Goal: Transaction & Acquisition: Purchase product/service

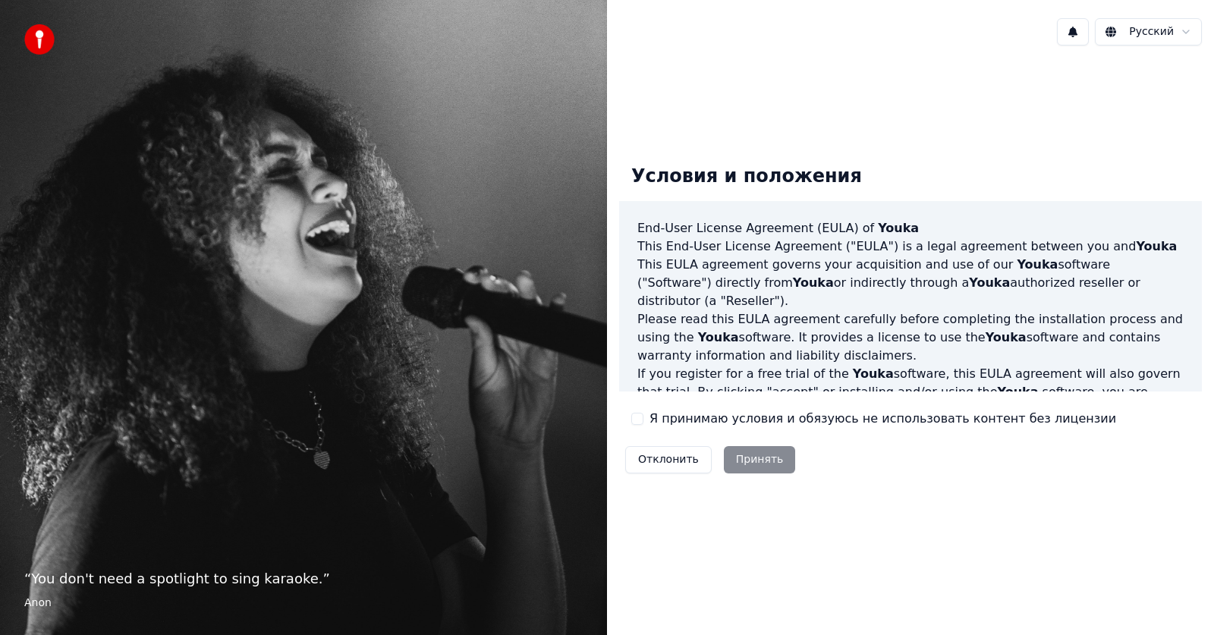
click at [665, 421] on label "Я принимаю условия и обязуюсь не использовать контент без лицензии" at bounding box center [883, 419] width 467 height 18
click at [644, 421] on button "Я принимаю условия и обязуюсь не использовать контент без лицензии" at bounding box center [637, 419] width 12 height 12
click at [731, 452] on button "Принять" at bounding box center [760, 459] width 72 height 27
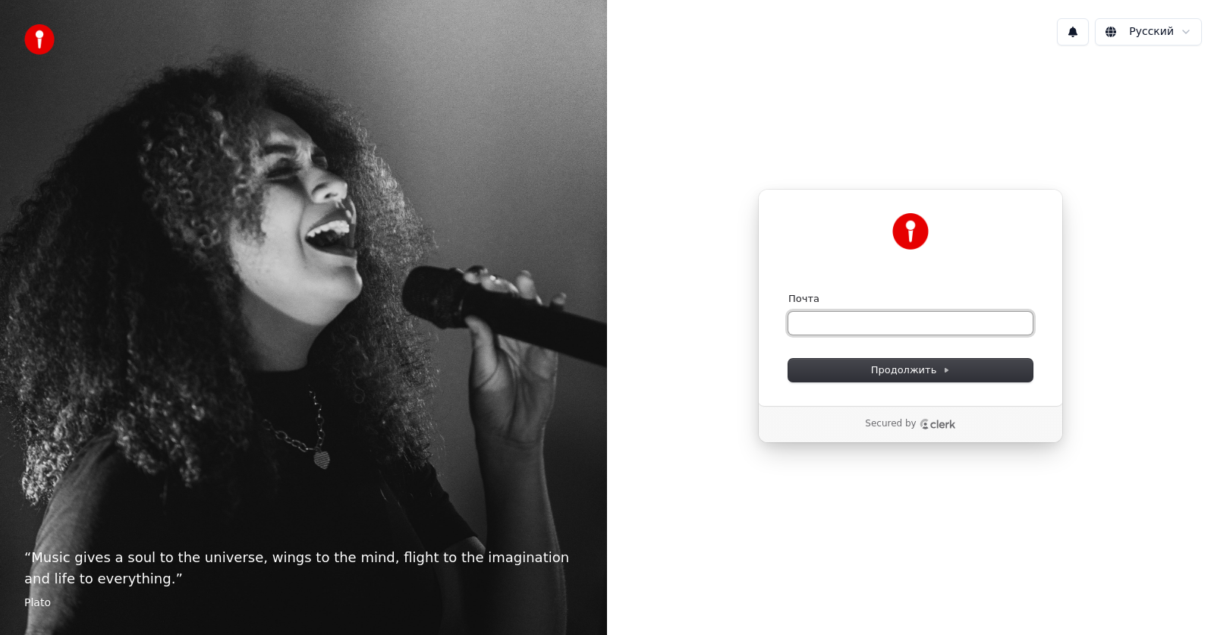
click at [892, 326] on input "Почта" at bounding box center [910, 323] width 244 height 23
click at [920, 373] on span "Продолжить" at bounding box center [911, 370] width 80 height 14
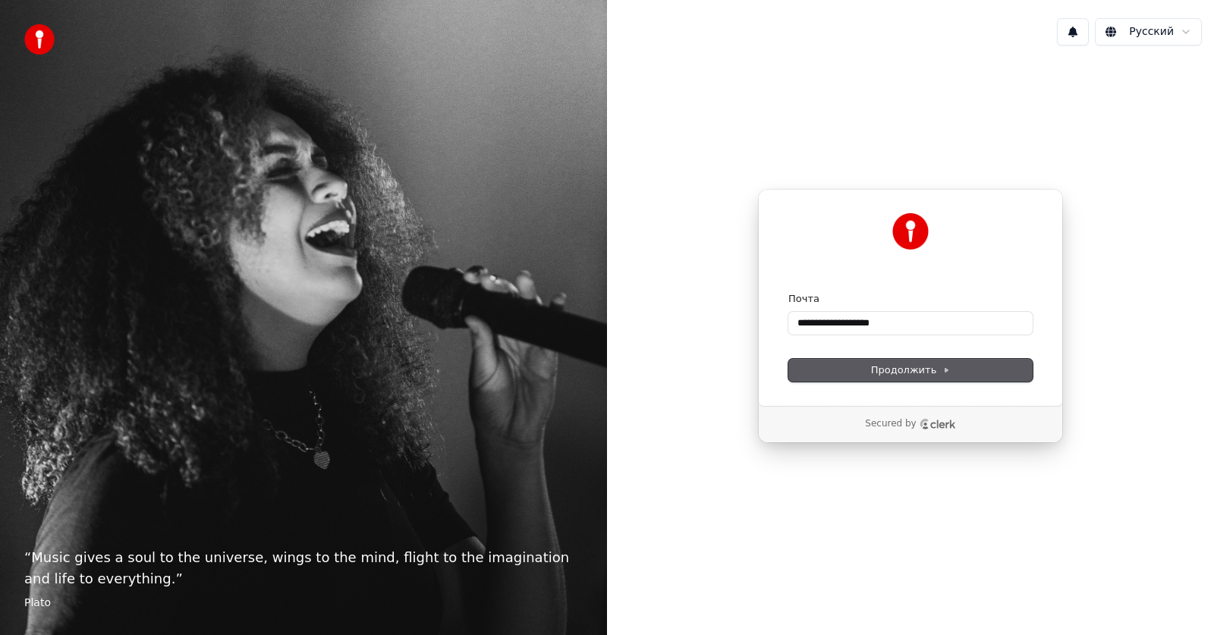
type input "**********"
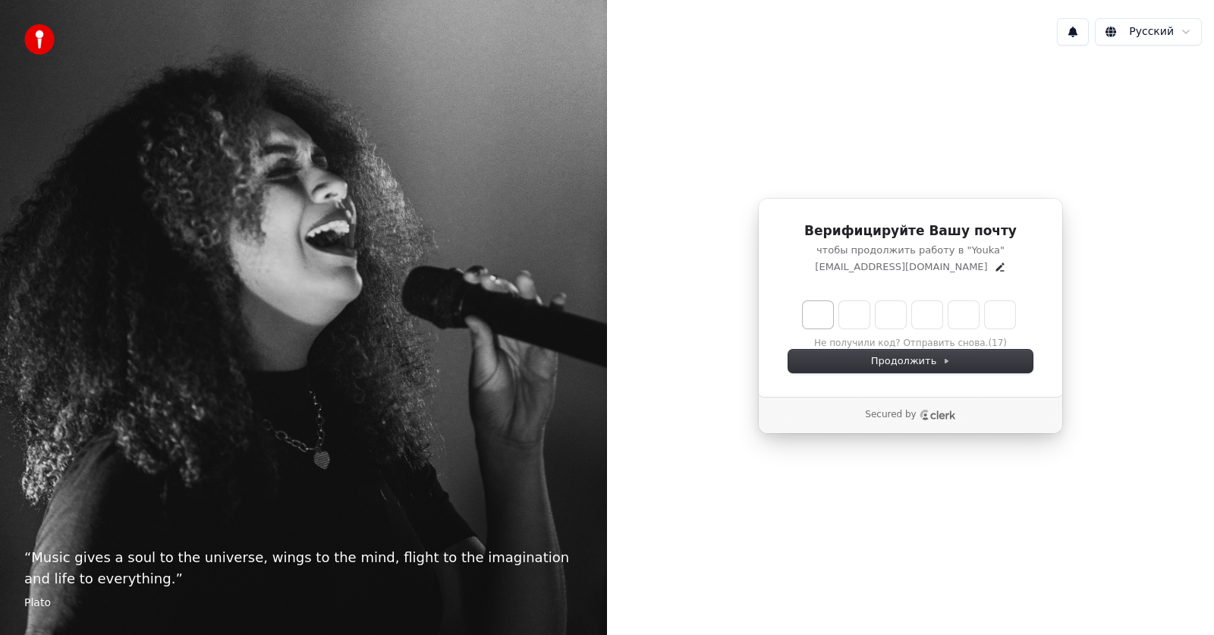
type input "*"
type input "**"
type input "*"
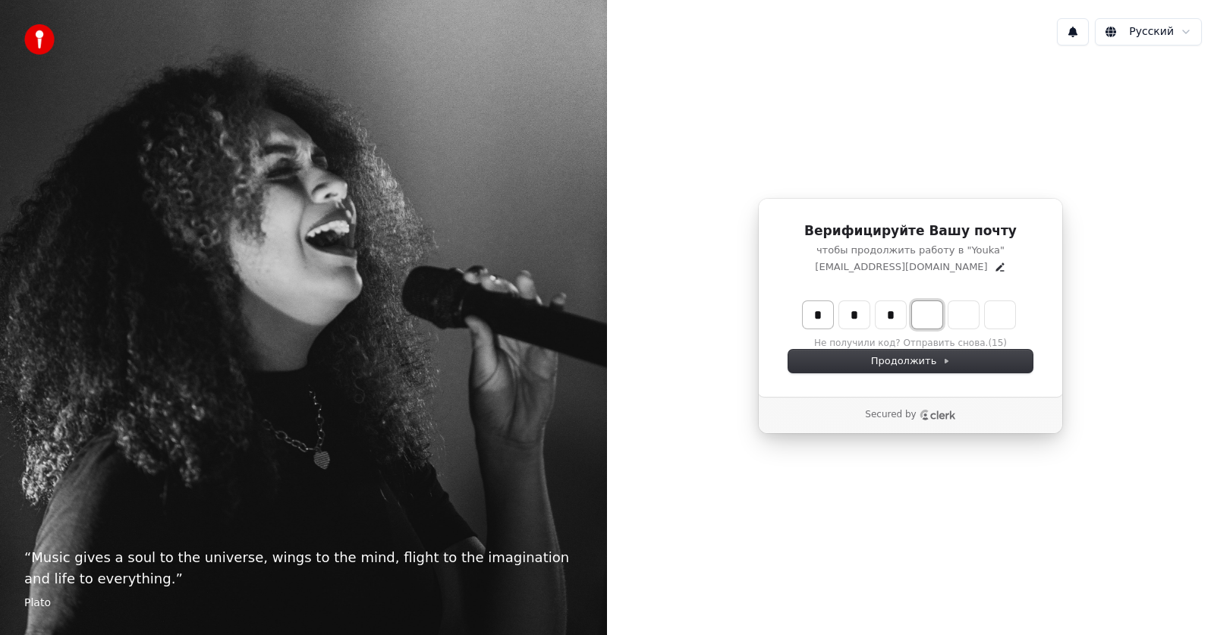
type input "***"
type input "*"
type input "****"
type input "*"
type input "******"
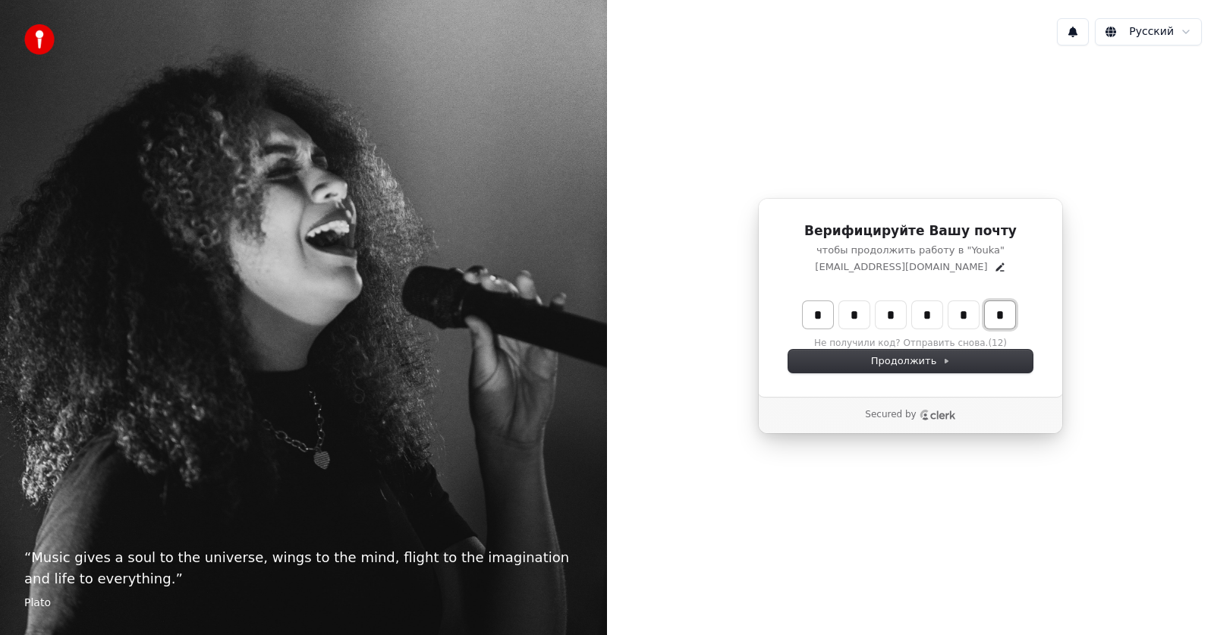
type input "*"
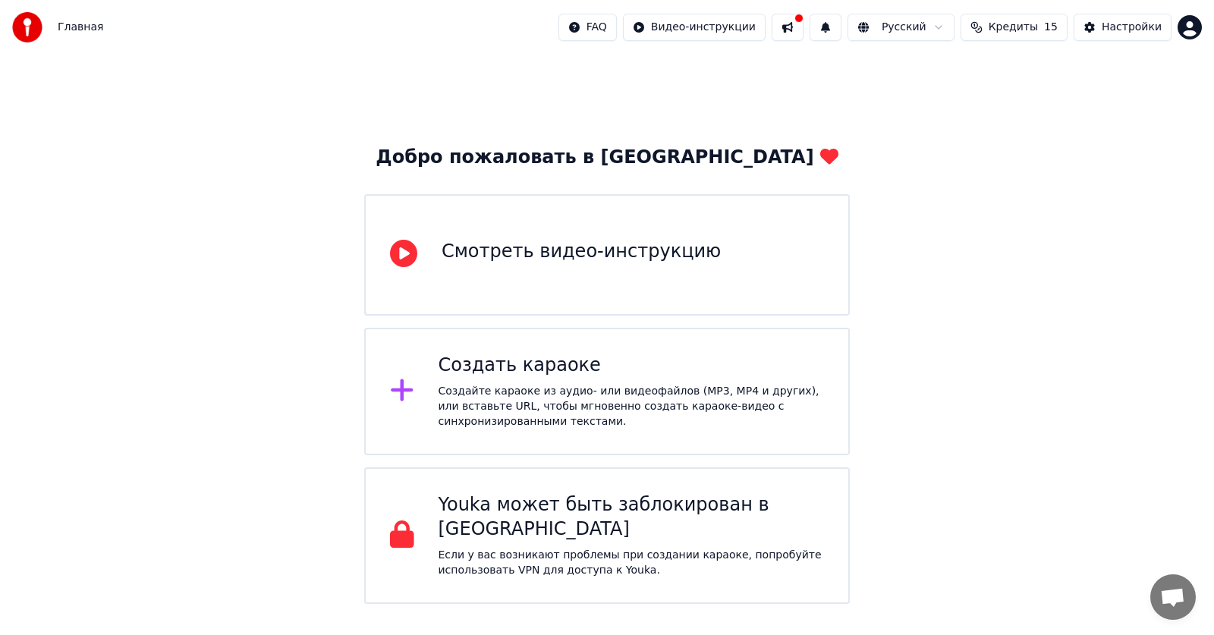
click at [629, 244] on div "Смотреть видео-инструкцию" at bounding box center [581, 252] width 279 height 24
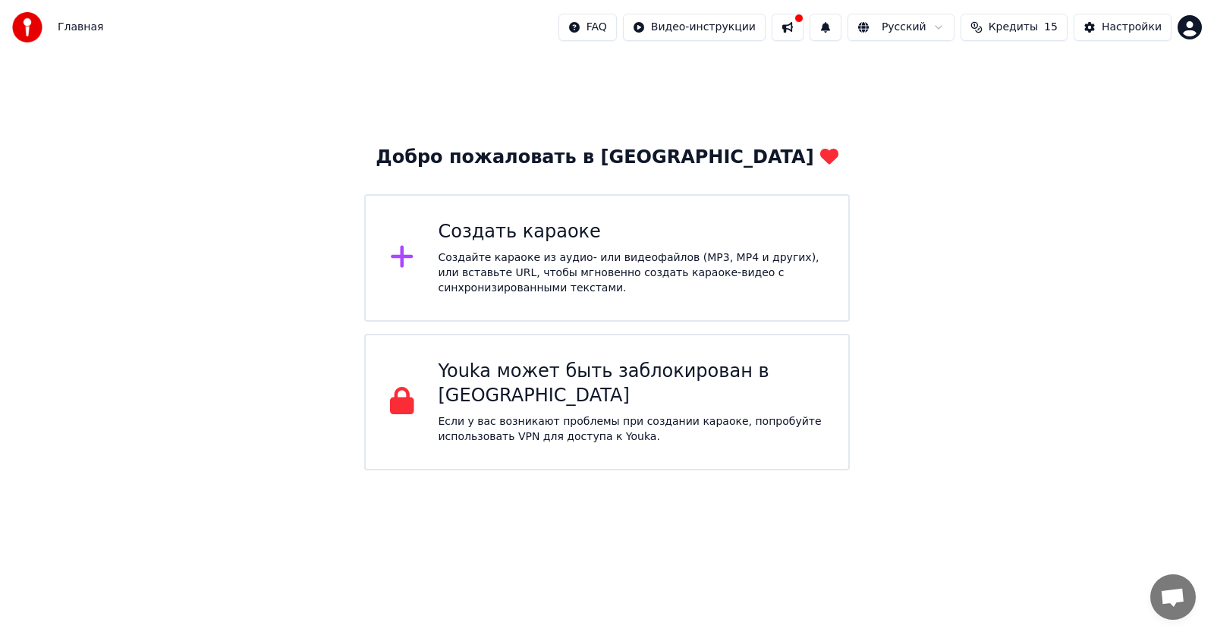
click at [618, 276] on div "Создайте караоке из аудио- или видеофайлов (MP3, MP4 и других), или вставьте UR…" at bounding box center [632, 273] width 386 height 46
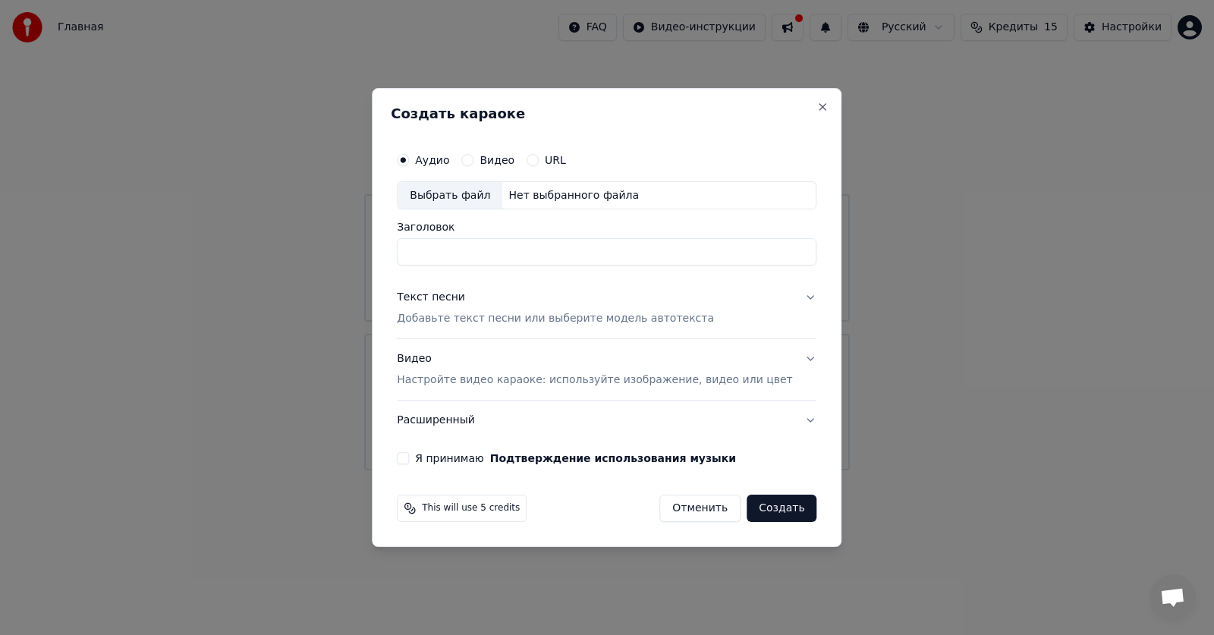
click at [603, 192] on div "Нет выбранного файла" at bounding box center [573, 195] width 143 height 15
type input "**********"
click at [502, 322] on p "Добавьте текст песни или выберите модель автотекста" at bounding box center [555, 319] width 317 height 15
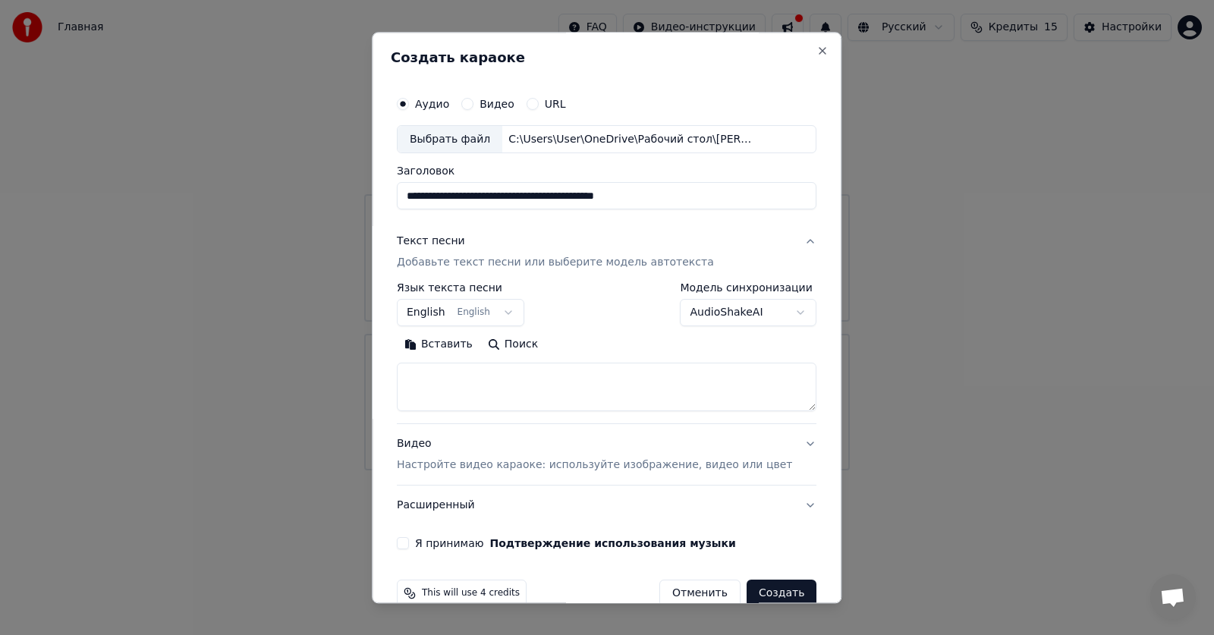
click at [474, 373] on textarea at bounding box center [607, 387] width 420 height 49
click at [468, 382] on textarea at bounding box center [607, 387] width 420 height 49
click at [453, 344] on button "Вставить" at bounding box center [438, 345] width 83 height 24
type textarea "**********"
click at [515, 312] on button "English English" at bounding box center [460, 313] width 127 height 27
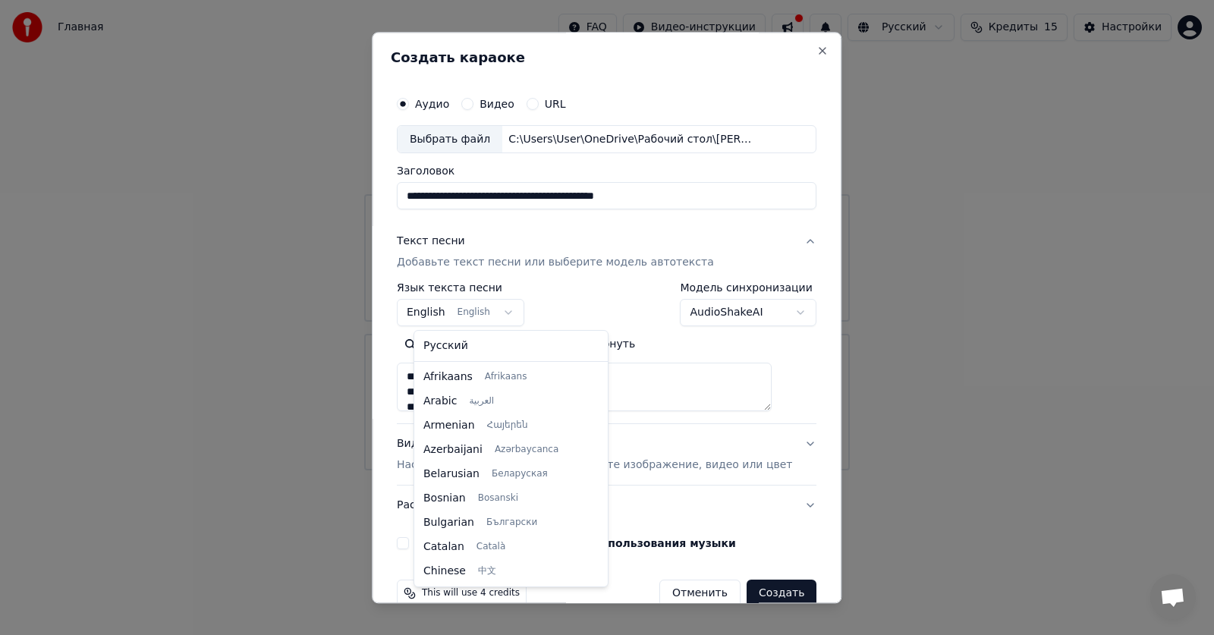
scroll to position [121, 0]
select select "**"
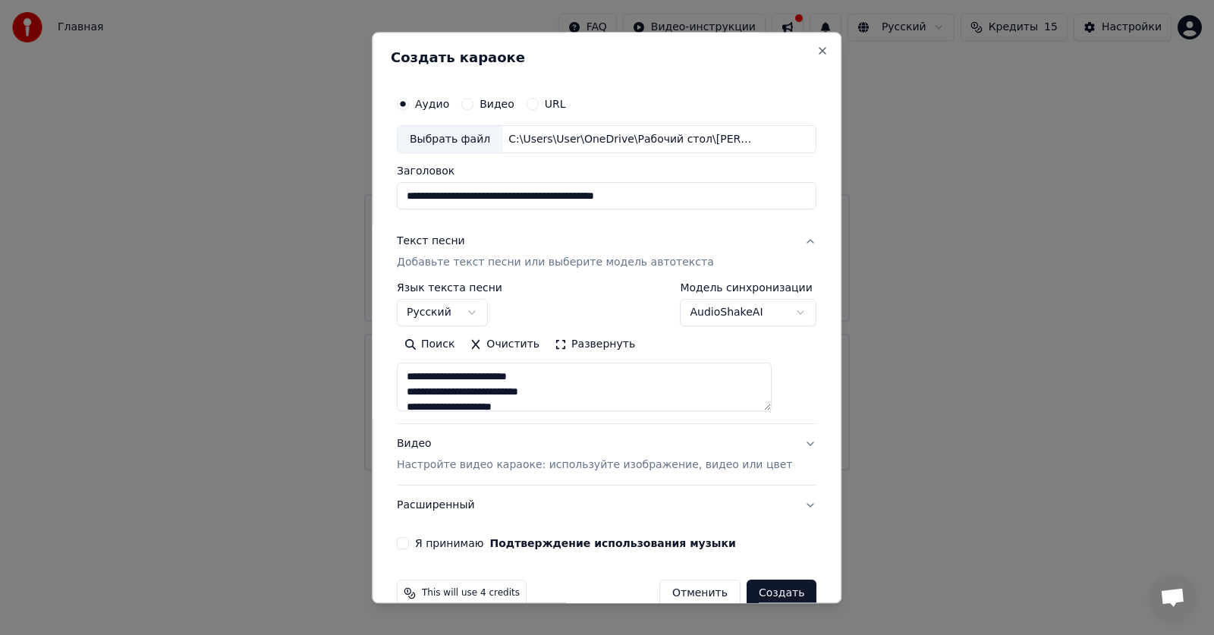
click at [565, 464] on p "Настройте видео караоке: используйте изображение, видео или цвет" at bounding box center [594, 465] width 395 height 15
type textarea "**********"
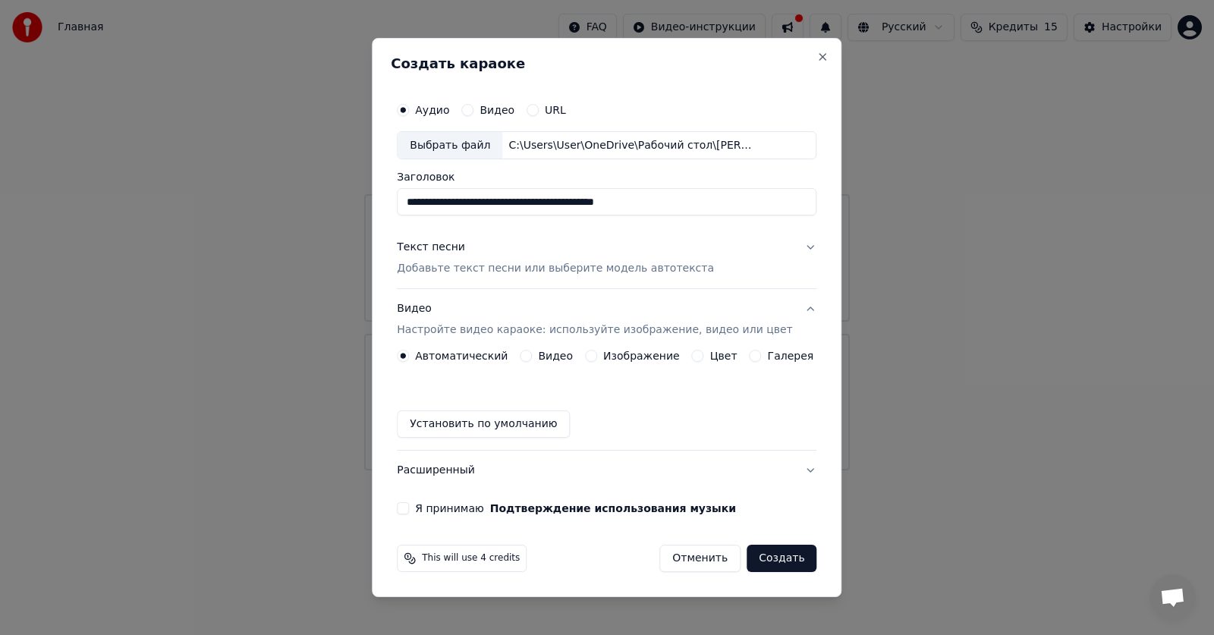
click at [750, 356] on button "Галерея" at bounding box center [756, 356] width 12 height 12
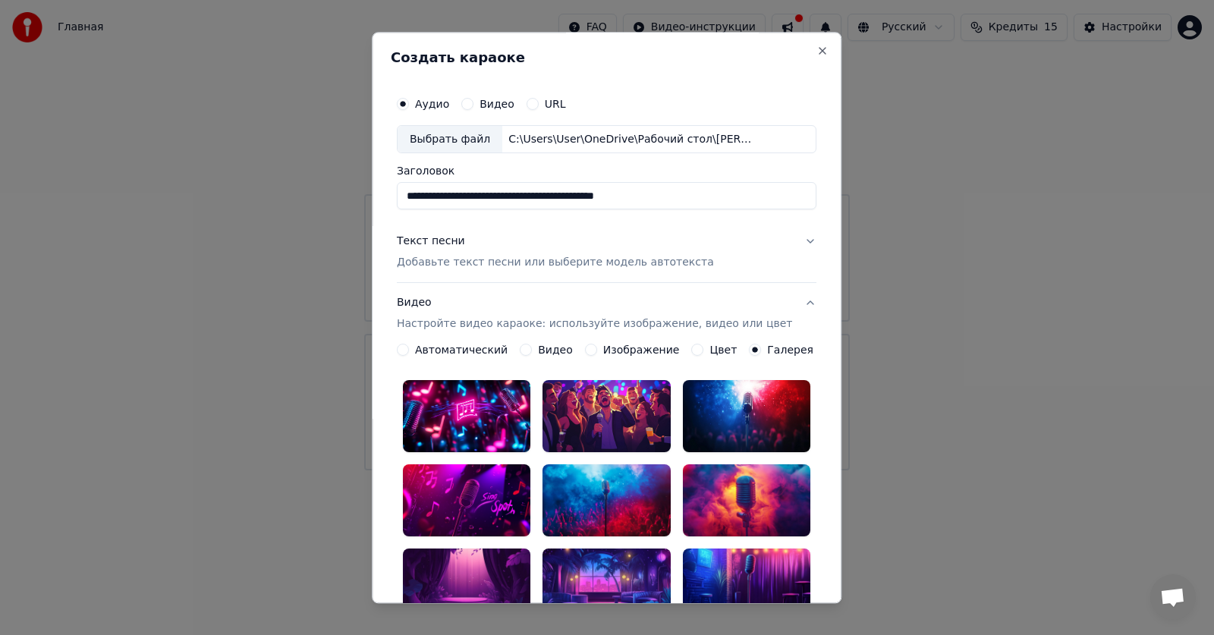
click at [710, 348] on label "Цвет" at bounding box center [723, 350] width 27 height 11
click at [703, 348] on button "Цвет" at bounding box center [698, 351] width 12 height 12
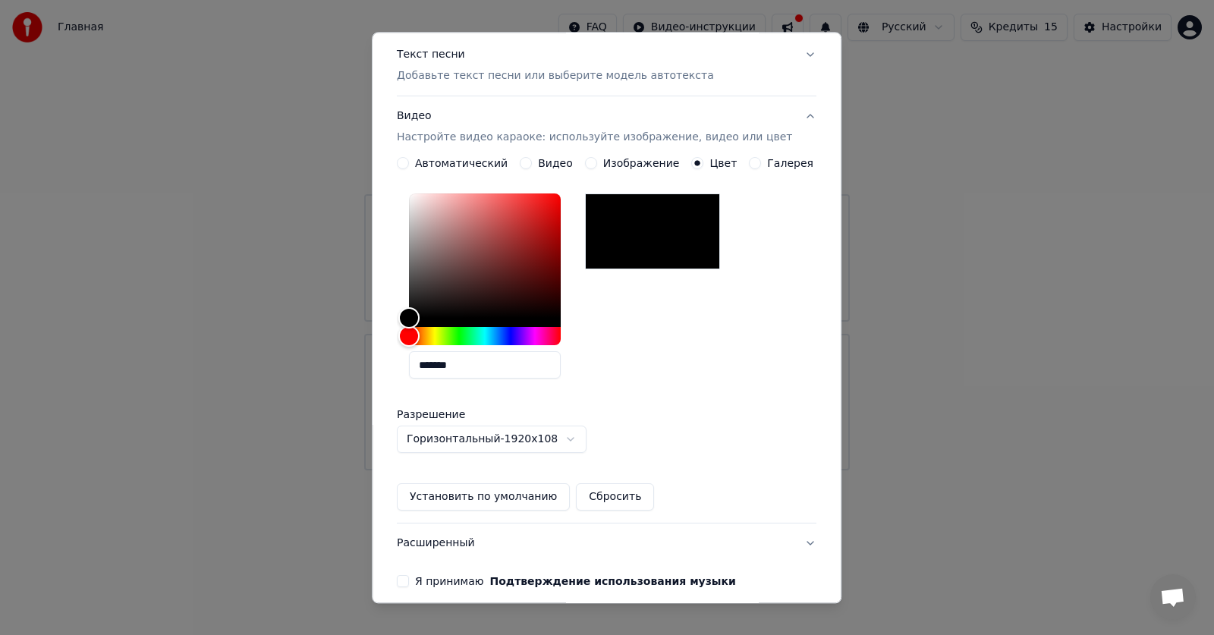
scroll to position [0, 0]
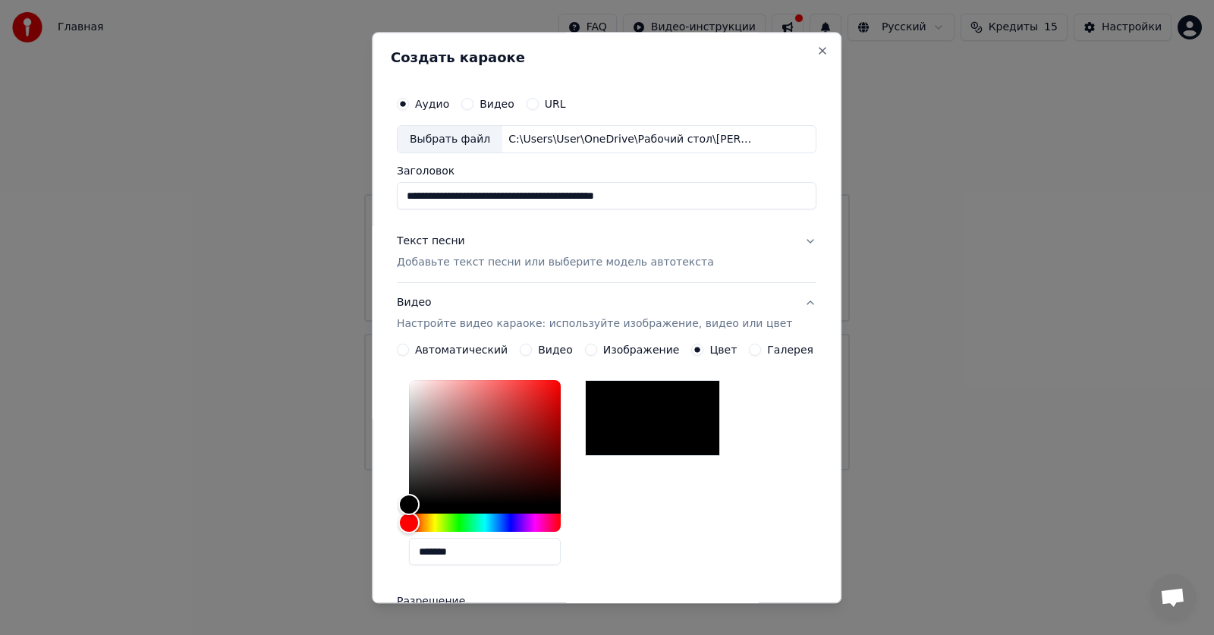
click at [631, 345] on label "Изображение" at bounding box center [641, 350] width 77 height 11
click at [597, 345] on button "Изображение" at bounding box center [591, 351] width 12 height 12
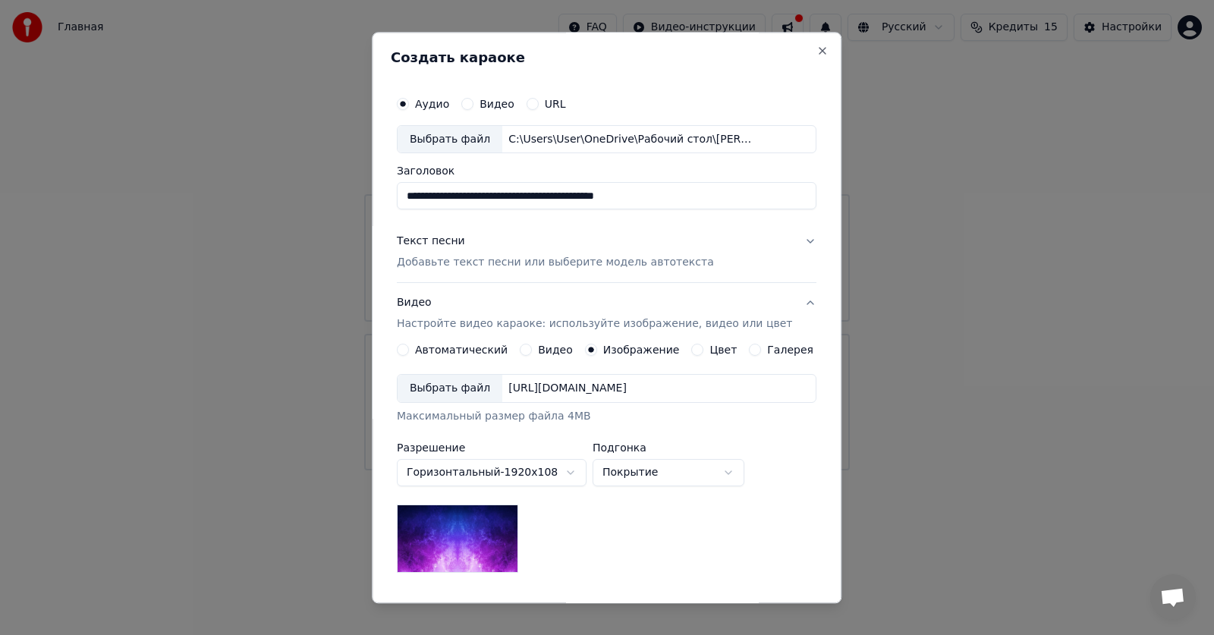
click at [549, 350] on label "Видео" at bounding box center [555, 350] width 35 height 11
click at [532, 350] on button "Видео" at bounding box center [526, 351] width 12 height 12
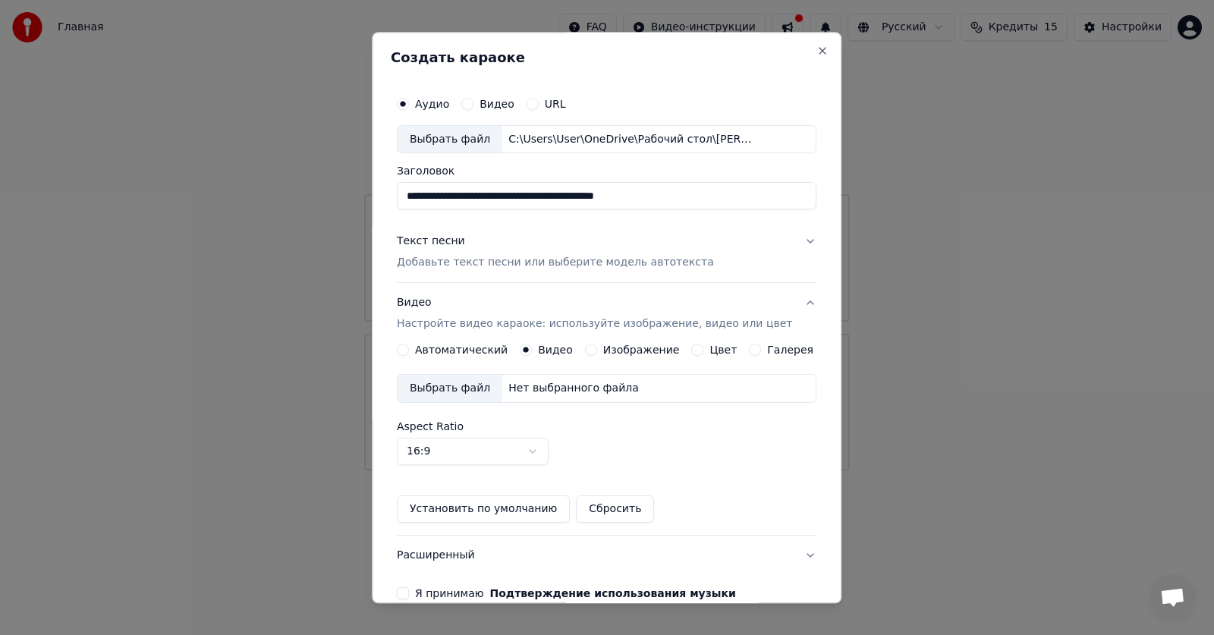
click at [477, 345] on label "Автоматический" at bounding box center [461, 350] width 93 height 11
click at [409, 345] on button "Автоматический" at bounding box center [403, 351] width 12 height 12
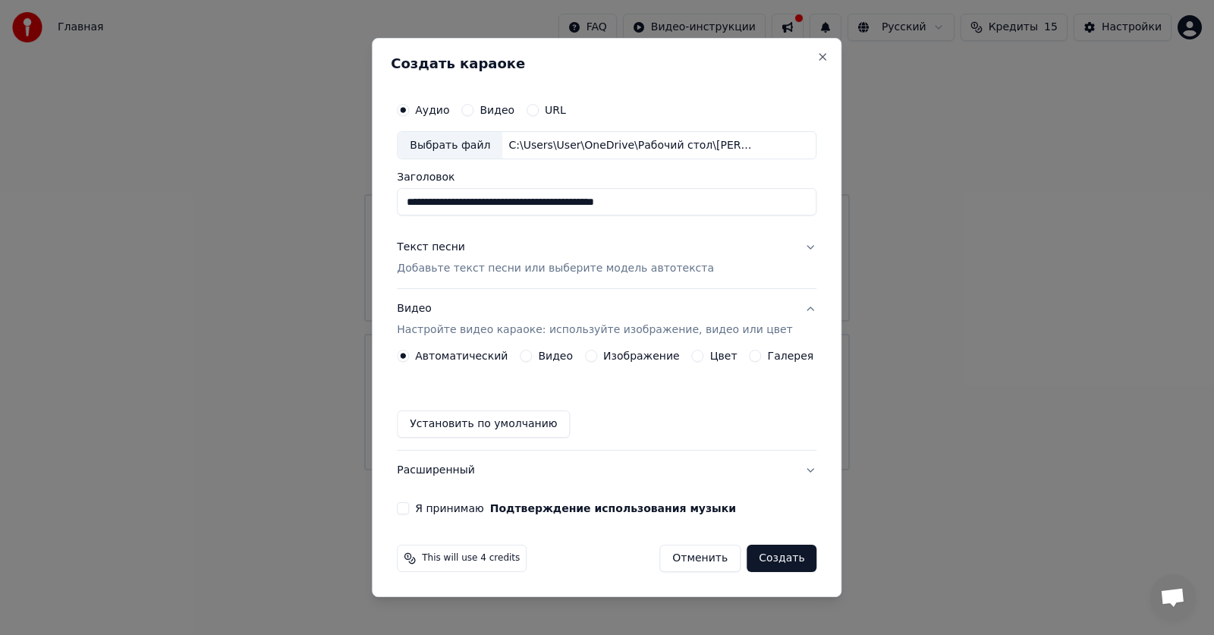
click at [512, 425] on button "Установить по умолчанию" at bounding box center [483, 424] width 173 height 27
click at [409, 511] on button "Я принимаю Подтверждение использования музыки" at bounding box center [403, 508] width 12 height 12
click at [772, 565] on button "Создать" at bounding box center [782, 558] width 70 height 27
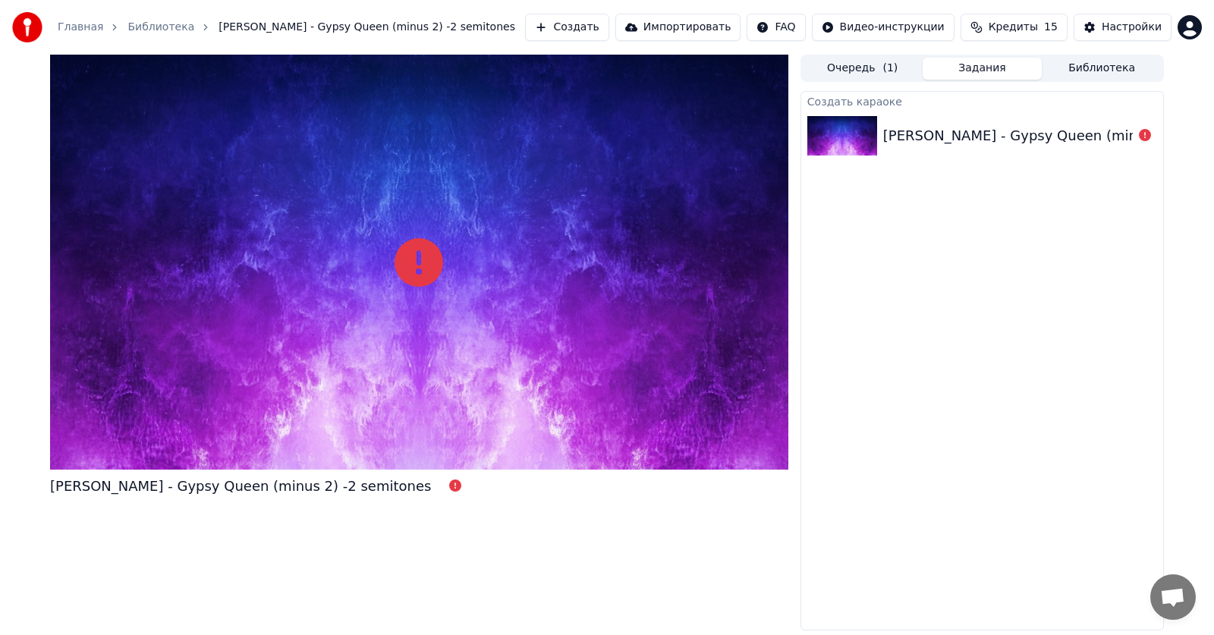
click at [486, 300] on div at bounding box center [419, 262] width 738 height 415
click at [1031, 129] on div "Chris Norman - Gypsy Queen (minus 2) -2 semitones" at bounding box center [1073, 135] width 381 height 21
click at [1033, 134] on div "Chris Norman - Gypsy Queen (minus 2) -2 semitones" at bounding box center [1073, 135] width 381 height 21
click at [297, 486] on div "Chris Norman - Gypsy Queen (minus 2) -2 semitones" at bounding box center [240, 486] width 381 height 21
click at [904, 137] on div "Chris Norman - Gypsy Queen (minus 2) -2 semitones" at bounding box center [1073, 135] width 381 height 21
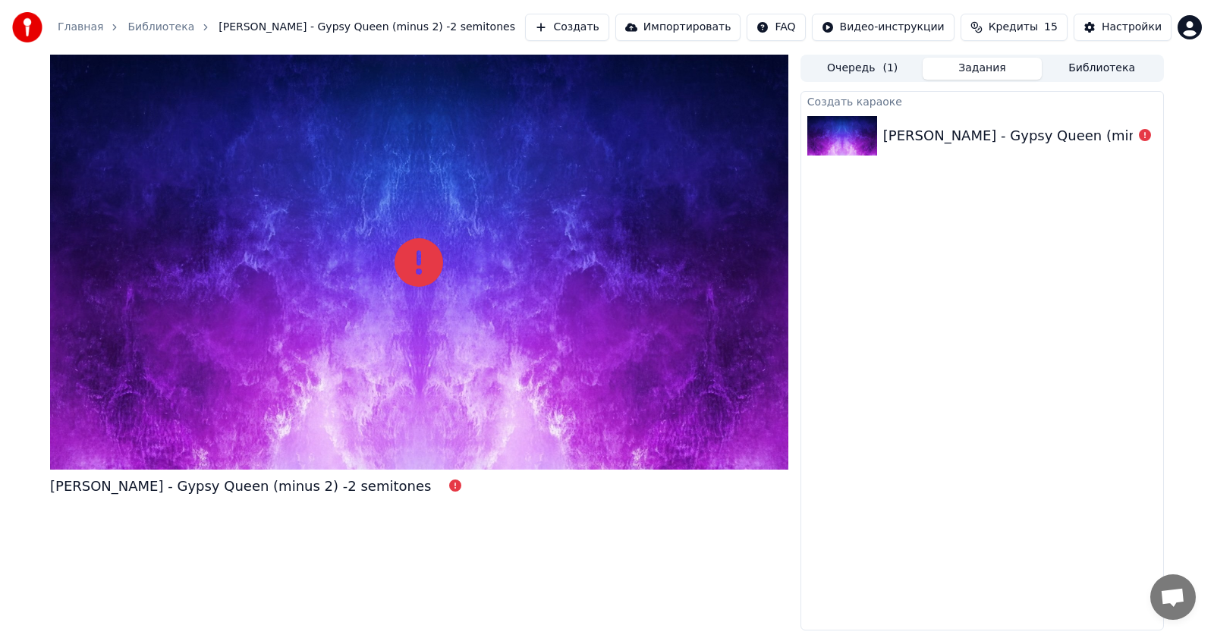
click at [904, 137] on div "Chris Norman - Gypsy Queen (minus 2) -2 semitones" at bounding box center [1073, 135] width 381 height 21
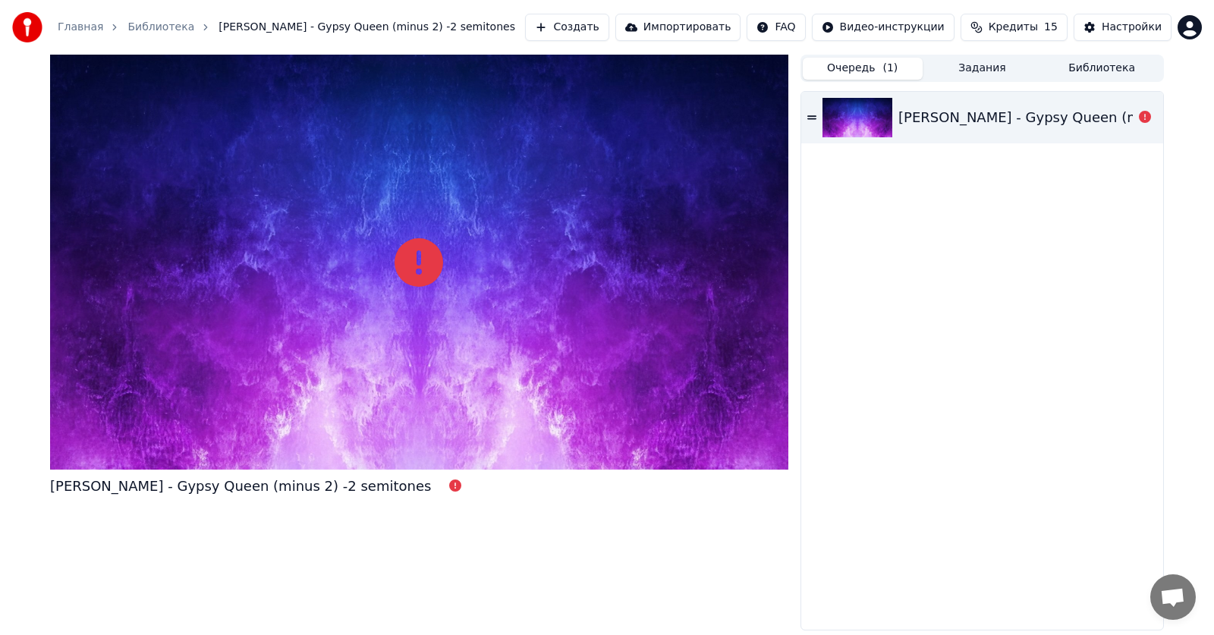
click at [867, 71] on button "Очередь ( 1 )" at bounding box center [863, 69] width 120 height 22
click at [937, 118] on div "Chris Norman - Gypsy Queen (minus 2) -2 semitones" at bounding box center [1089, 117] width 381 height 21
click at [1197, 32] on html "Главная Библиотека Chris Norman - Gypsy Queen (minus 2) -2 semitones Создать Им…" at bounding box center [607, 317] width 1214 height 635
click at [1075, 261] on html "Главная Библиотека Chris Norman - Gypsy Queen (minus 2) -2 semitones Создать Им…" at bounding box center [607, 317] width 1214 height 635
click at [1194, 20] on html "Главная Библиотека Chris Norman - Gypsy Queen (minus 2) -2 semitones Создать Им…" at bounding box center [607, 317] width 1214 height 635
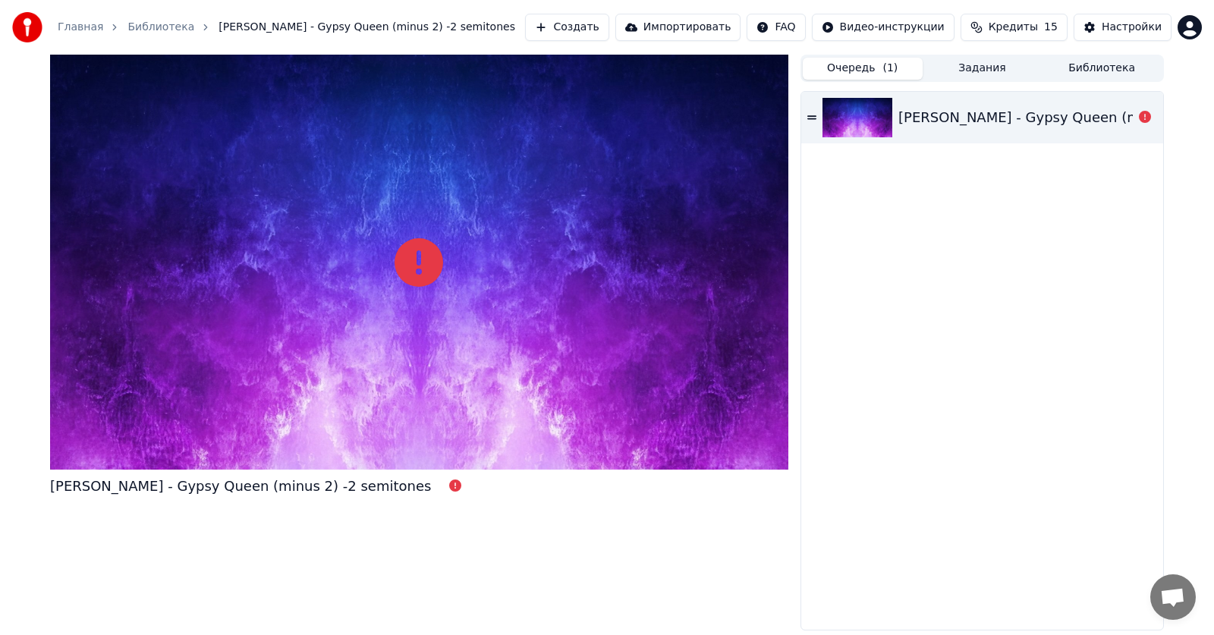
click at [1053, 266] on html "Главная Библиотека Chris Norman - Gypsy Queen (minus 2) -2 semitones Создать Им…" at bounding box center [607, 317] width 1214 height 635
click at [1113, 20] on div "Настройки" at bounding box center [1132, 27] width 60 height 15
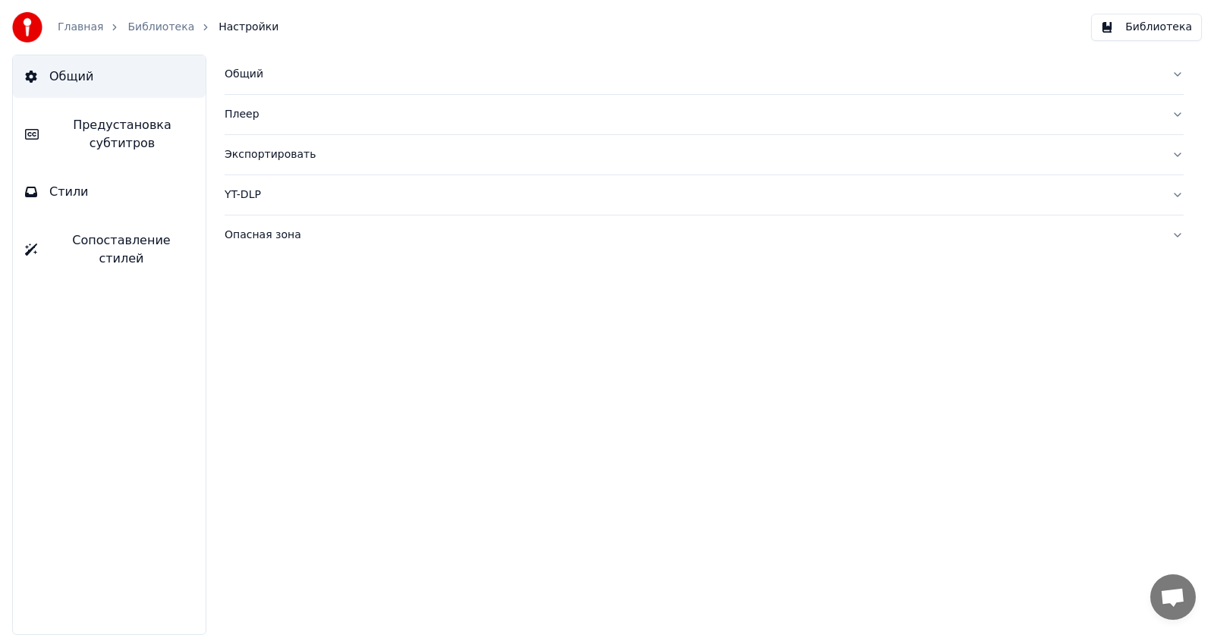
click at [1179, 76] on button "Общий" at bounding box center [704, 74] width 959 height 39
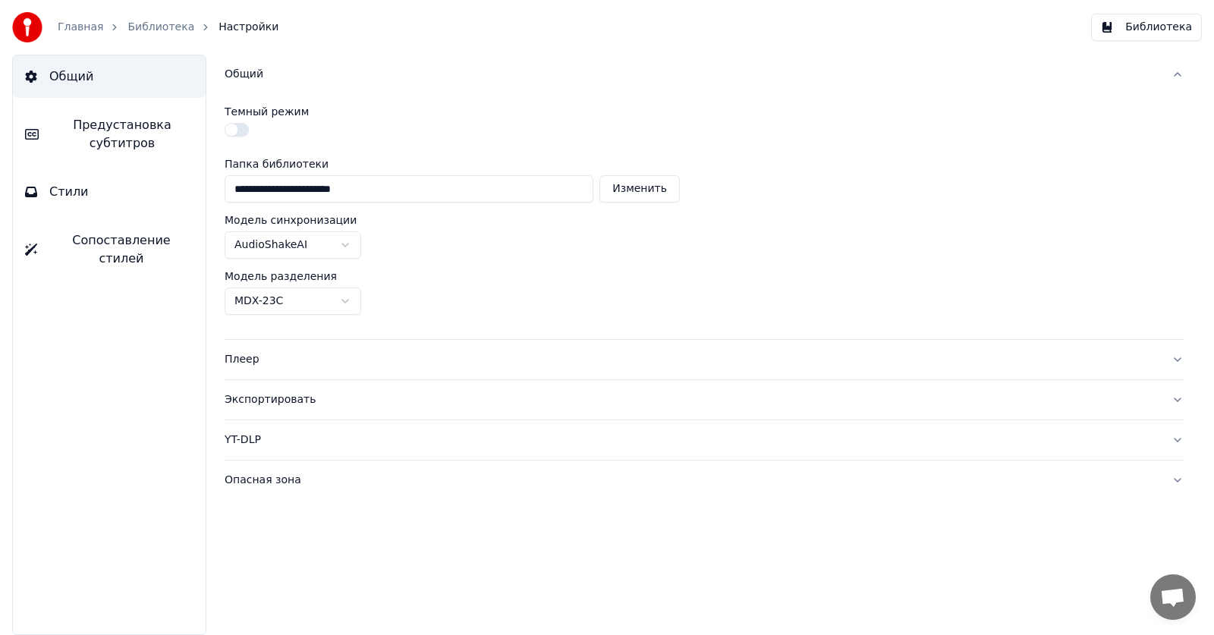
click at [235, 126] on button "button" at bounding box center [237, 130] width 24 height 14
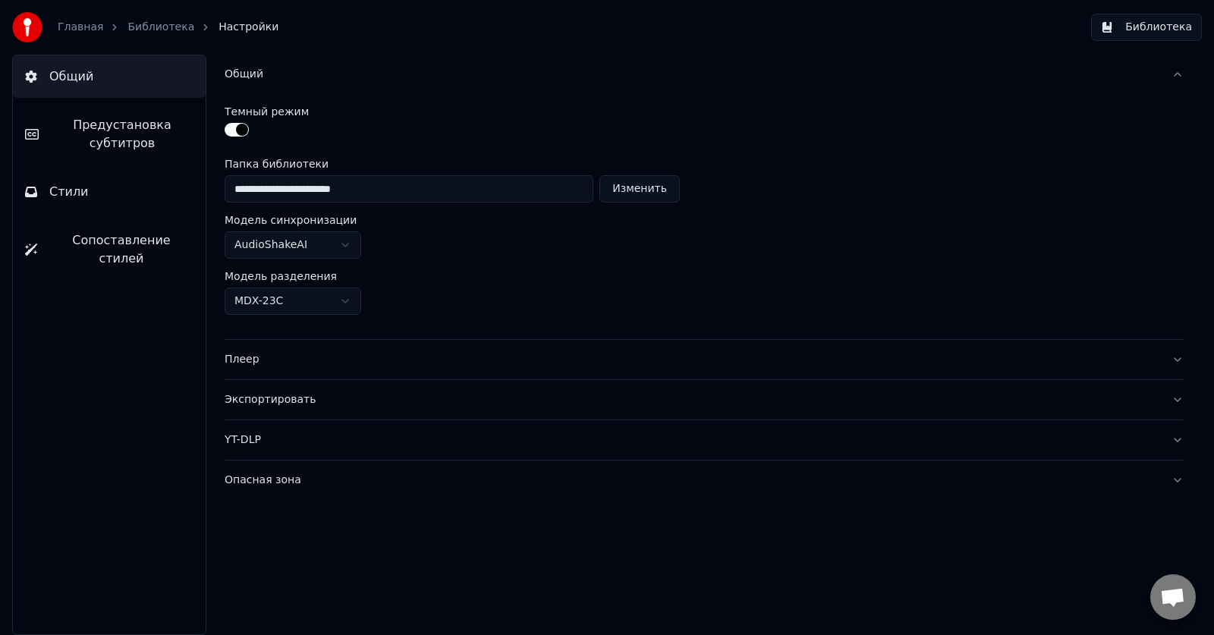
click at [635, 194] on button "Изменить" at bounding box center [640, 188] width 80 height 27
type input "**********"
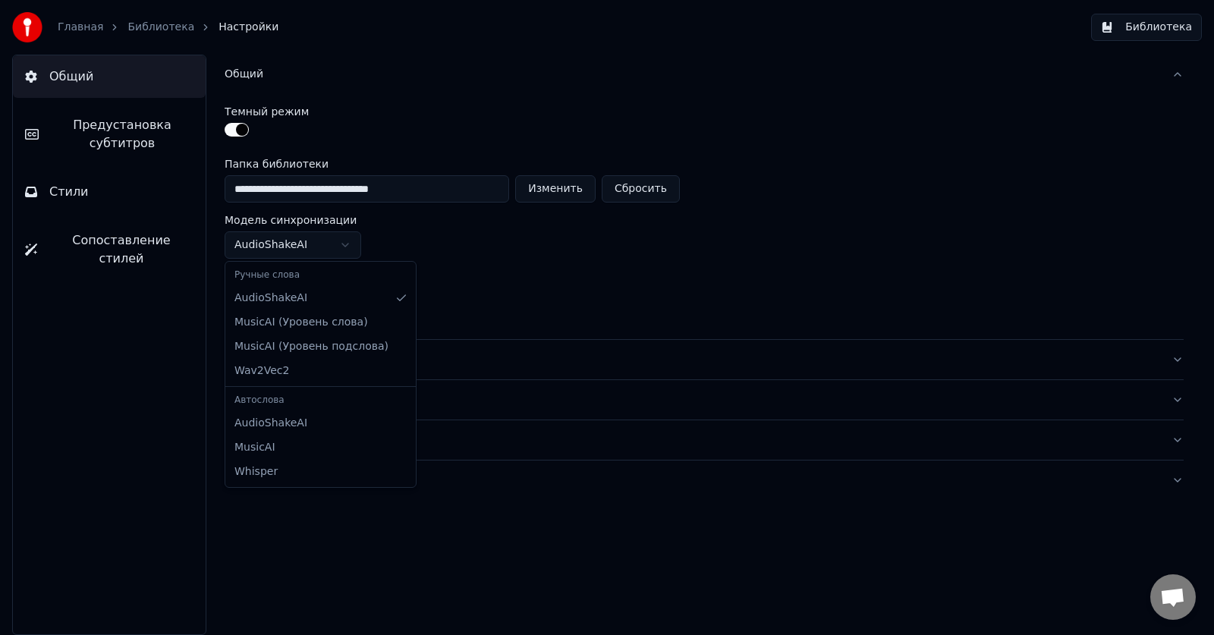
click at [345, 239] on html "**********" at bounding box center [607, 317] width 1214 height 635
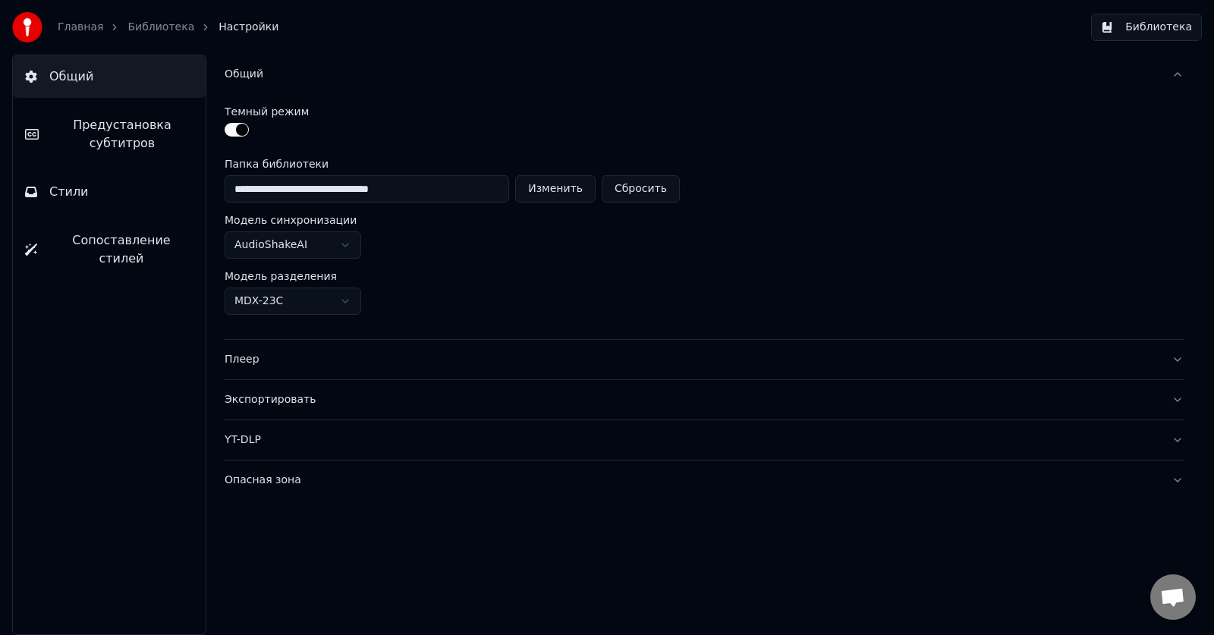
click at [512, 267] on html "**********" at bounding box center [607, 317] width 1214 height 635
click at [1180, 71] on button "Общий" at bounding box center [704, 74] width 959 height 39
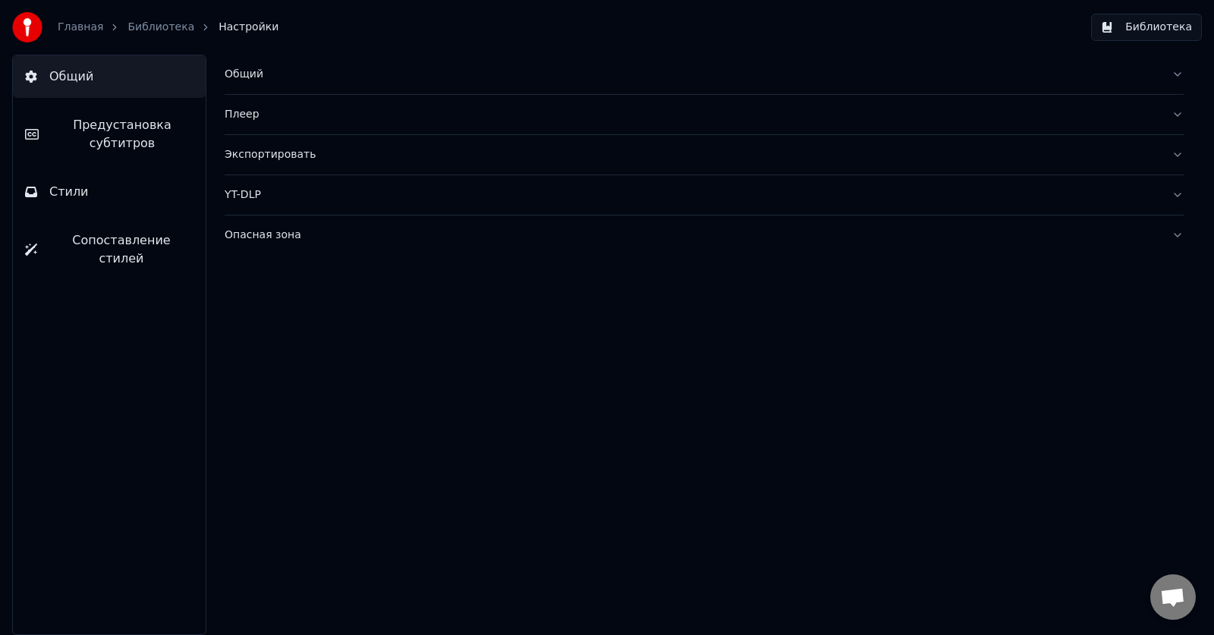
click at [1178, 110] on button "Плеер" at bounding box center [704, 114] width 959 height 39
click at [1177, 154] on button "Экспортировать" at bounding box center [704, 154] width 959 height 39
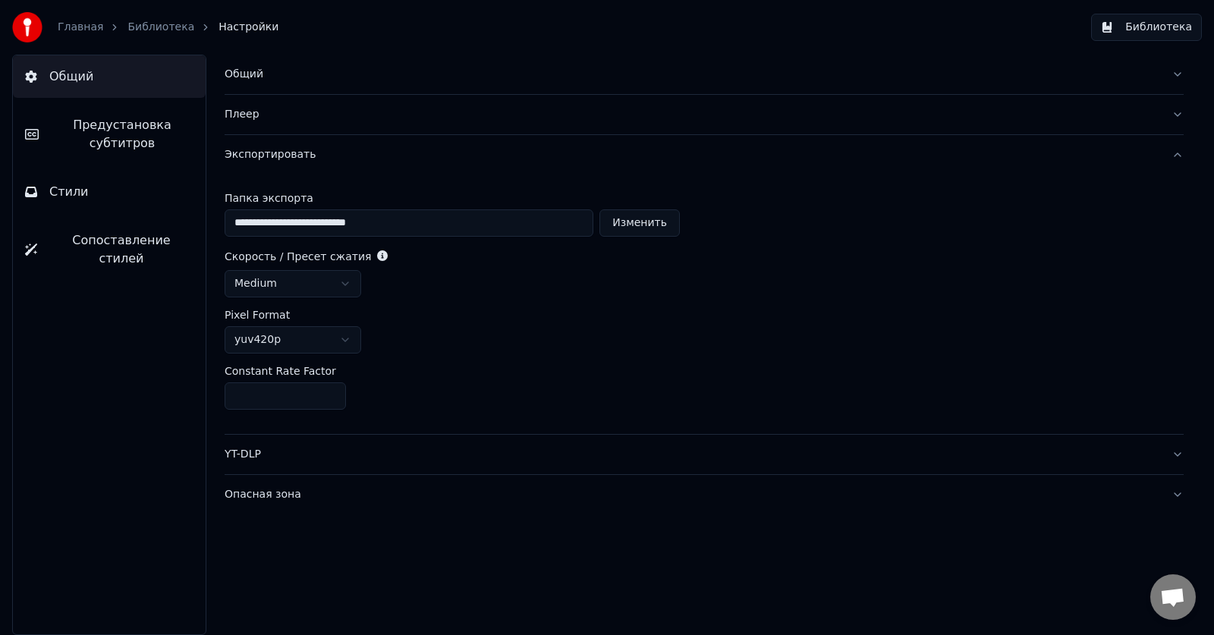
click at [653, 228] on button "Изменить" at bounding box center [640, 222] width 80 height 27
type input "**********"
click at [1179, 155] on button "Экспортировать" at bounding box center [704, 154] width 959 height 39
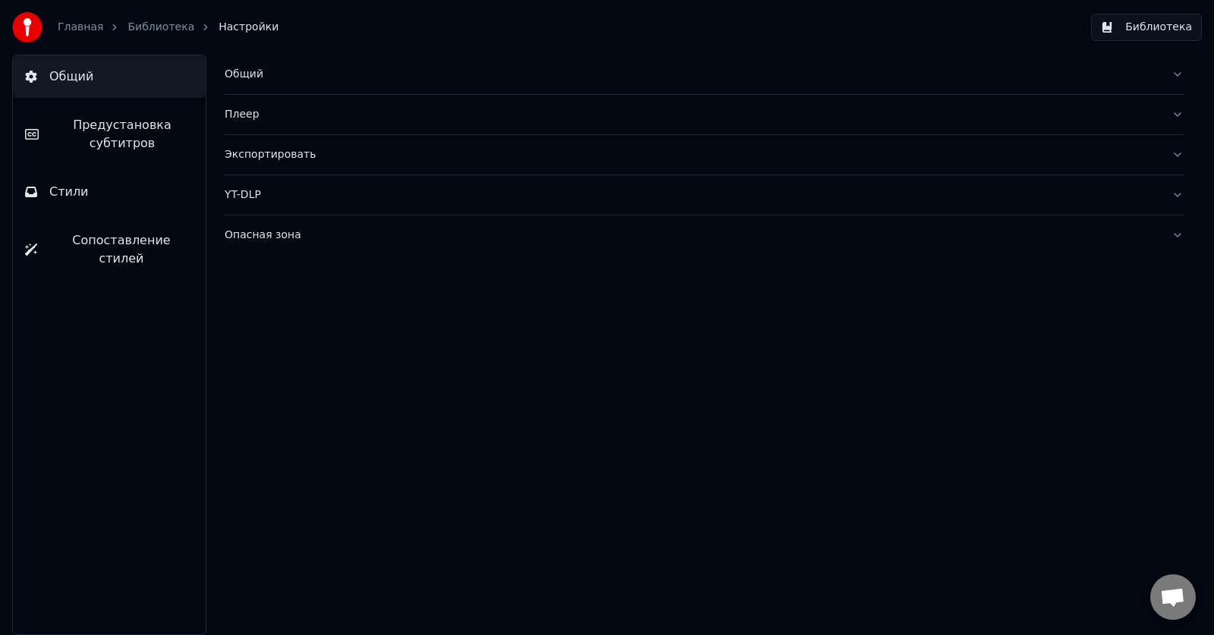
click at [1175, 192] on button "YT-DLP" at bounding box center [704, 194] width 959 height 39
click at [1181, 235] on button "Опасная зона" at bounding box center [704, 235] width 959 height 39
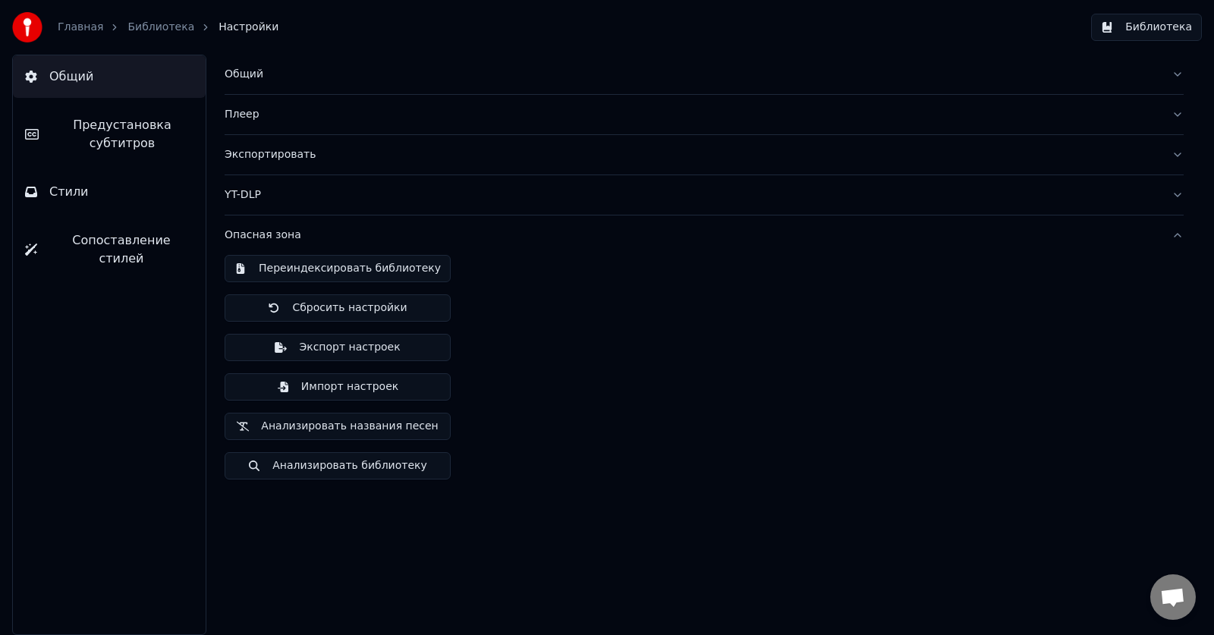
click at [1180, 235] on button "Опасная зона" at bounding box center [704, 235] width 959 height 39
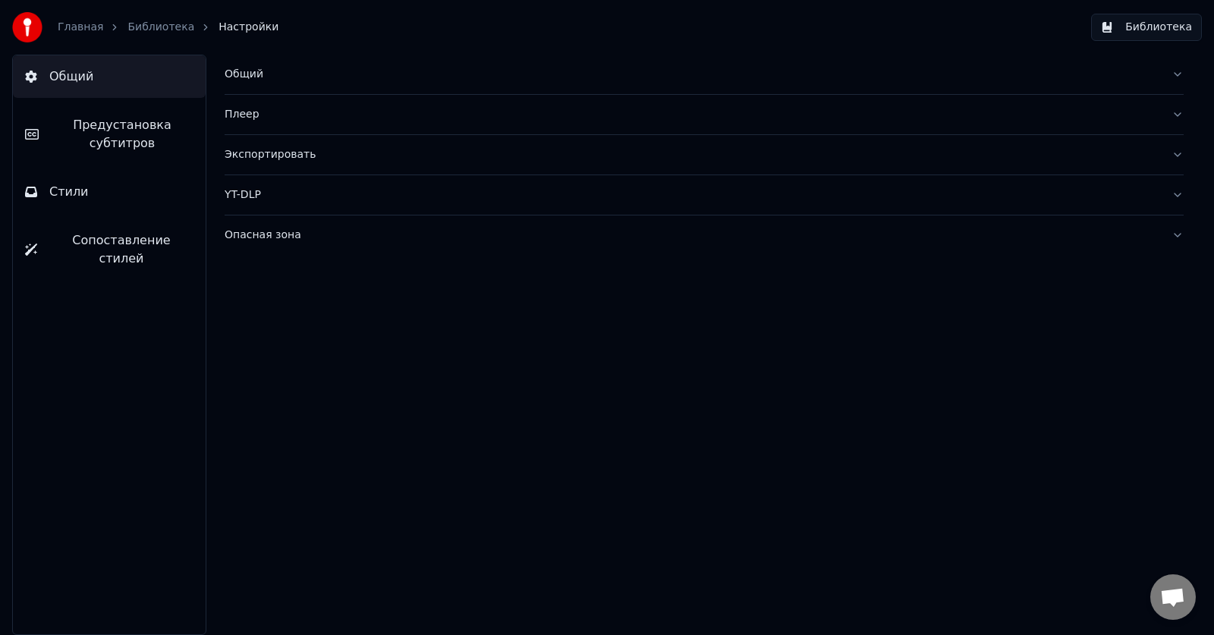
click at [112, 139] on span "Предустановка субтитров" at bounding box center [122, 134] width 143 height 36
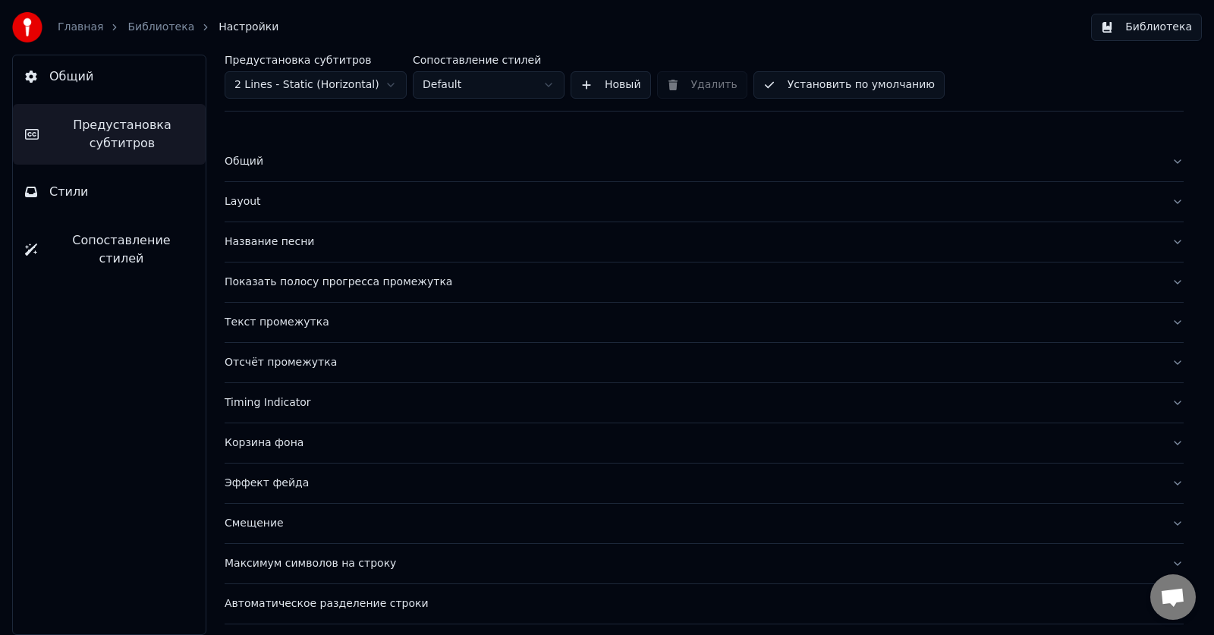
click at [105, 200] on button "Стили" at bounding box center [109, 192] width 193 height 42
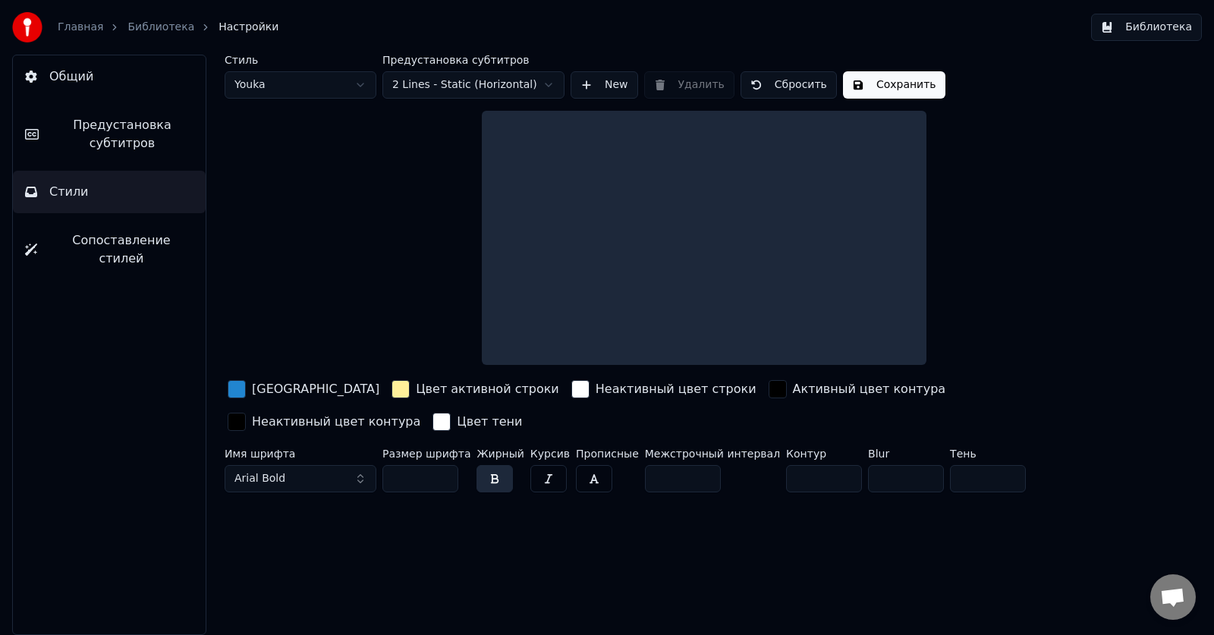
click at [108, 153] on button "Предустановка субтитров" at bounding box center [109, 134] width 193 height 61
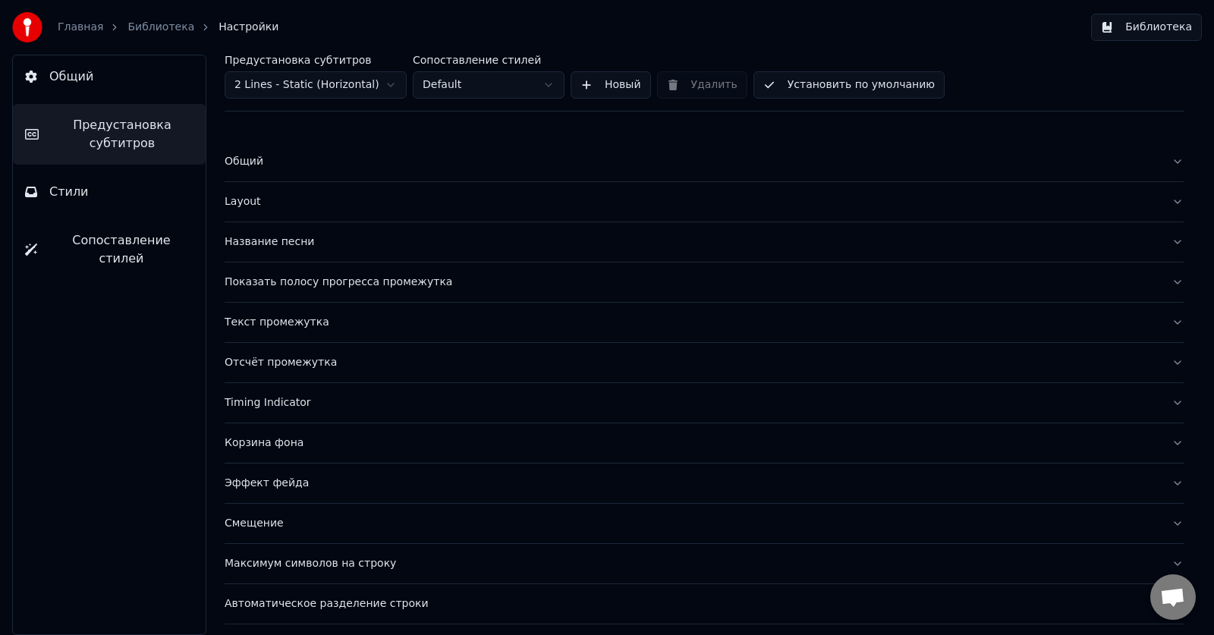
click at [549, 86] on html "Главная Библиотека Настройки Библиотека Общий Предустановка субтитров Стили Соп…" at bounding box center [607, 317] width 1214 height 635
click at [105, 183] on button "Стили" at bounding box center [109, 192] width 193 height 42
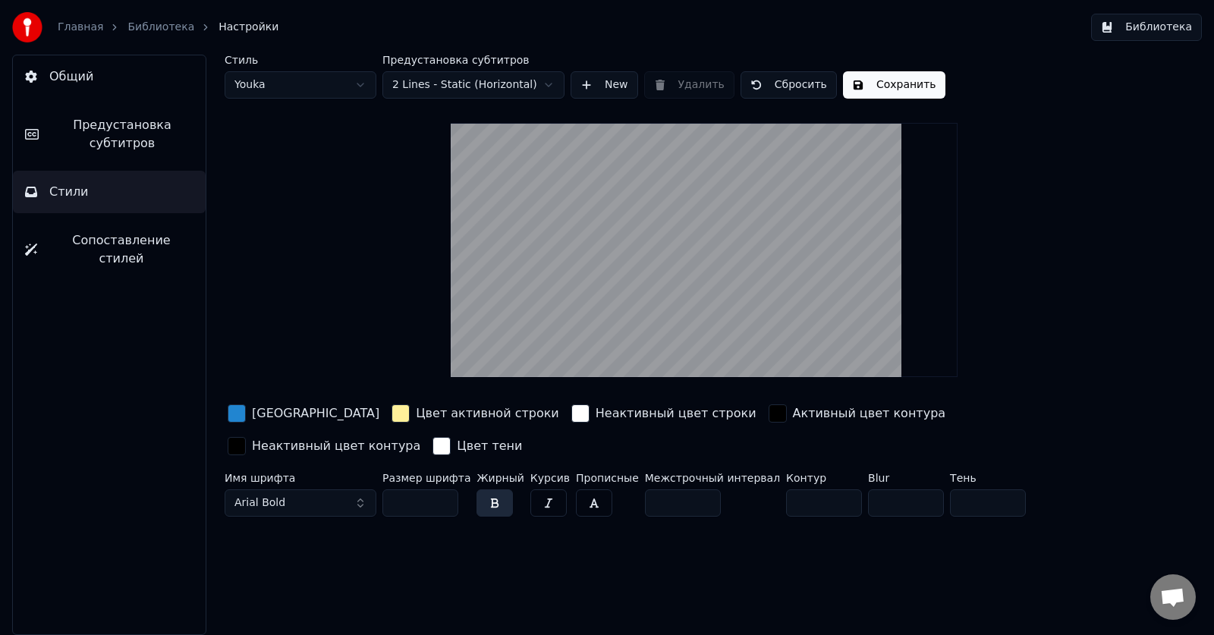
click at [266, 411] on div "[GEOGRAPHIC_DATA]" at bounding box center [315, 413] width 127 height 18
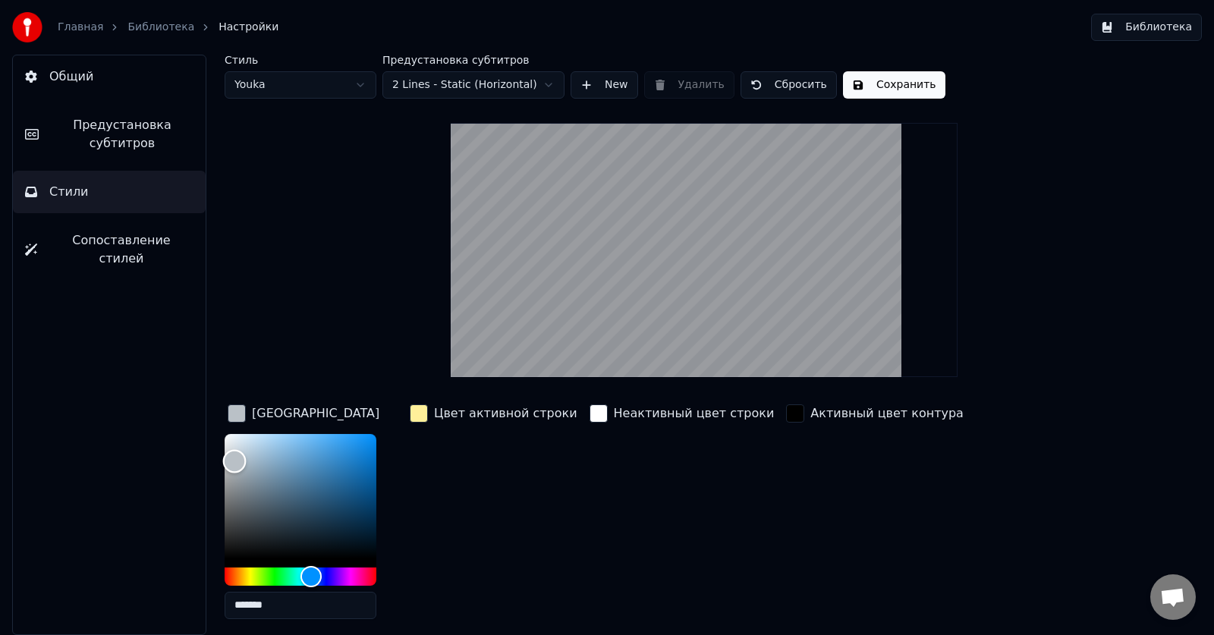
click at [234, 461] on div "Color" at bounding box center [301, 496] width 152 height 124
click at [268, 574] on div "Hue" at bounding box center [301, 577] width 152 height 18
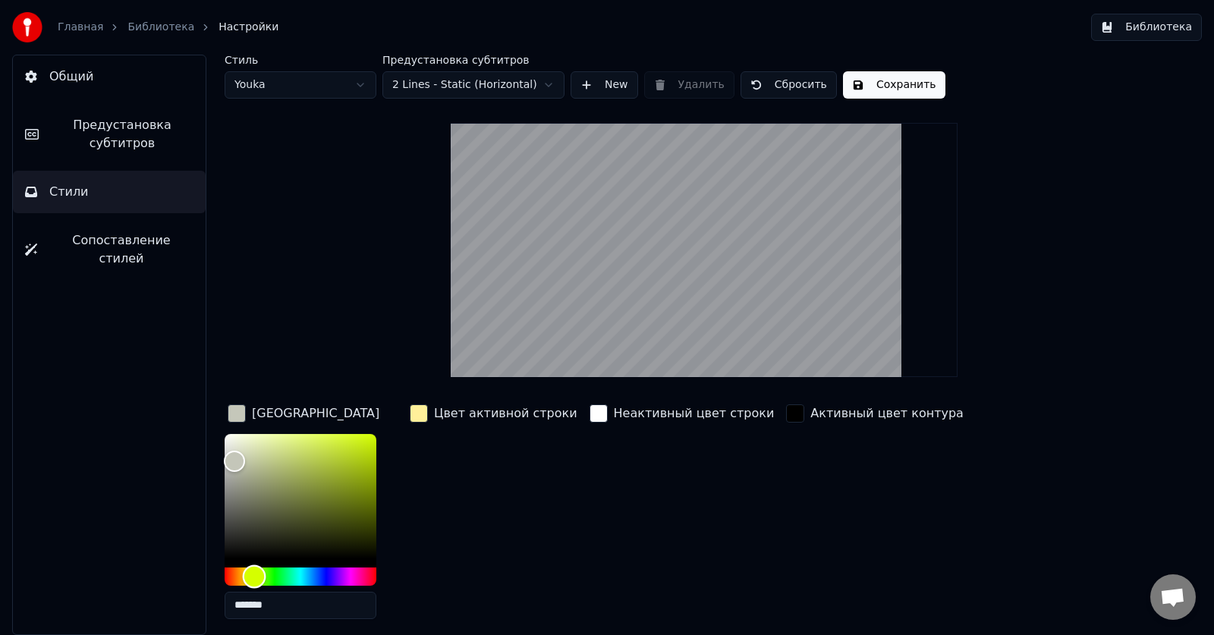
click at [254, 578] on div "Hue" at bounding box center [301, 577] width 152 height 18
click at [324, 571] on div "Hue" at bounding box center [301, 577] width 152 height 18
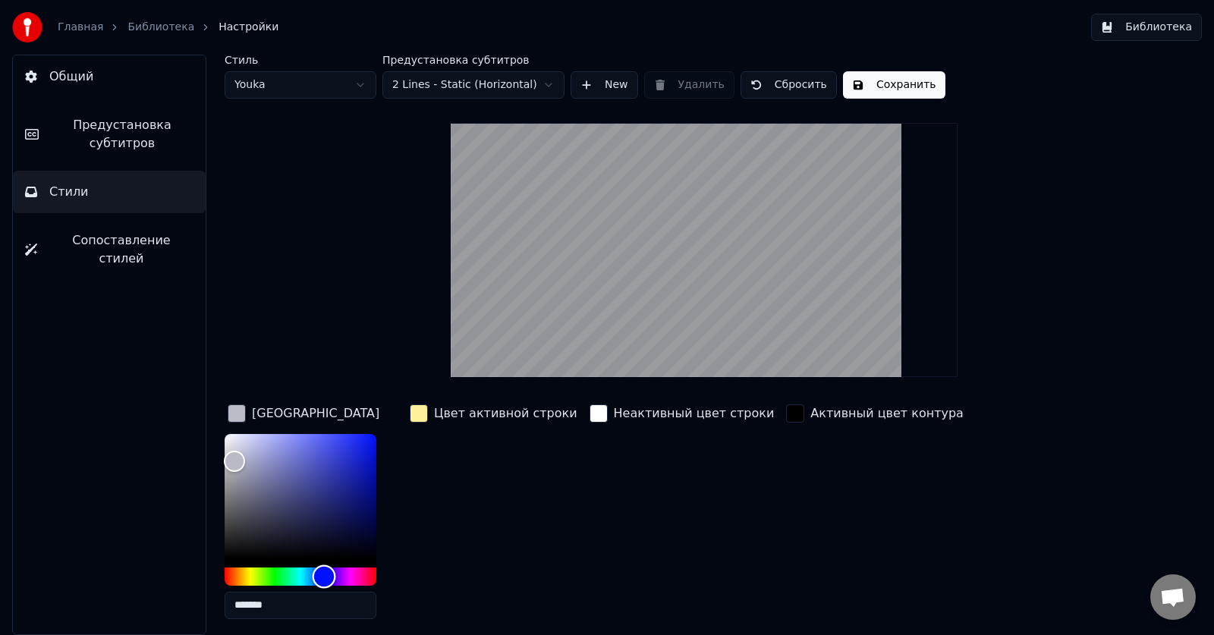
type input "*******"
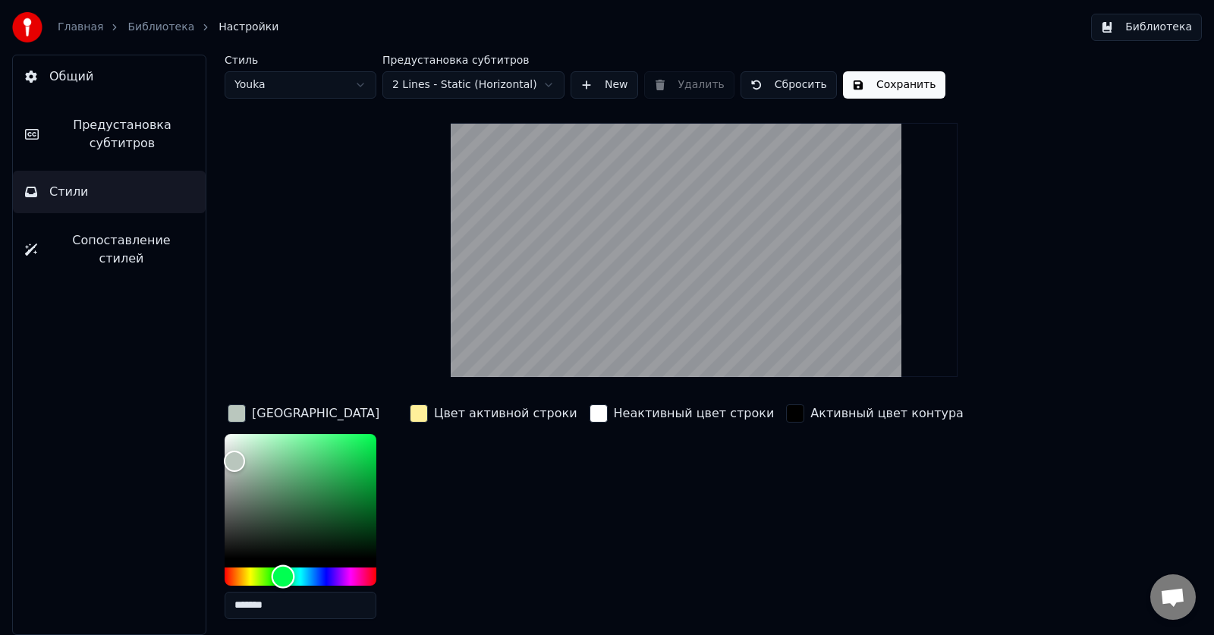
click at [283, 578] on div "Hue" at bounding box center [301, 577] width 152 height 18
click at [448, 462] on div "Цвет активной строки" at bounding box center [494, 516] width 174 height 230
click at [477, 416] on div "Цвет активной строки" at bounding box center [505, 413] width 143 height 18
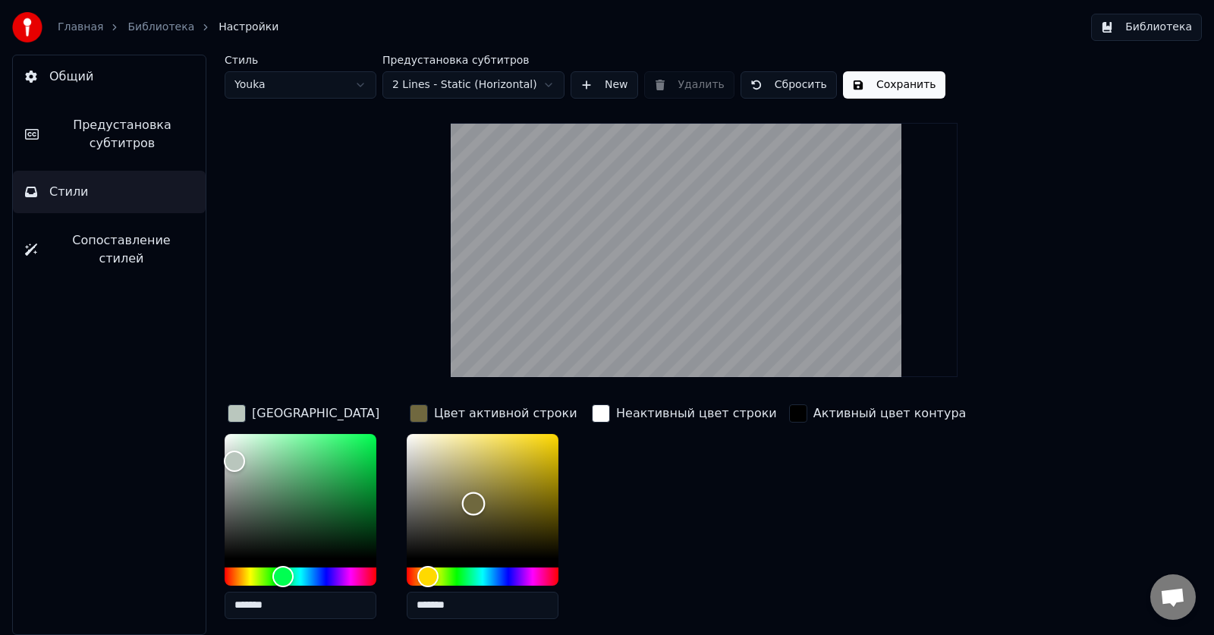
click at [473, 503] on div "Color" at bounding box center [483, 496] width 152 height 124
type input "*******"
click at [548, 445] on div "Color" at bounding box center [483, 496] width 152 height 124
click at [685, 419] on div "Неактивный цвет строки" at bounding box center [696, 413] width 161 height 18
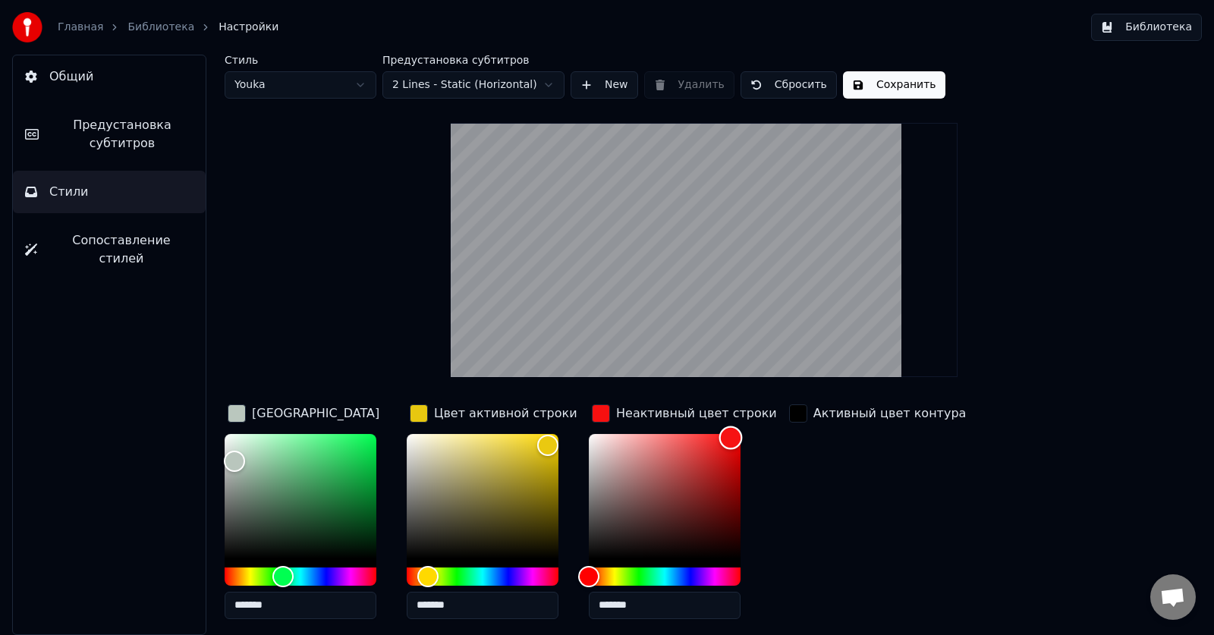
click at [731, 437] on div "Color" at bounding box center [665, 496] width 152 height 124
type input "*******"
click at [711, 519] on div "Color" at bounding box center [665, 496] width 152 height 124
click at [837, 411] on div "Активный цвет контура" at bounding box center [890, 413] width 153 height 18
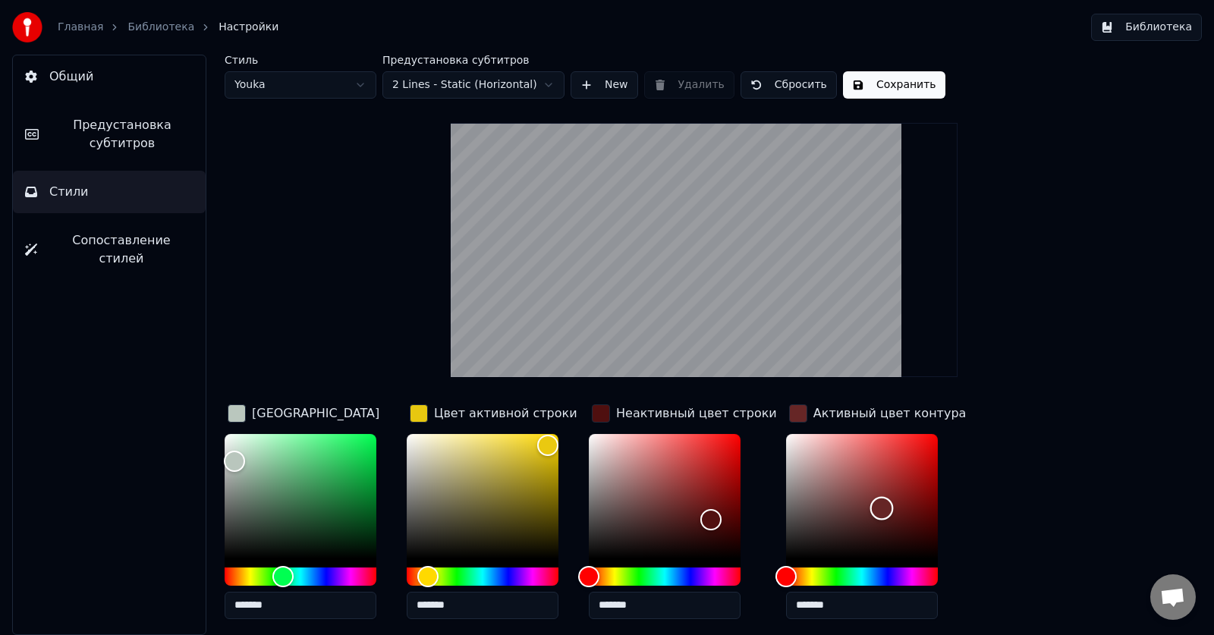
click at [867, 508] on div "Color" at bounding box center [862, 496] width 152 height 124
type input "*******"
click at [786, 543] on div "Color" at bounding box center [862, 496] width 152 height 124
click at [385, 229] on div "Стиль Youka Предустановка субтитров 2 Lines - Static (Horizontal) New Удалить С…" at bounding box center [704, 391] width 959 height 672
click at [342, 90] on html "Главная Библиотека Настройки Библиотека Общий Предустановка субтитров Стили Соп…" at bounding box center [607, 317] width 1214 height 635
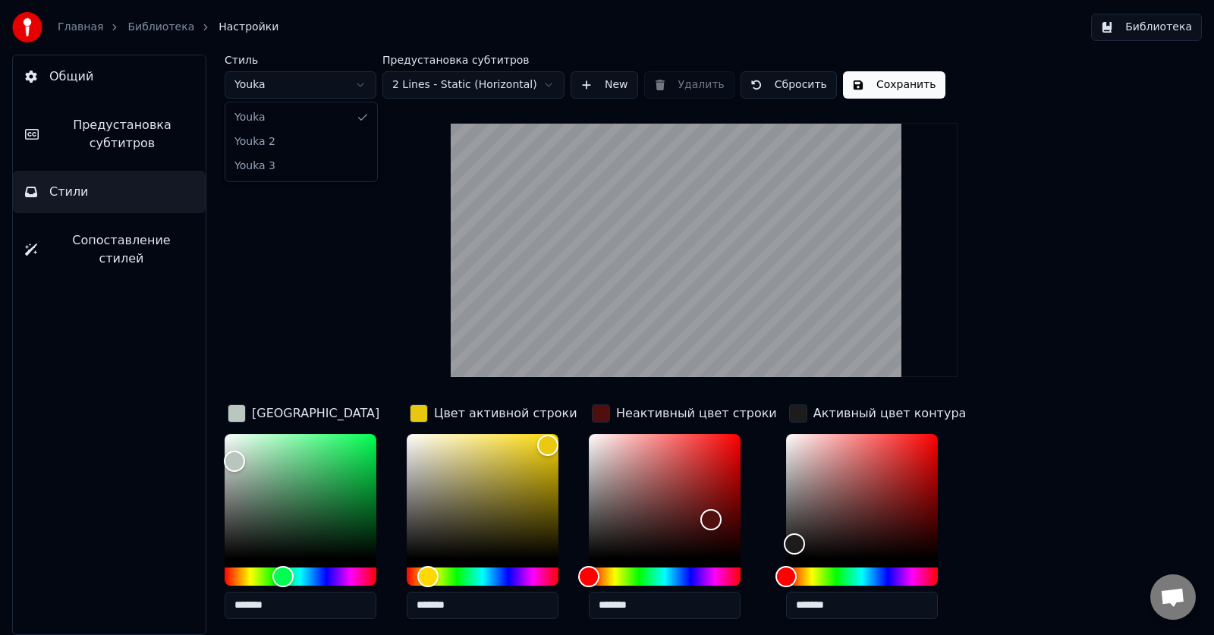
type input "*******"
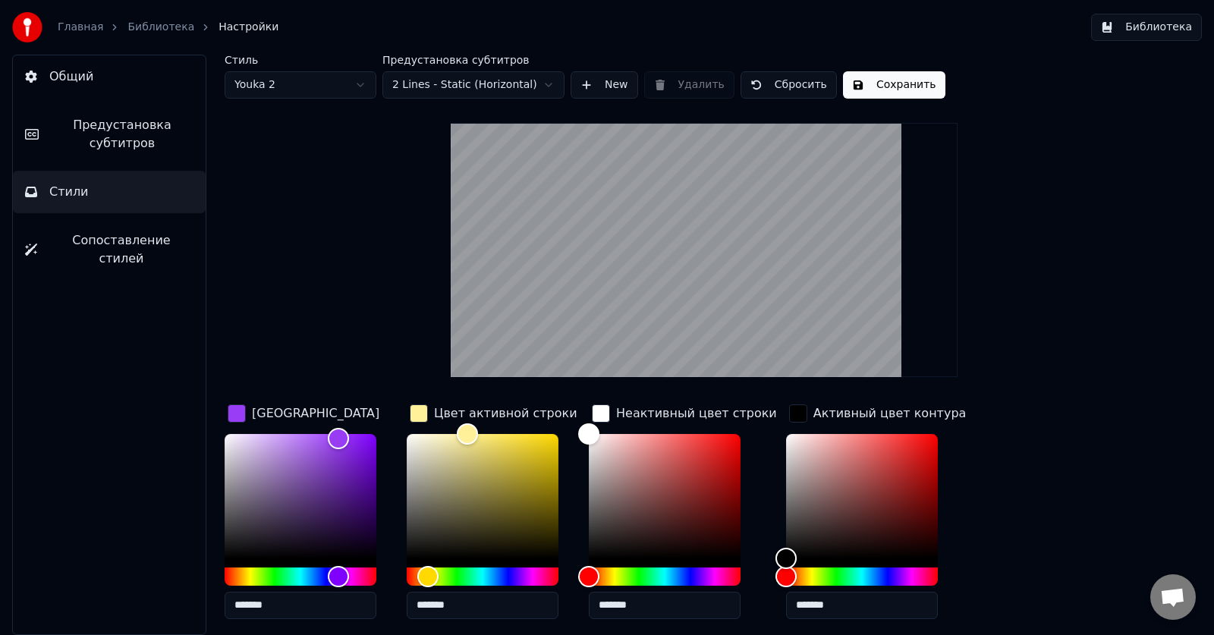
click at [355, 83] on html "Главная Библиотека Настройки Библиотека Общий Предустановка субтитров Стили Соп…" at bounding box center [607, 317] width 1214 height 635
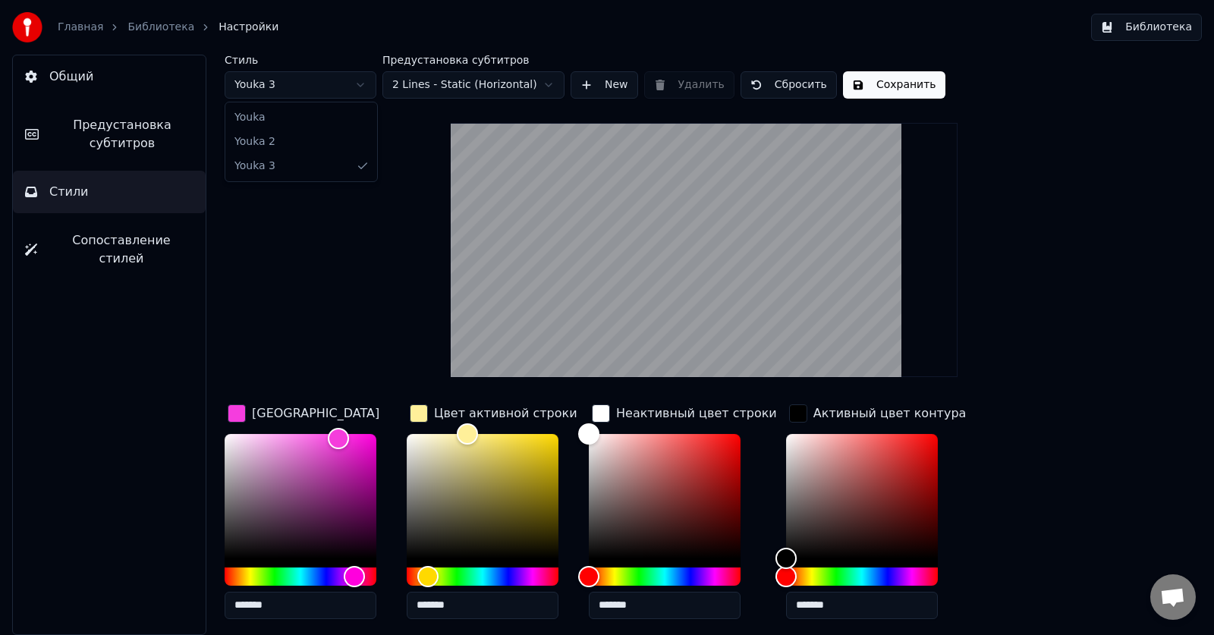
click at [338, 83] on html "Главная Библиотека Настройки Библиотека Общий Предустановка субтитров Стили Соп…" at bounding box center [607, 317] width 1214 height 635
type input "*******"
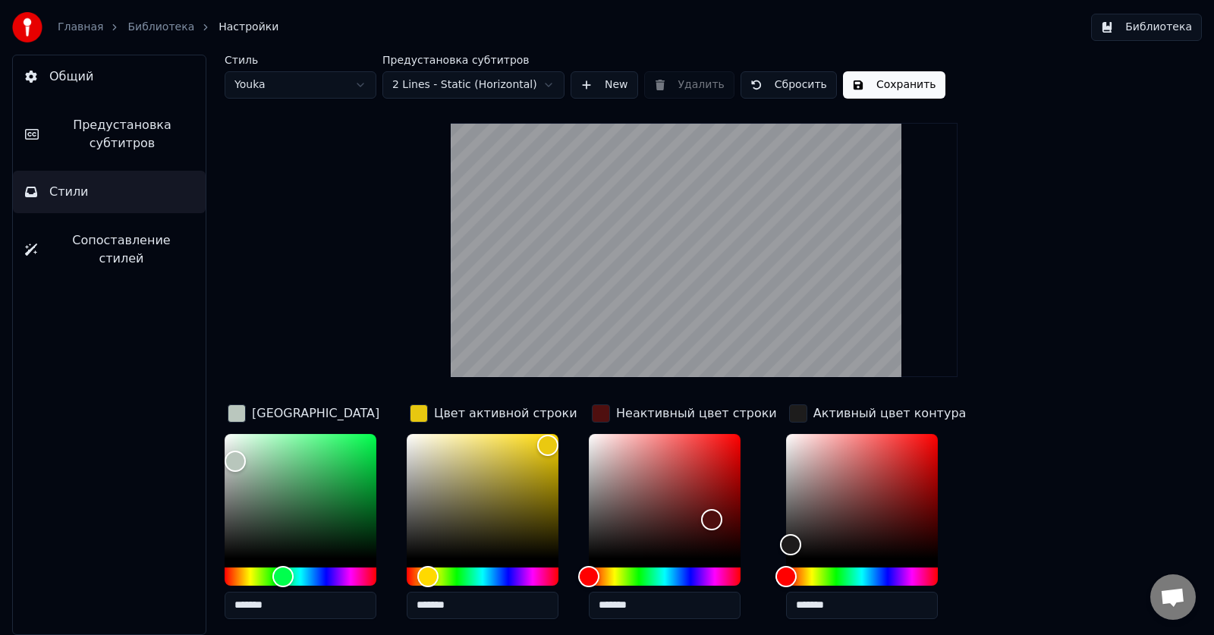
click at [559, 83] on html "Главная Библиотека Настройки Библиотека Общий Предустановка субтитров Стили Соп…" at bounding box center [607, 317] width 1214 height 635
click at [138, 243] on span "Сопоставление стилей" at bounding box center [121, 249] width 144 height 36
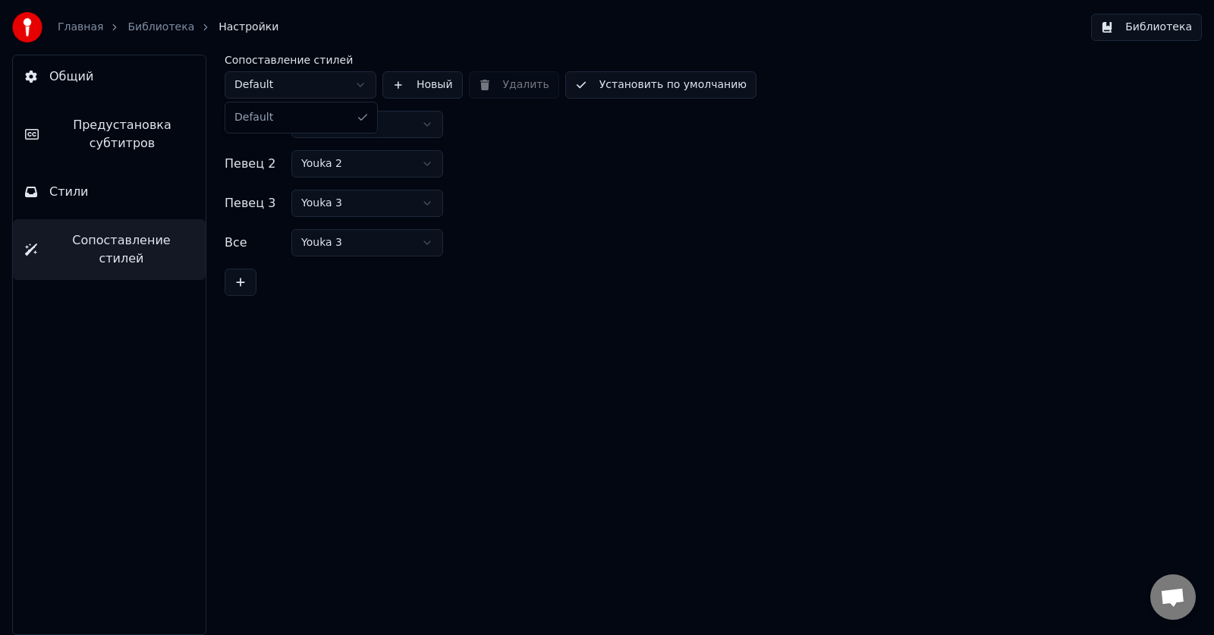
click at [361, 81] on html "Главная Библиотека Настройки Библиотека Общий Предустановка субтитров Стили Соп…" at bounding box center [607, 317] width 1214 height 635
drag, startPoint x: 952, startPoint y: 132, endPoint x: 955, endPoint y: 140, distance: 8.2
click at [955, 140] on div "Певец 1 Youka Певец 2 Youka 2 Певец 3 Youka 3 Все Youka 3" at bounding box center [704, 203] width 959 height 185
click at [71, 78] on span "Общий" at bounding box center [71, 77] width 44 height 18
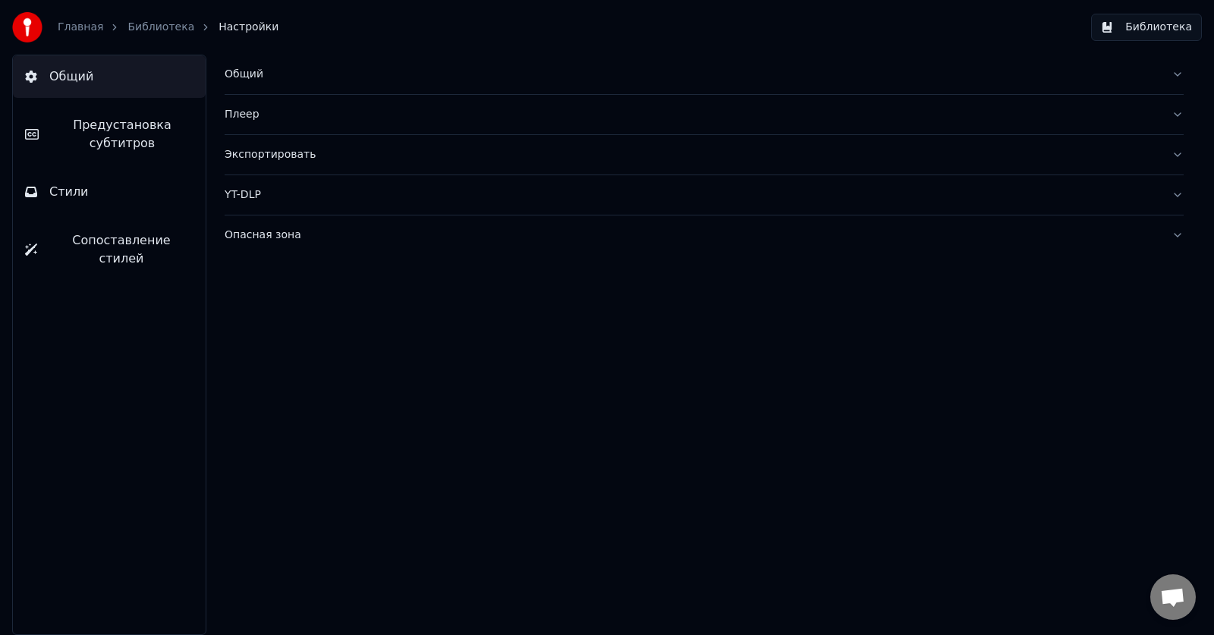
click at [91, 28] on link "Главная" at bounding box center [81, 27] width 46 height 15
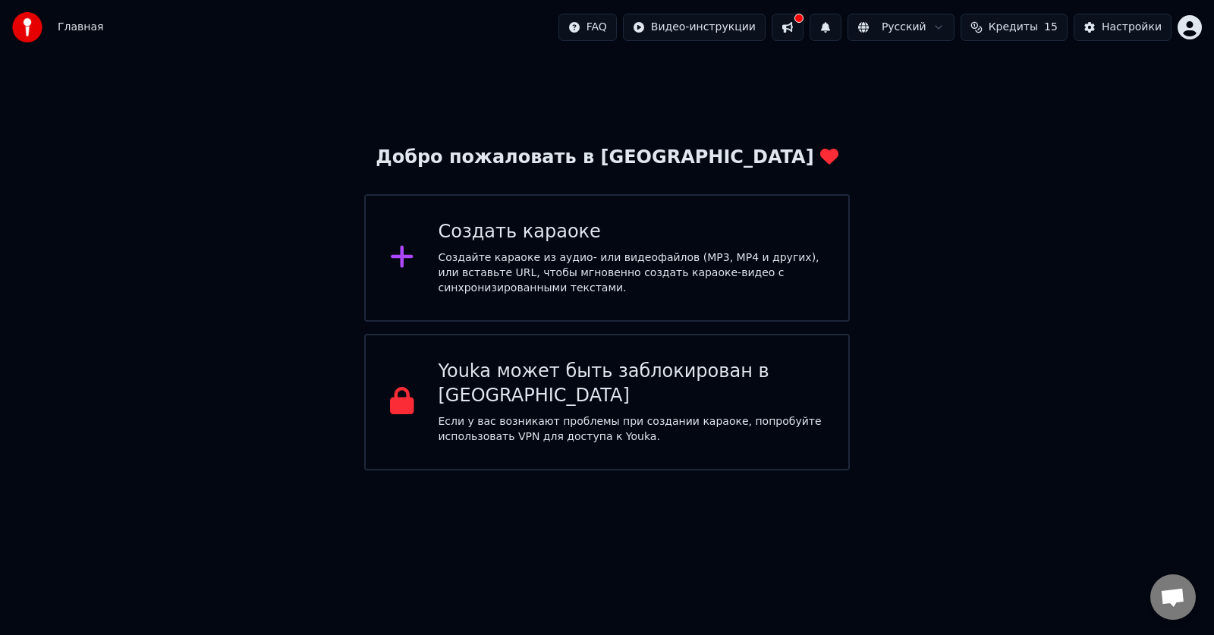
click at [63, 20] on span "Главная" at bounding box center [81, 27] width 46 height 15
click at [77, 23] on span "Главная" at bounding box center [81, 27] width 46 height 15
click at [667, 274] on div "Создайте караоке из аудио- или видеофайлов (MP3, MP4 и других), или вставьте UR…" at bounding box center [632, 273] width 386 height 46
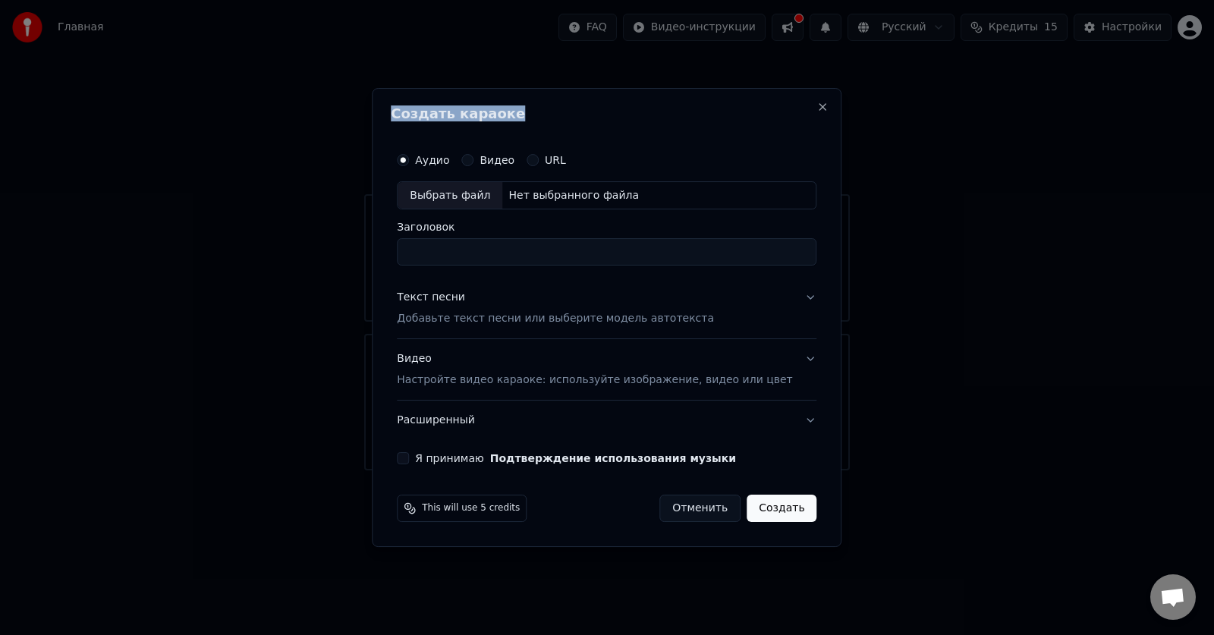
drag, startPoint x: 649, startPoint y: 109, endPoint x: 978, endPoint y: 263, distance: 363.3
click at [978, 263] on body "Главная FAQ Видео-инструкции Русский Кредиты 15 Настройки Добро пожаловать в Yo…" at bounding box center [607, 235] width 1214 height 471
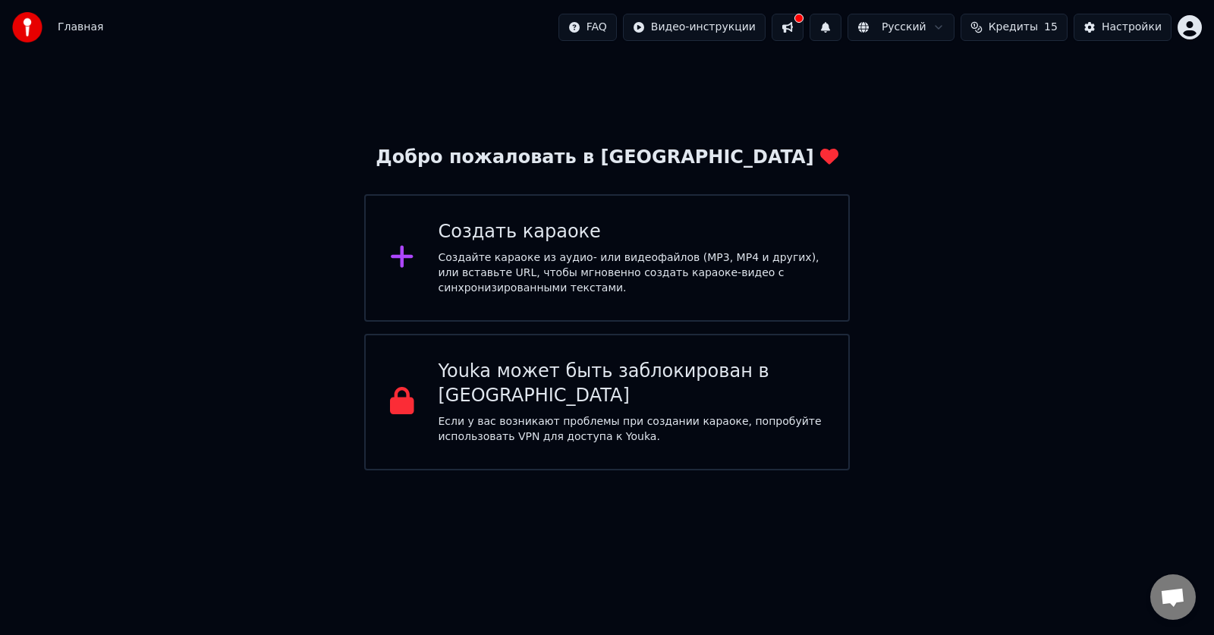
click at [804, 30] on button at bounding box center [788, 27] width 32 height 27
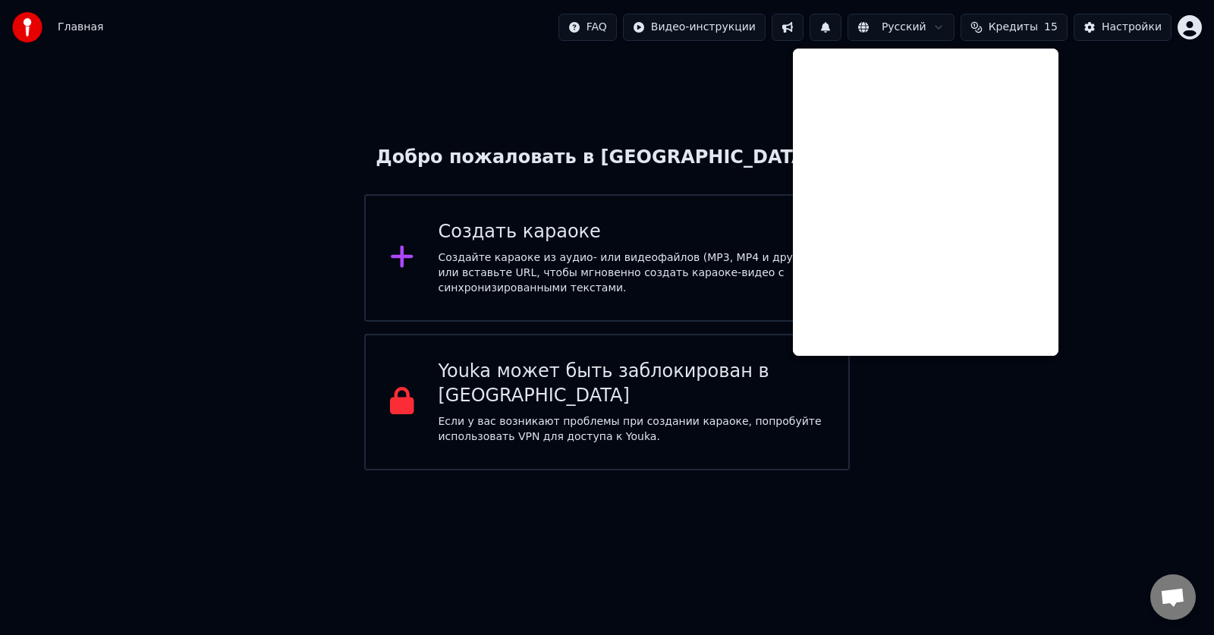
click at [765, 76] on div "Добро пожаловать в Youka Создать караоке Создайте караоке из аудио- или видеофа…" at bounding box center [607, 263] width 1214 height 416
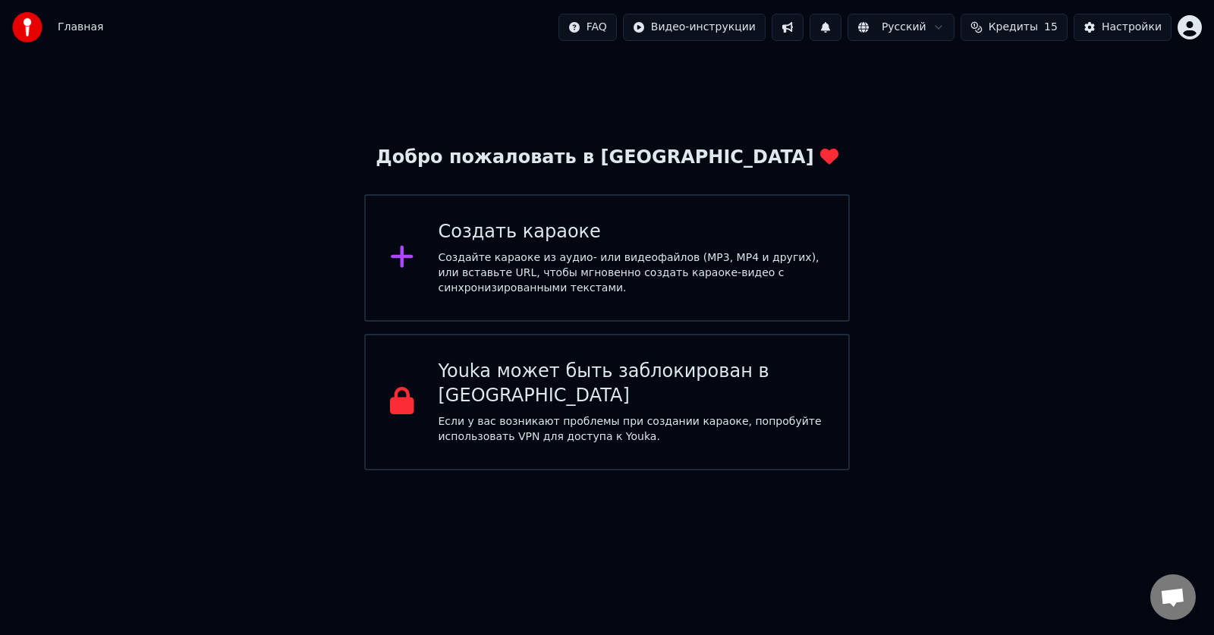
click at [1025, 24] on span "Кредиты" at bounding box center [1013, 27] width 49 height 15
click at [1028, 347] on div "Добро пожаловать в Youka Создать караоке Создайте караоке из аудио- или видеофа…" at bounding box center [607, 263] width 1214 height 416
click at [591, 272] on div "Создайте караоке из аудио- или видеофайлов (MP3, MP4 и других), или вставьте UR…" at bounding box center [632, 273] width 386 height 46
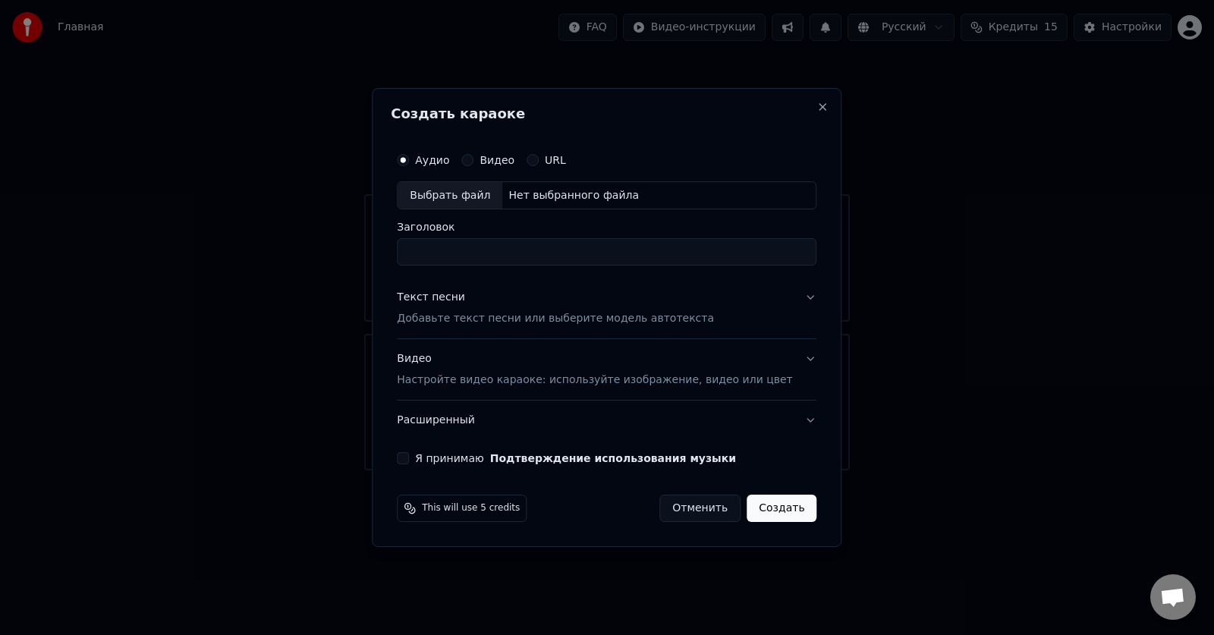
click at [499, 157] on label "Видео" at bounding box center [497, 160] width 35 height 11
click at [474, 157] on button "Видео" at bounding box center [467, 160] width 12 height 12
click at [539, 161] on button "URL" at bounding box center [533, 160] width 12 height 12
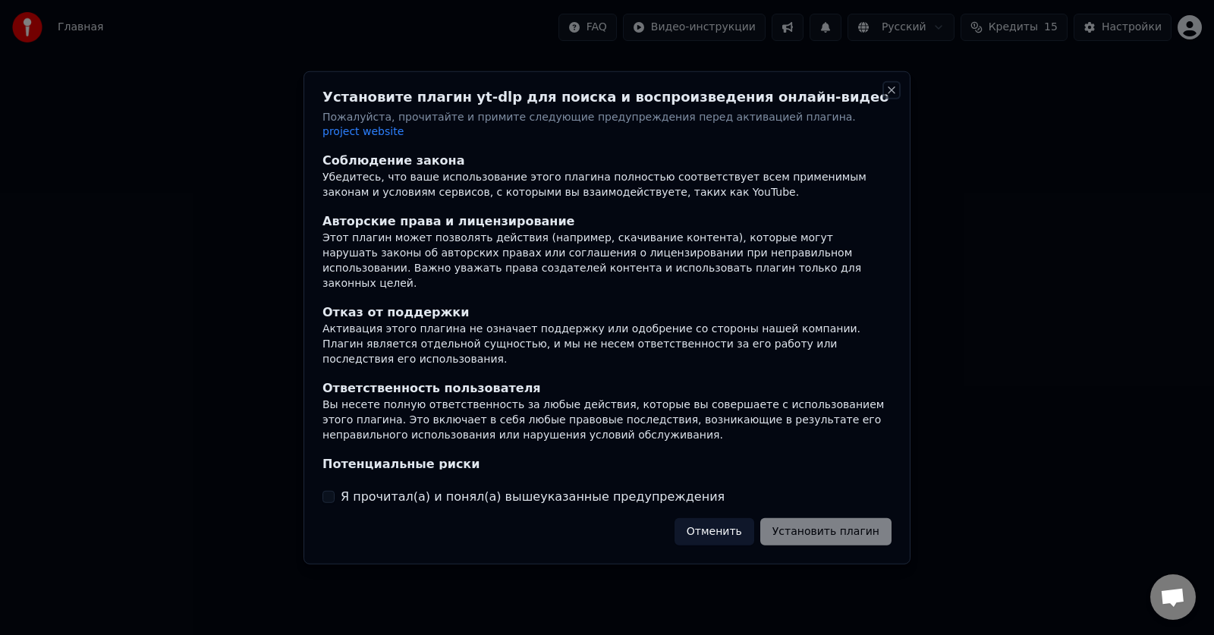
click at [892, 96] on button "Close" at bounding box center [892, 89] width 12 height 12
click at [727, 518] on button "Отменить" at bounding box center [715, 531] width 80 height 27
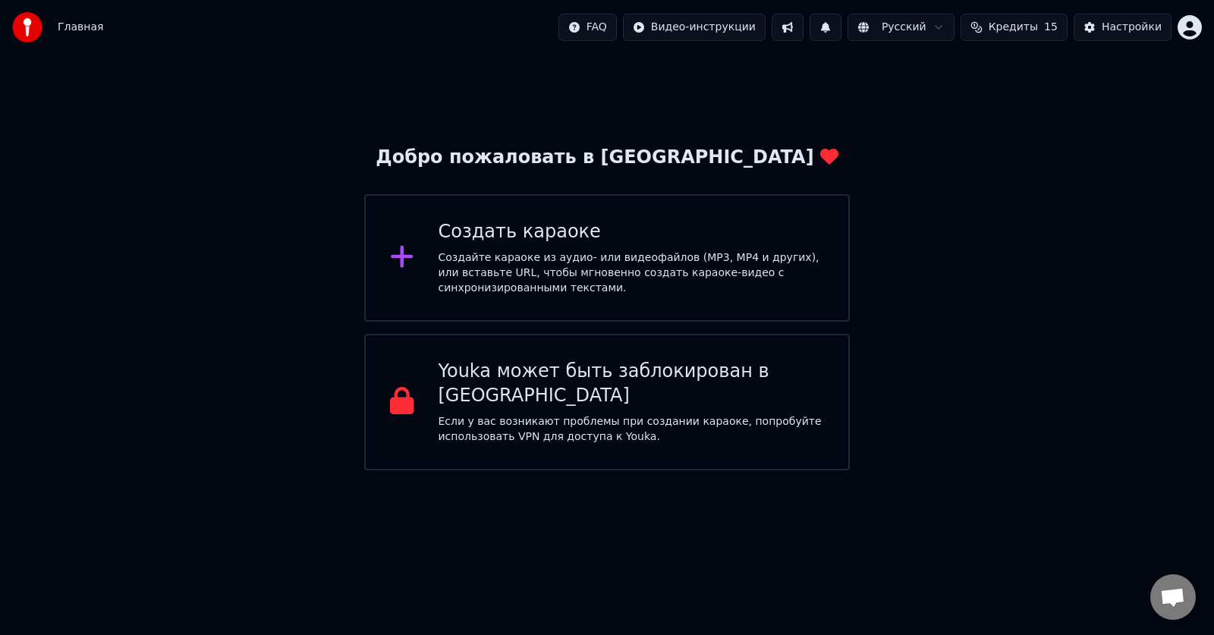
click at [597, 280] on div "Создайте караоке из аудио- или видеофайлов (MP3, MP4 и других), или вставьте UR…" at bounding box center [632, 273] width 386 height 46
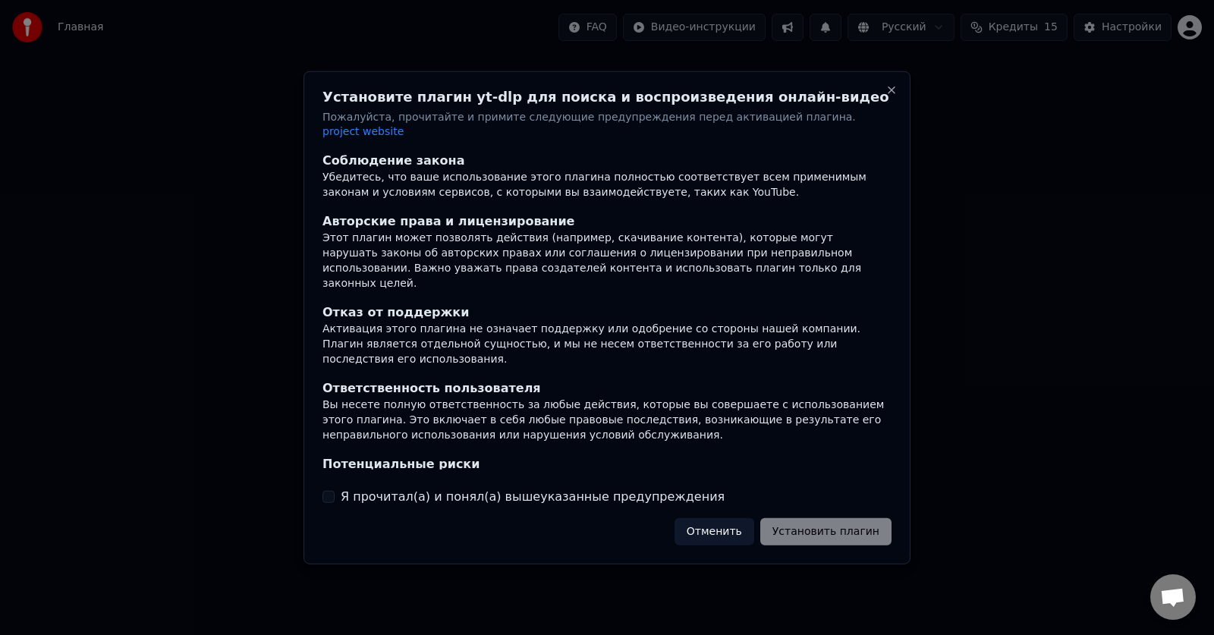
click at [720, 525] on button "Отменить" at bounding box center [715, 531] width 80 height 27
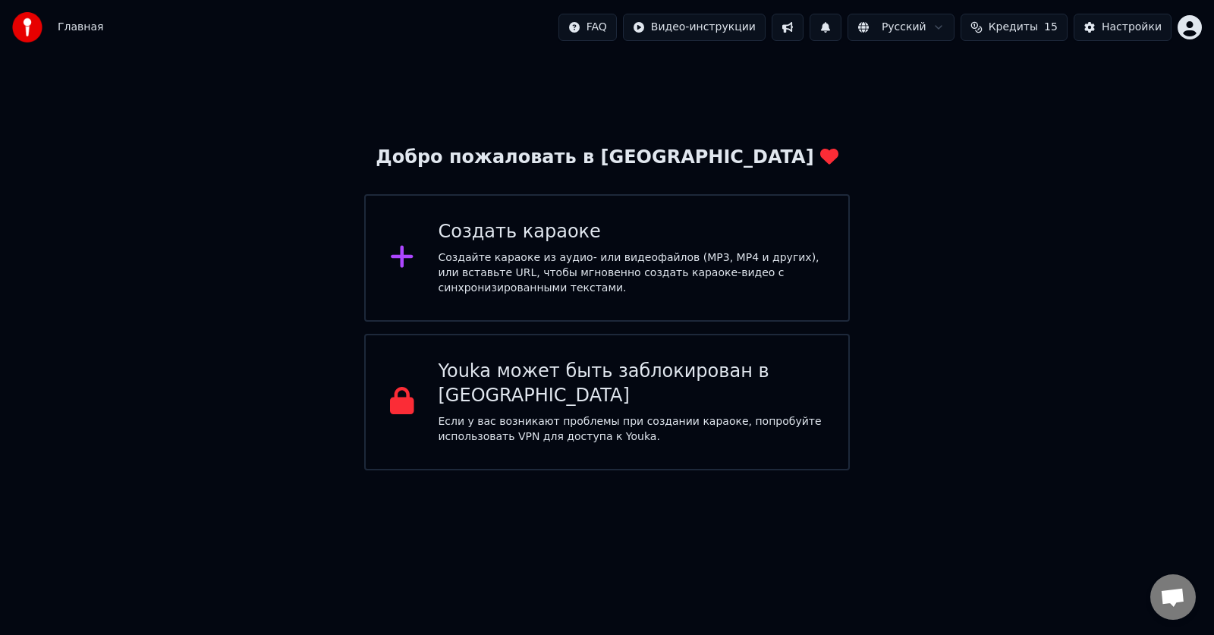
click at [619, 249] on div "Создать караоке Создайте караоке из аудио- или видеофайлов (MP3, MP4 и других),…" at bounding box center [632, 258] width 386 height 76
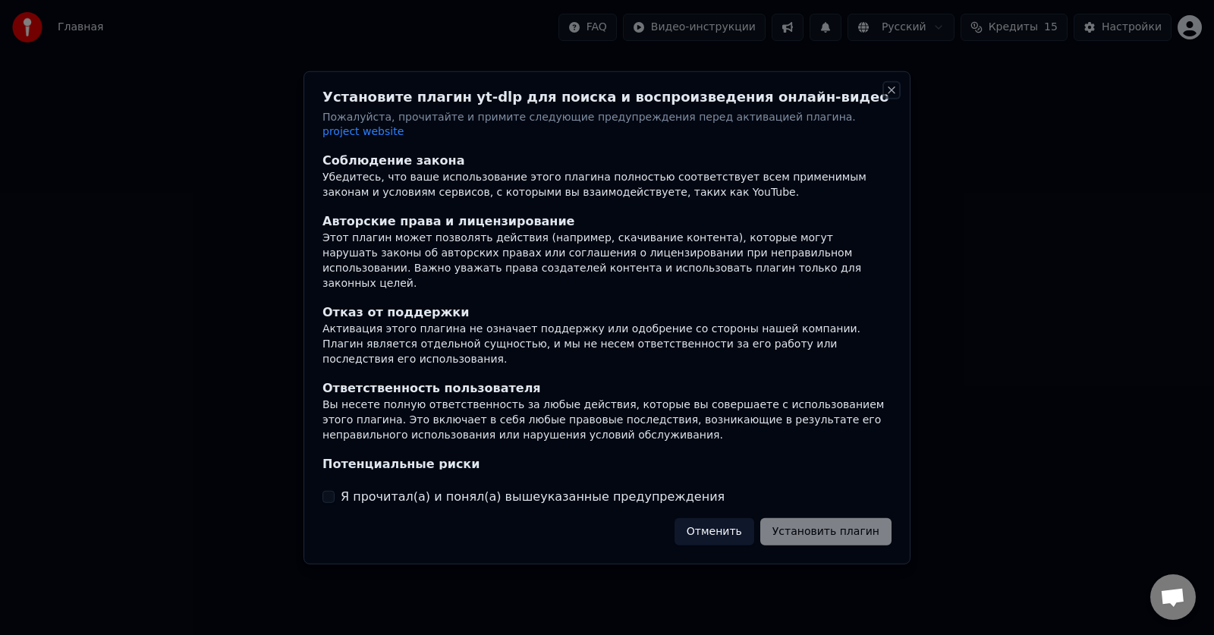
click at [892, 94] on button "Close" at bounding box center [892, 89] width 12 height 12
click at [891, 94] on button "Close" at bounding box center [892, 89] width 12 height 12
click at [891, 96] on button "Close" at bounding box center [892, 89] width 12 height 12
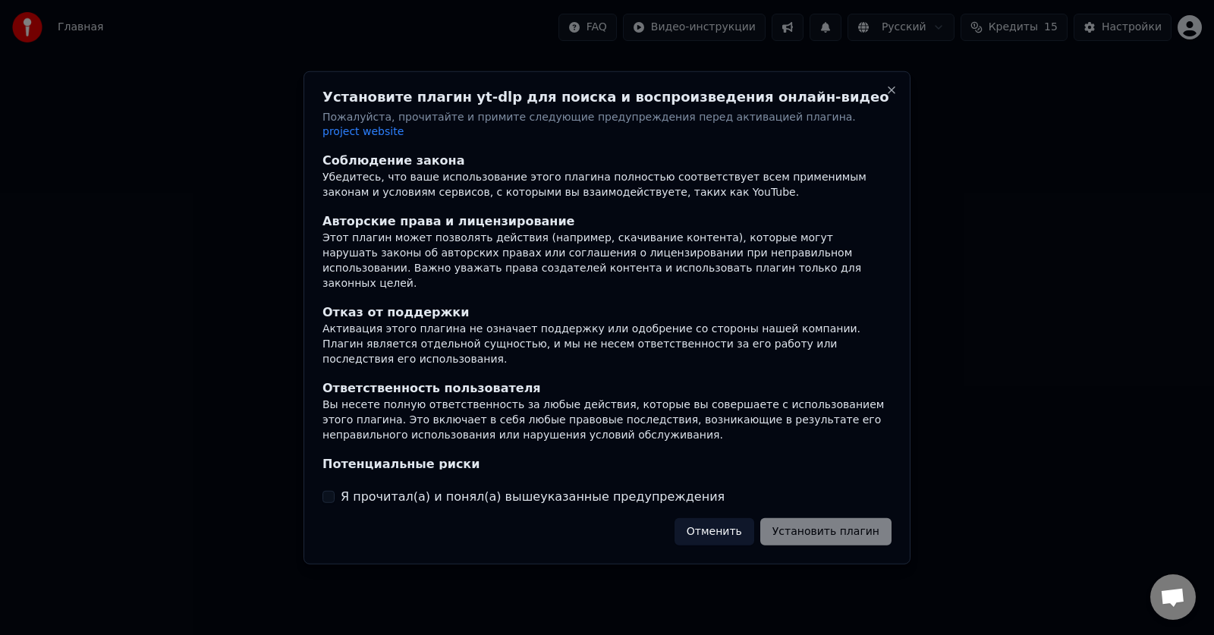
click at [738, 533] on button "Отменить" at bounding box center [715, 531] width 80 height 27
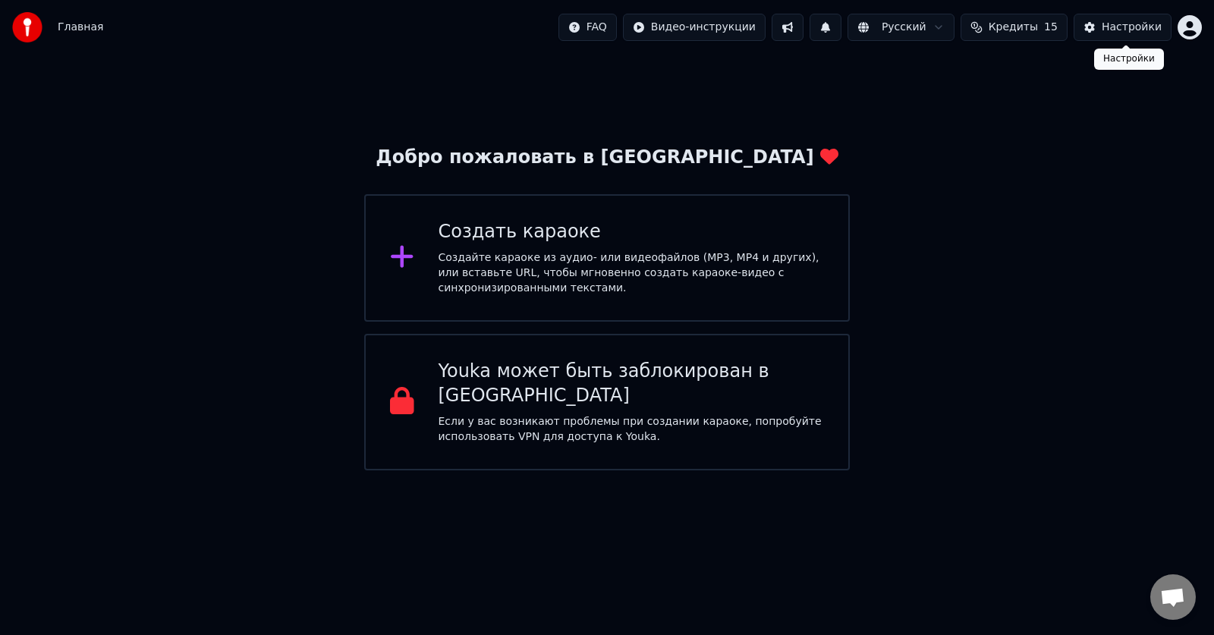
click at [1128, 33] on div "Настройки" at bounding box center [1132, 27] width 60 height 15
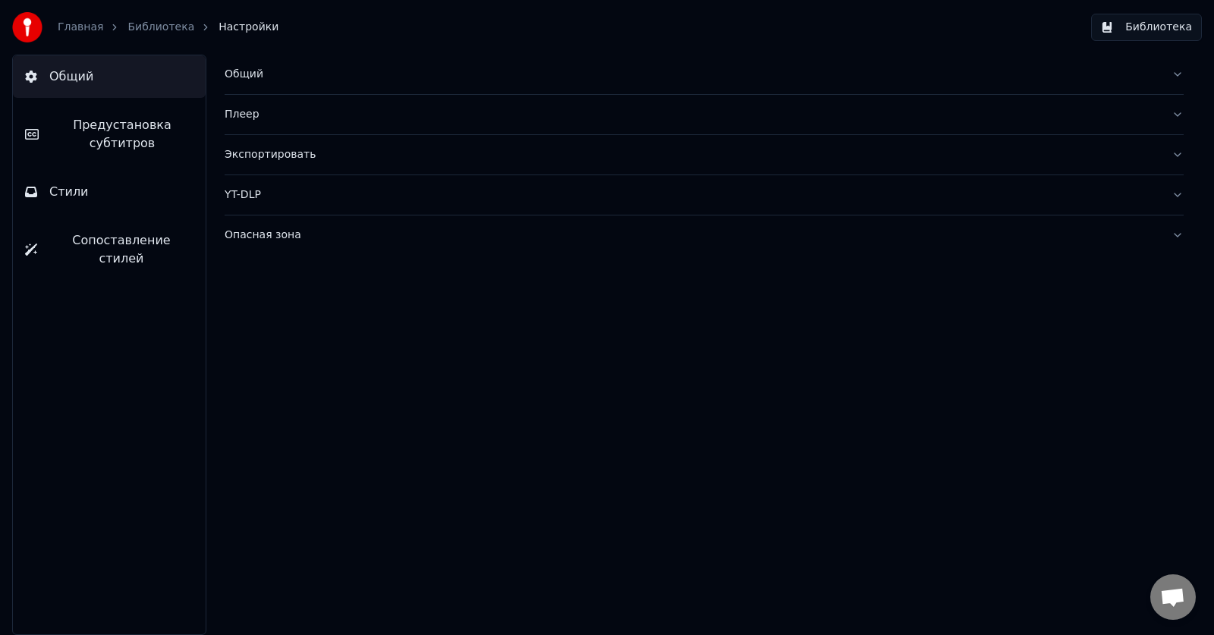
click at [89, 84] on span "Общий" at bounding box center [71, 77] width 44 height 18
click at [85, 120] on span "Предустановка субтитров" at bounding box center [122, 134] width 143 height 36
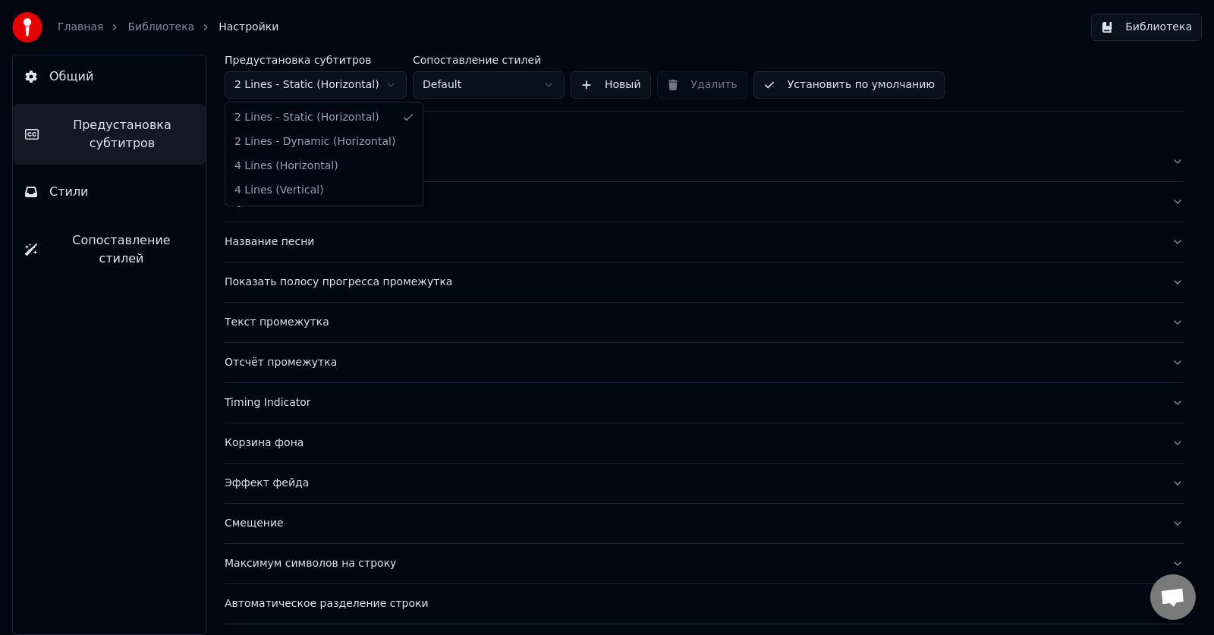
click at [387, 89] on html "Главная Библиотека Настройки Библиотека Общий Предустановка субтитров Стили Соп…" at bounding box center [607, 317] width 1214 height 635
click at [255, 162] on div "Общий" at bounding box center [692, 161] width 935 height 15
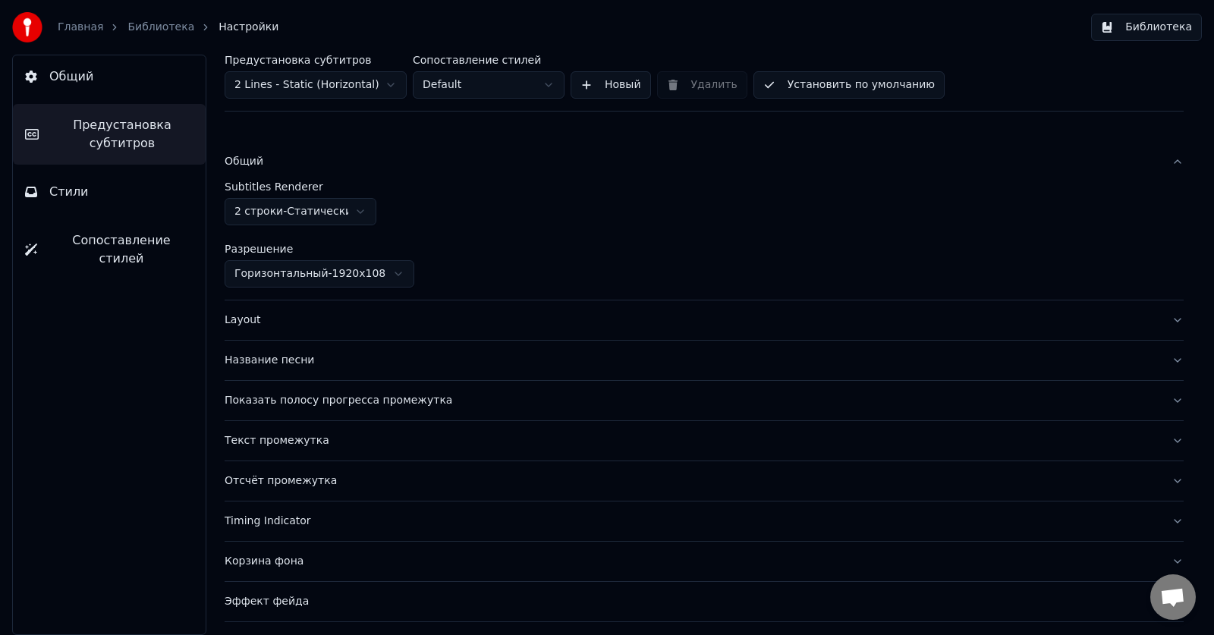
click at [255, 162] on div "Общий" at bounding box center [692, 161] width 935 height 15
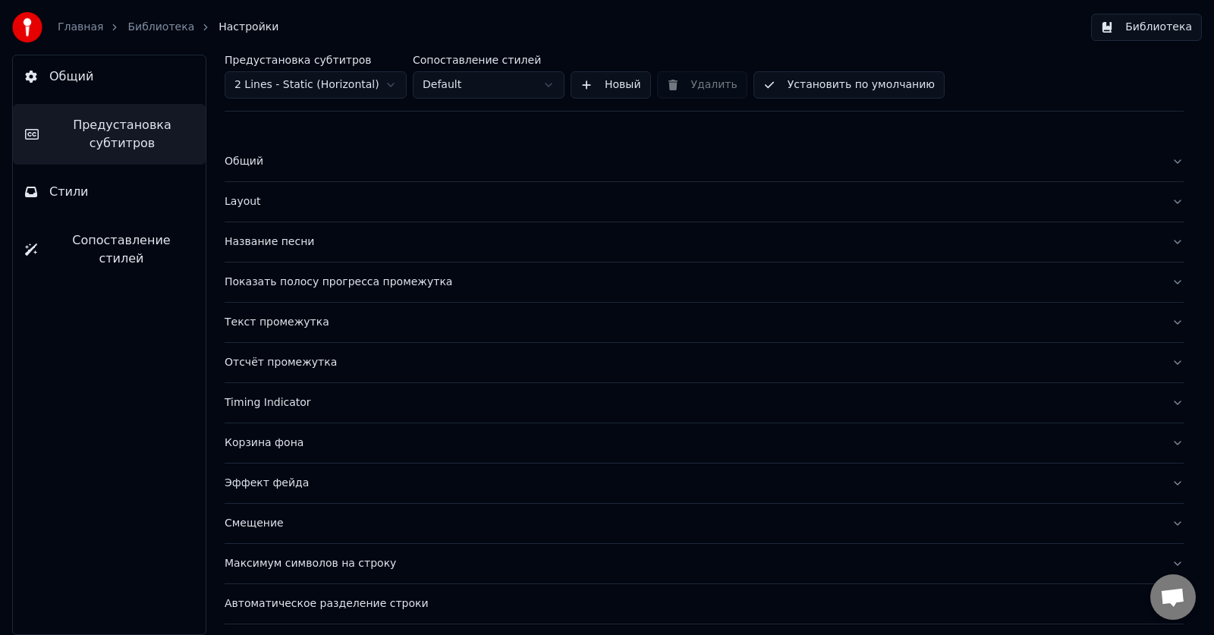
click at [253, 200] on div "Layout" at bounding box center [692, 201] width 935 height 15
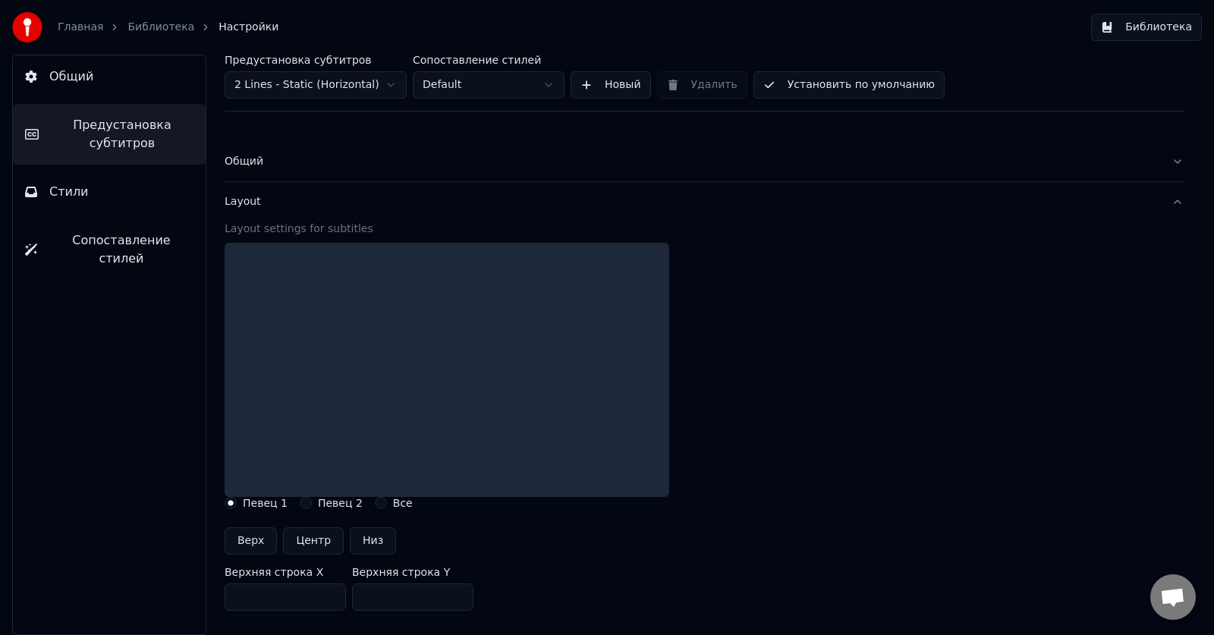
click at [379, 200] on div "Layout" at bounding box center [692, 201] width 935 height 15
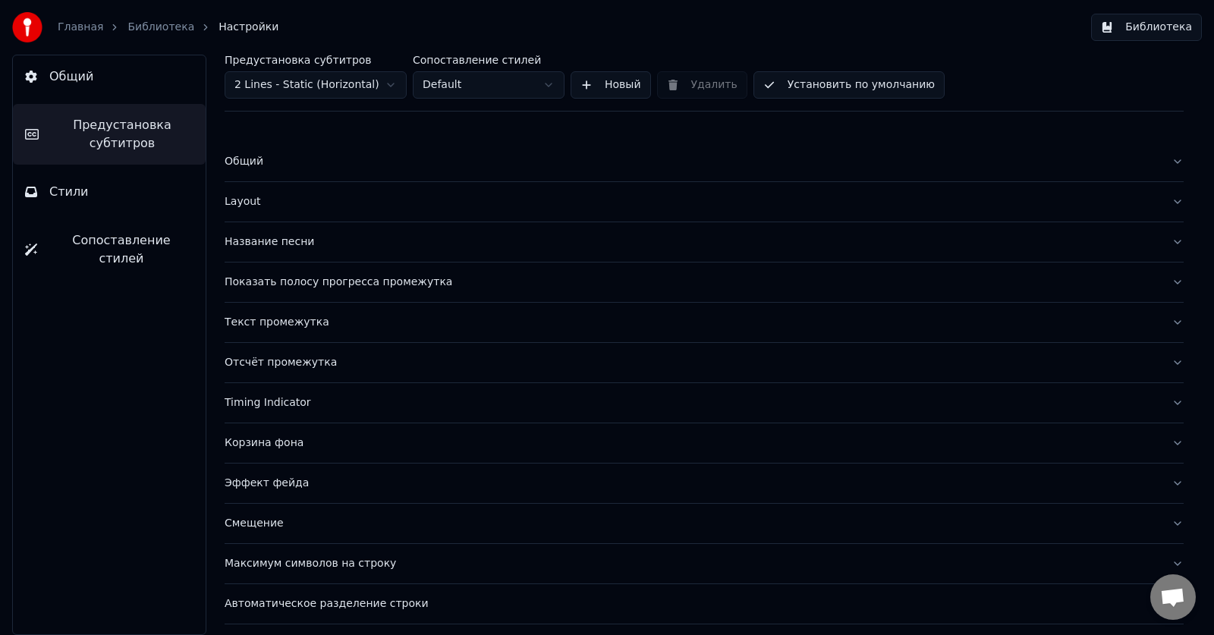
click at [253, 163] on div "Общий" at bounding box center [692, 161] width 935 height 15
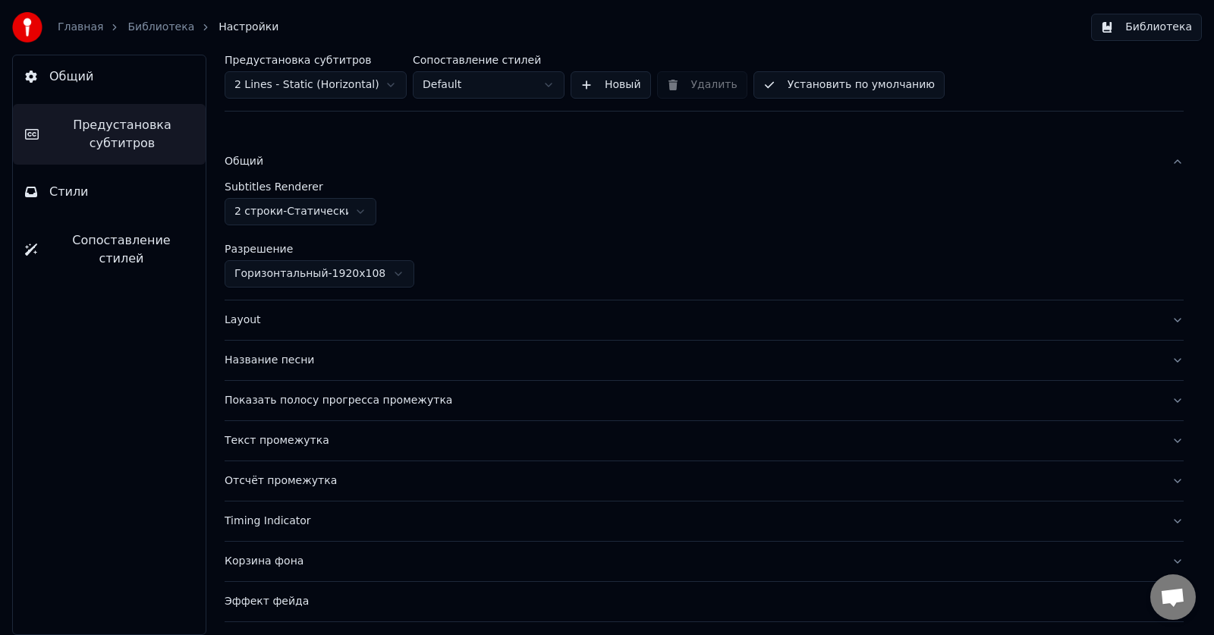
click at [386, 155] on div "Общий" at bounding box center [692, 161] width 935 height 15
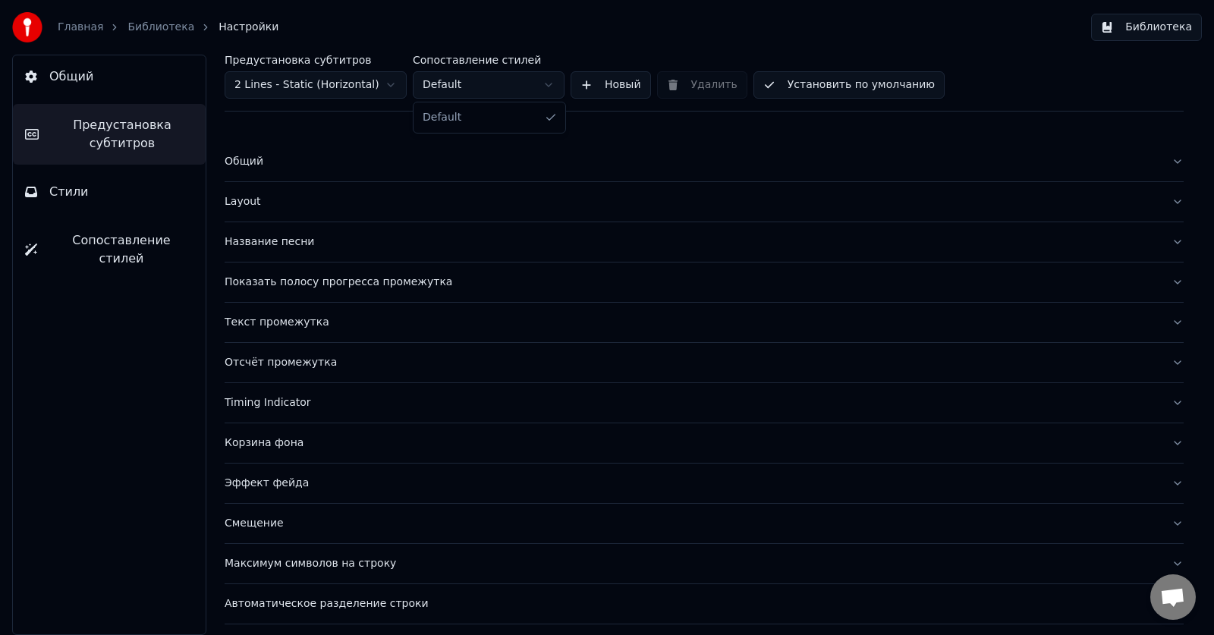
click at [552, 93] on html "Главная Библиотека Настройки Библиотека Общий Предустановка субтитров Стили Соп…" at bounding box center [607, 317] width 1214 height 635
click at [241, 159] on div "Общий" at bounding box center [692, 161] width 935 height 15
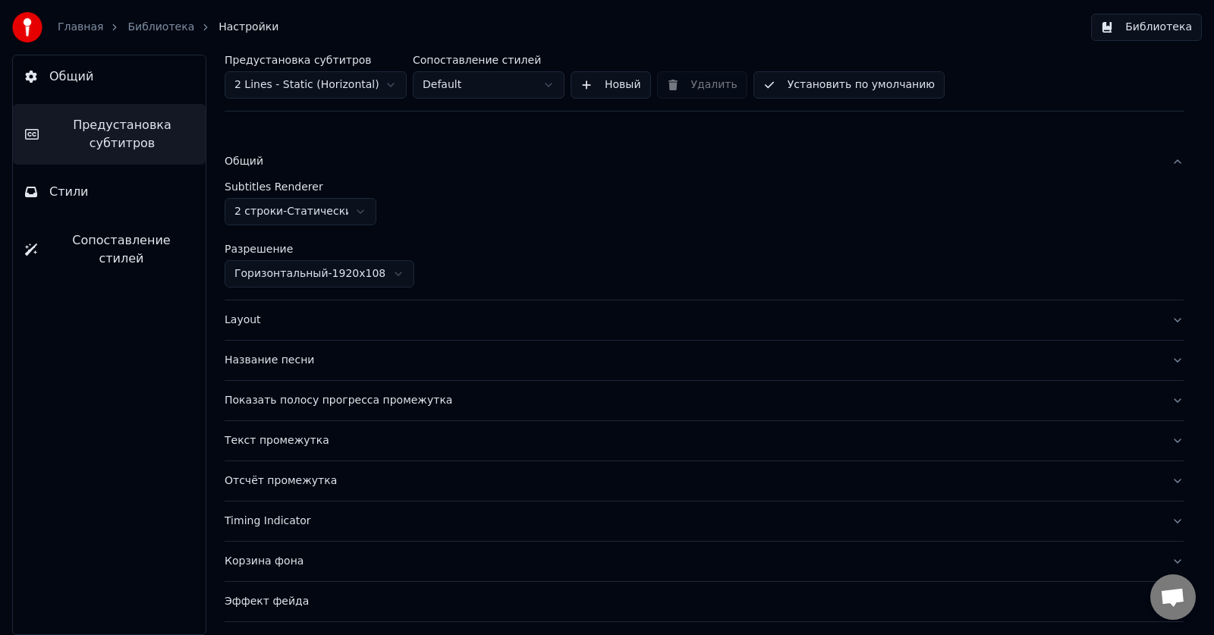
click at [241, 159] on div "Общий" at bounding box center [692, 161] width 935 height 15
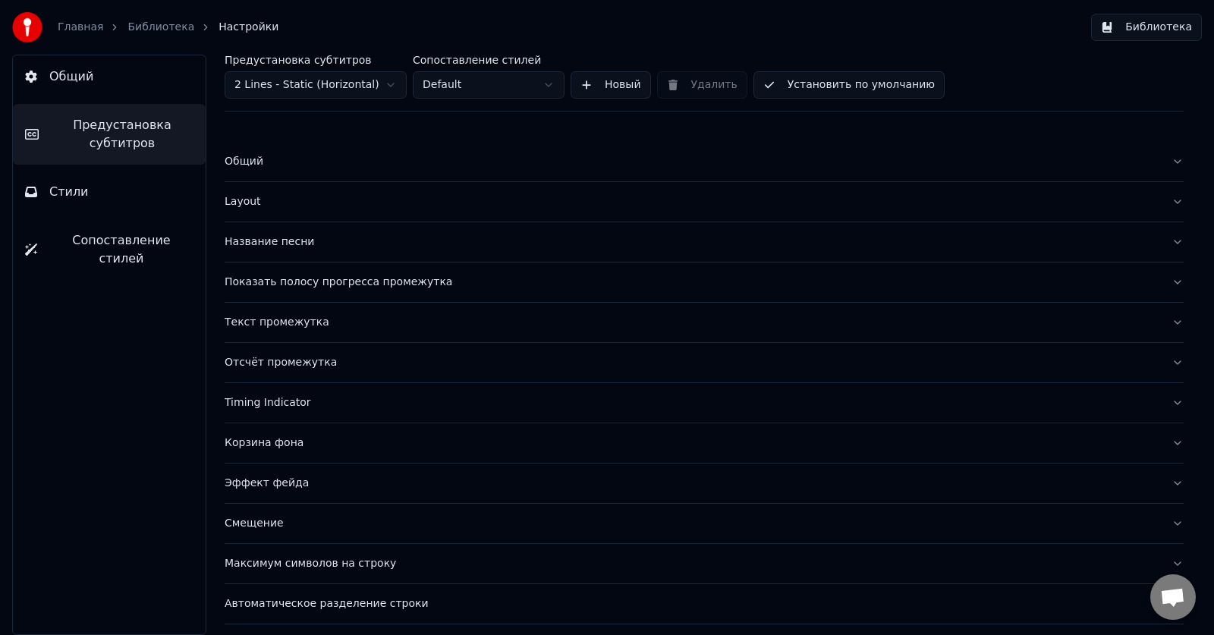
click at [234, 202] on div "Layout" at bounding box center [692, 201] width 935 height 15
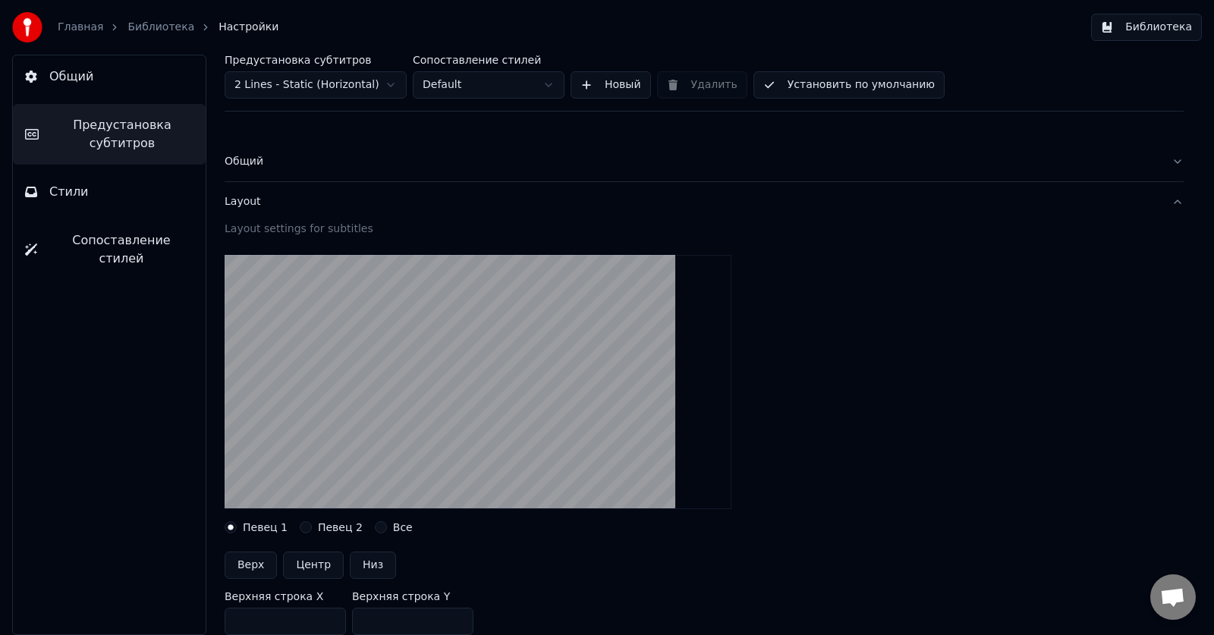
click at [234, 202] on div "Layout" at bounding box center [692, 201] width 935 height 15
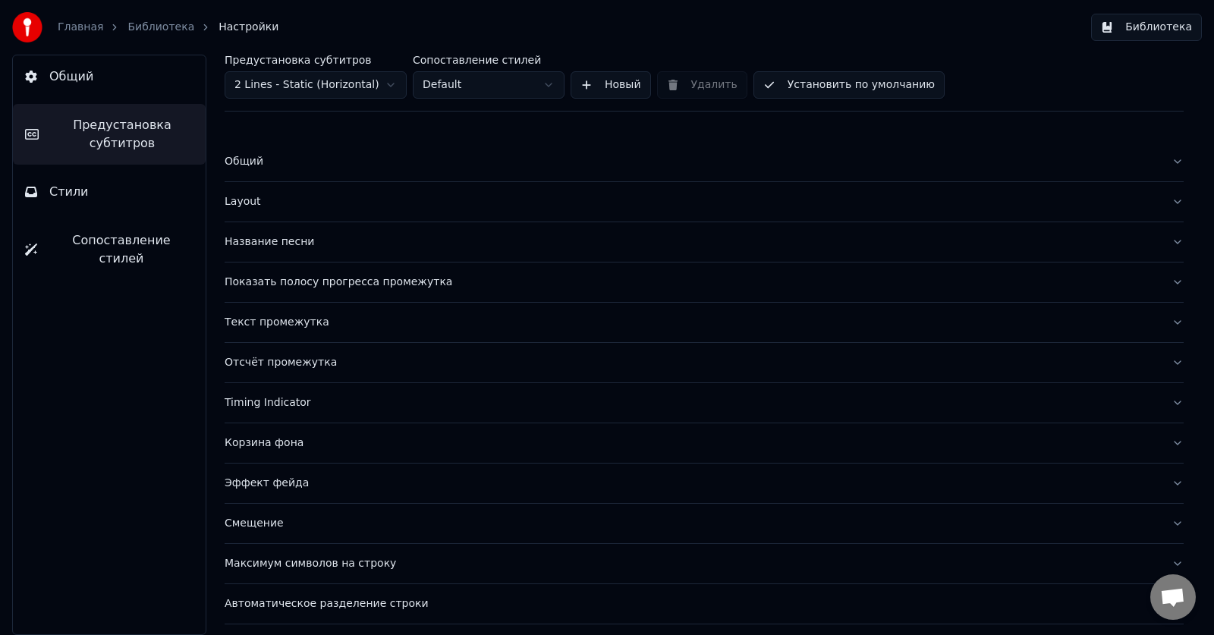
click at [234, 202] on div "Layout" at bounding box center [692, 201] width 935 height 15
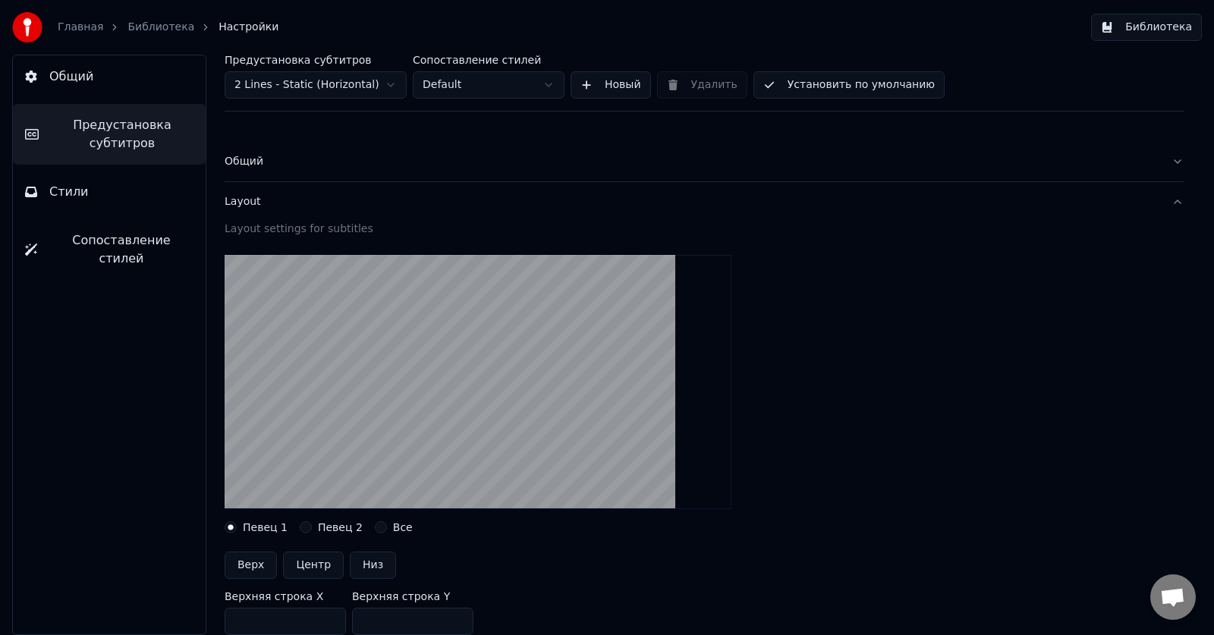
click at [238, 200] on div "Layout" at bounding box center [692, 201] width 935 height 15
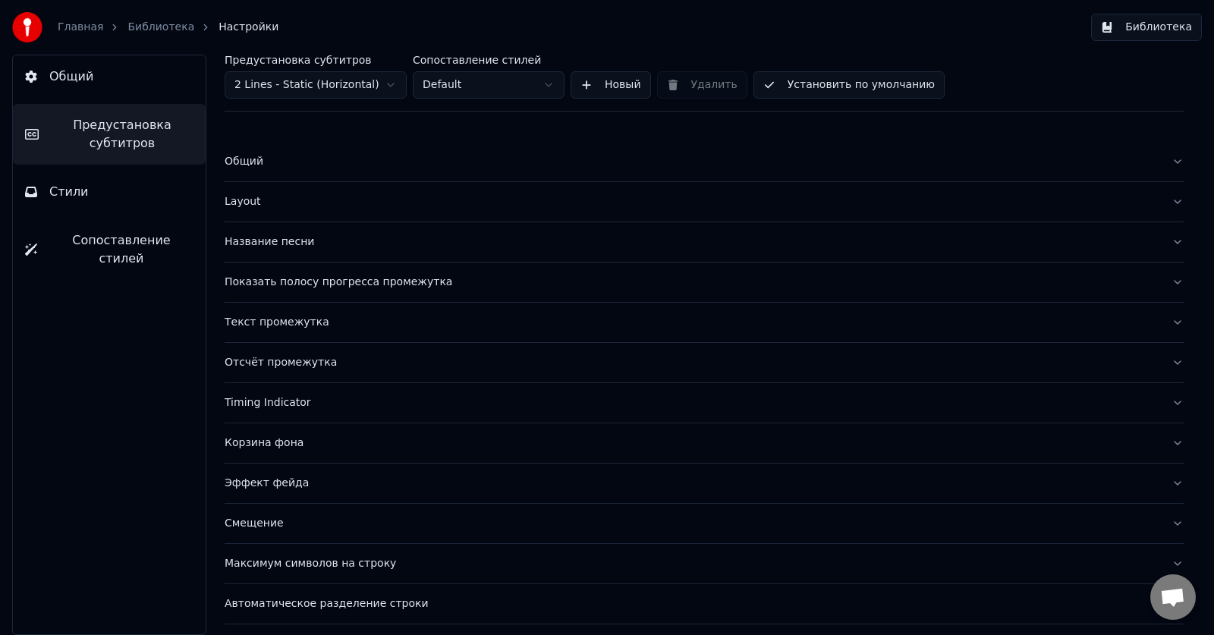
click at [260, 241] on div "Название песни" at bounding box center [692, 241] width 935 height 15
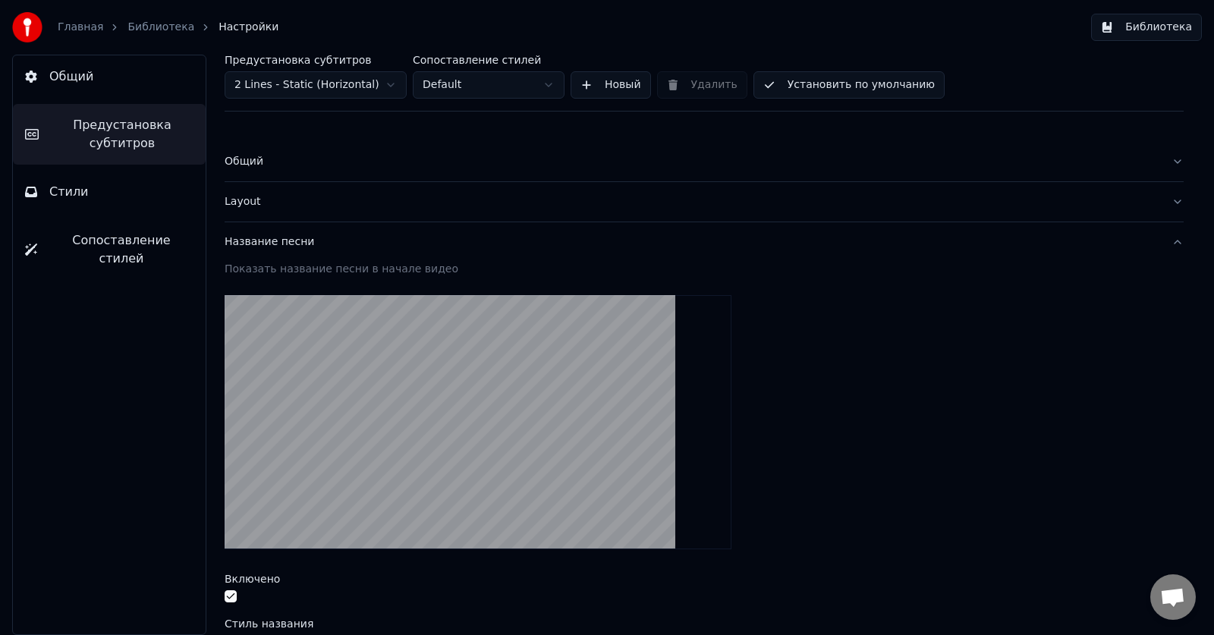
click at [263, 242] on div "Название песни" at bounding box center [692, 241] width 935 height 15
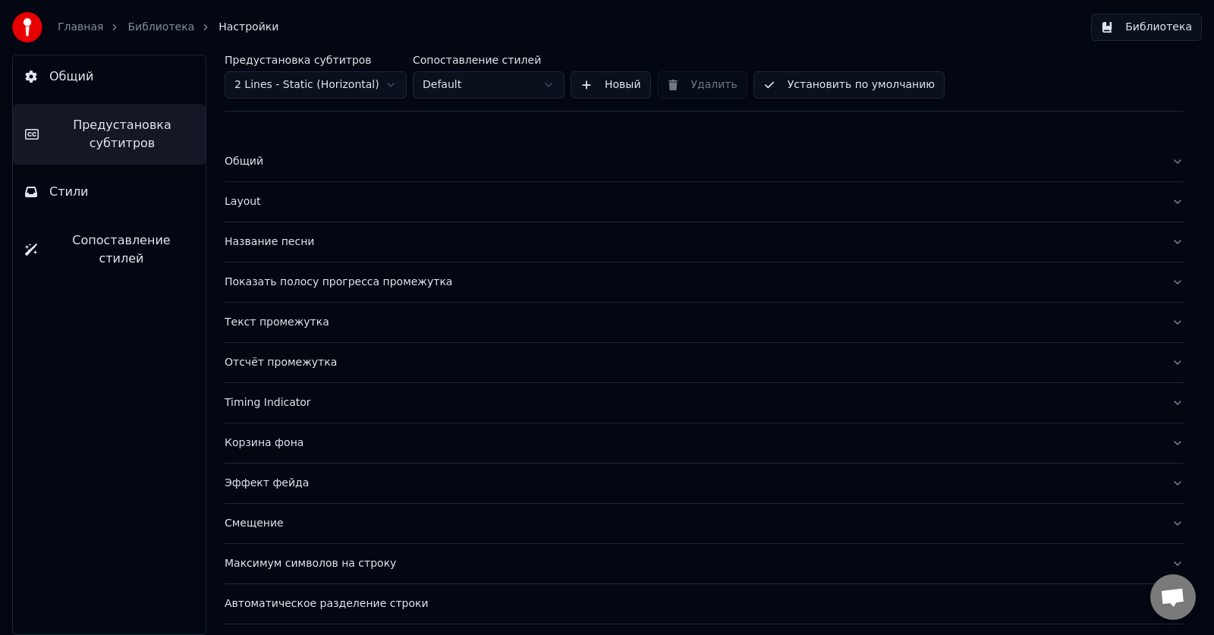
click at [301, 244] on div "Название песни" at bounding box center [692, 241] width 935 height 15
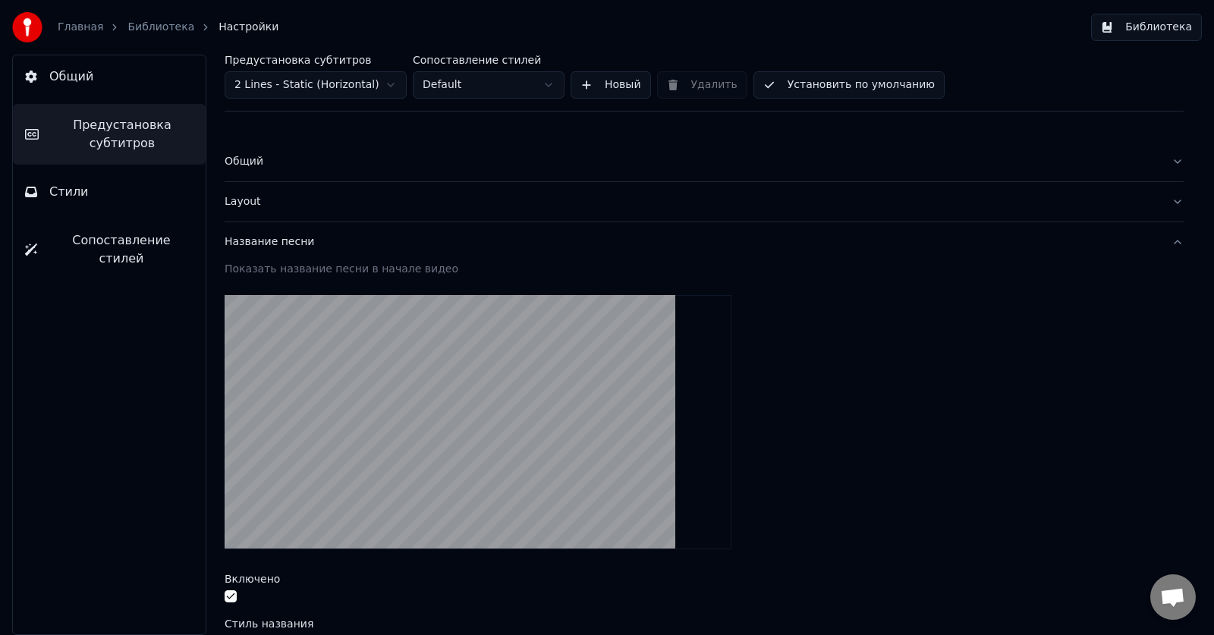
click at [337, 275] on div "Показать название песни в начале видео" at bounding box center [704, 269] width 959 height 15
click at [464, 412] on video at bounding box center [478, 422] width 507 height 254
click at [305, 325] on video at bounding box center [478, 422] width 507 height 254
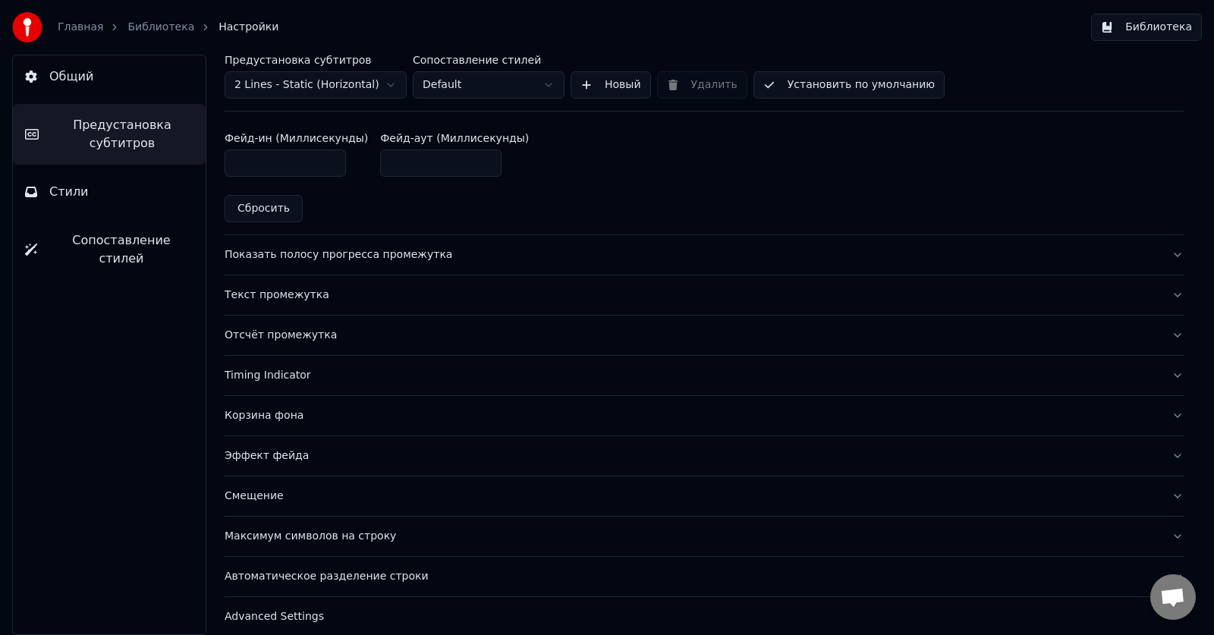
scroll to position [811, 0]
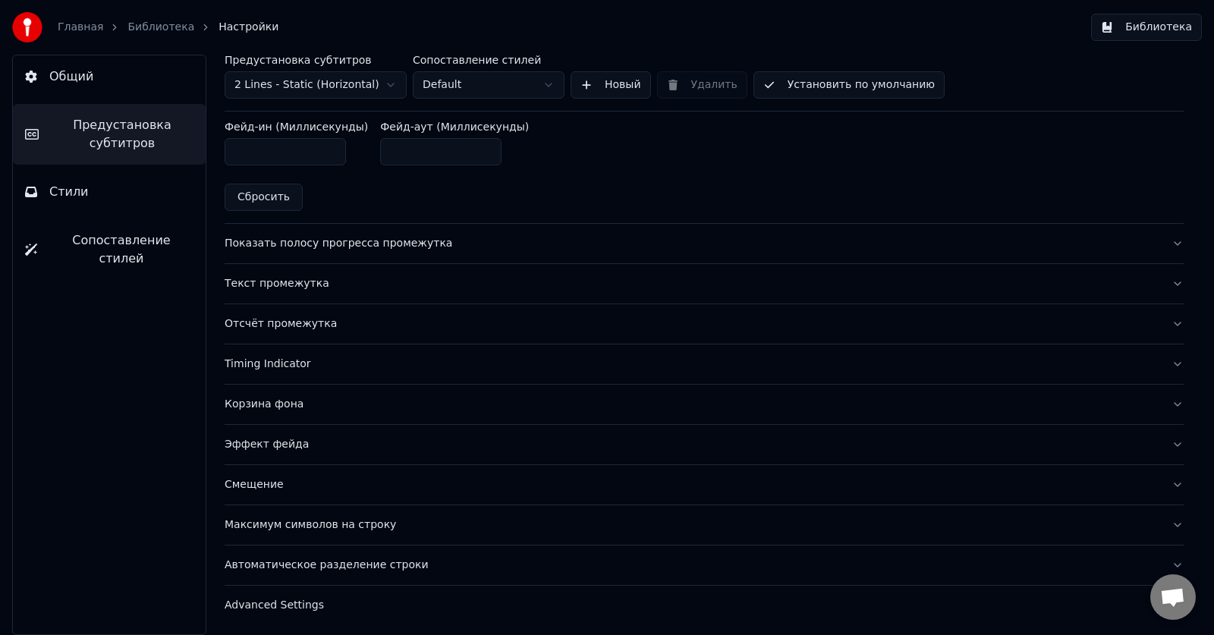
click at [334, 520] on div "Максимум символов на строку" at bounding box center [692, 525] width 935 height 15
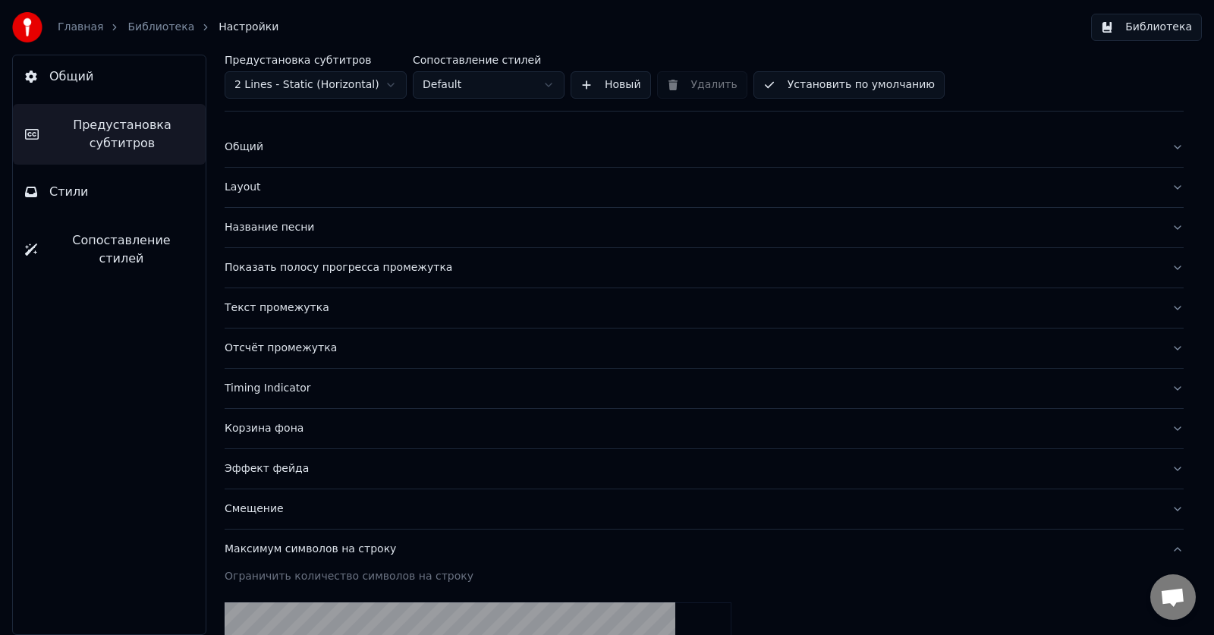
scroll to position [0, 0]
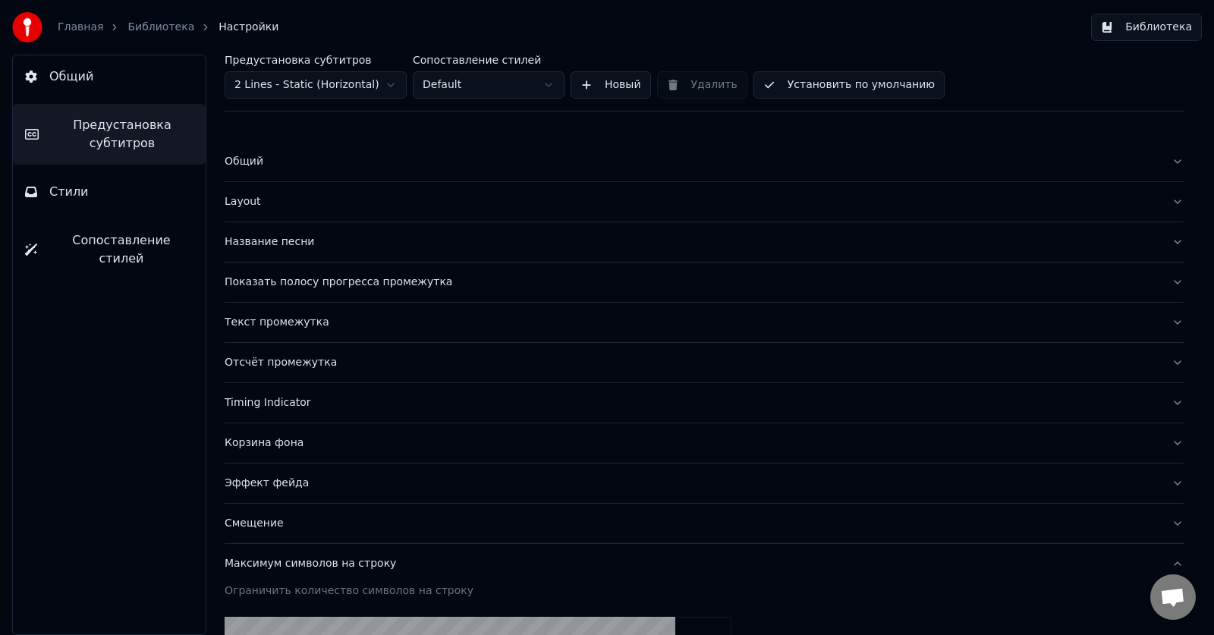
click at [247, 324] on div "Текст промежутка" at bounding box center [692, 322] width 935 height 15
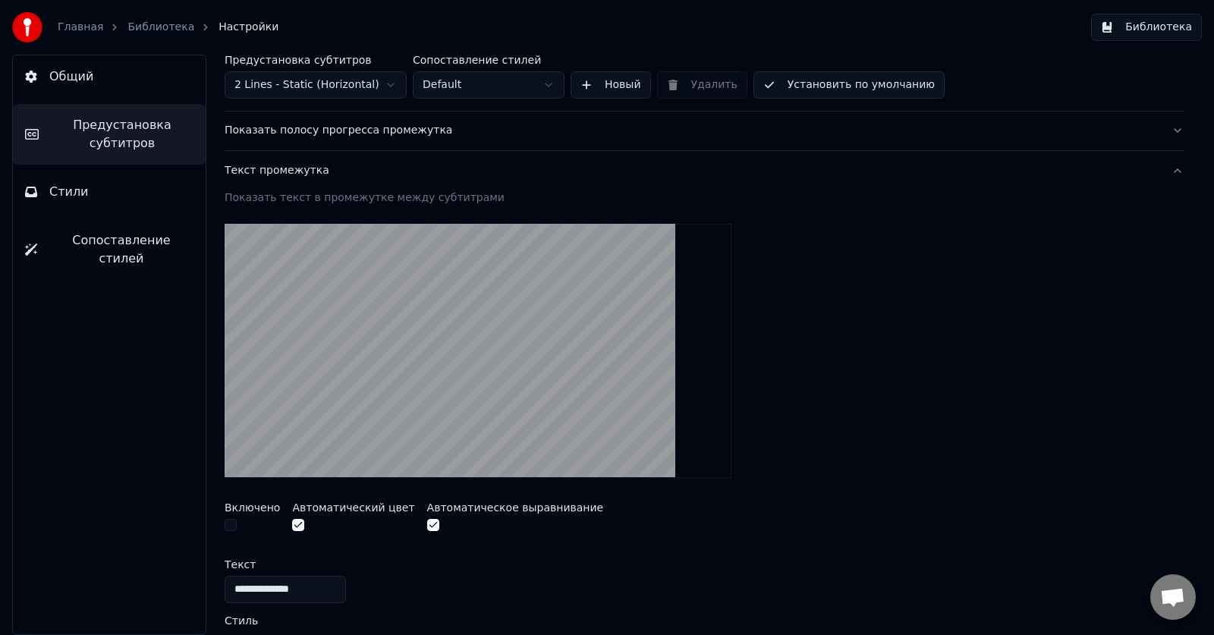
scroll to position [76, 0]
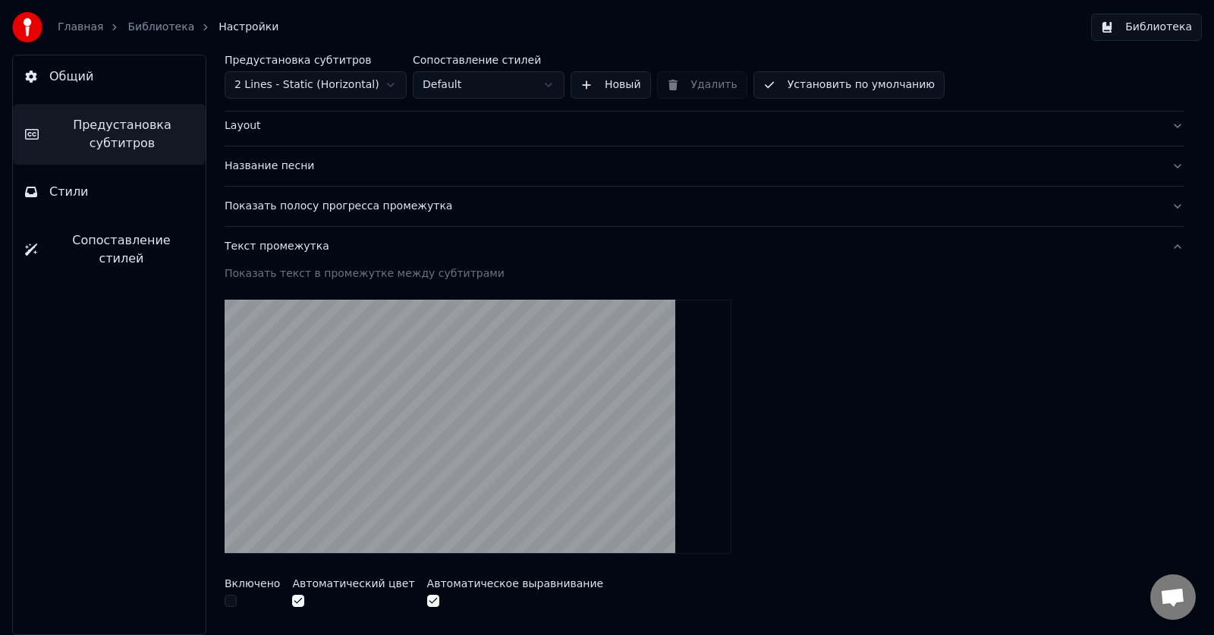
click at [407, 202] on div "Показать полосу прогресса промежутка" at bounding box center [692, 206] width 935 height 15
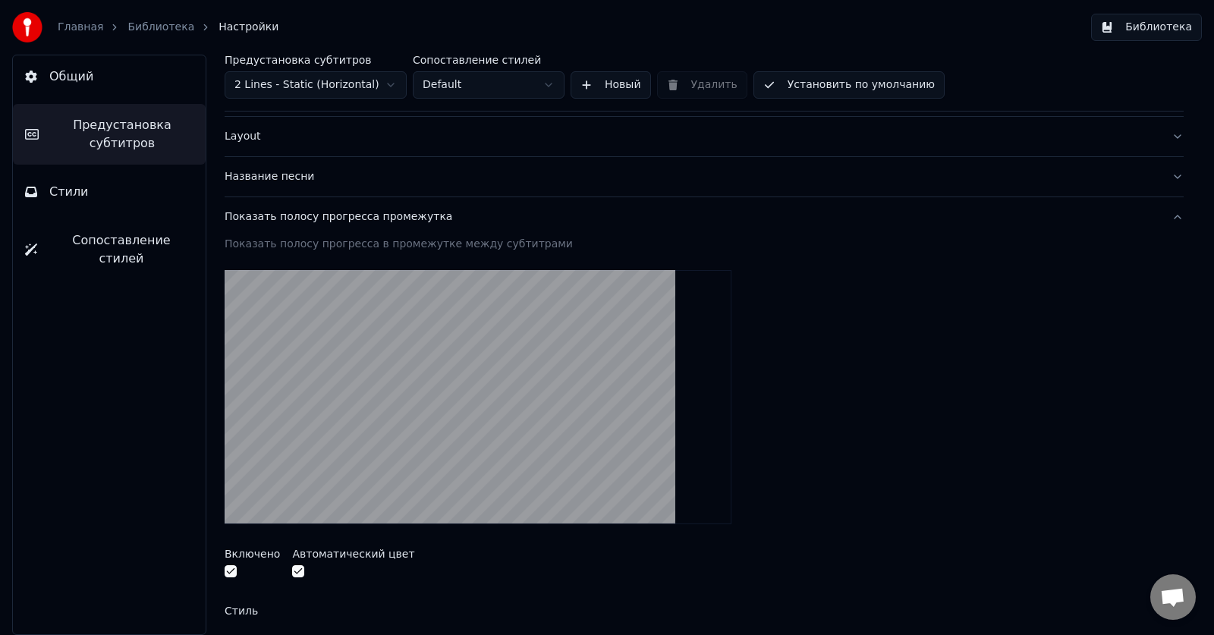
scroll to position [0, 0]
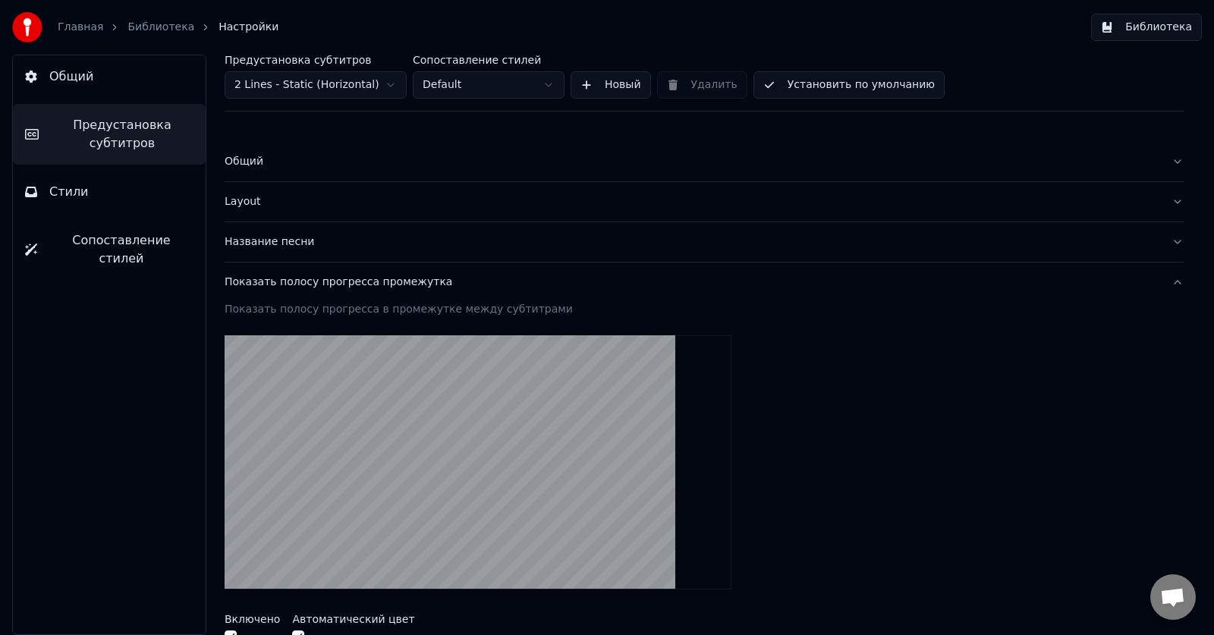
click at [281, 242] on div "Название песни" at bounding box center [692, 241] width 935 height 15
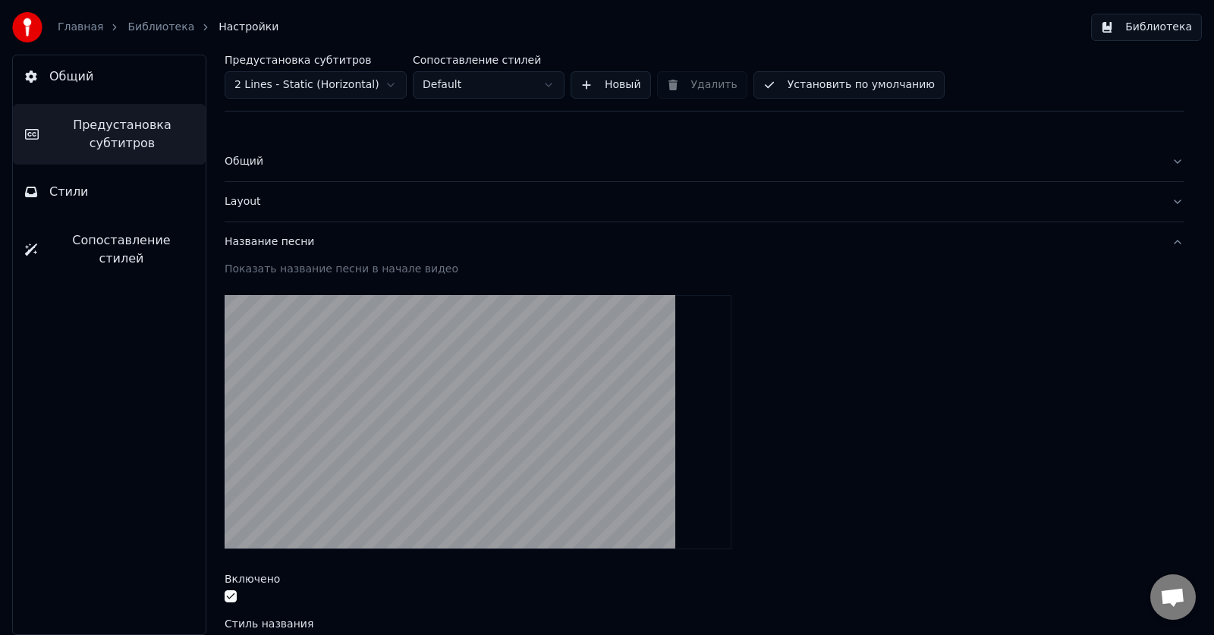
click at [121, 140] on span "Предустановка субтитров" at bounding box center [122, 134] width 143 height 36
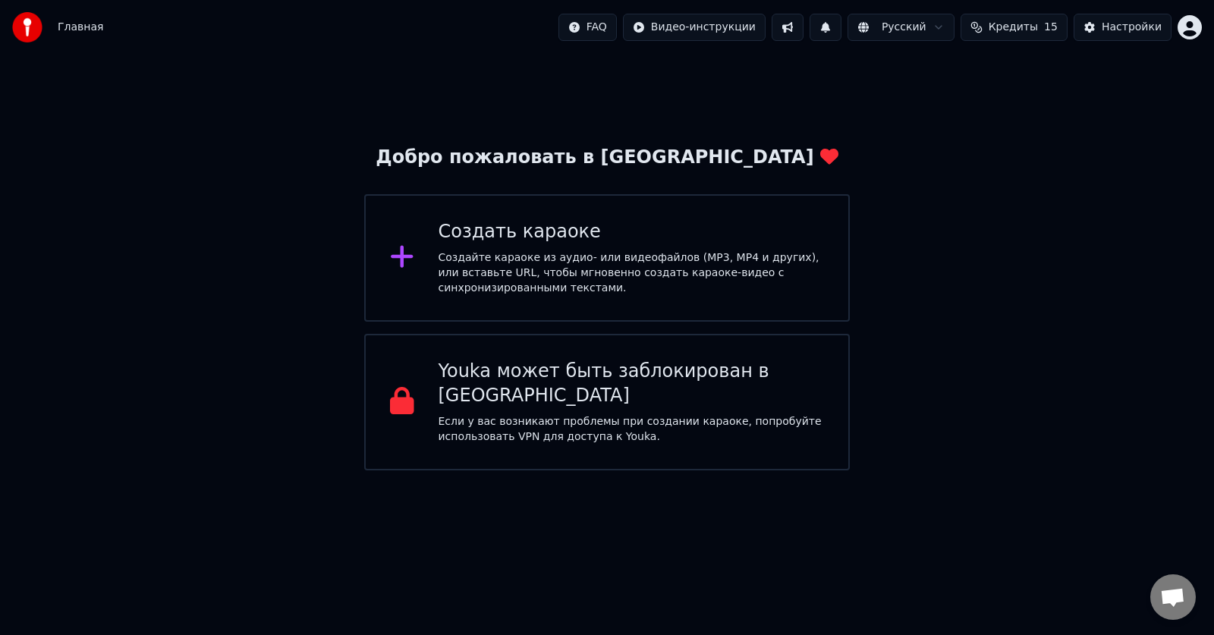
click at [1128, 236] on div "Добро пожаловать в Youka Создать караоке Создайте караоке из аудио- или видеофа…" at bounding box center [607, 263] width 1214 height 416
click at [561, 269] on div "Создайте караоке из аудио- или видеофайлов (MP3, MP4 и других), или вставьте UR…" at bounding box center [632, 273] width 386 height 46
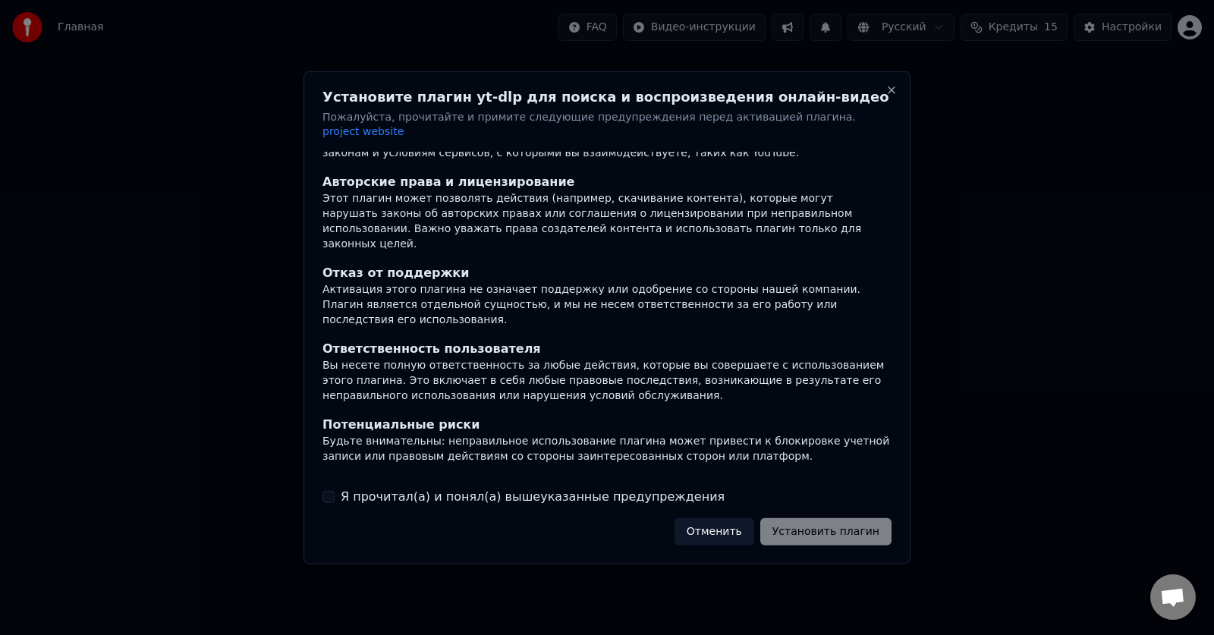
scroll to position [65, 0]
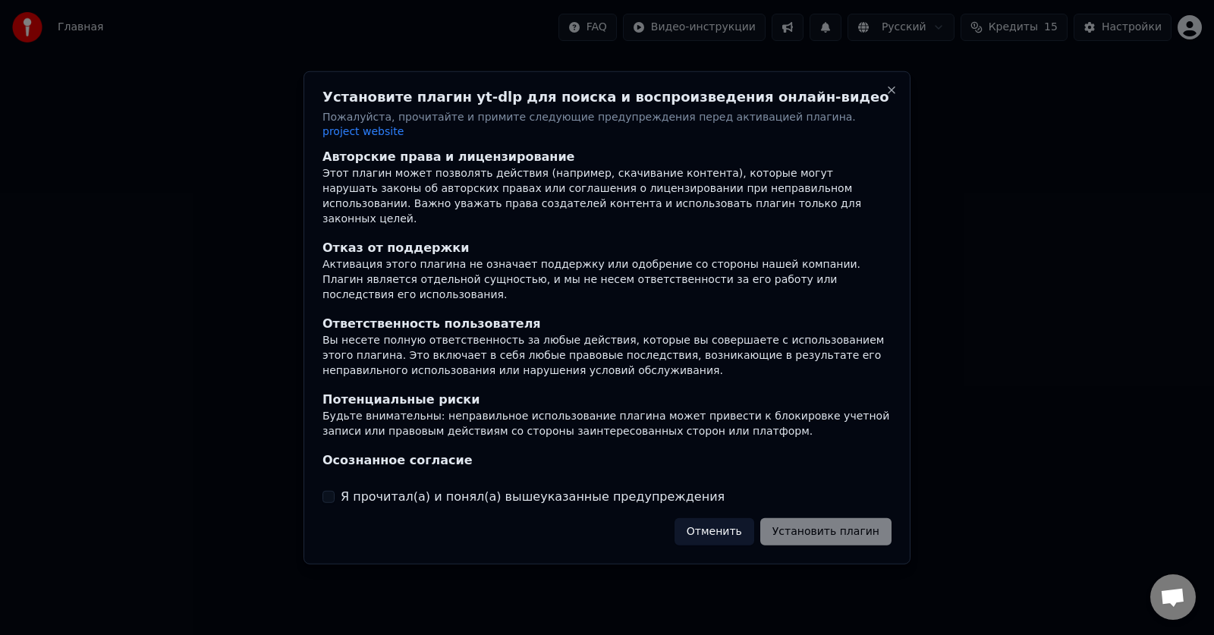
click at [357, 488] on label "Я прочитал(а) и понял(а) вышеуказанные предупреждения" at bounding box center [533, 497] width 384 height 18
click at [335, 491] on button "Я прочитал(а) и понял(а) вышеуказанные предупреждения" at bounding box center [329, 497] width 12 height 12
click at [835, 524] on button "Установить плагин" at bounding box center [825, 531] width 131 height 27
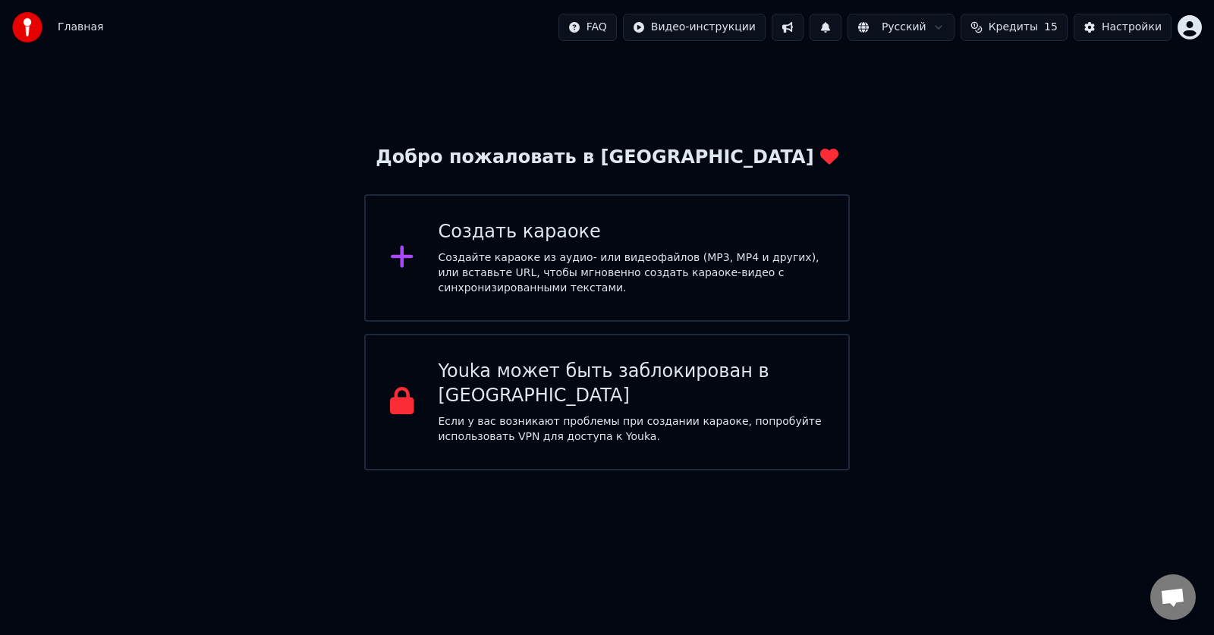
click at [574, 285] on div "Создайте караоке из аудио- или видеофайлов (MP3, MP4 и других), или вставьте UR…" at bounding box center [632, 273] width 386 height 46
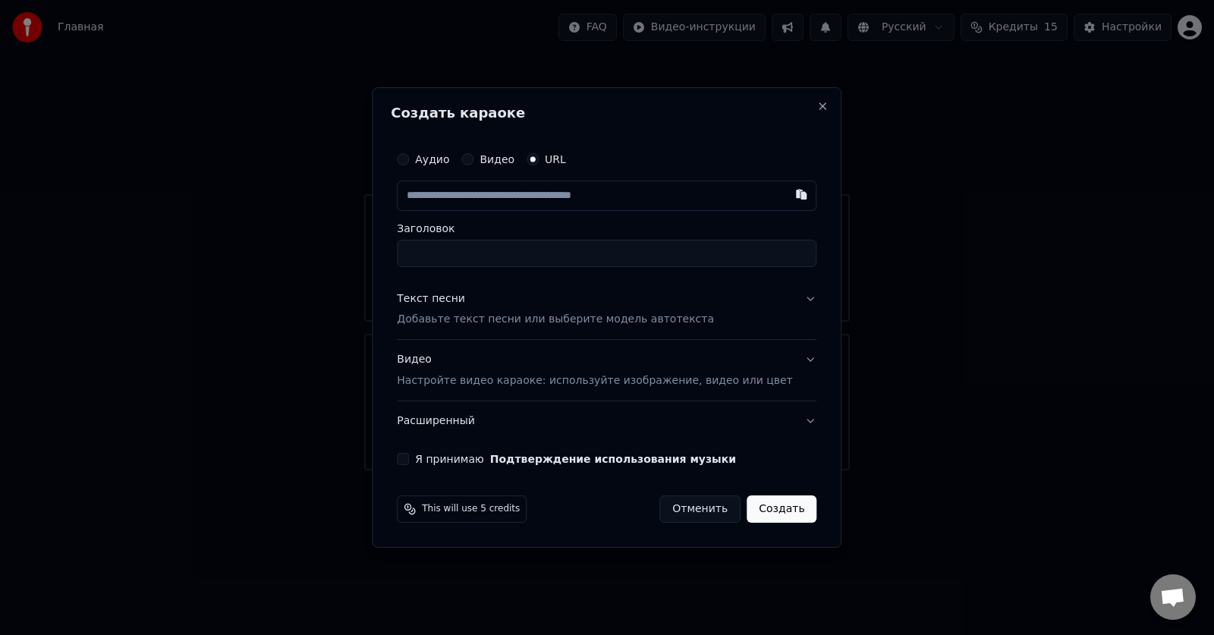
click at [433, 159] on div "Аудио" at bounding box center [423, 159] width 52 height 12
click at [409, 159] on button "Аудио" at bounding box center [403, 159] width 12 height 12
click at [647, 194] on div "Выбрать файл Нет выбранного файла" at bounding box center [607, 195] width 420 height 29
click at [710, 247] on input "**********" at bounding box center [607, 252] width 420 height 27
type input "**********"
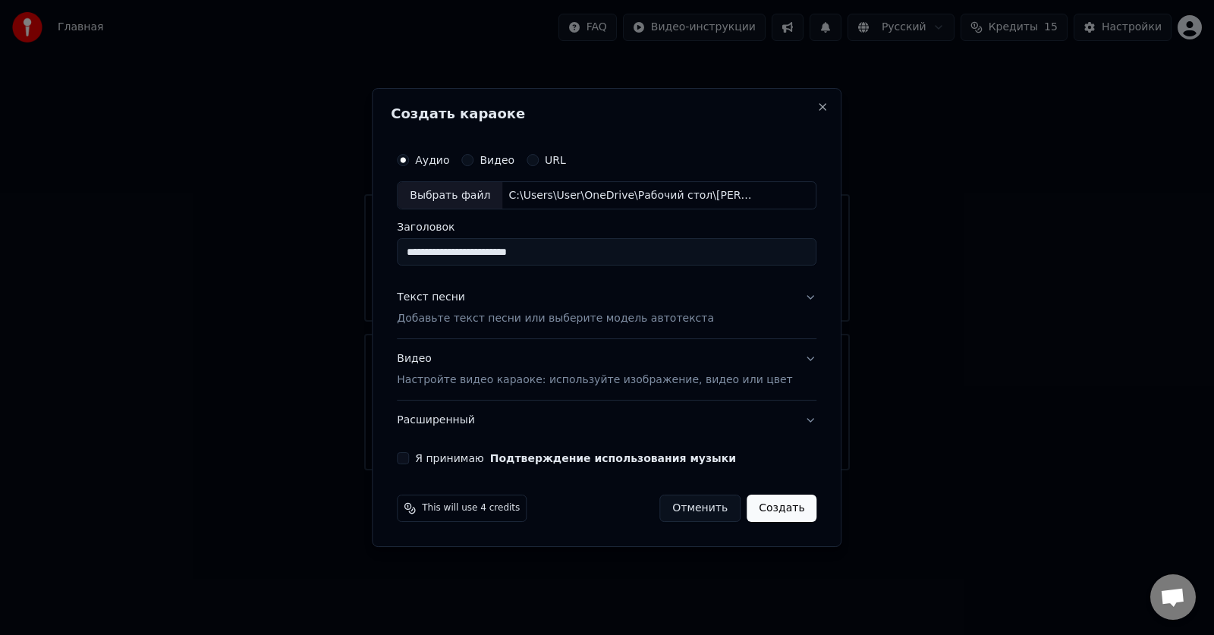
click at [482, 355] on div "Видео Настройте видео караоке: используйте изображение, видео или цвет" at bounding box center [594, 370] width 395 height 36
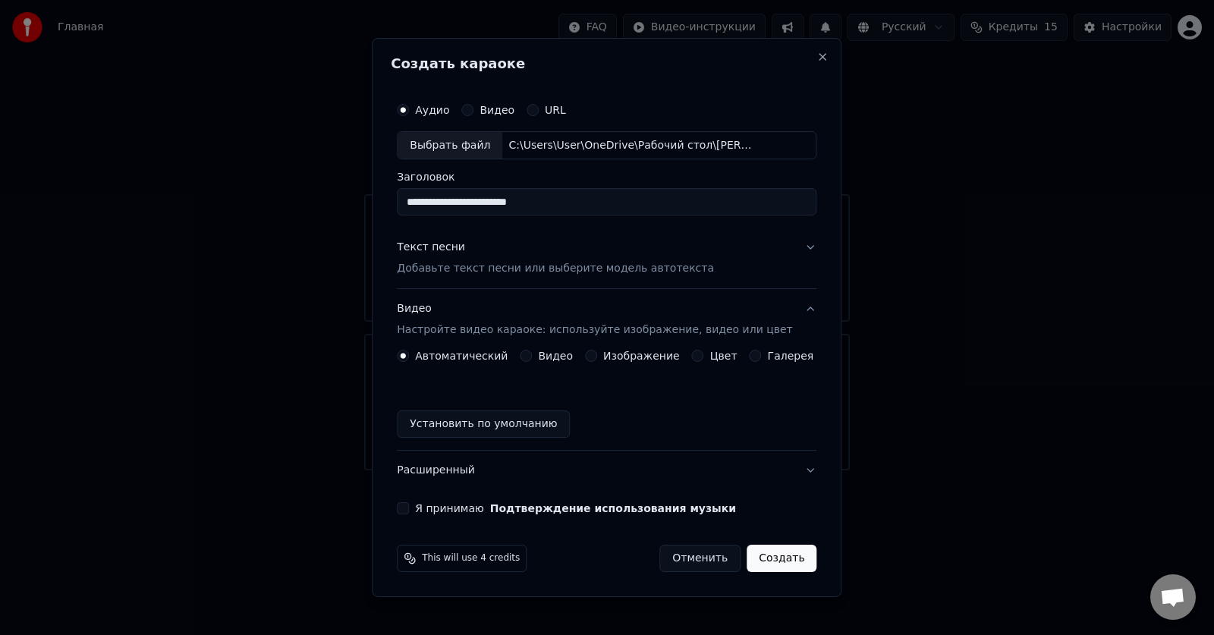
click at [489, 268] on p "Добавьте текст песни или выберите модель автотекста" at bounding box center [555, 269] width 317 height 15
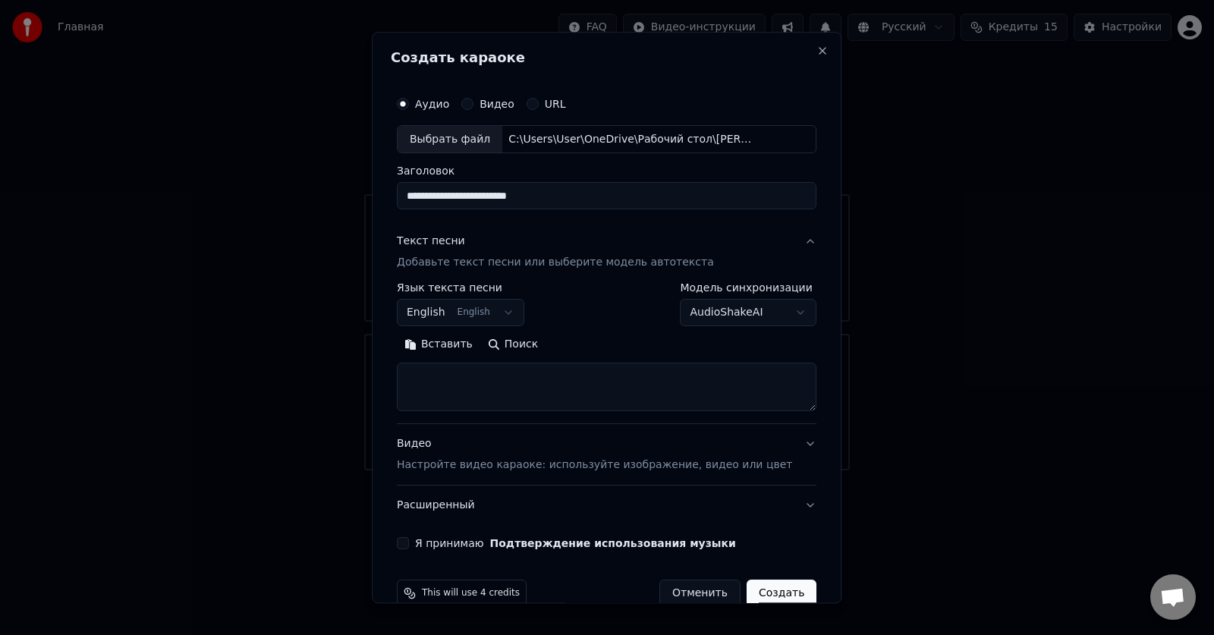
click at [515, 304] on button "English English" at bounding box center [460, 313] width 127 height 27
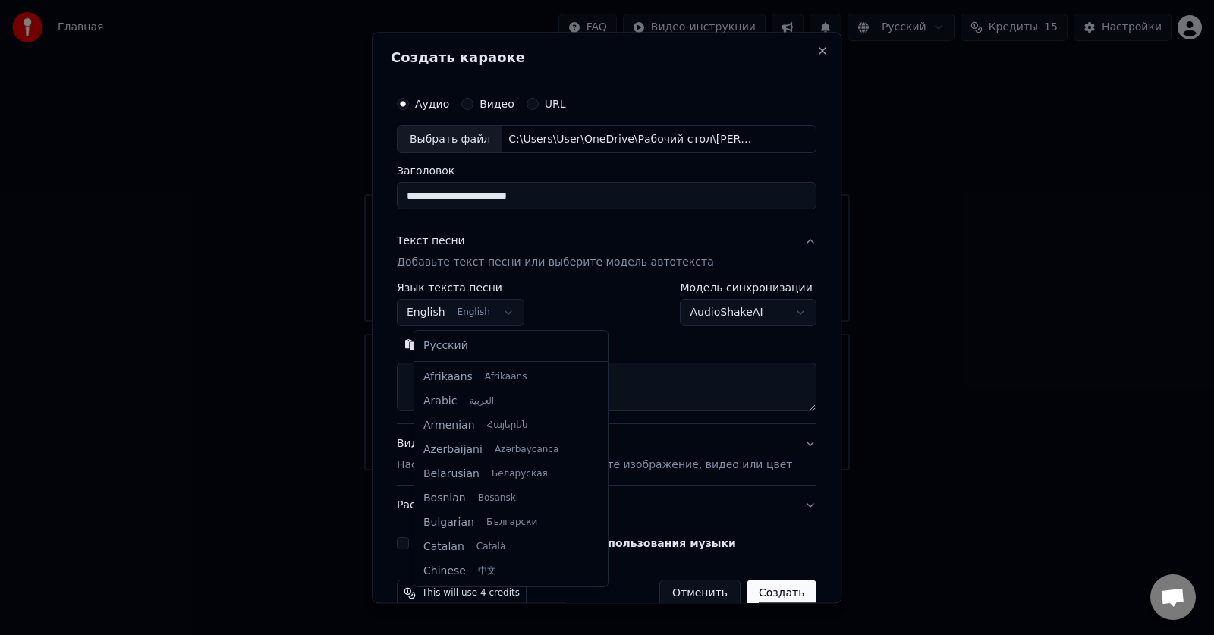
scroll to position [121, 0]
select select "**"
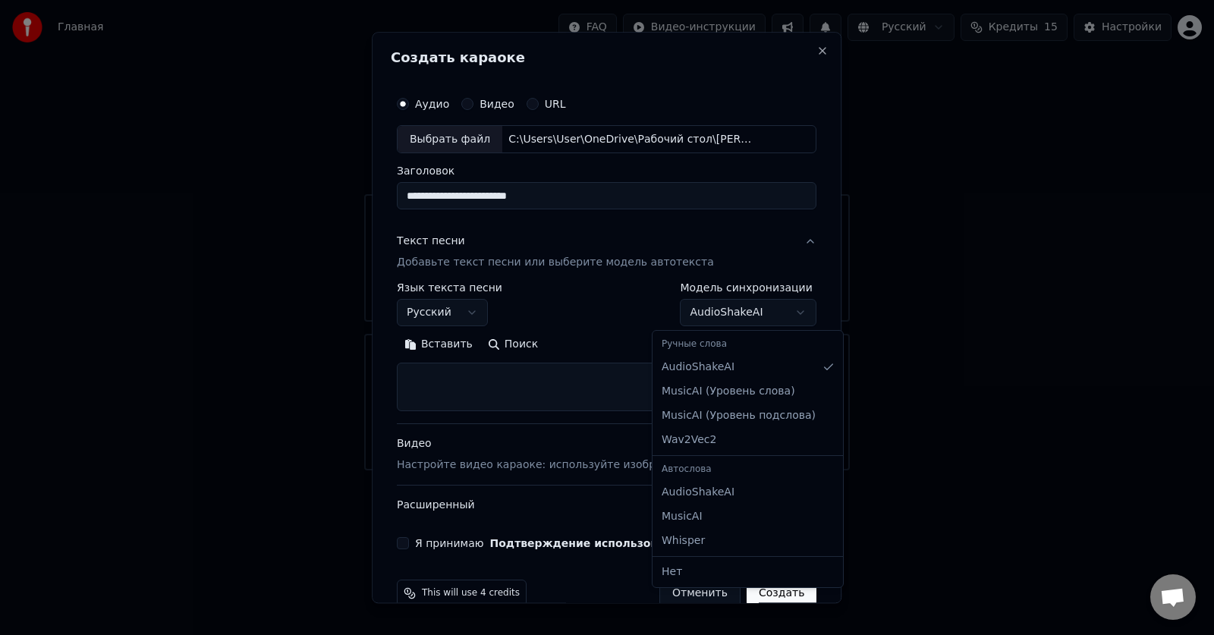
click at [773, 313] on body "**********" at bounding box center [607, 235] width 1214 height 471
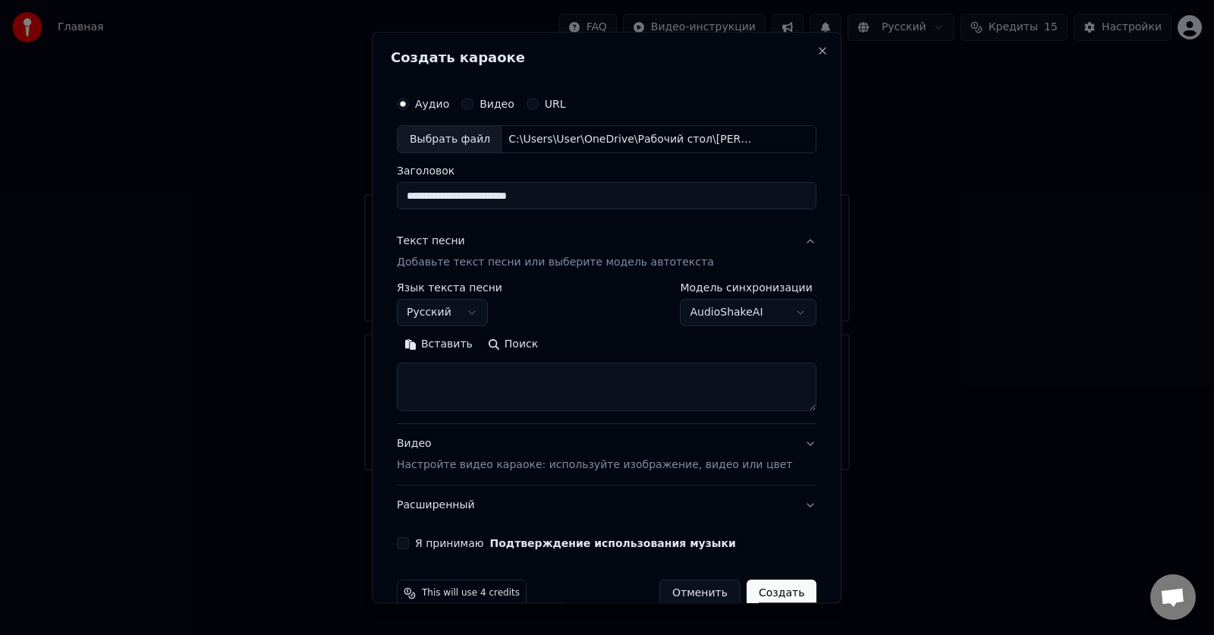
click at [777, 307] on body "**********" at bounding box center [607, 235] width 1214 height 471
click at [473, 379] on textarea at bounding box center [607, 387] width 420 height 49
click at [493, 382] on textarea at bounding box center [607, 387] width 420 height 49
click at [452, 343] on button "Вставить" at bounding box center [438, 345] width 83 height 24
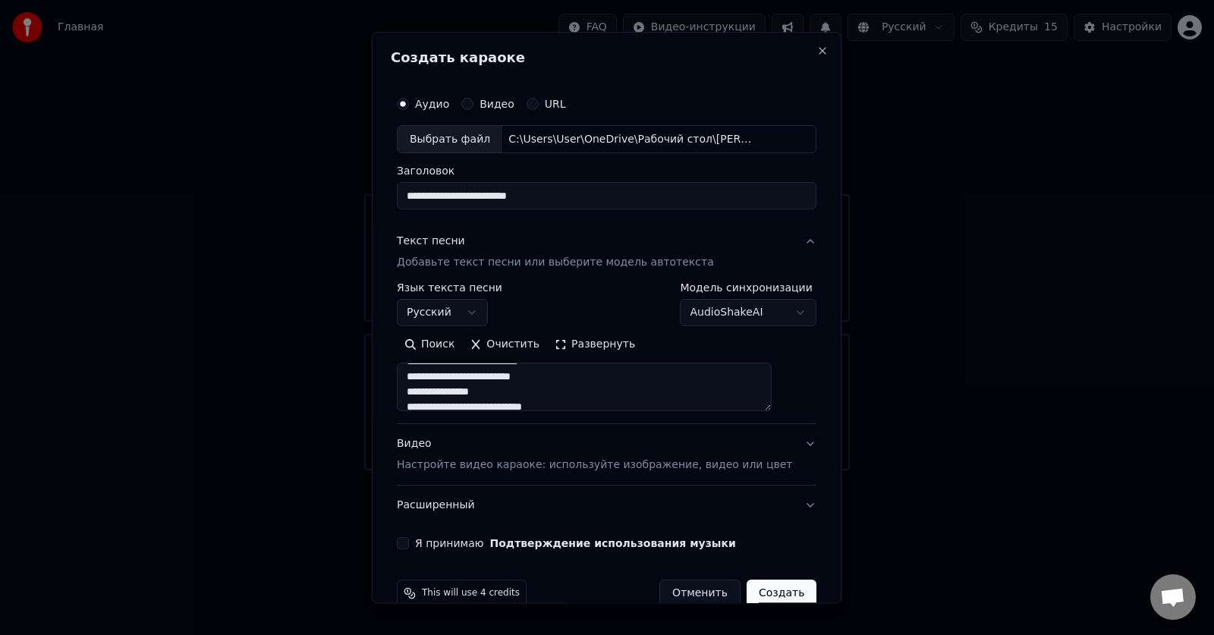
scroll to position [0, 0]
click at [772, 408] on textarea "**********" at bounding box center [584, 387] width 375 height 49
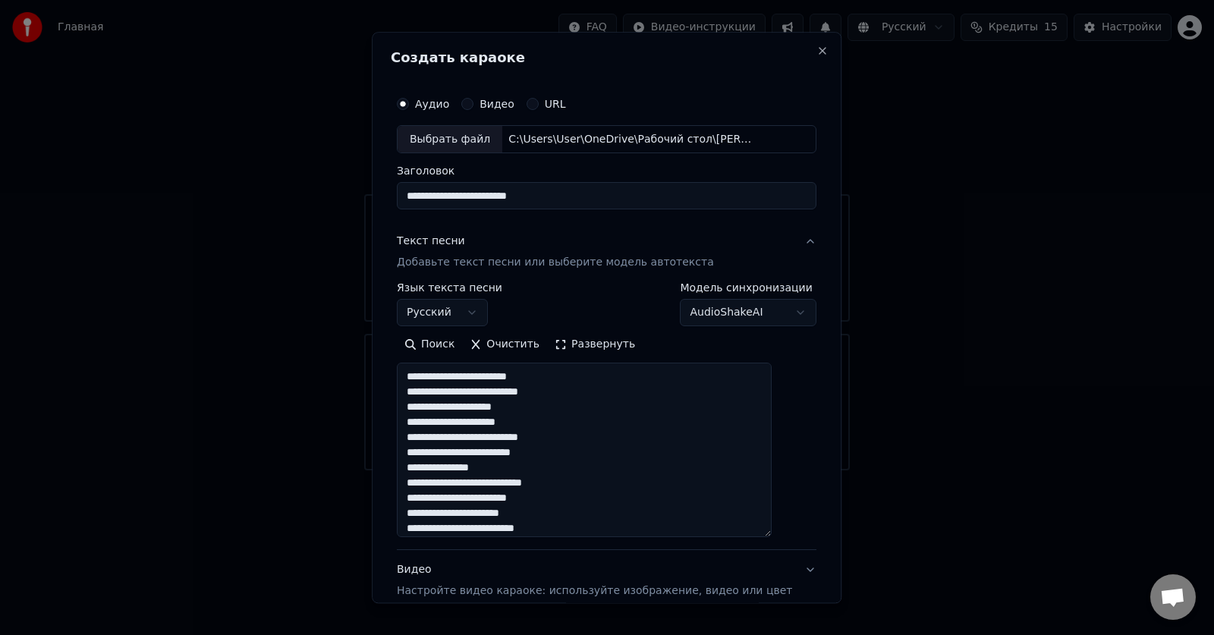
drag, startPoint x: 786, startPoint y: 411, endPoint x: 800, endPoint y: 537, distance: 126.7
click at [800, 537] on div "**********" at bounding box center [607, 317] width 470 height 571
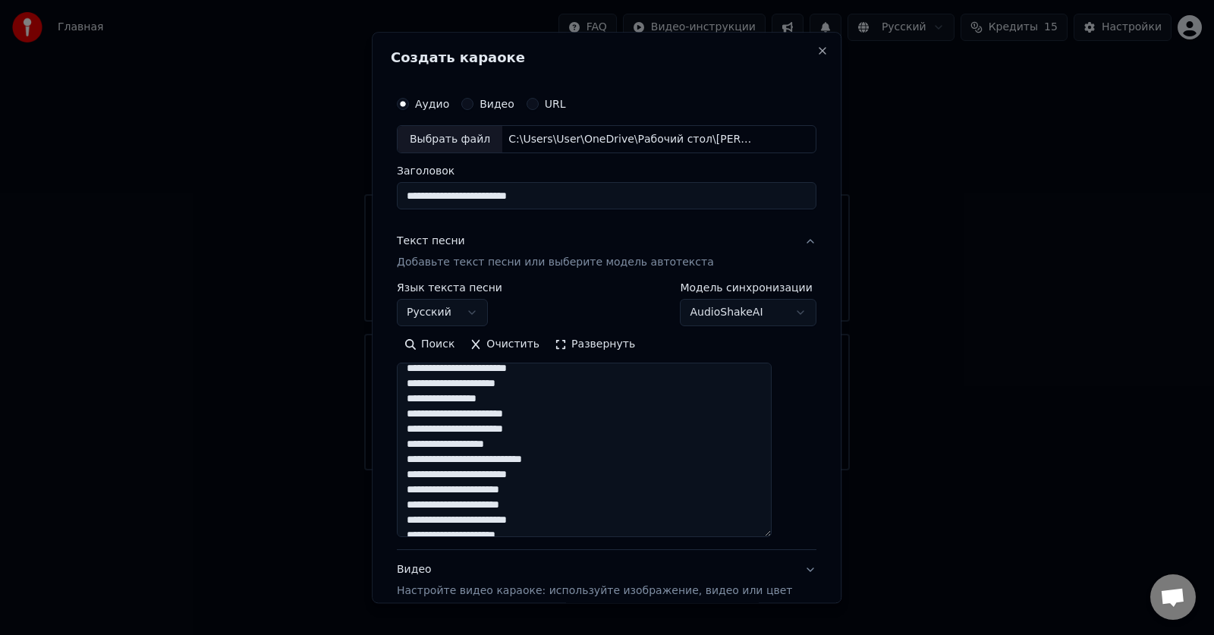
scroll to position [379, 0]
click at [490, 421] on textarea "**********" at bounding box center [584, 450] width 375 height 175
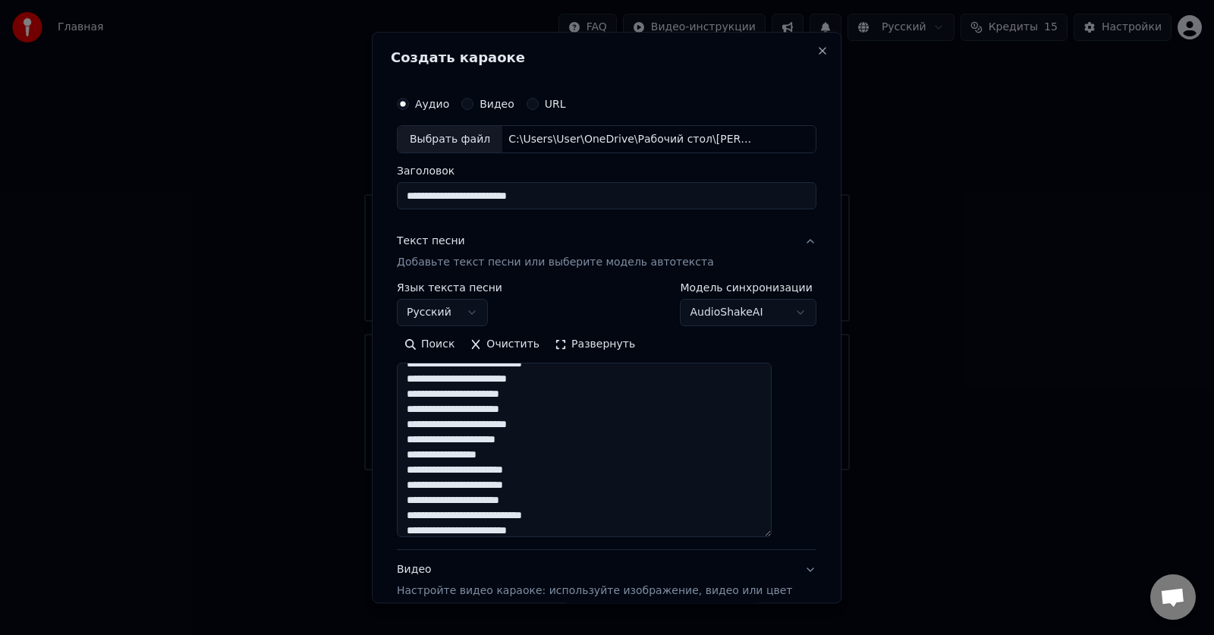
scroll to position [304, 0]
type textarea "**********"
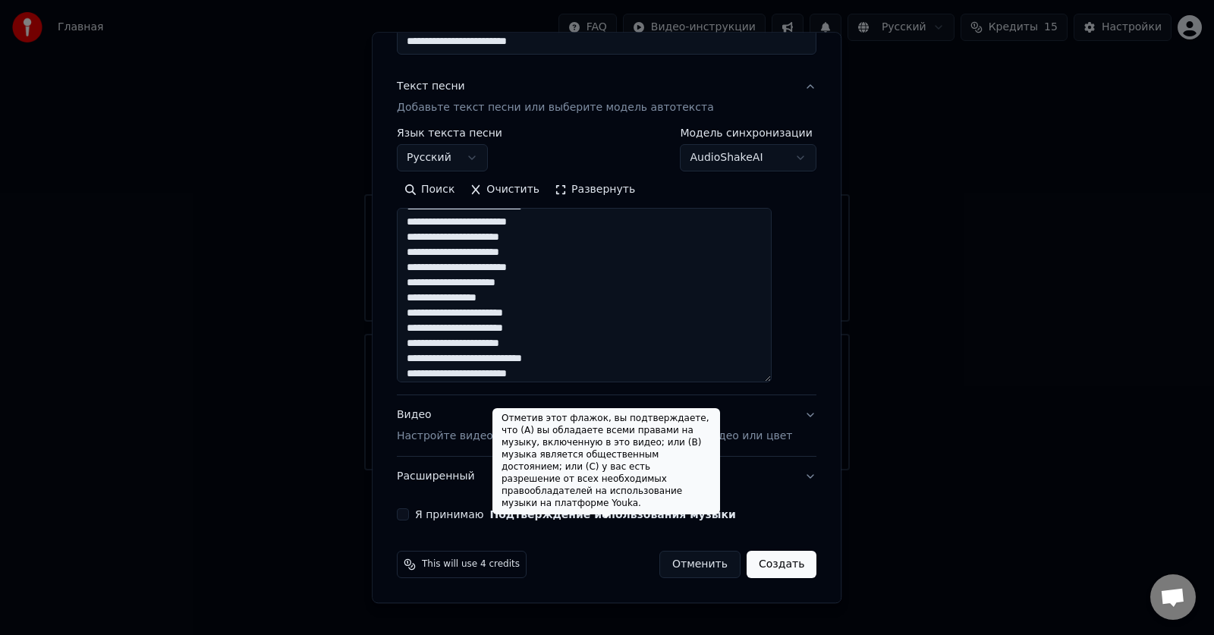
click at [584, 513] on button "Подтверждение использования музыки" at bounding box center [613, 515] width 246 height 11
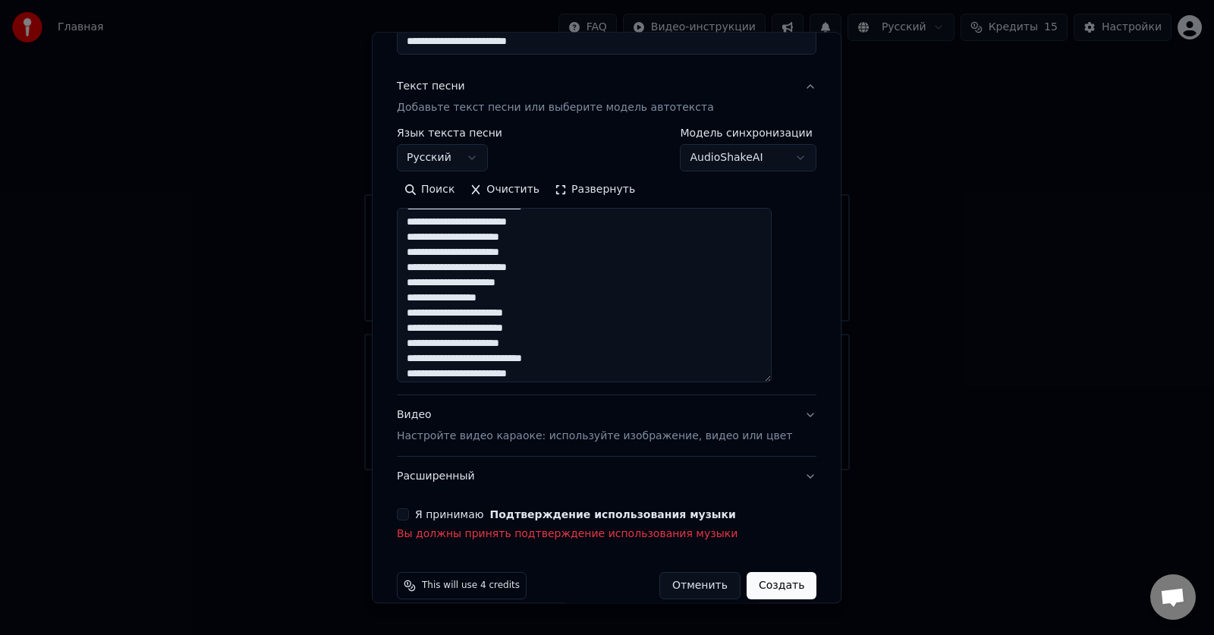
click at [409, 513] on button "Я принимаю Подтверждение использования музыки" at bounding box center [403, 515] width 12 height 12
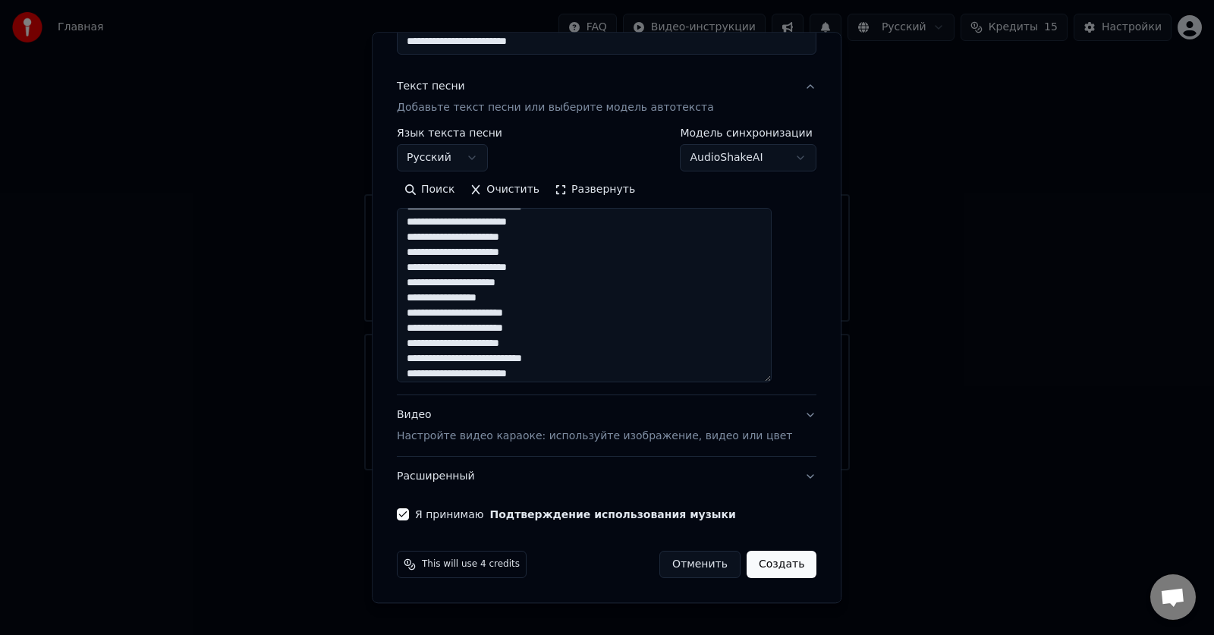
click at [763, 565] on button "Создать" at bounding box center [782, 565] width 70 height 27
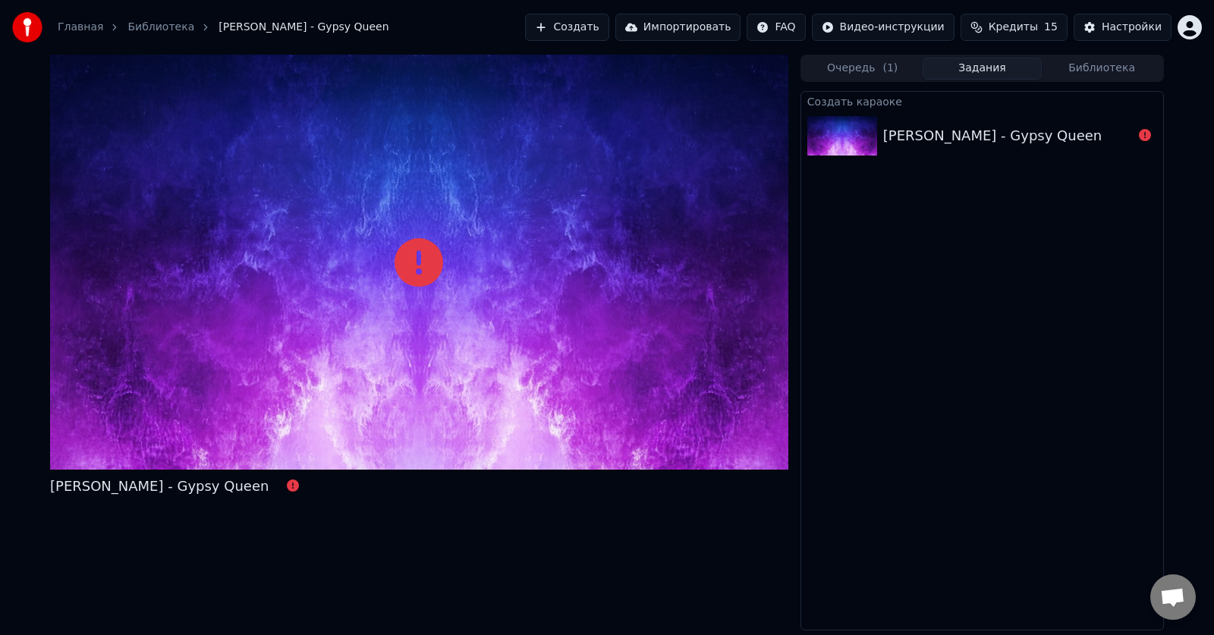
click at [991, 138] on div "[PERSON_NAME] - Gypsy Queen" at bounding box center [992, 135] width 219 height 21
click at [424, 224] on div "read ECONNRESET read ECONNRESET" at bounding box center [425, 219] width 104 height 21
click at [1146, 137] on icon at bounding box center [1145, 135] width 12 height 12
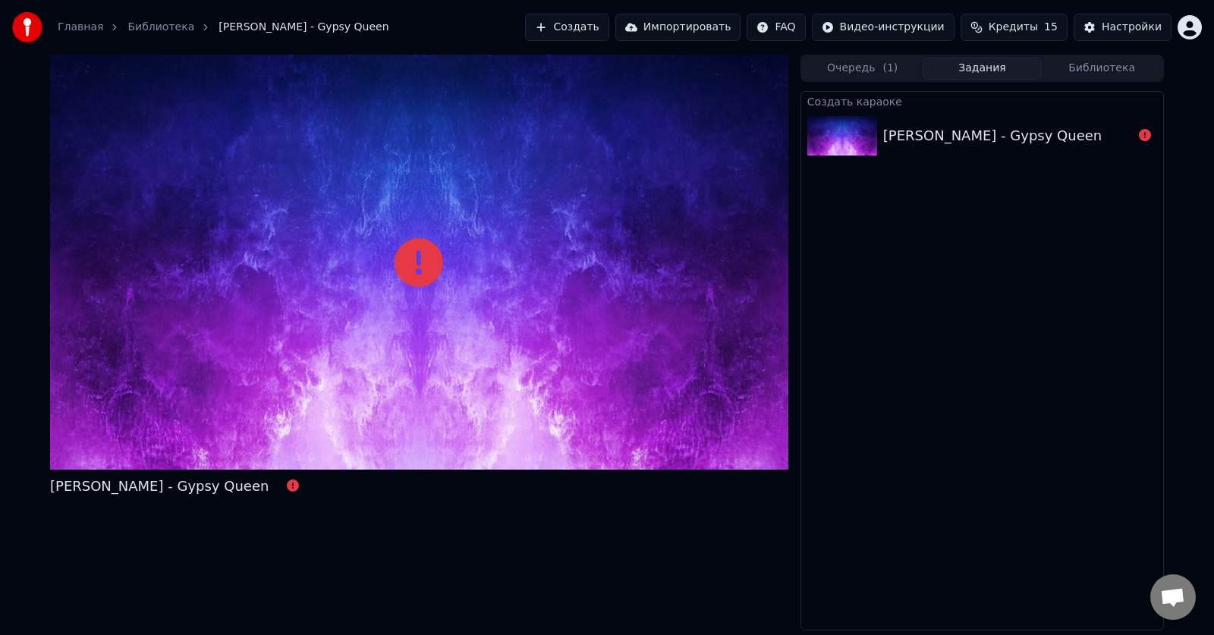
click at [1119, 150] on div "[PERSON_NAME] - Gypsy Queen" at bounding box center [982, 136] width 362 height 52
click at [940, 133] on div "[PERSON_NAME] - Gypsy Queen" at bounding box center [992, 135] width 219 height 21
drag, startPoint x: 940, startPoint y: 133, endPoint x: 861, endPoint y: 145, distance: 80.6
click at [939, 132] on div "[PERSON_NAME] - Gypsy Queen" at bounding box center [992, 135] width 219 height 21
click at [851, 140] on img at bounding box center [842, 135] width 70 height 39
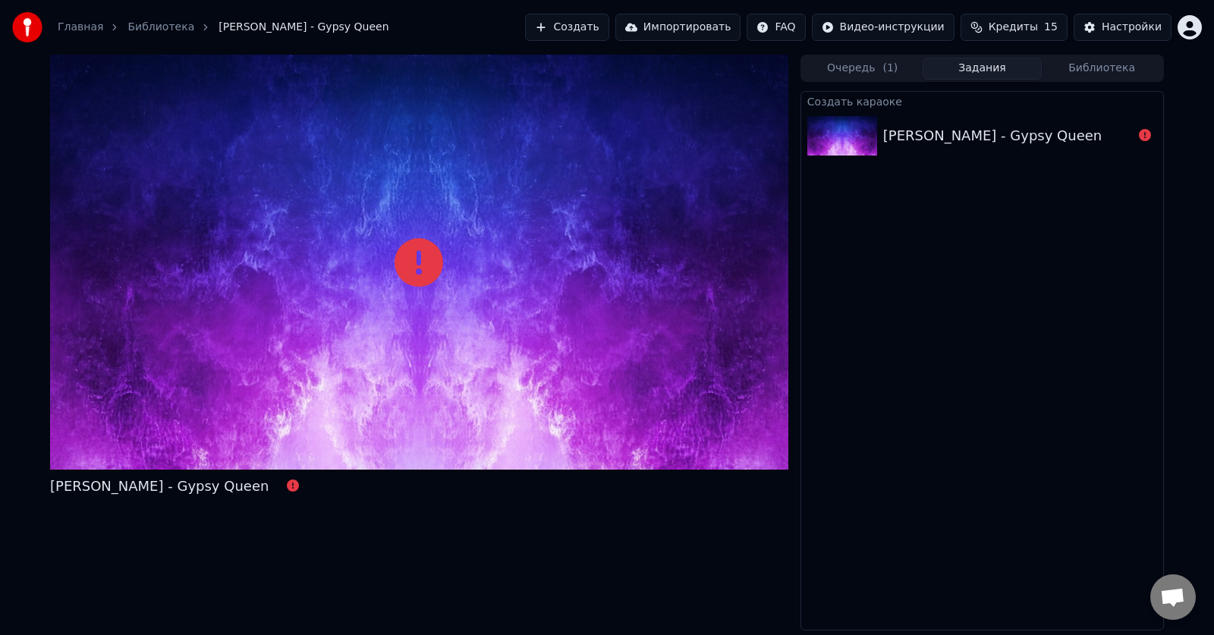
click at [899, 133] on div "[PERSON_NAME] - Gypsy Queen" at bounding box center [992, 135] width 219 height 21
click at [418, 276] on icon at bounding box center [419, 262] width 49 height 49
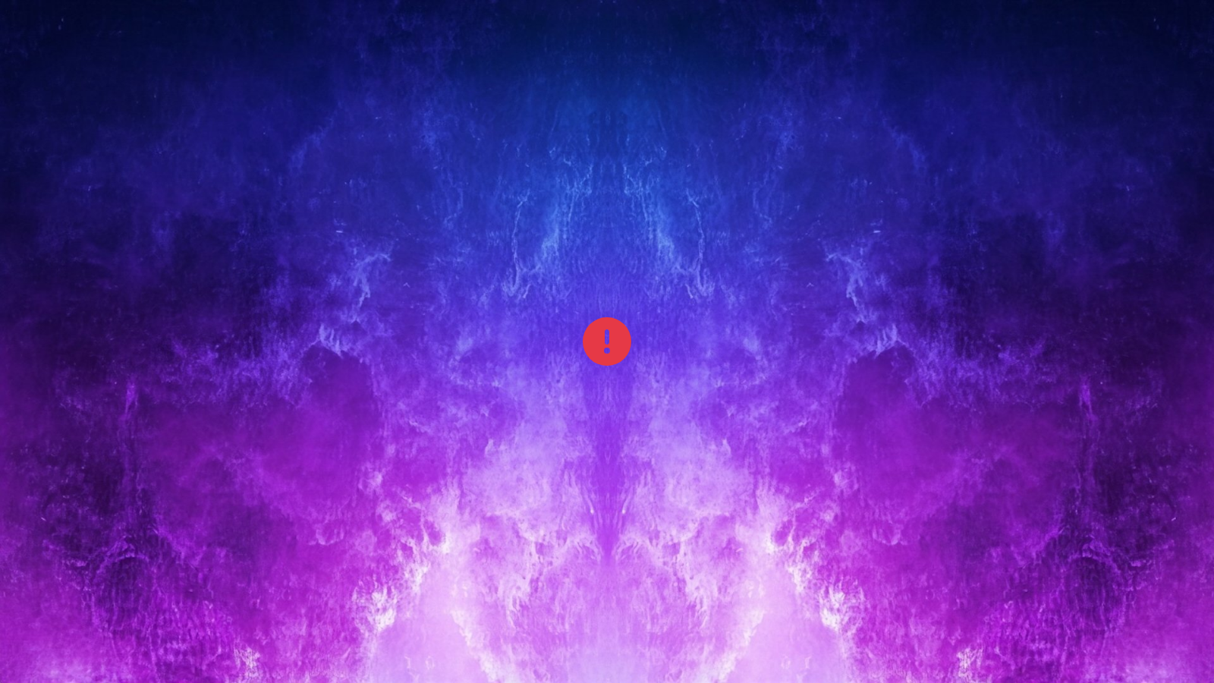
click at [511, 266] on div at bounding box center [607, 341] width 1214 height 683
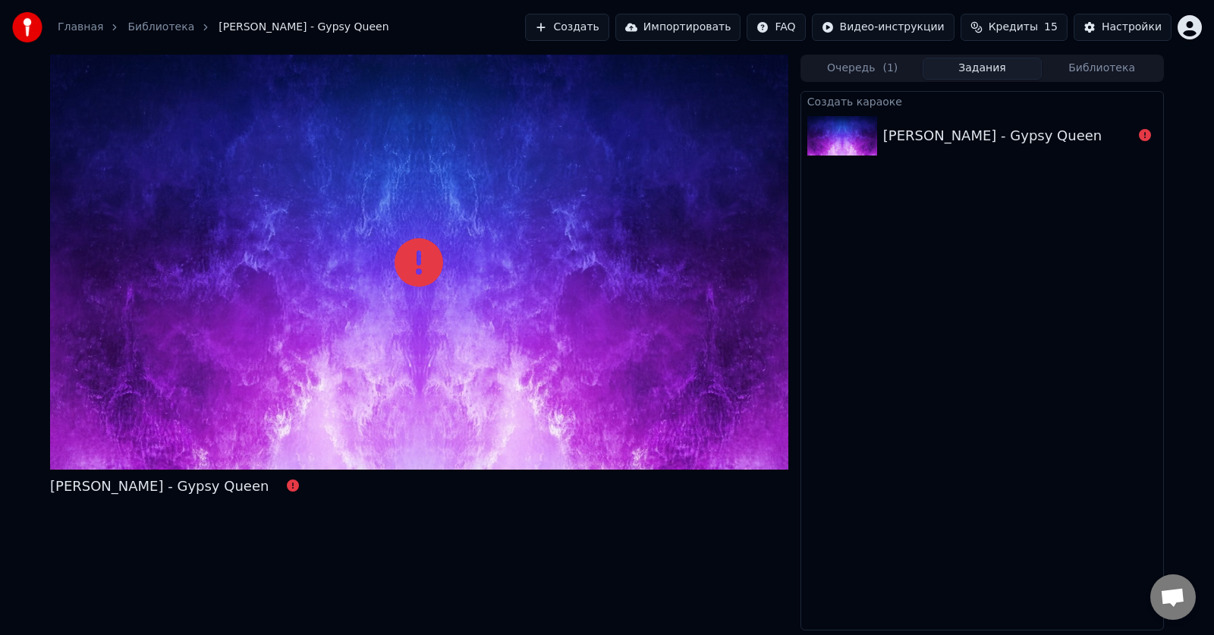
click at [865, 69] on button "Очередь ( 1 )" at bounding box center [863, 69] width 120 height 22
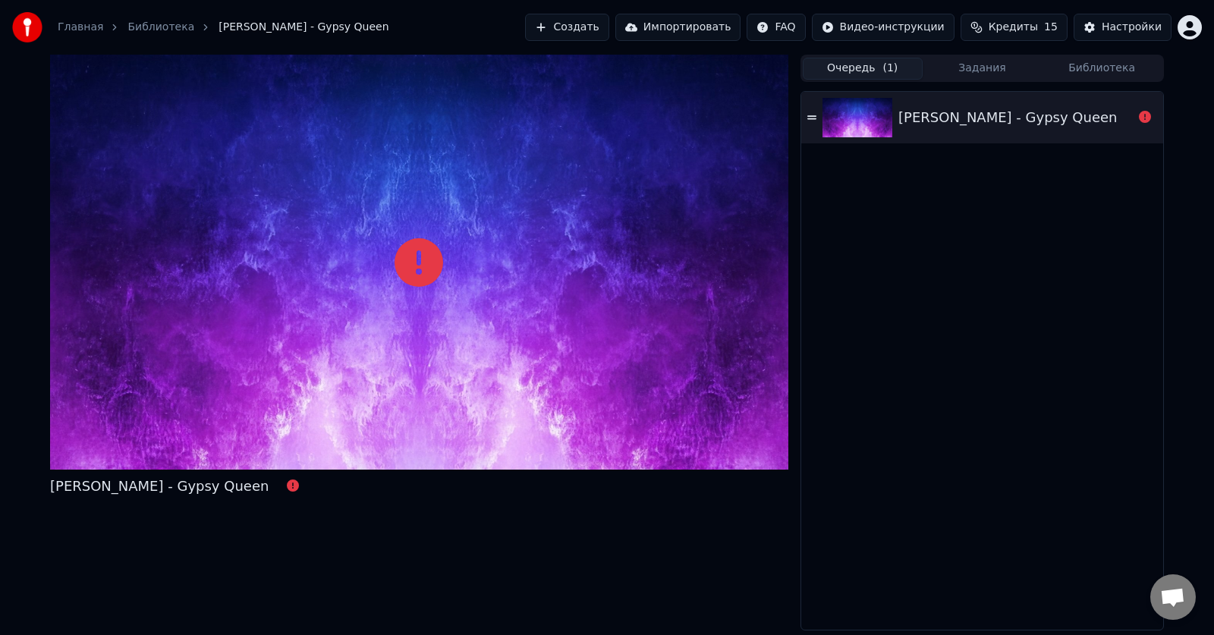
click at [810, 118] on icon at bounding box center [811, 117] width 9 height 11
click at [924, 118] on div "[PERSON_NAME] - Gypsy Queen" at bounding box center [1008, 117] width 219 height 21
click at [807, 116] on icon at bounding box center [811, 117] width 9 height 11
drag, startPoint x: 269, startPoint y: 27, endPoint x: 253, endPoint y: 27, distance: 15.9
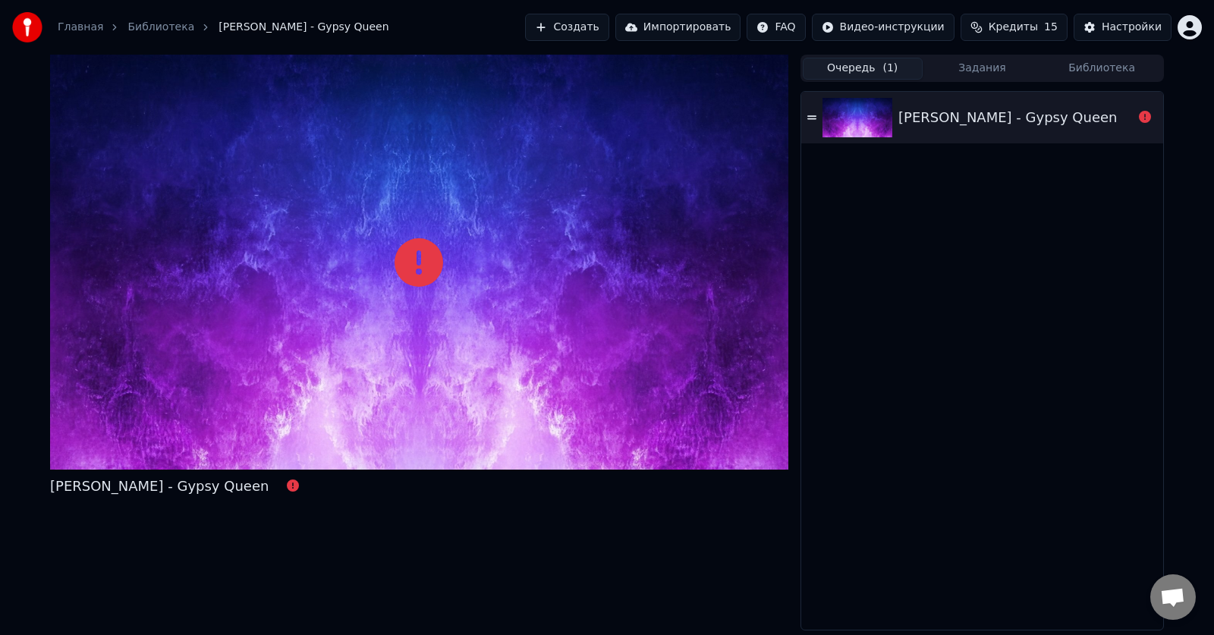
click at [262, 27] on span "[PERSON_NAME] - Gypsy Queen" at bounding box center [304, 27] width 170 height 15
click at [147, 35] on div "Главная Библиотека Chris Norman - Gypsy Queen" at bounding box center [200, 27] width 377 height 30
click at [149, 29] on link "Библиотека" at bounding box center [160, 27] width 67 height 15
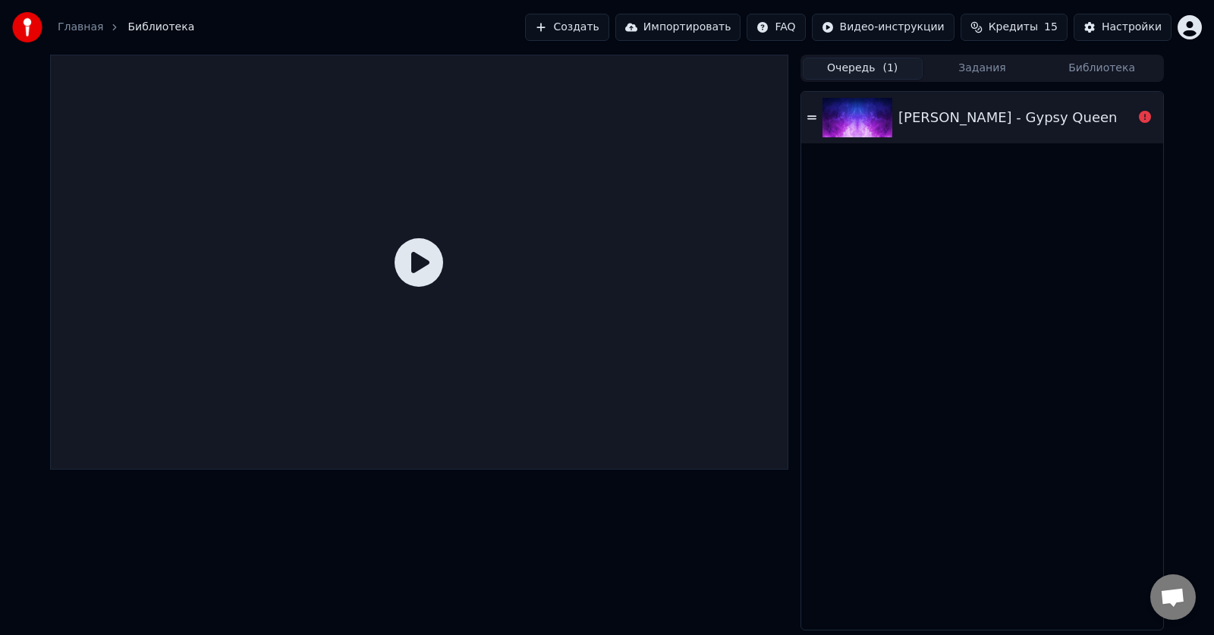
click at [420, 267] on icon at bounding box center [419, 262] width 49 height 49
drag, startPoint x: 420, startPoint y: 267, endPoint x: 406, endPoint y: 266, distance: 14.4
click at [420, 266] on icon at bounding box center [419, 262] width 49 height 49
click at [71, 29] on link "Главная" at bounding box center [81, 27] width 46 height 15
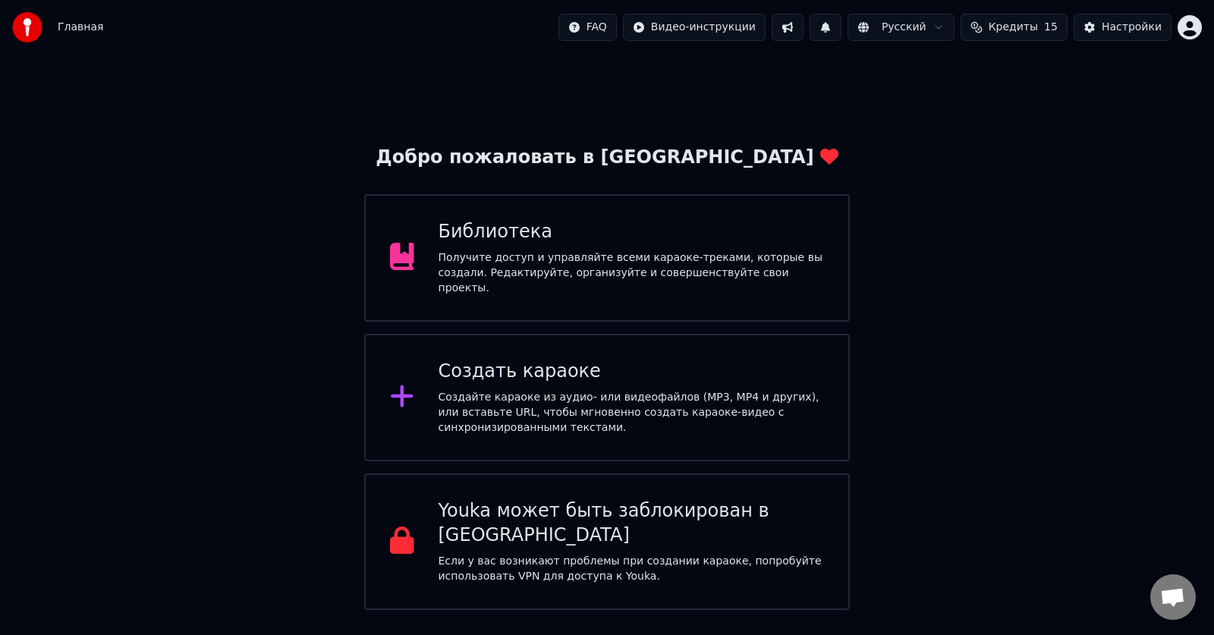
click at [635, 276] on div "Получите доступ и управляйте всеми караоке-треками, которые вы создали. Редакти…" at bounding box center [632, 273] width 386 height 46
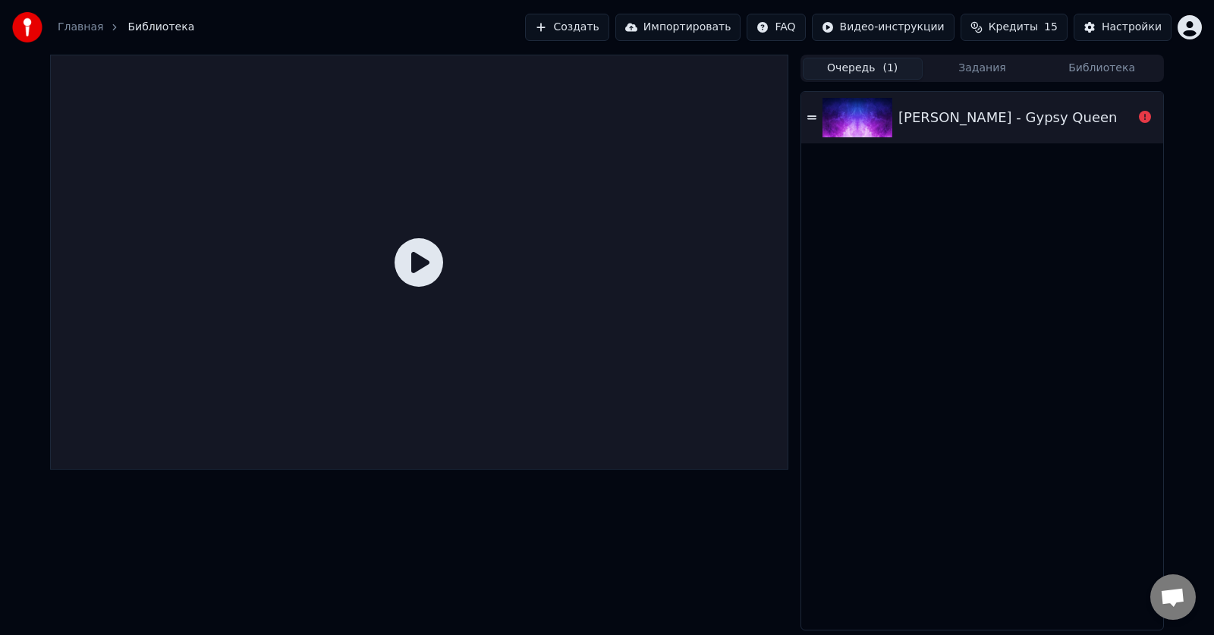
click at [83, 30] on link "Главная" at bounding box center [81, 27] width 46 height 15
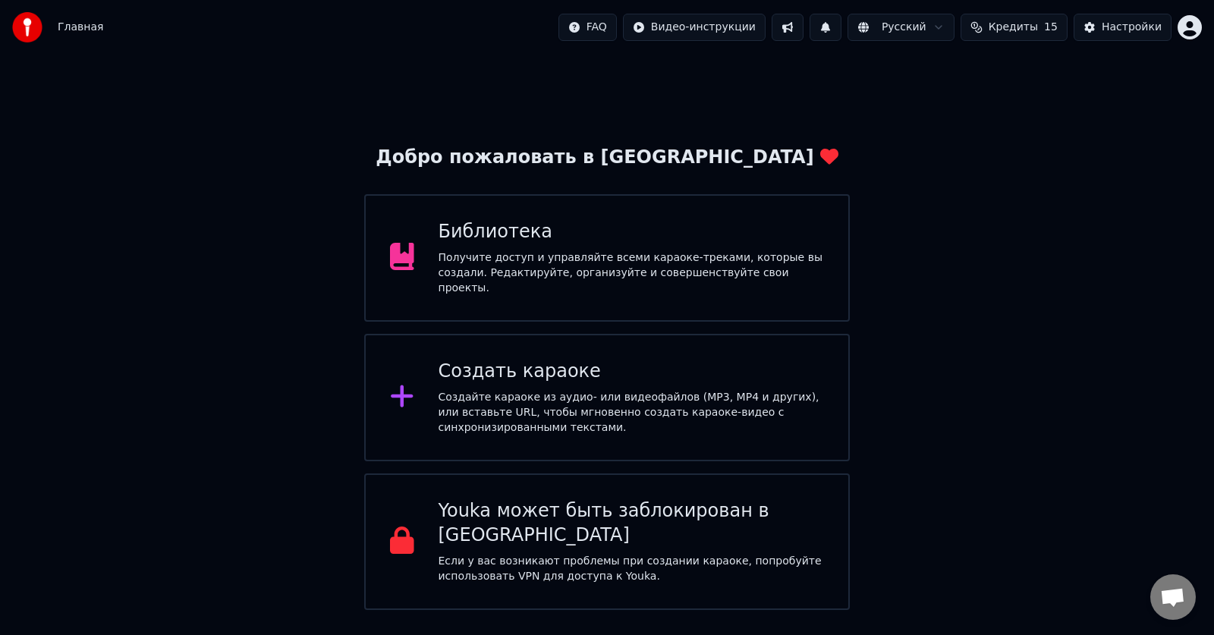
click at [578, 414] on div "Создайте караоке из аудио- или видеофайлов (MP3, MP4 и других), или вставьте UR…" at bounding box center [632, 413] width 386 height 46
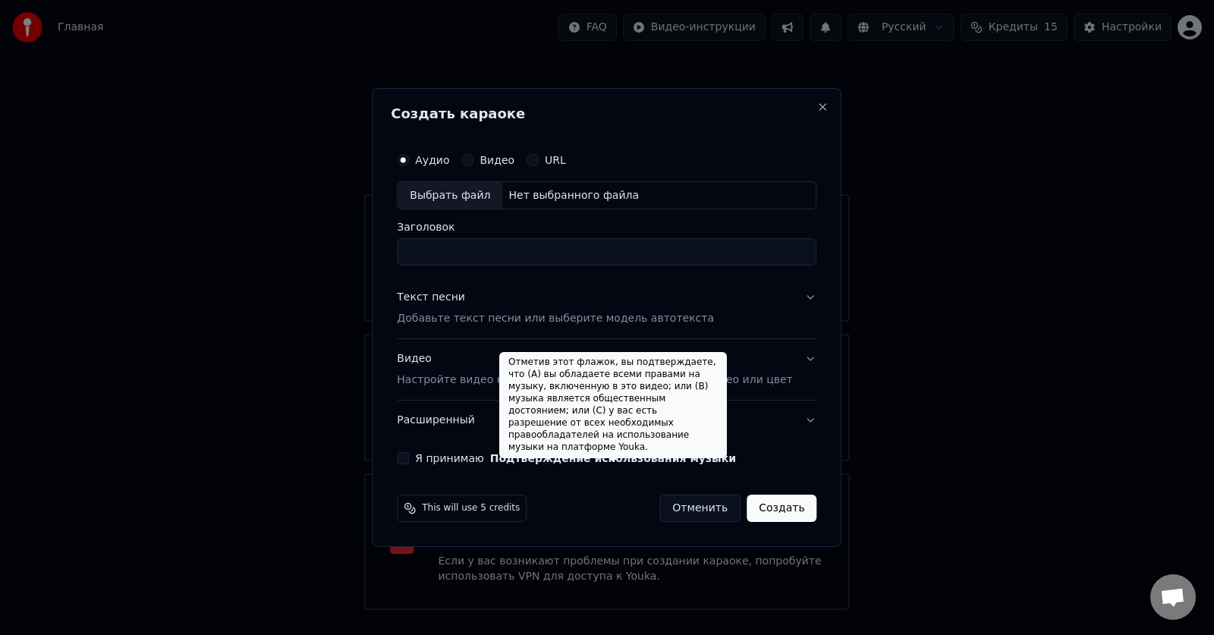
click at [564, 453] on button "Подтверждение использования музыки" at bounding box center [613, 458] width 246 height 11
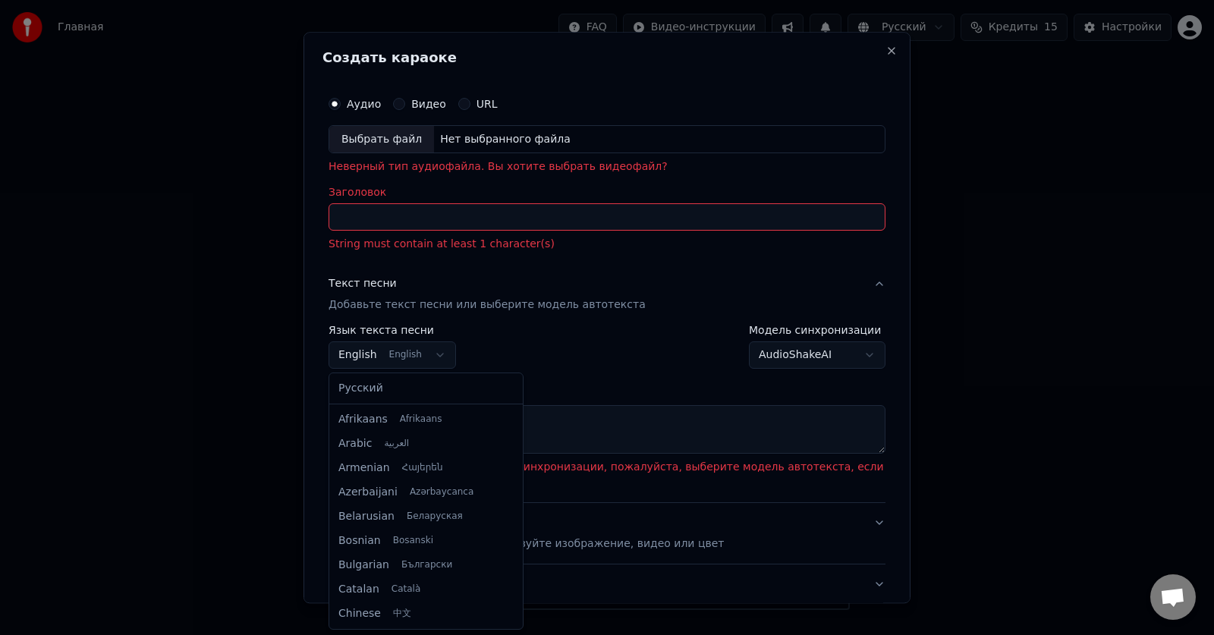
click at [429, 357] on body "Главная FAQ Видео-инструкции Русский Кредиты 15 Настройки Добро пожаловать в Yo…" at bounding box center [607, 305] width 1214 height 610
click at [399, 401] on div "Русский Afrikaans Afrikaans Arabic العربية Armenian Հայերեն Azerbaijani Azərbay…" at bounding box center [426, 501] width 194 height 256
select select "**"
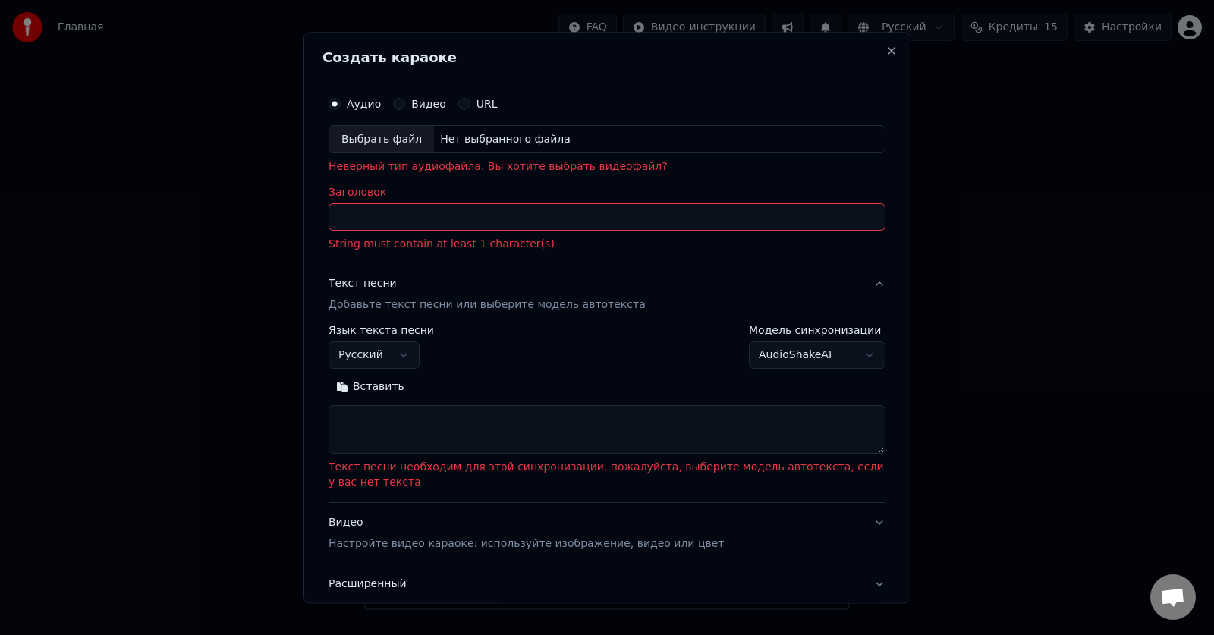
click at [379, 388] on button "Вставить" at bounding box center [370, 388] width 83 height 24
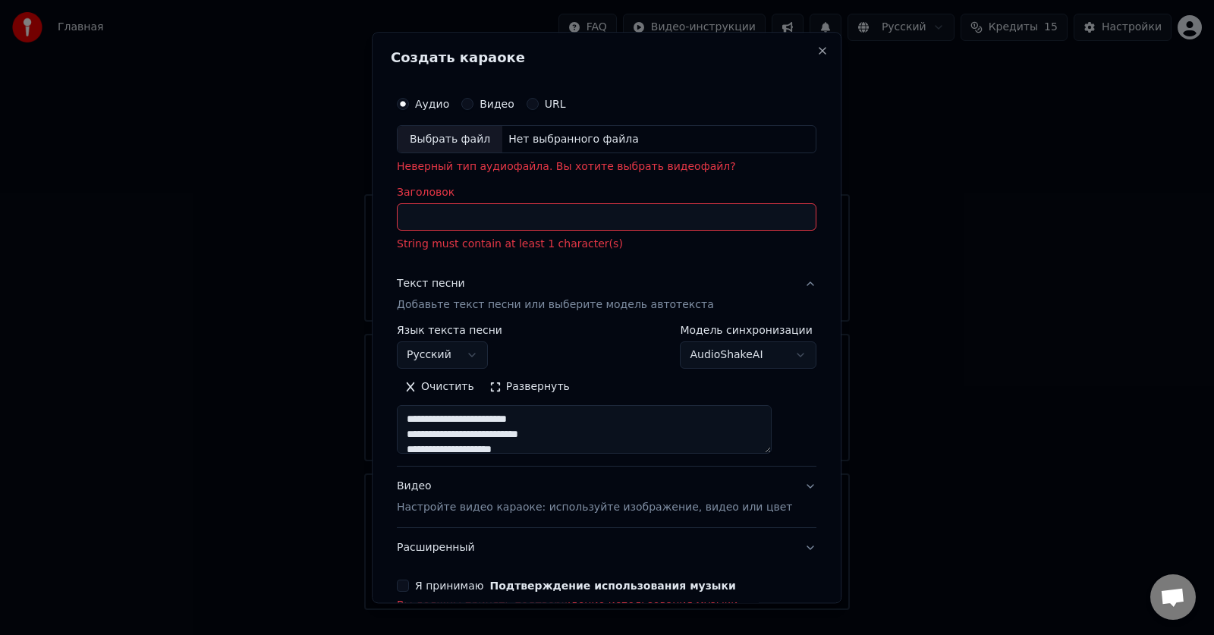
click at [664, 307] on p "Добавьте текст песни или выберите модель автотекста" at bounding box center [555, 305] width 317 height 15
type textarea "**********"
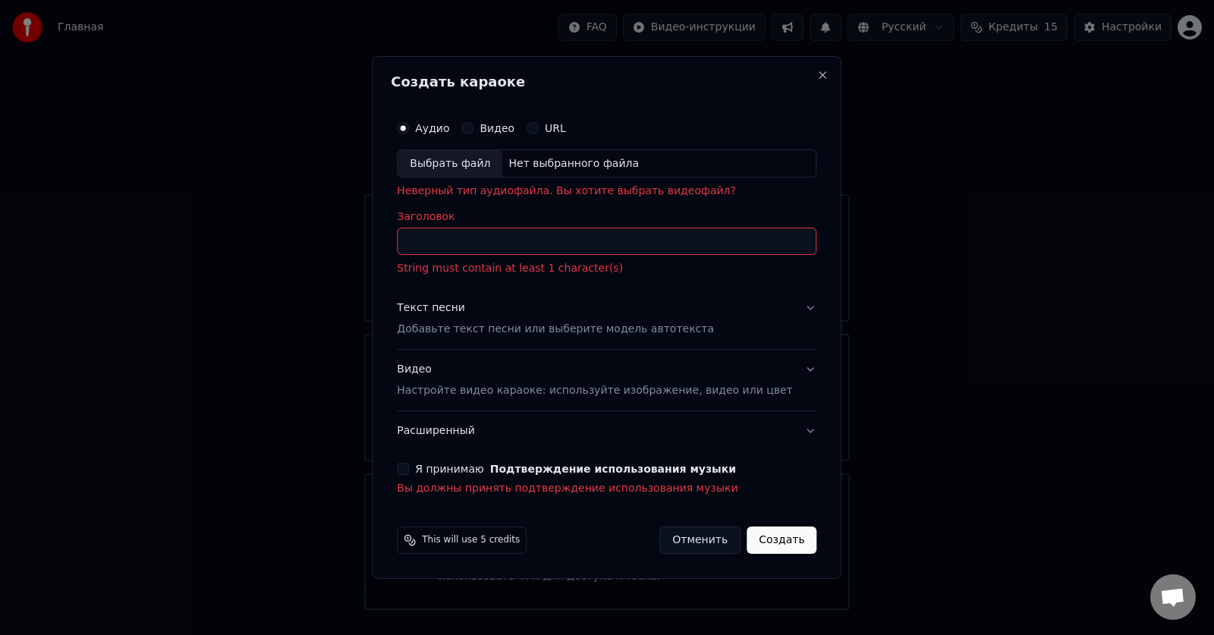
click at [544, 328] on p "Добавьте текст песни или выберите модель автотекста" at bounding box center [555, 330] width 317 height 15
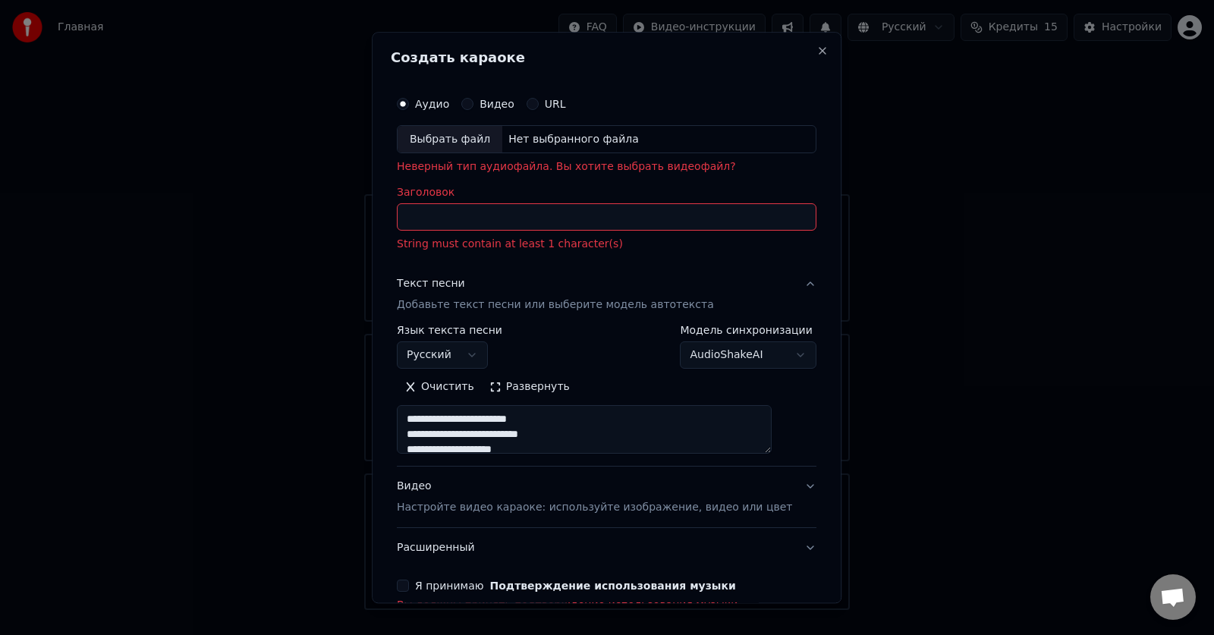
click at [502, 228] on input "Заголовок" at bounding box center [607, 217] width 420 height 27
click at [482, 221] on input "Заголовок" at bounding box center [607, 217] width 420 height 27
click at [496, 107] on label "Видео" at bounding box center [497, 104] width 35 height 11
click at [474, 107] on button "Видео" at bounding box center [467, 104] width 12 height 12
click at [556, 100] on label "URL" at bounding box center [555, 104] width 21 height 11
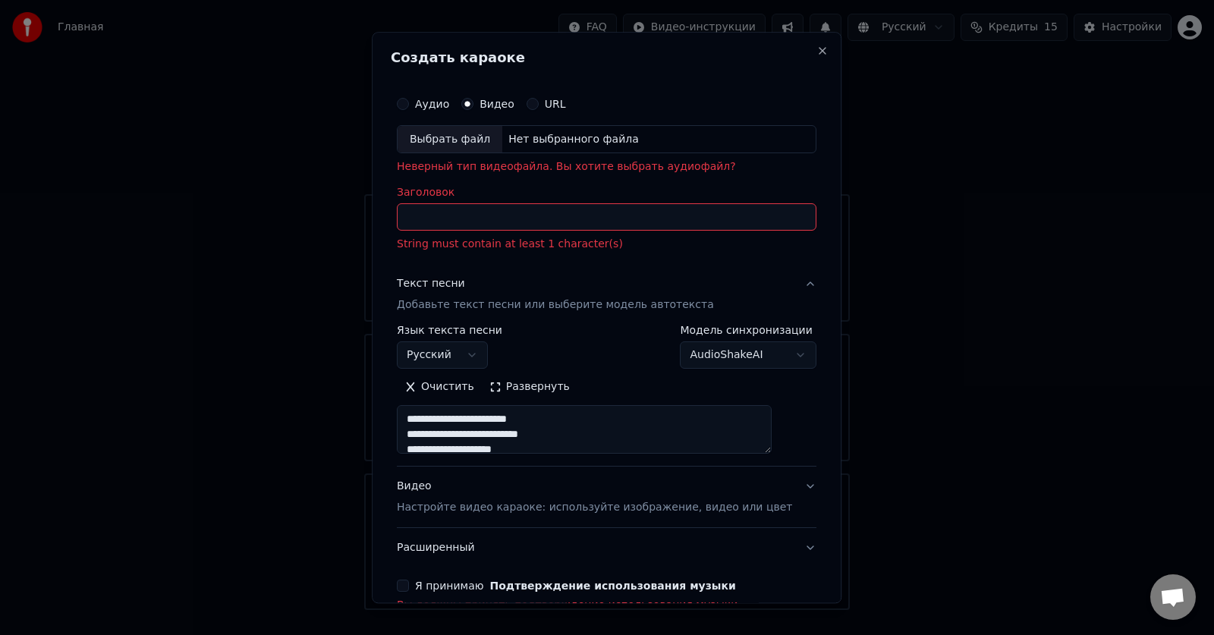
click at [539, 100] on button "URL" at bounding box center [533, 104] width 12 height 12
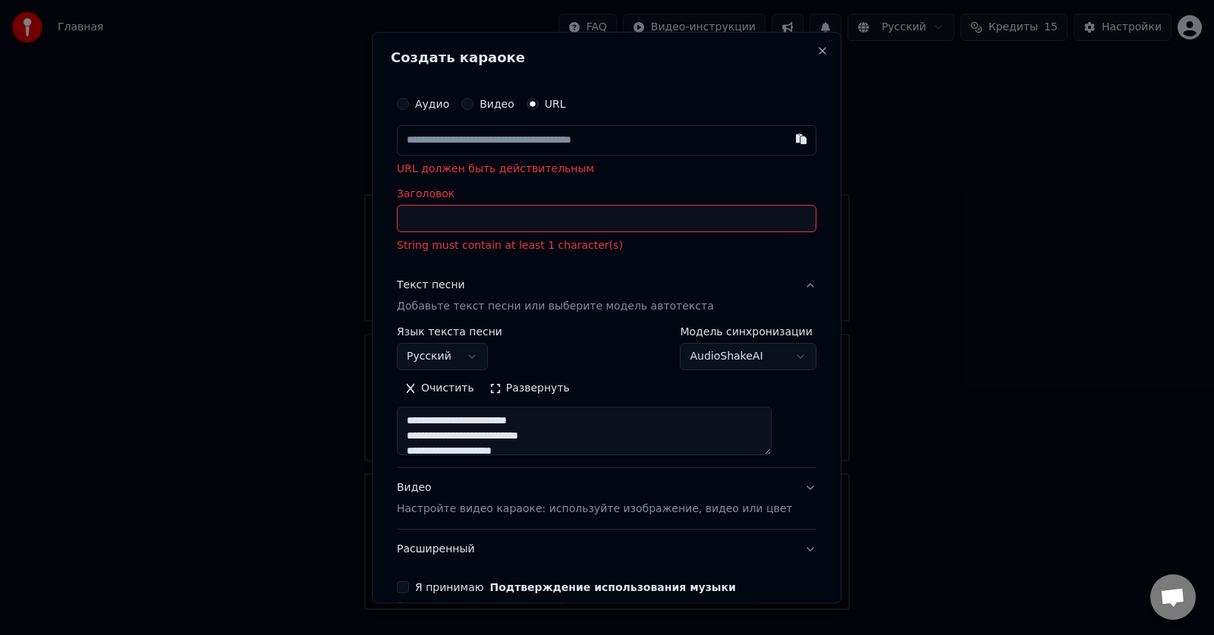
click at [496, 105] on label "Видео" at bounding box center [497, 104] width 35 height 11
click at [474, 105] on button "Видео" at bounding box center [467, 104] width 12 height 12
type textarea "**********"
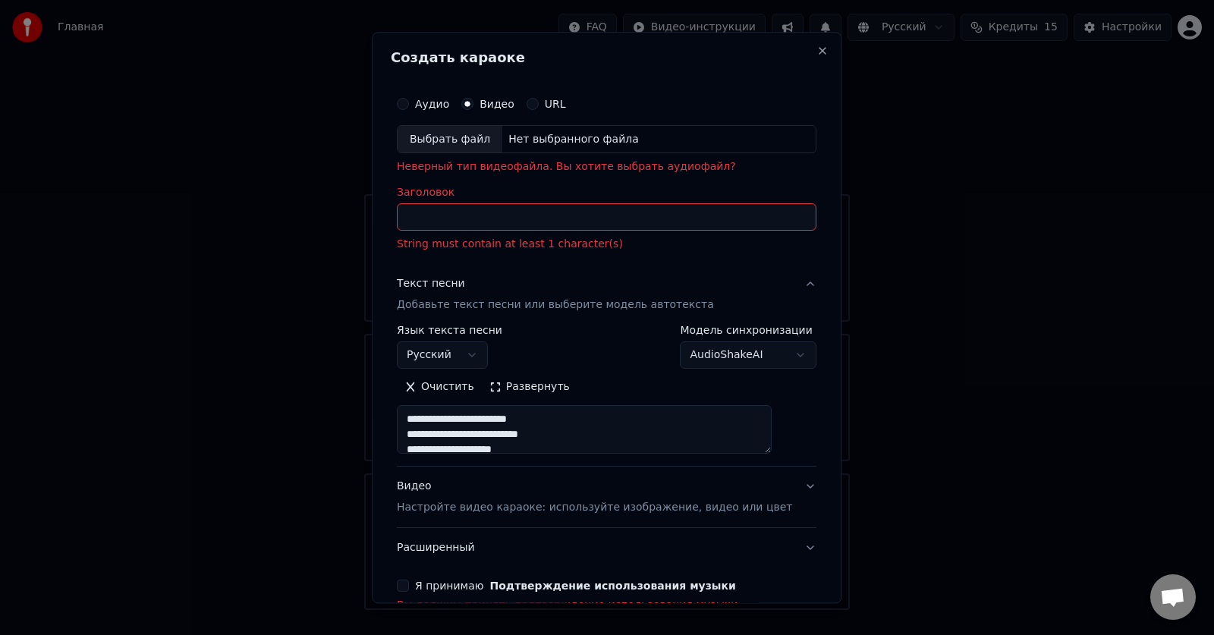
click at [476, 216] on input "Заголовок" at bounding box center [607, 217] width 420 height 27
type input "*"
type textarea "**********"
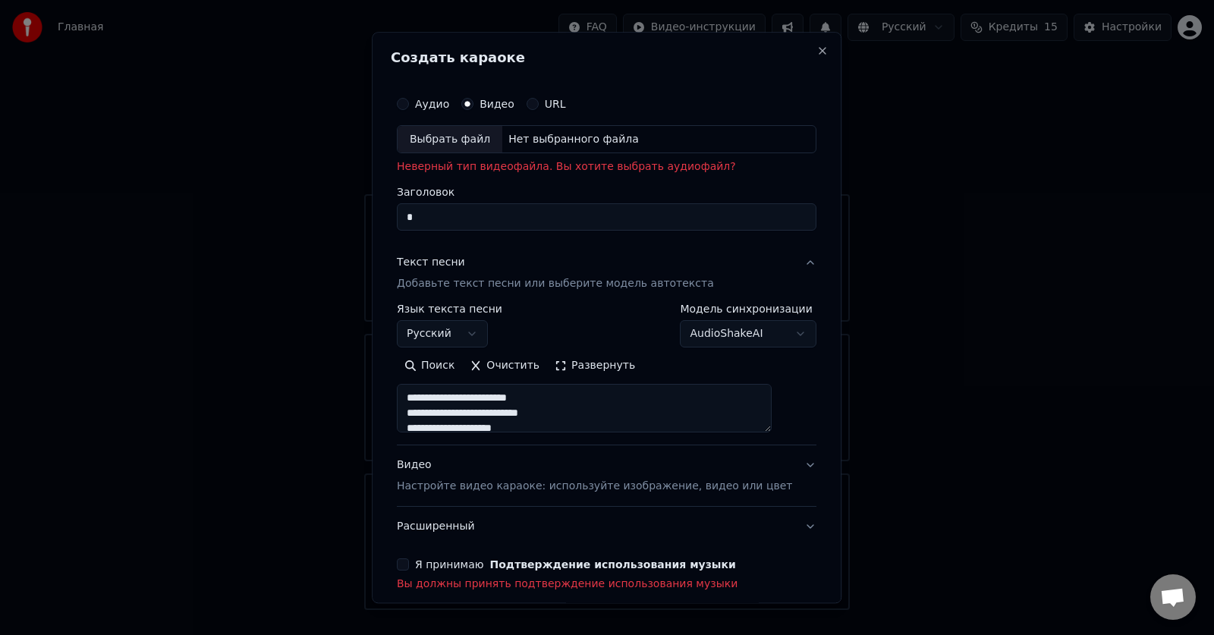
type input "**"
type textarea "**********"
type input "***"
type textarea "**********"
type input "****"
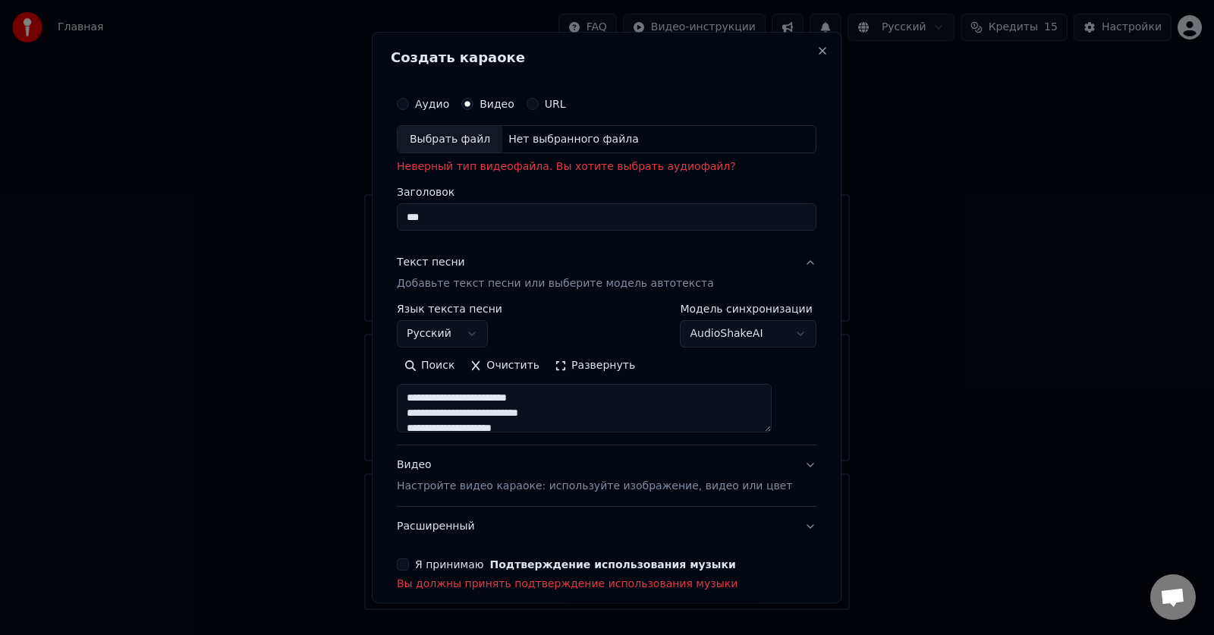
type textarea "**********"
type input "****"
type textarea "**********"
type input "******"
type textarea "**********"
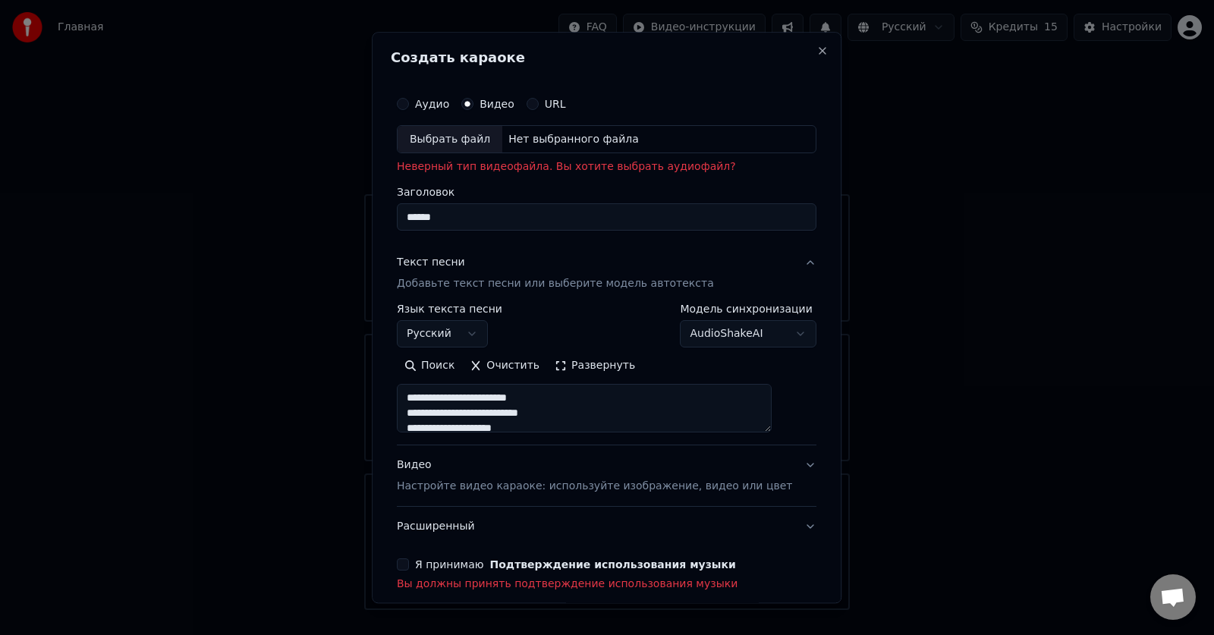
type input "*******"
type textarea "**********"
type input "********"
type textarea "**********"
type input "*********"
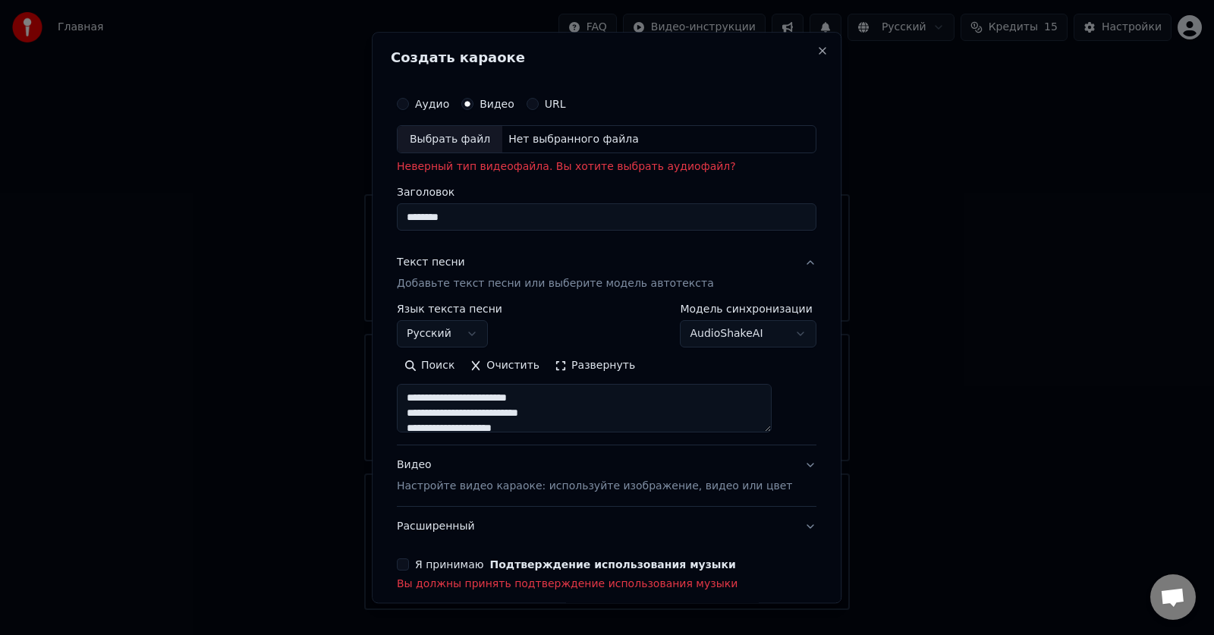
type textarea "**********"
type input "**********"
type textarea "**********"
type input "**********"
type textarea "**********"
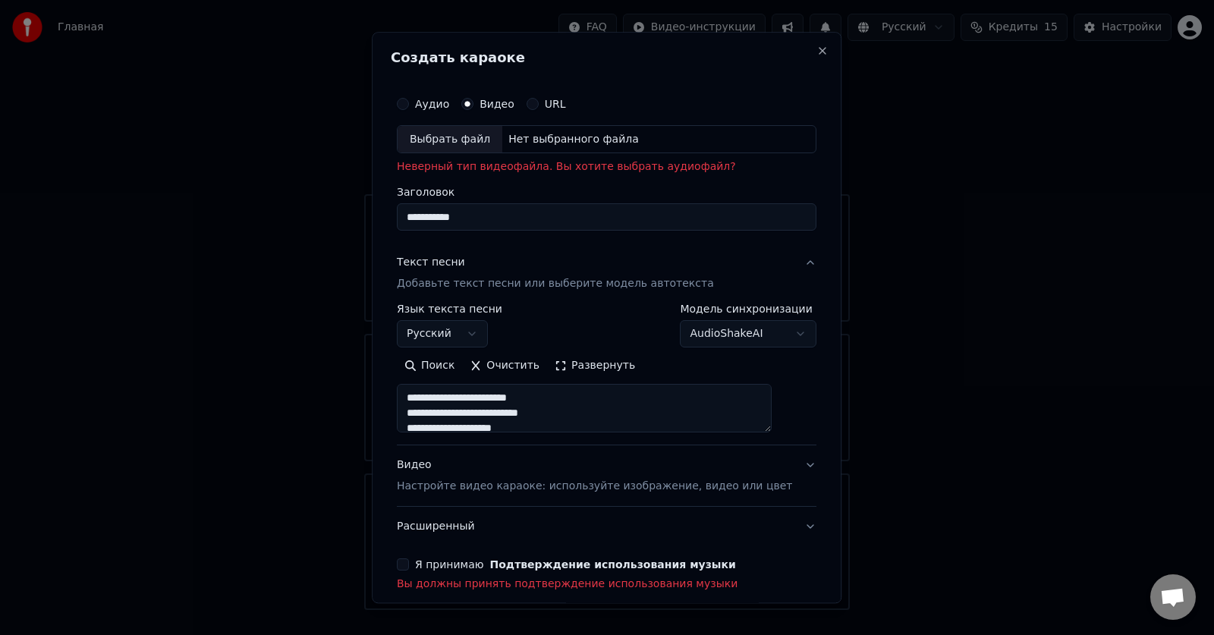
type input "**********"
type textarea "**********"
type input "**********"
type textarea "**********"
type input "**********"
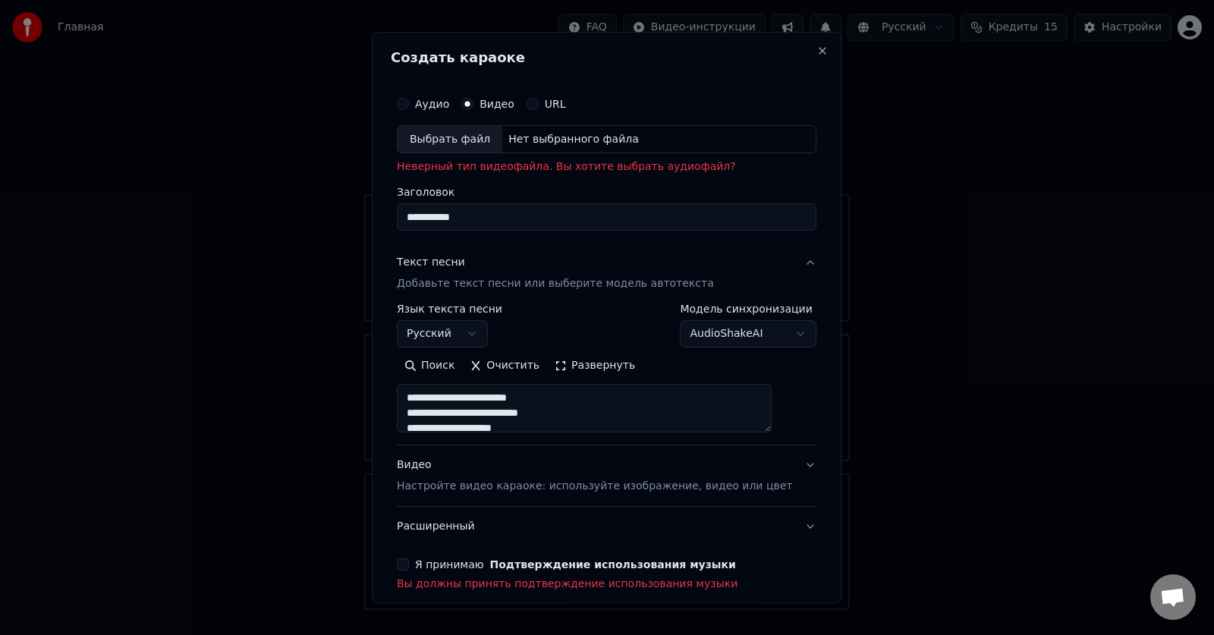
type textarea "**********"
type input "**********"
type textarea "**********"
type input "**********"
type textarea "**********"
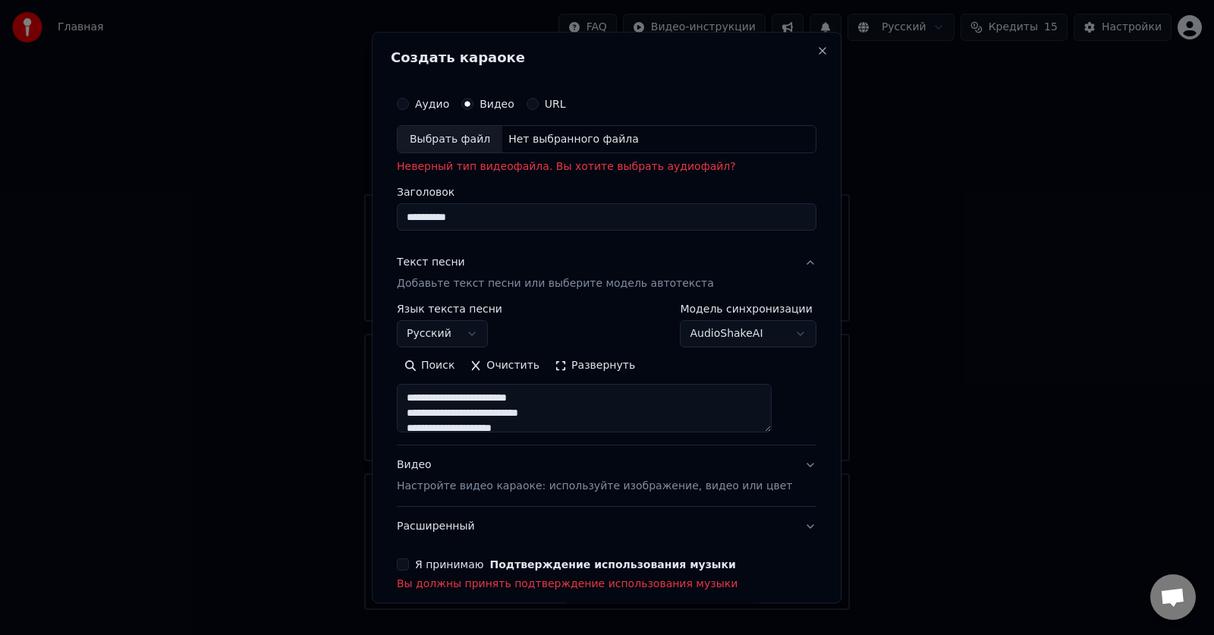
type input "**********"
type textarea "**********"
type input "**********"
click at [513, 285] on p "Добавьте текст песни или выберите модель автотекста" at bounding box center [555, 284] width 317 height 15
type textarea "**********"
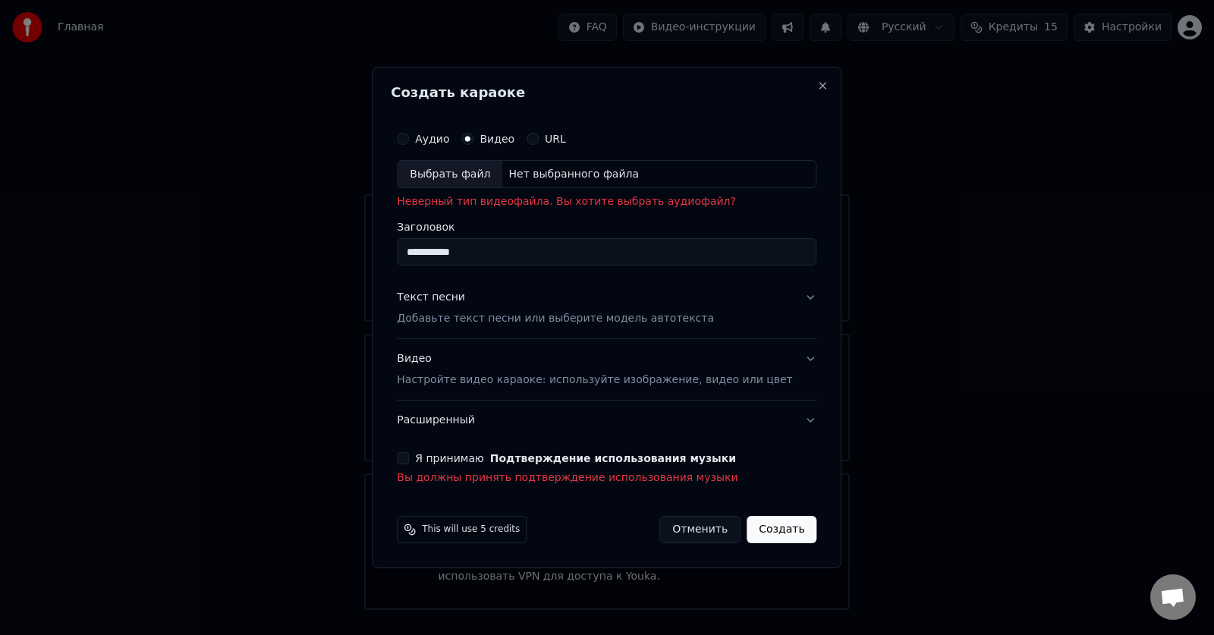
click at [500, 319] on p "Добавьте текст песни или выберите модель автотекста" at bounding box center [555, 319] width 317 height 15
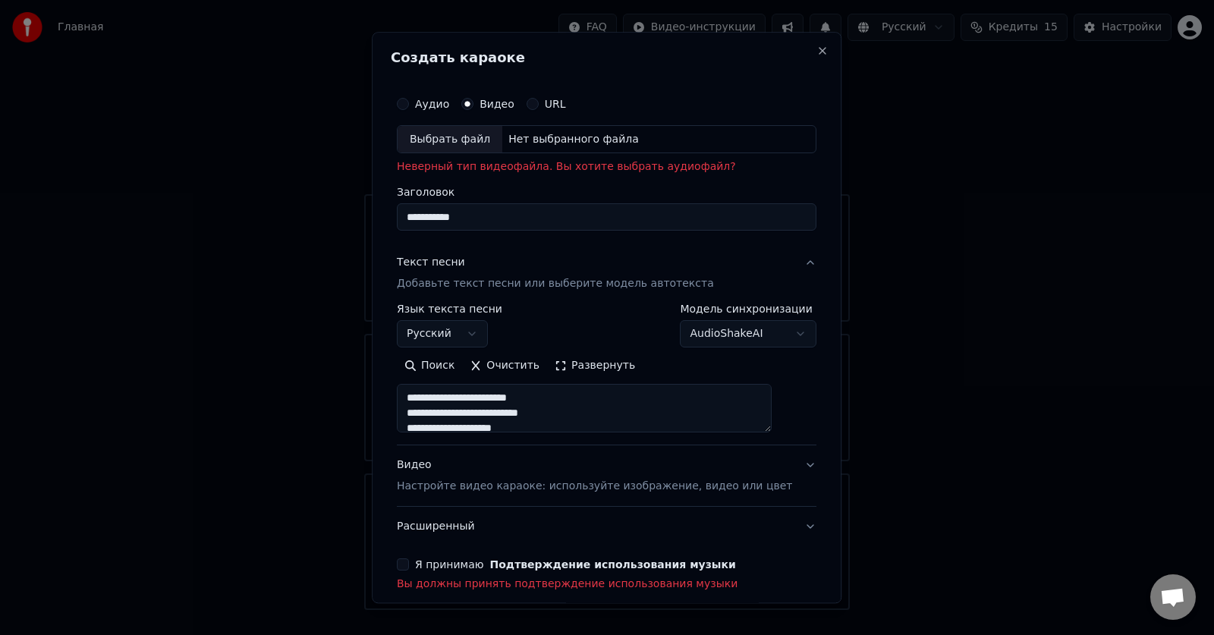
click at [520, 286] on p "Добавьте текст песни или выберите модель автотекста" at bounding box center [555, 284] width 317 height 15
type textarea "**********"
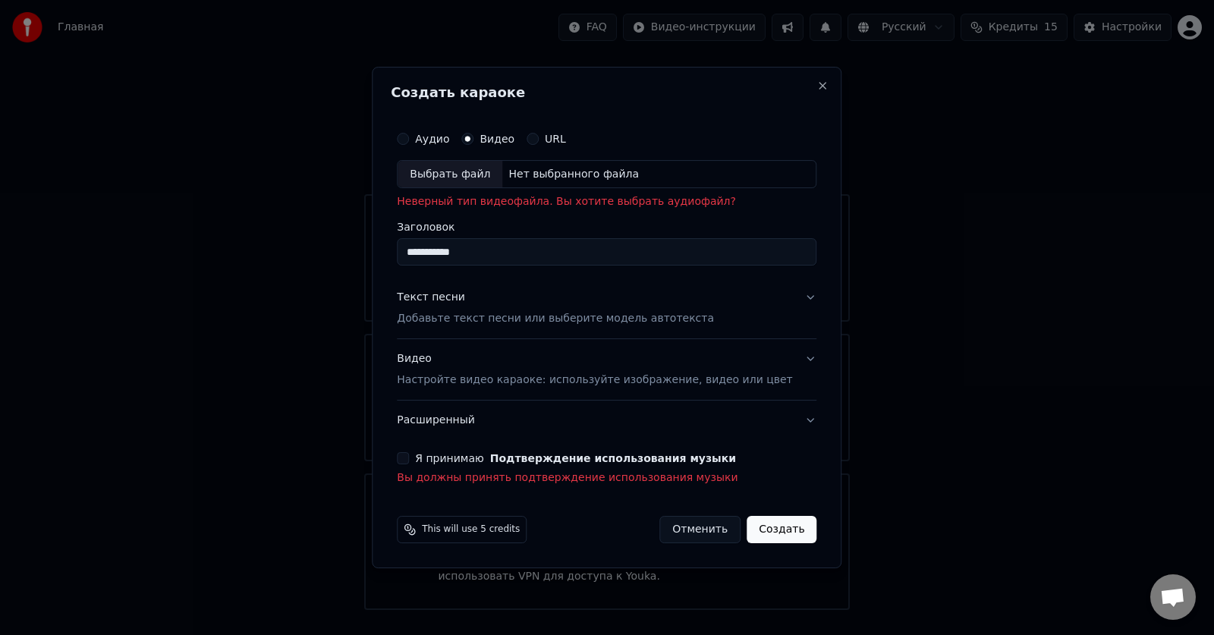
click at [452, 300] on div "Текст песни" at bounding box center [431, 298] width 68 height 15
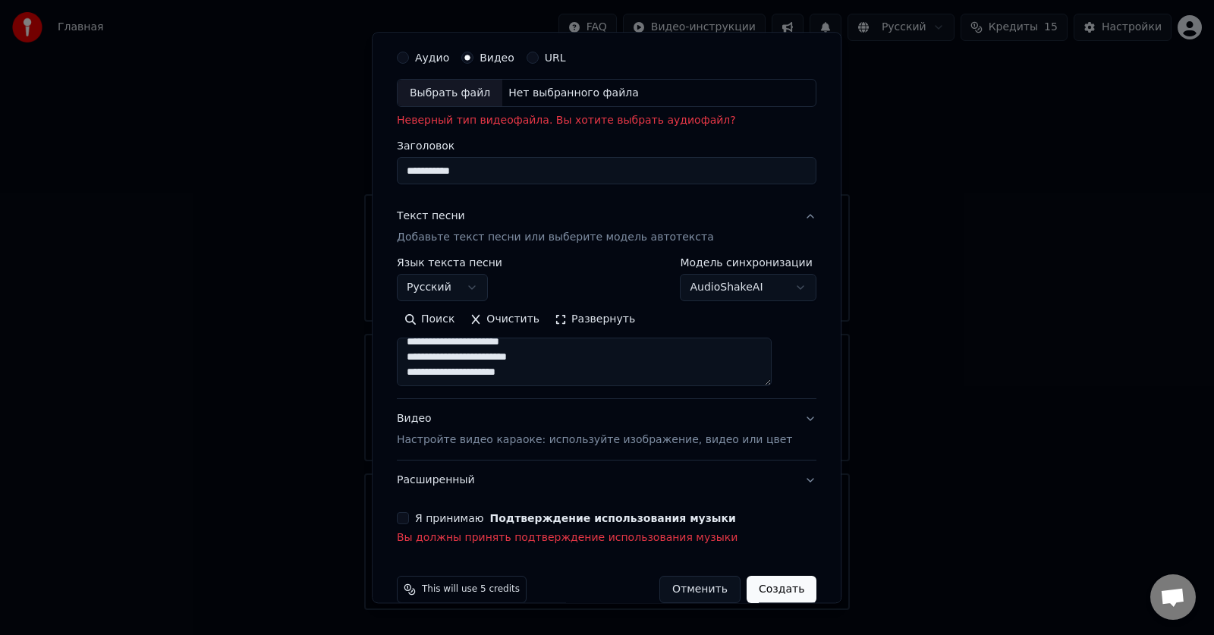
scroll to position [71, 0]
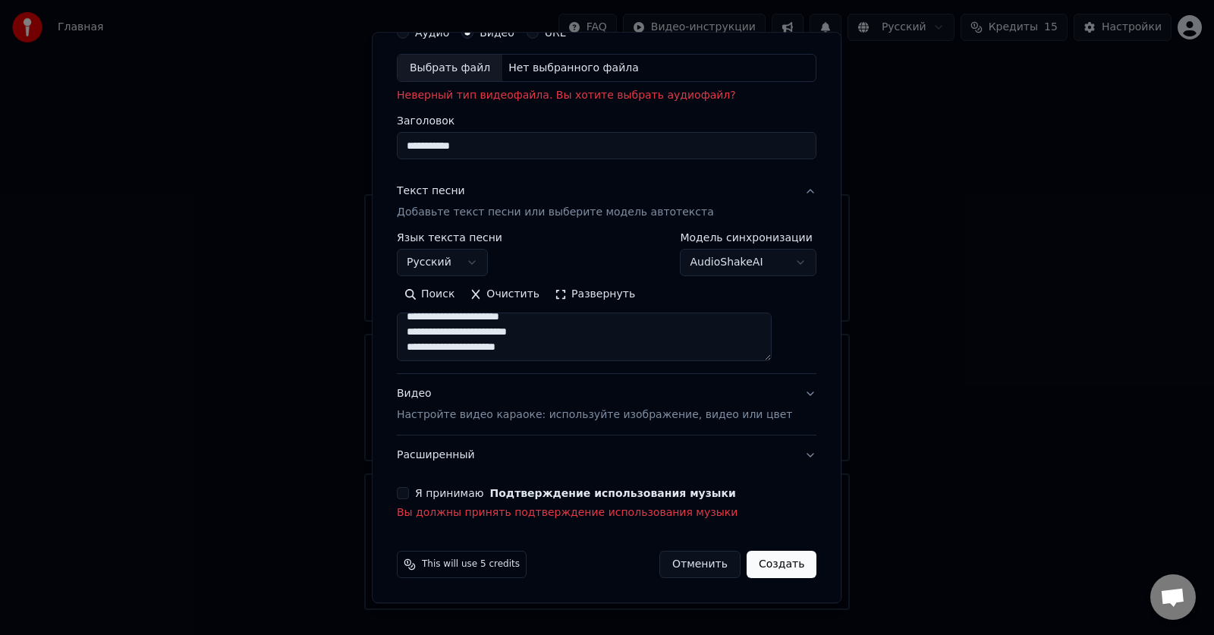
click at [573, 414] on p "Настройте видео караоке: используйте изображение, видео или цвет" at bounding box center [594, 415] width 395 height 15
type textarea "**********"
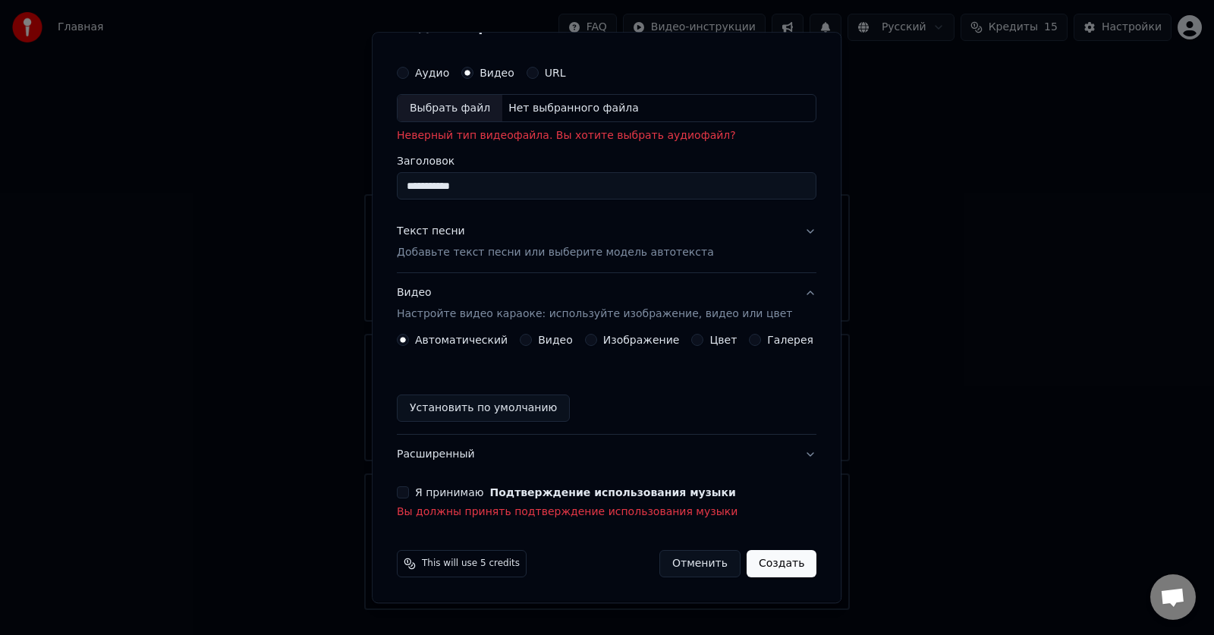
scroll to position [31, 0]
click at [485, 411] on button "Установить по умолчанию" at bounding box center [483, 408] width 173 height 27
click at [790, 291] on button "Видео Настройте видео караоке: используйте изображение, видео или цвет" at bounding box center [607, 304] width 420 height 61
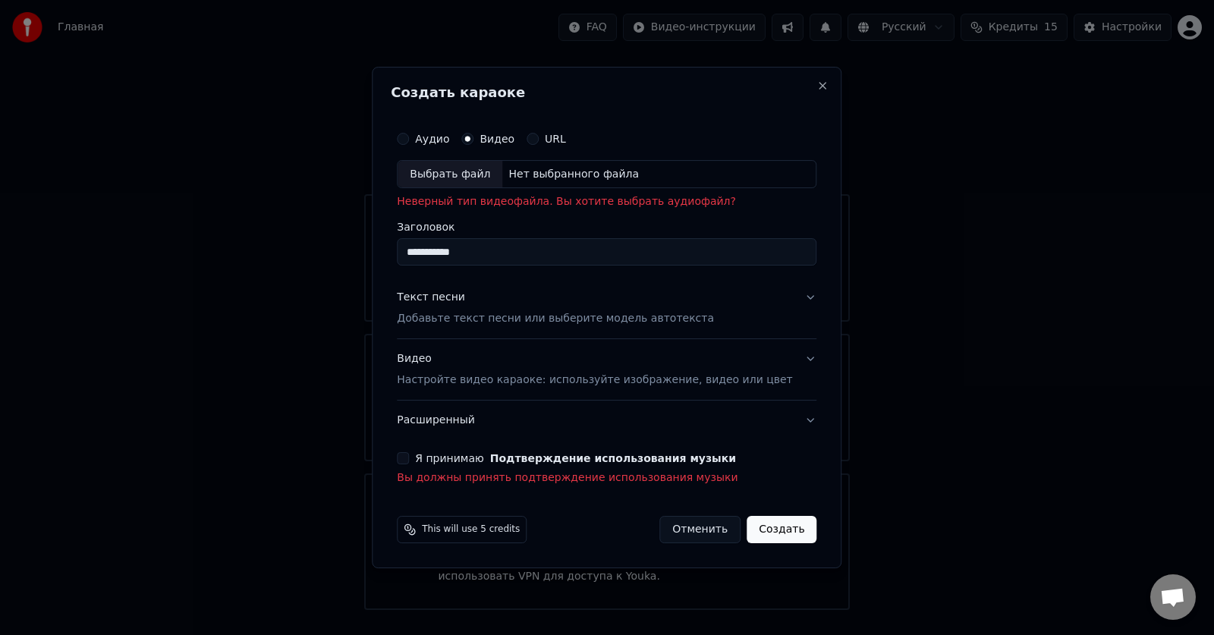
click at [787, 300] on button "Текст песни Добавьте текст песни или выберите модель автотекста" at bounding box center [607, 309] width 420 height 61
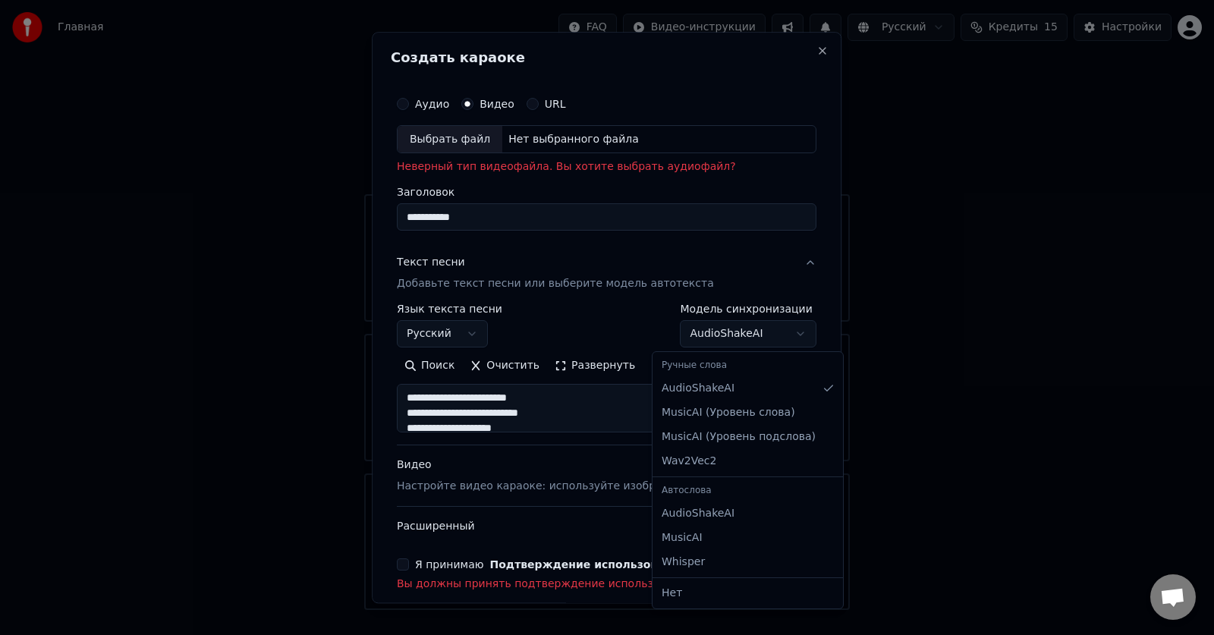
click at [772, 338] on body "Главная FAQ Видео-инструкции Русский Кредиты 15 Настройки Добро пожаловать в Yo…" at bounding box center [607, 305] width 1214 height 610
click at [694, 366] on div "Ручные слова" at bounding box center [748, 365] width 184 height 21
select select "****"
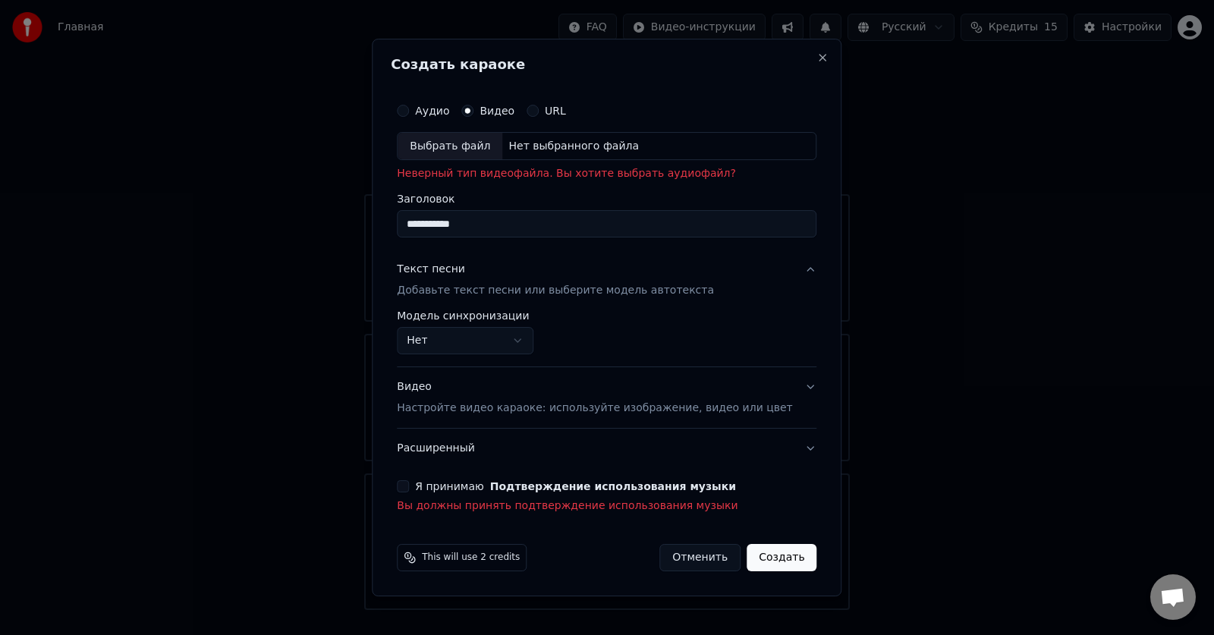
click at [483, 557] on span "This will use 2 credits" at bounding box center [471, 558] width 98 height 12
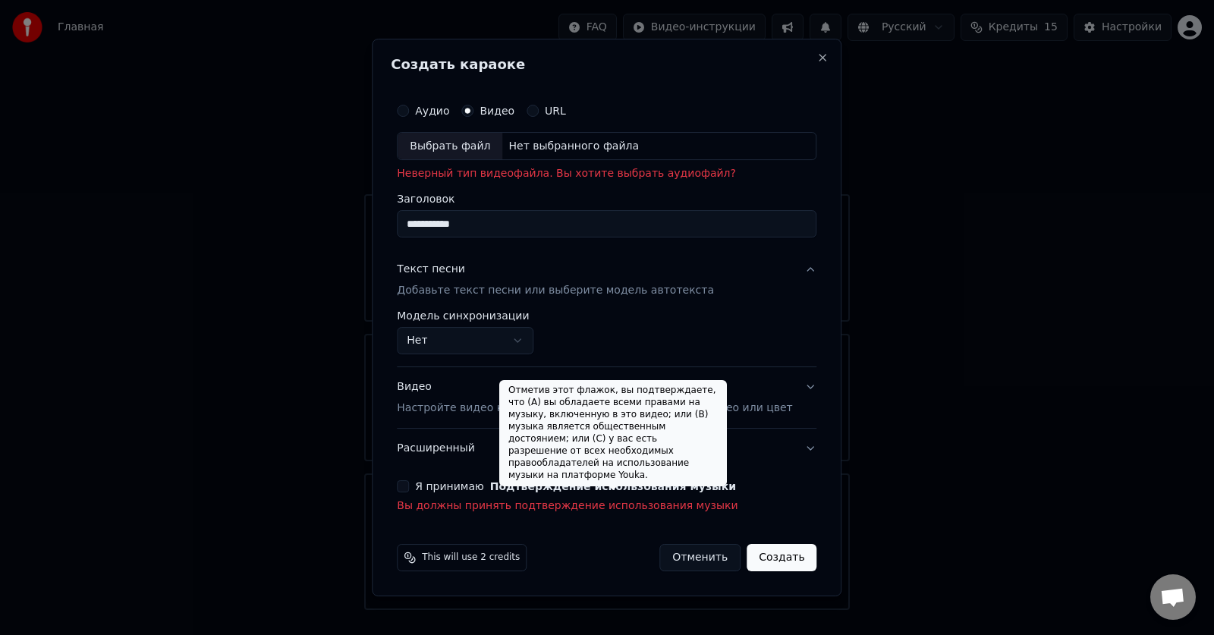
click at [548, 485] on button "Подтверждение использования музыки" at bounding box center [613, 486] width 246 height 11
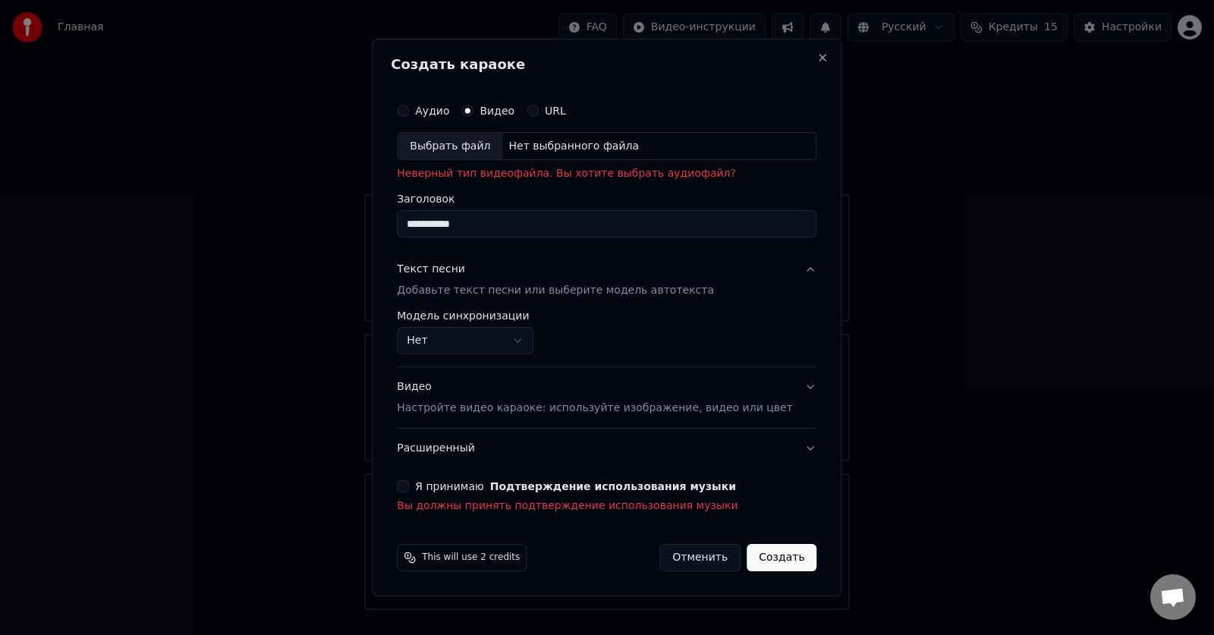
click at [409, 485] on button "Я принимаю Подтверждение использования музыки" at bounding box center [403, 486] width 12 height 12
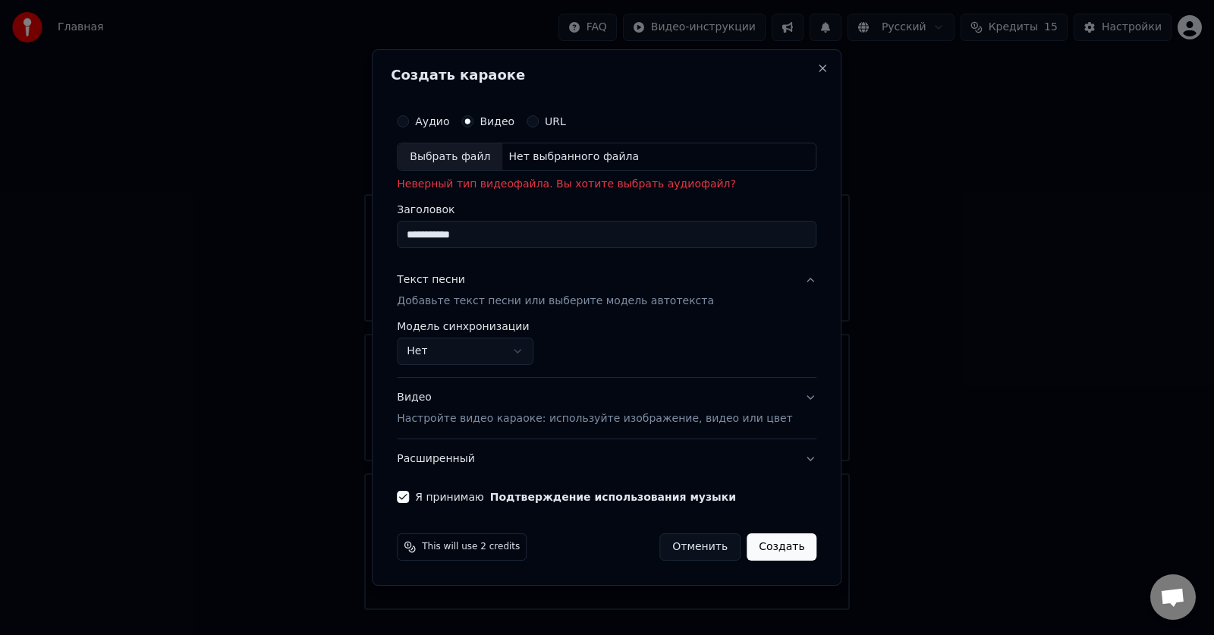
click at [579, 414] on p "Настройте видео караоке: используйте изображение, видео или цвет" at bounding box center [594, 418] width 395 height 15
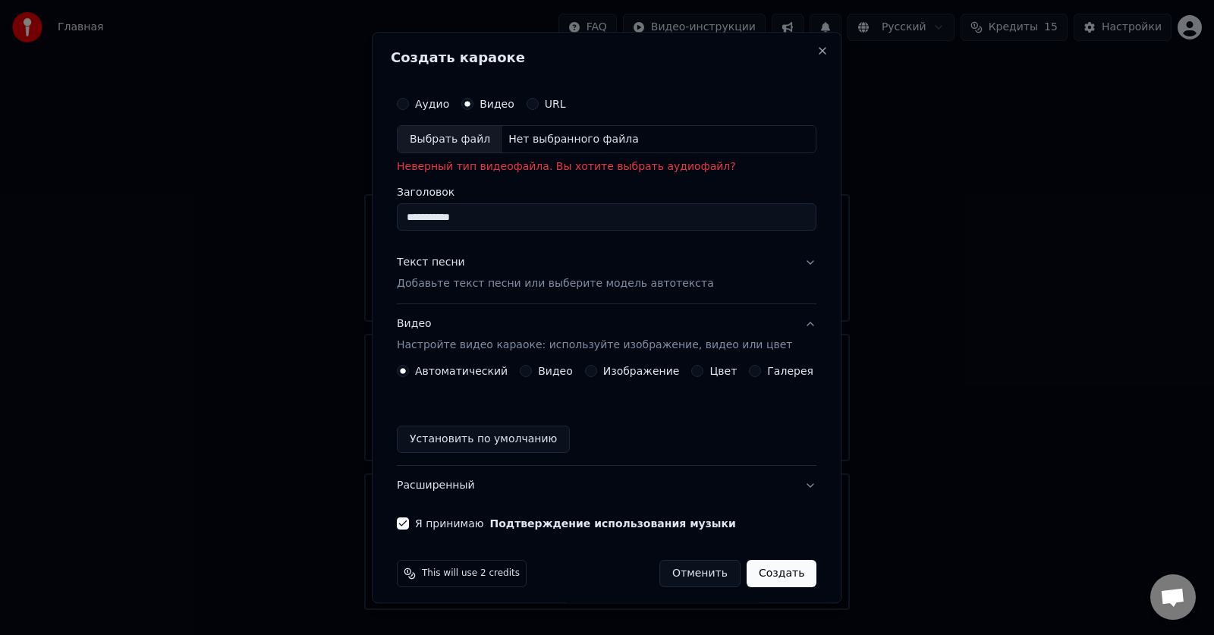
click at [628, 368] on label "Изображение" at bounding box center [641, 372] width 77 height 11
click at [597, 368] on button "Изображение" at bounding box center [591, 372] width 12 height 12
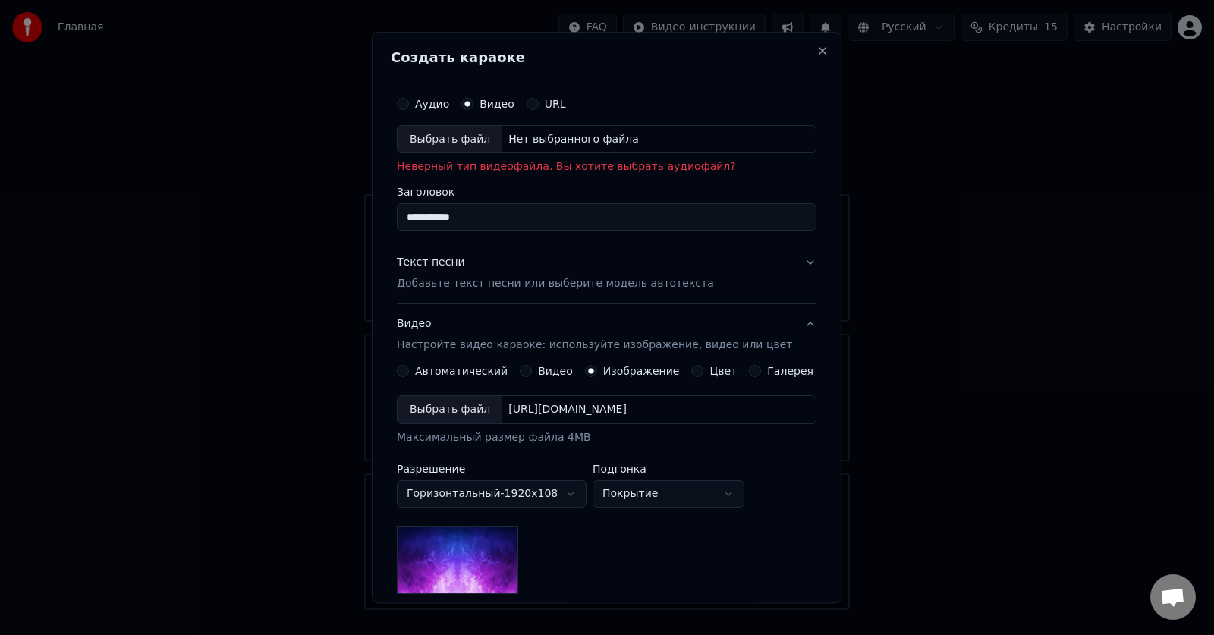
click at [710, 373] on label "Цвет" at bounding box center [723, 372] width 27 height 11
click at [704, 373] on button "Цвет" at bounding box center [698, 372] width 12 height 12
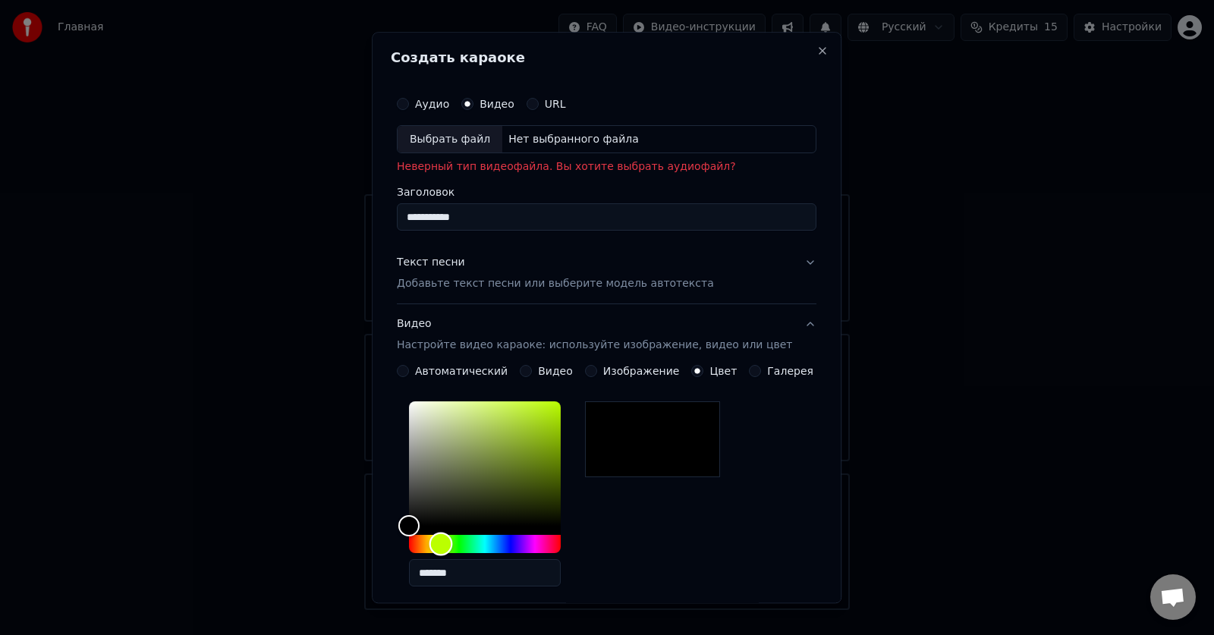
click at [452, 543] on div "Hue" at bounding box center [485, 545] width 152 height 18
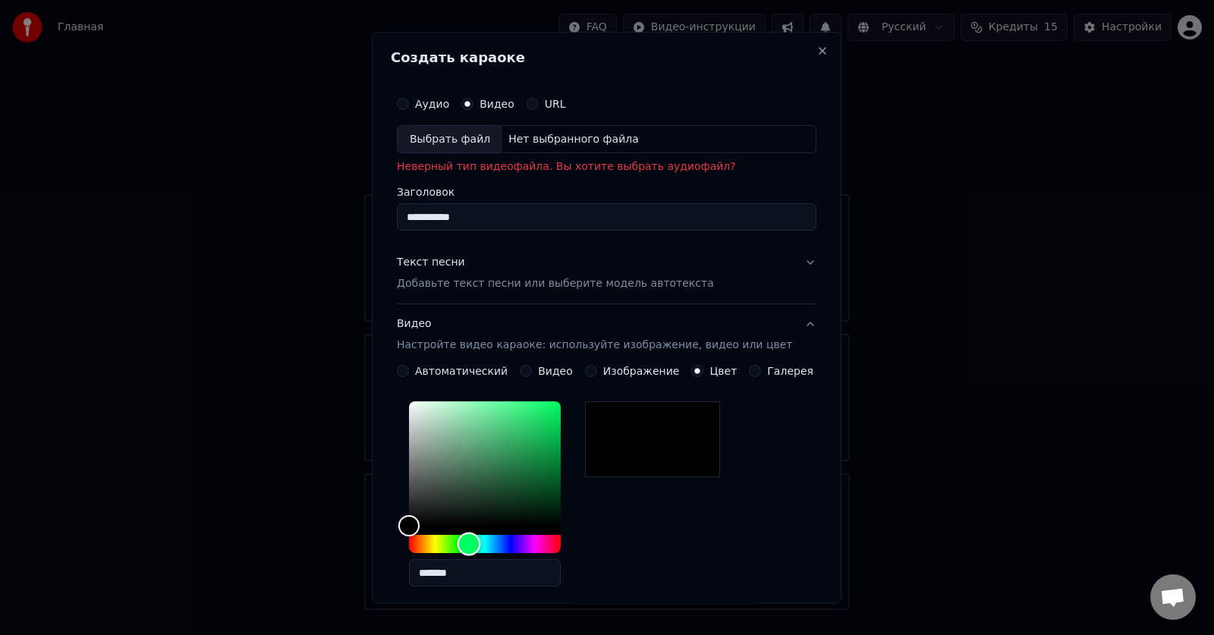
click at [480, 545] on div "Hue" at bounding box center [485, 545] width 152 height 18
click at [518, 541] on div "Hue" at bounding box center [485, 545] width 152 height 18
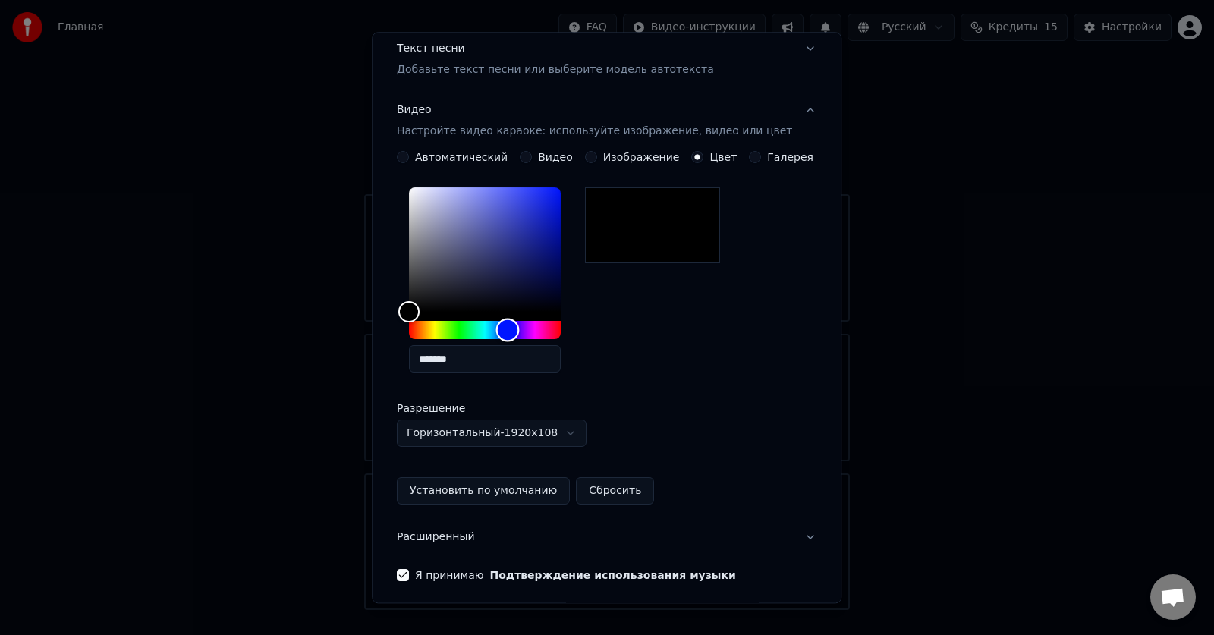
scroll to position [228, 0]
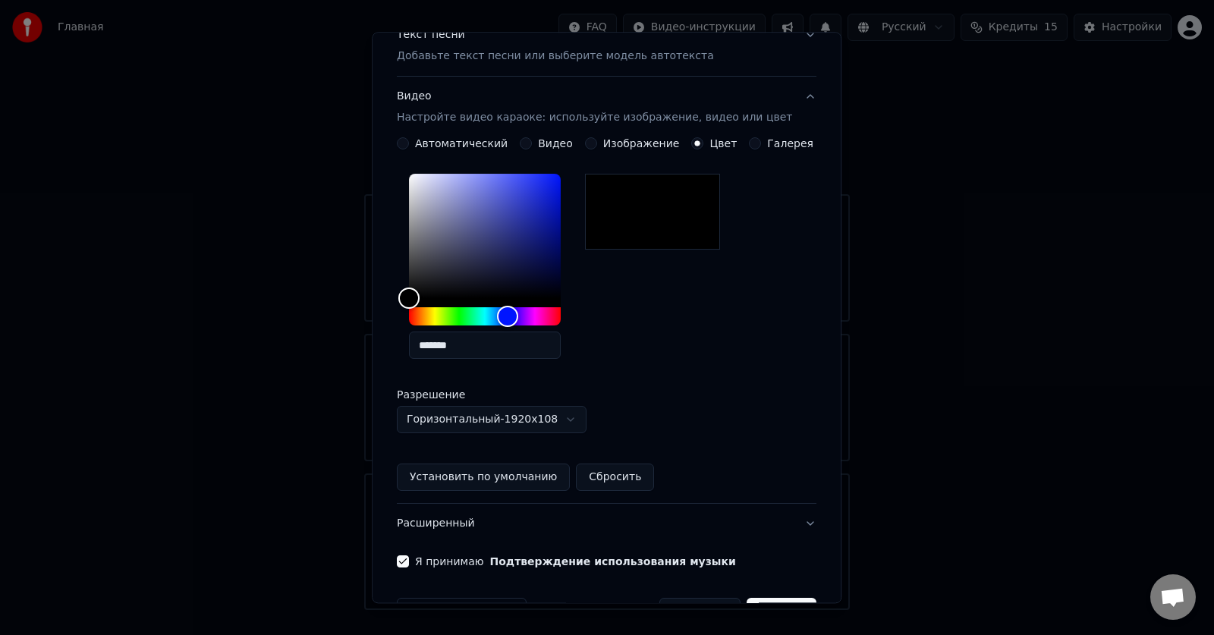
click at [735, 428] on div "**********" at bounding box center [607, 301] width 420 height 266
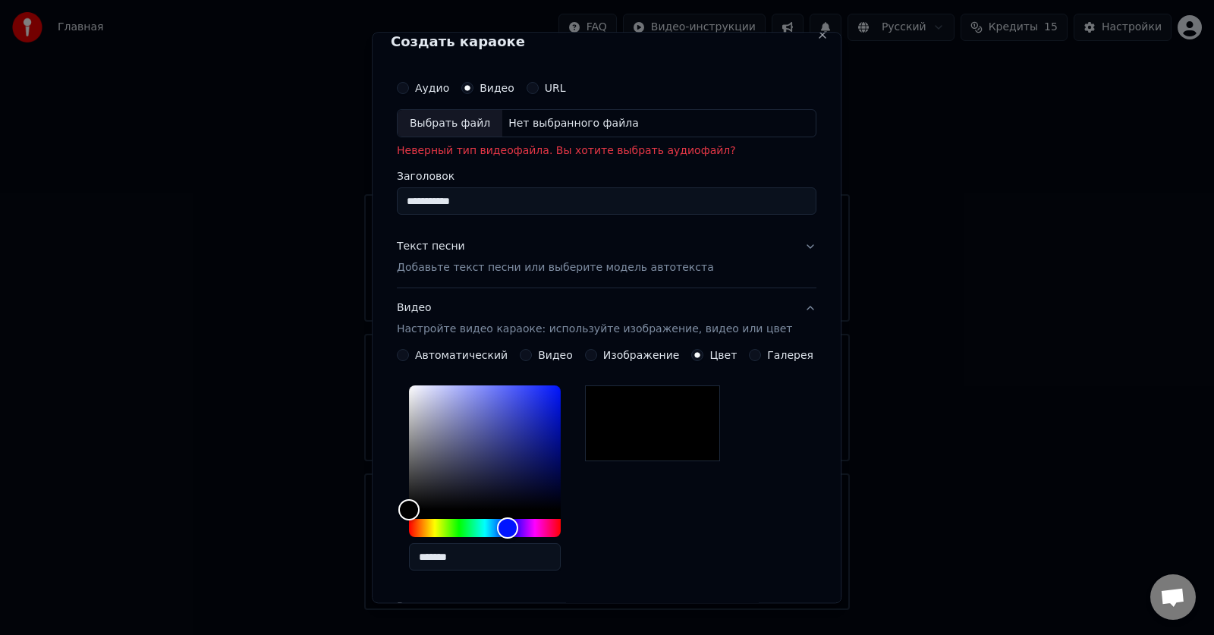
scroll to position [0, 0]
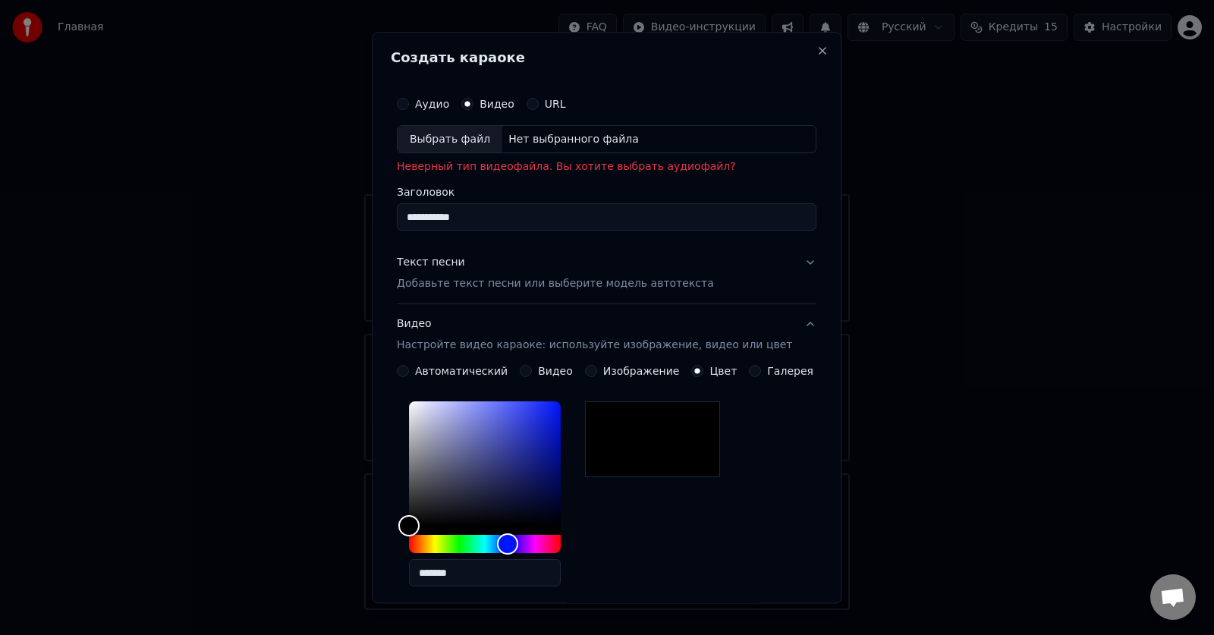
click at [515, 288] on p "Добавьте текст песни или выберите модель автотекста" at bounding box center [555, 284] width 317 height 15
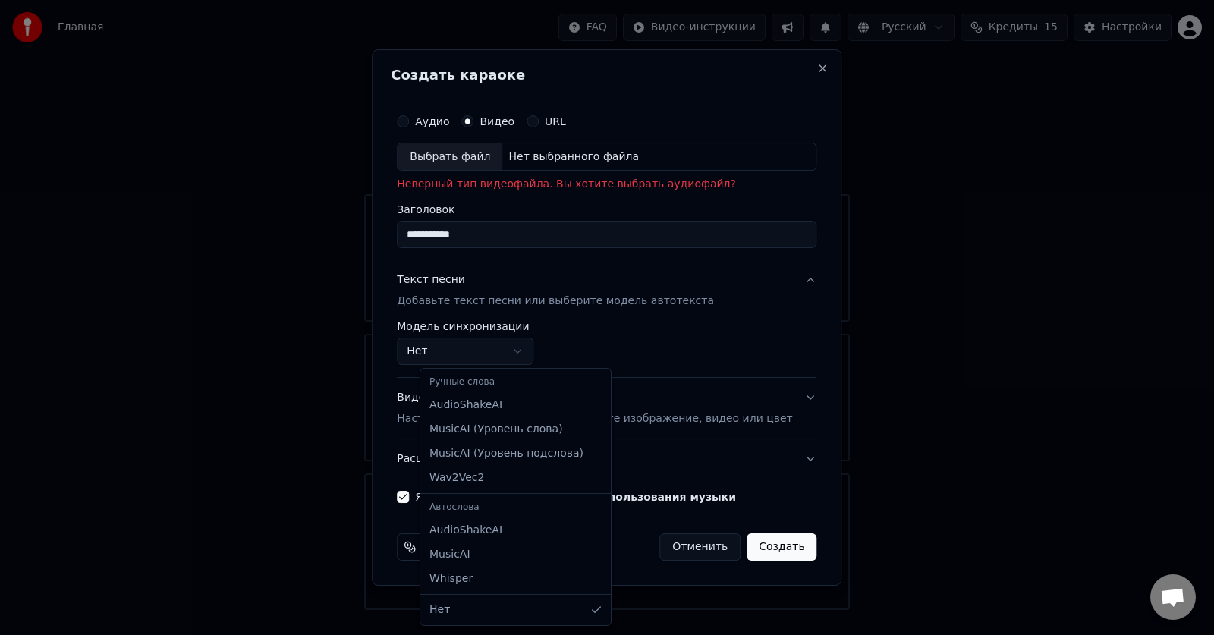
click at [537, 351] on body "Главная FAQ Видео-инструкции Русский Кредиты 15 Настройки Добро пожаловать в Yo…" at bounding box center [607, 305] width 1214 height 610
select select "**********"
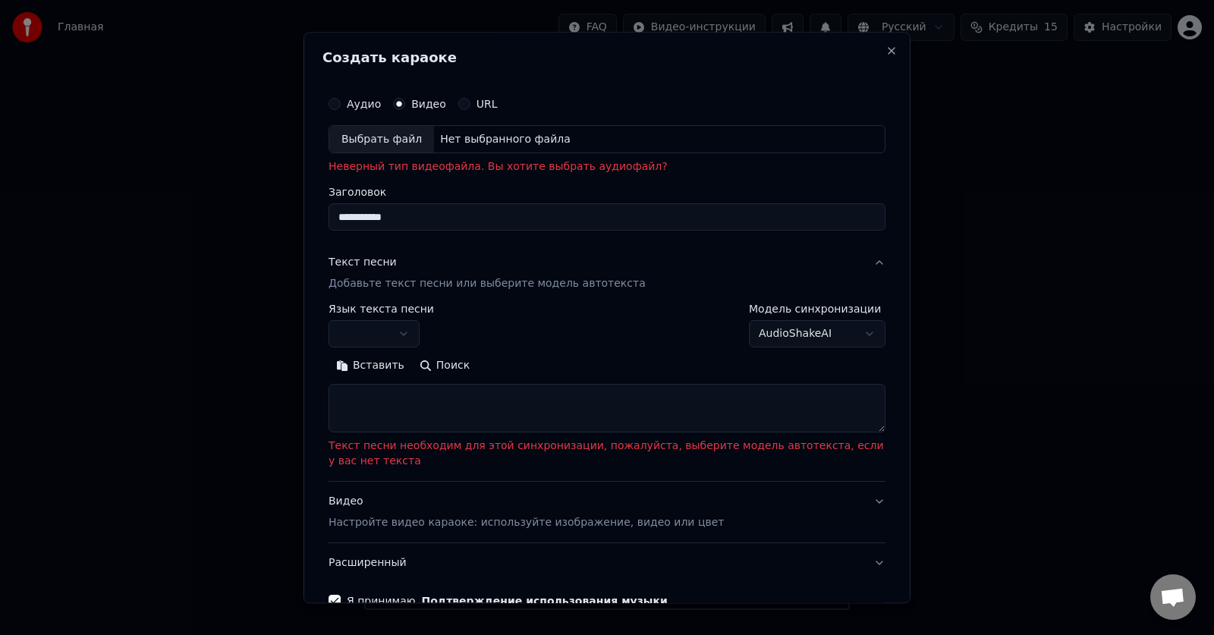
click at [421, 408] on textarea at bounding box center [607, 409] width 557 height 49
click at [379, 371] on button "Вставить" at bounding box center [370, 366] width 83 height 24
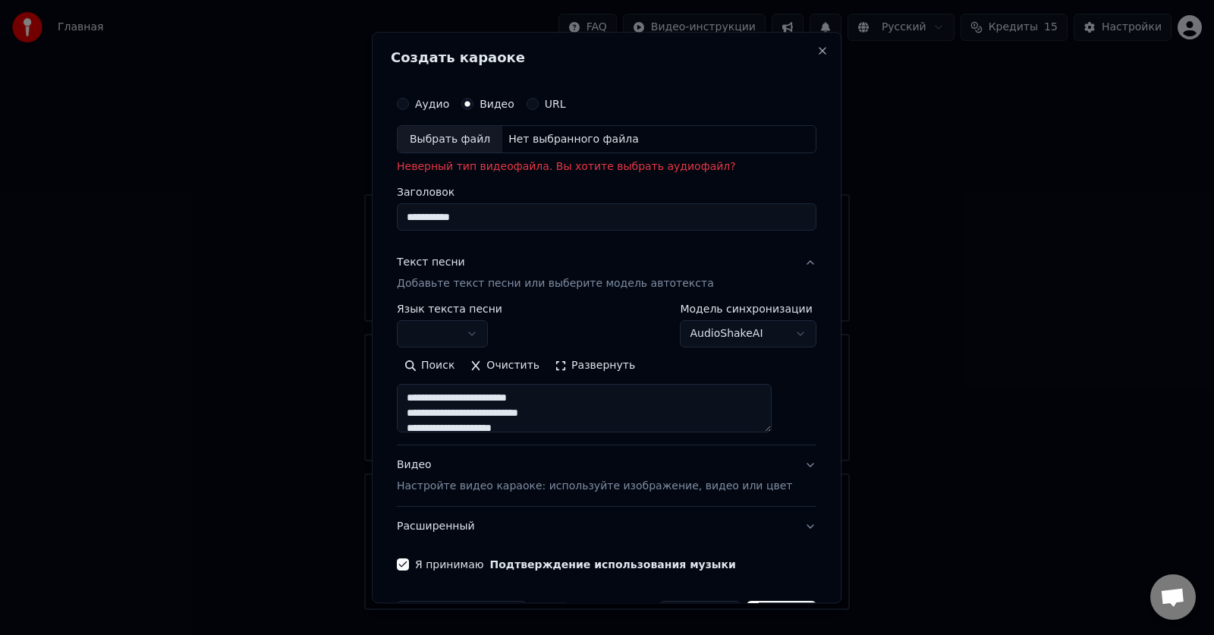
type textarea "**********"
click at [467, 334] on body "Главная FAQ Видео-инструкции Русский Кредиты 15 Настройки Добро пожаловать в Yo…" at bounding box center [607, 305] width 1214 height 610
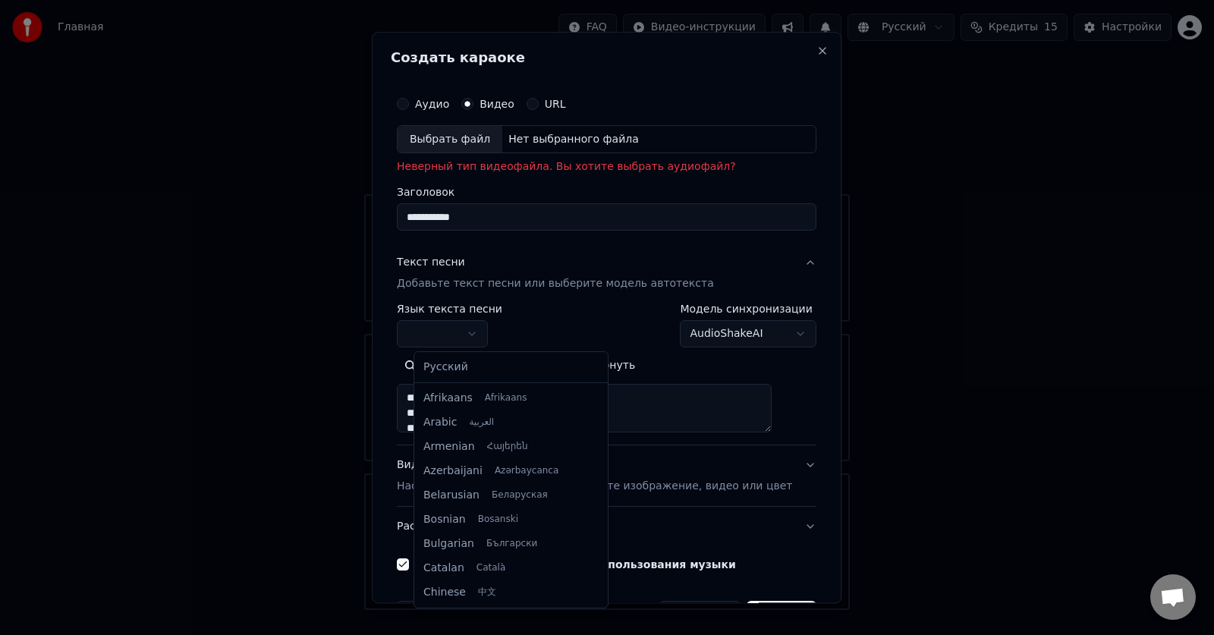
select select "**"
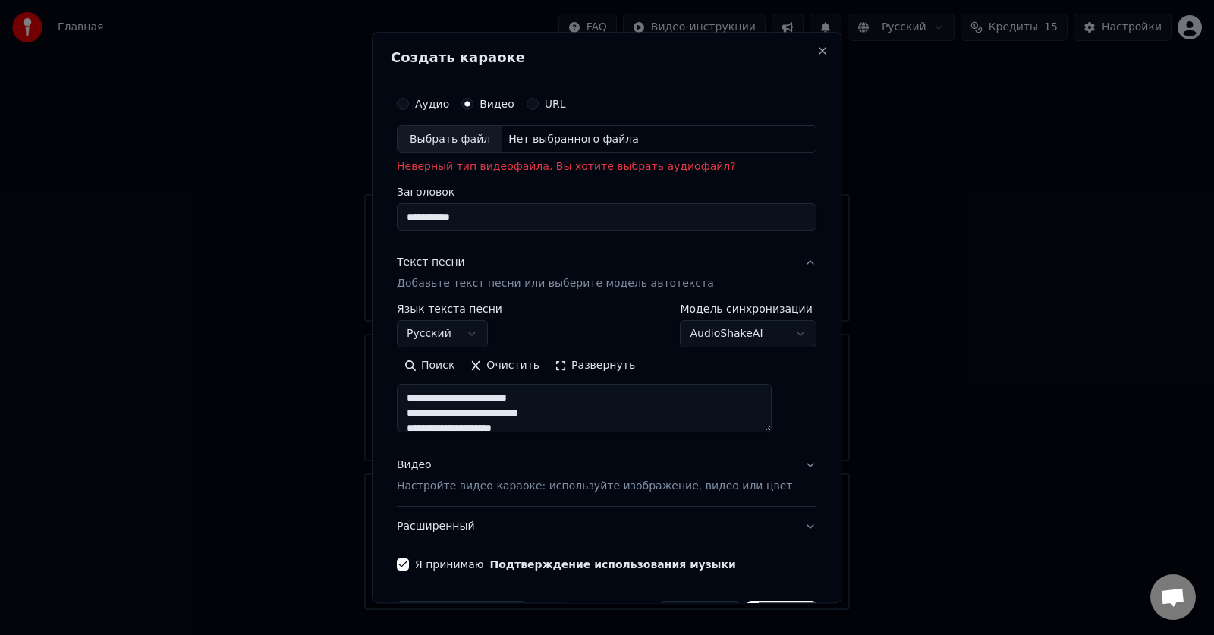
type textarea "**********"
click at [442, 102] on label "Аудио" at bounding box center [432, 104] width 34 height 11
click at [409, 102] on button "Аудио" at bounding box center [403, 104] width 12 height 12
type textarea "**********"
click at [448, 102] on label "Аудио" at bounding box center [432, 104] width 34 height 11
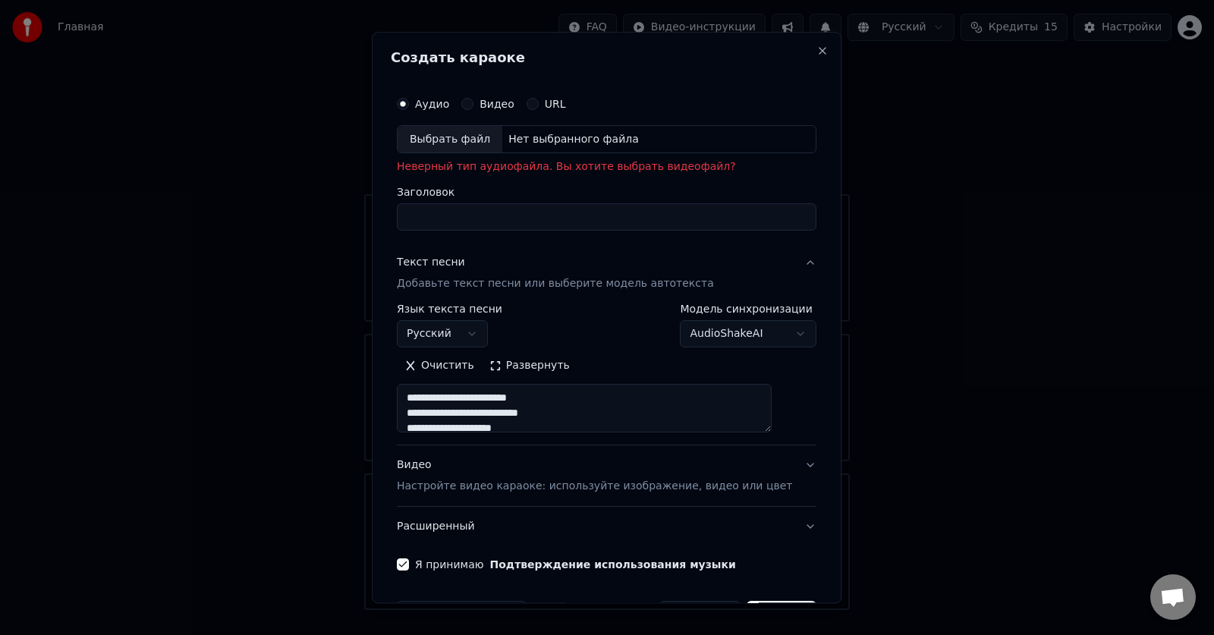
click at [409, 102] on button "Аудио" at bounding box center [403, 104] width 12 height 12
click at [504, 219] on input "Заголовок" at bounding box center [607, 217] width 420 height 27
click at [817, 52] on button "Close" at bounding box center [823, 51] width 12 height 12
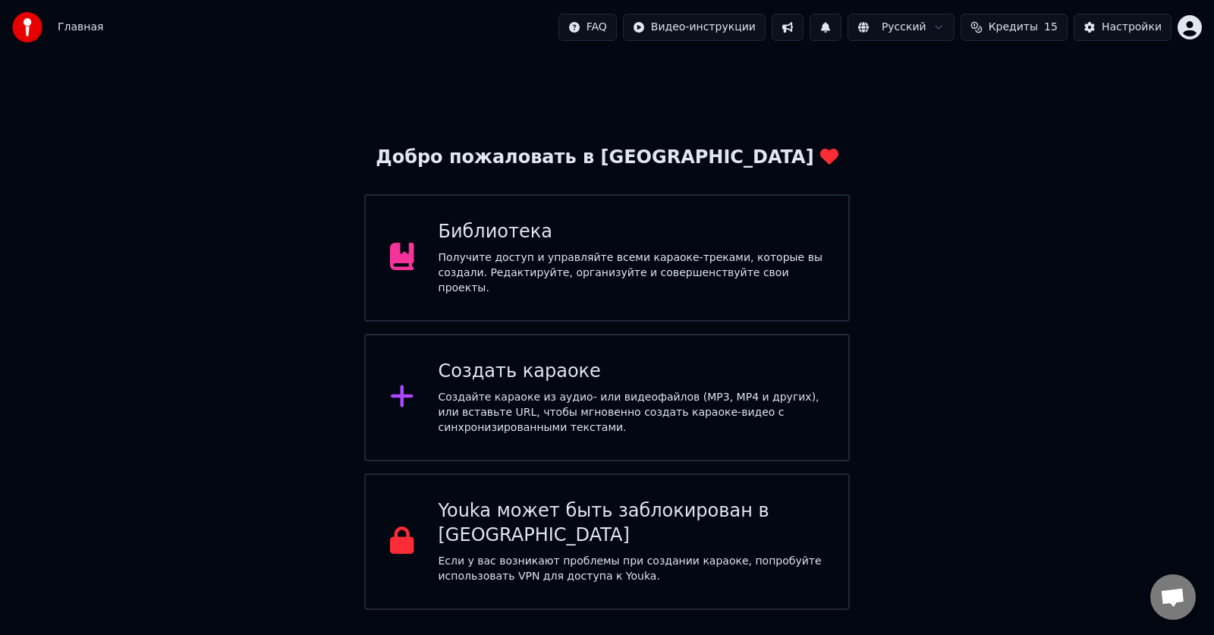
click at [525, 390] on div "Создайте караоке из аудио- или видеофайлов (MP3, MP4 и других), или вставьте UR…" at bounding box center [632, 413] width 386 height 46
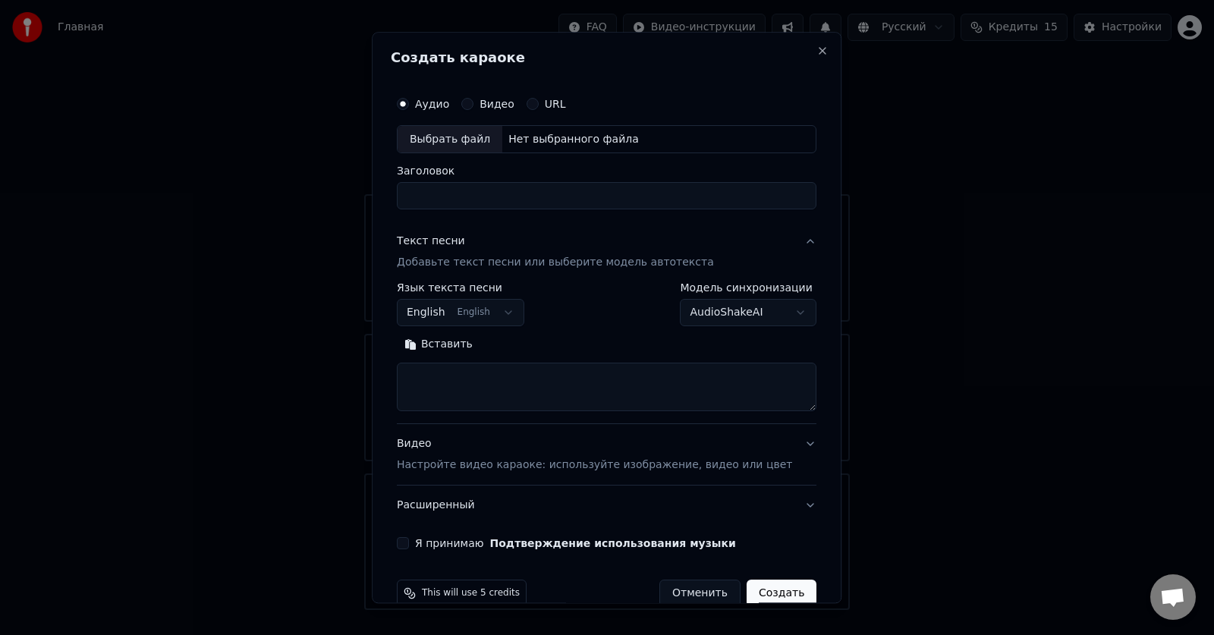
click at [625, 138] on div "Нет выбранного файла" at bounding box center [573, 139] width 143 height 15
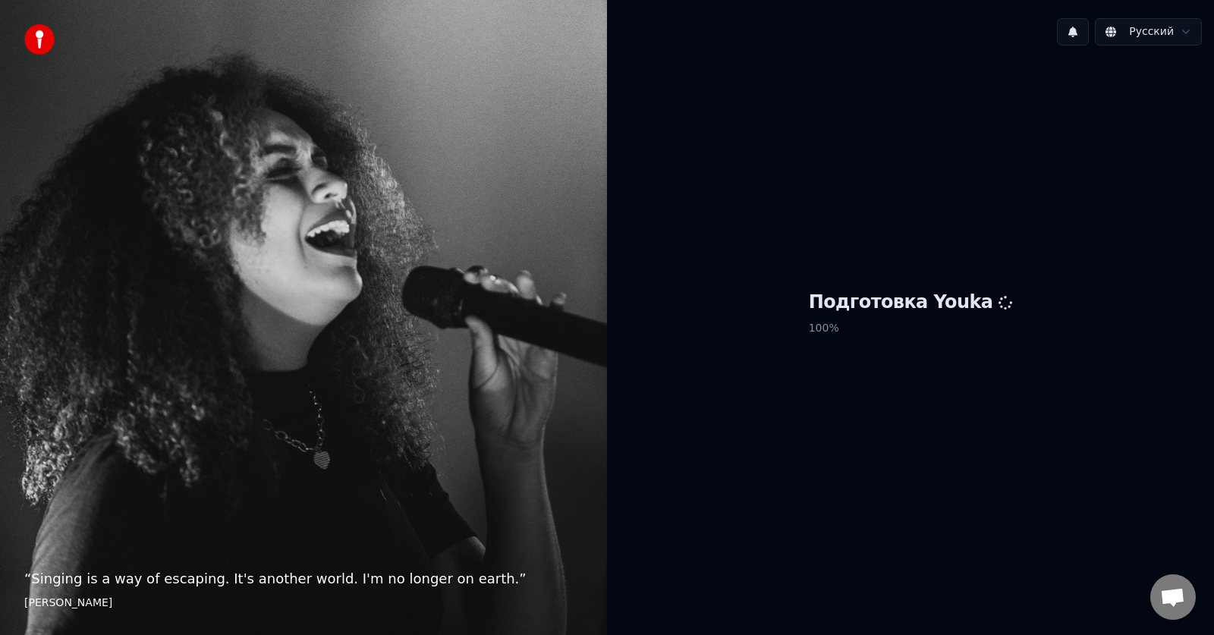
click at [925, 153] on div "Подготовка Youka 100 %" at bounding box center [910, 316] width 607 height 517
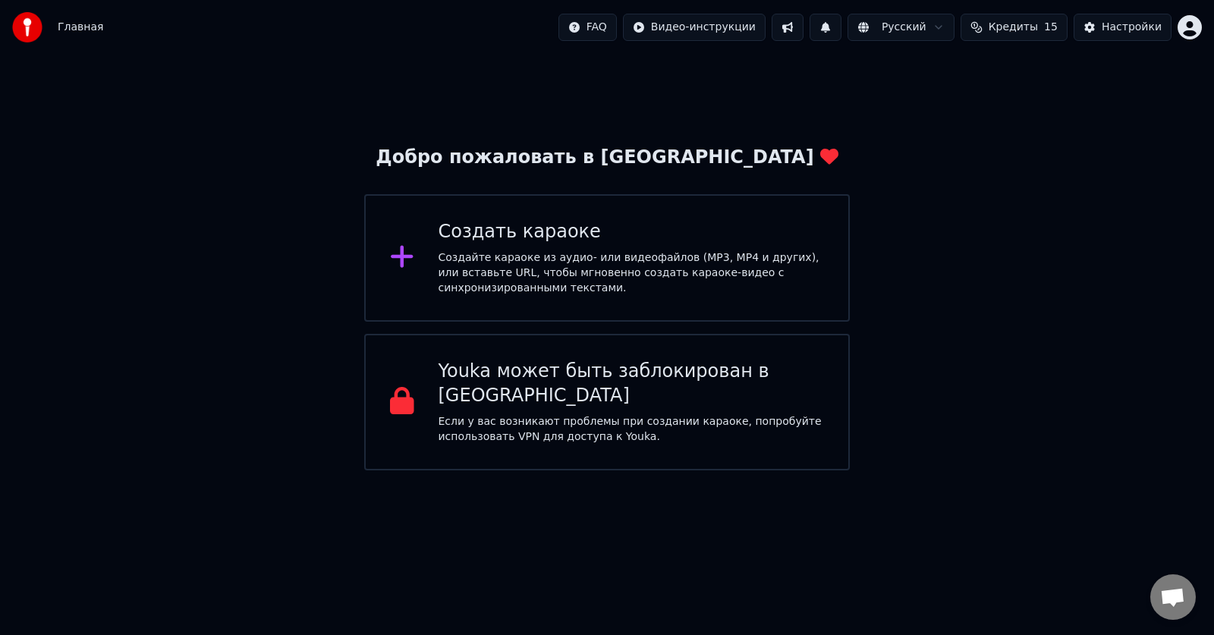
click at [618, 287] on div "Создайте караоке из аудио- или видеофайлов (MP3, MP4 и других), или вставьте UR…" at bounding box center [632, 273] width 386 height 46
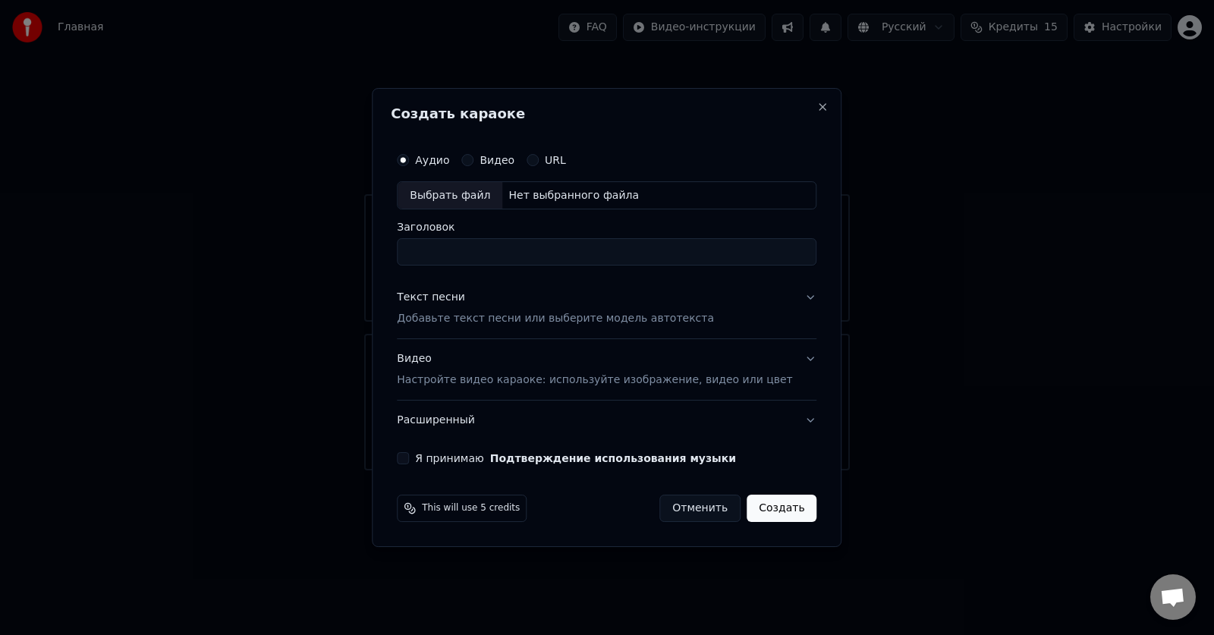
click at [601, 197] on div "Нет выбранного файла" at bounding box center [573, 195] width 143 height 15
type input "**********"
click at [511, 319] on p "Добавьте текст песни или выберите модель автотекста" at bounding box center [555, 319] width 317 height 15
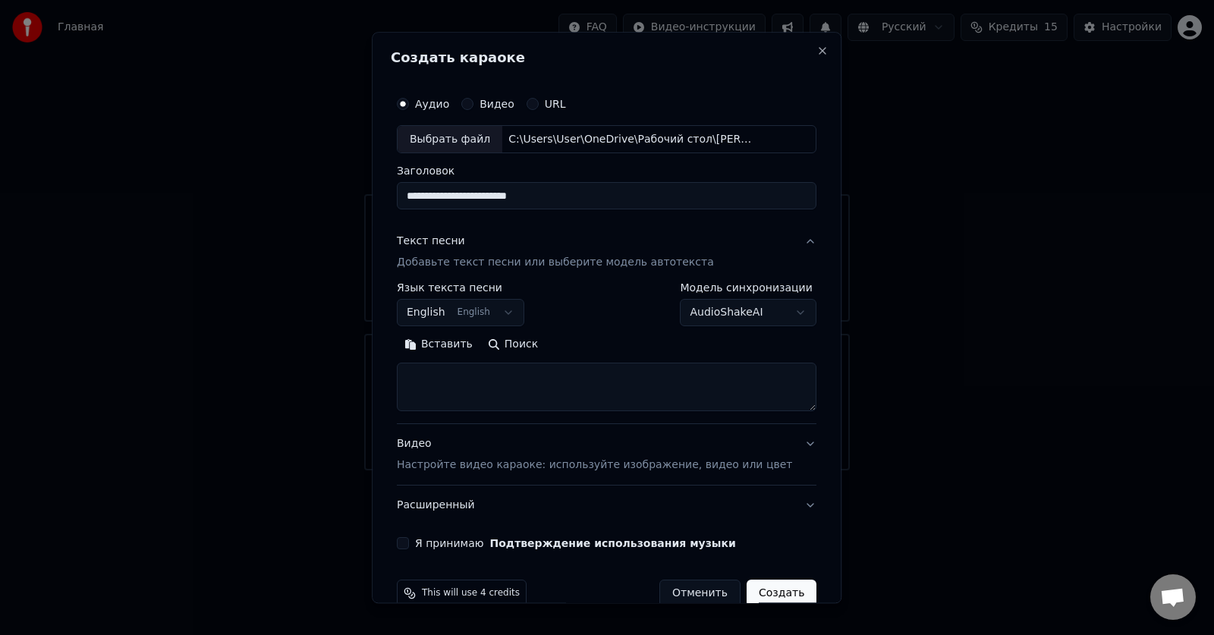
click at [489, 381] on textarea at bounding box center [607, 387] width 420 height 49
click at [515, 316] on button "English English" at bounding box center [460, 313] width 127 height 27
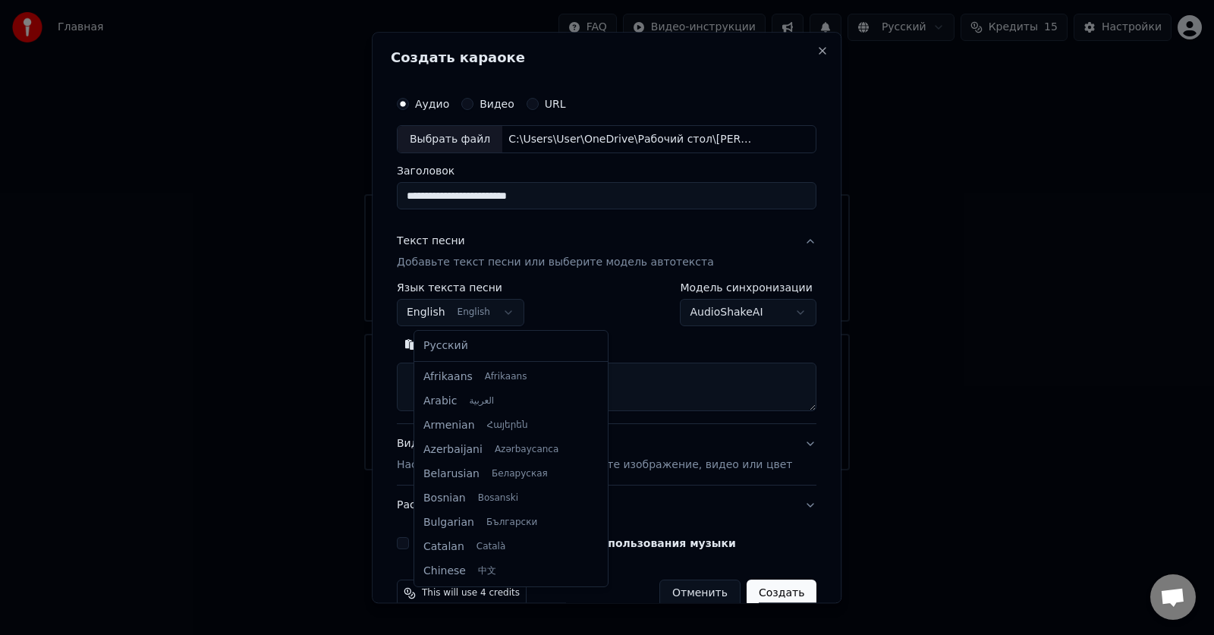
scroll to position [121, 0]
select select "**"
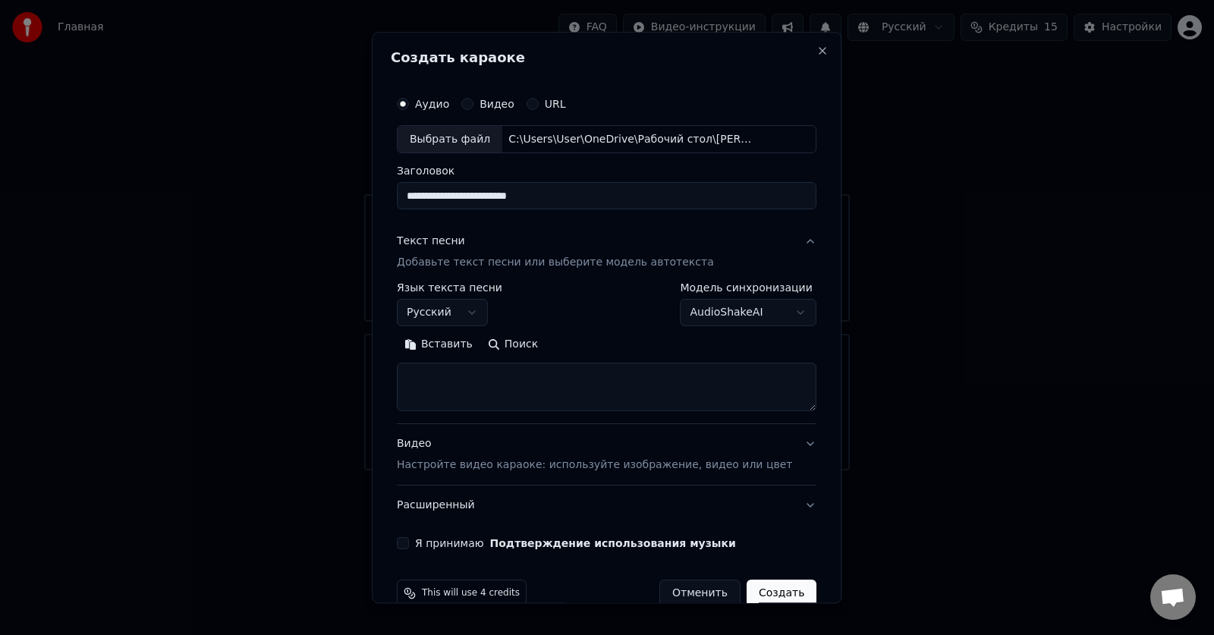
click at [449, 348] on button "Вставить" at bounding box center [438, 345] width 83 height 24
click at [409, 548] on button "Я принимаю Подтверждение использования музыки" at bounding box center [403, 544] width 12 height 12
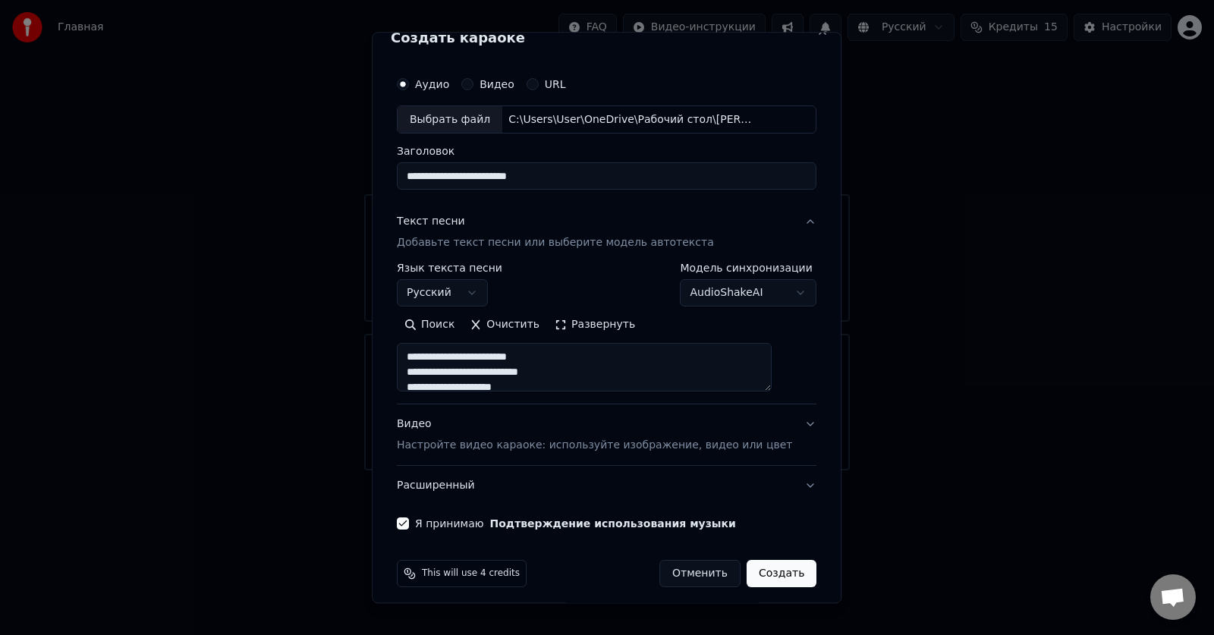
scroll to position [29, 0]
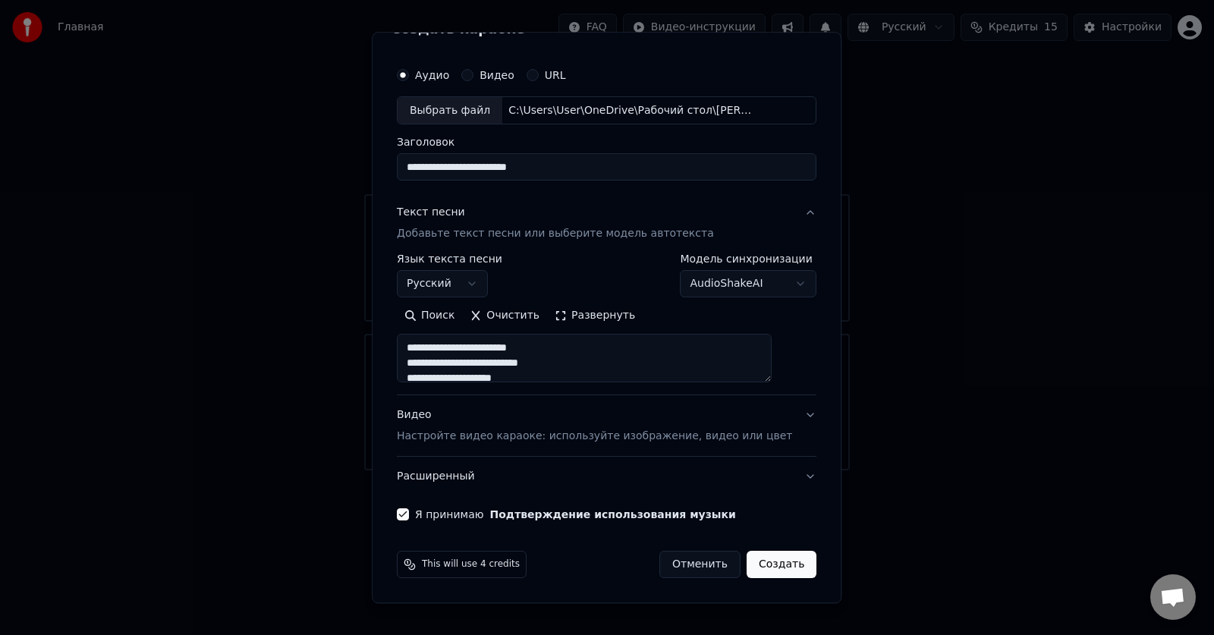
click at [763, 571] on button "Создать" at bounding box center [782, 565] width 70 height 27
type textarea "**********"
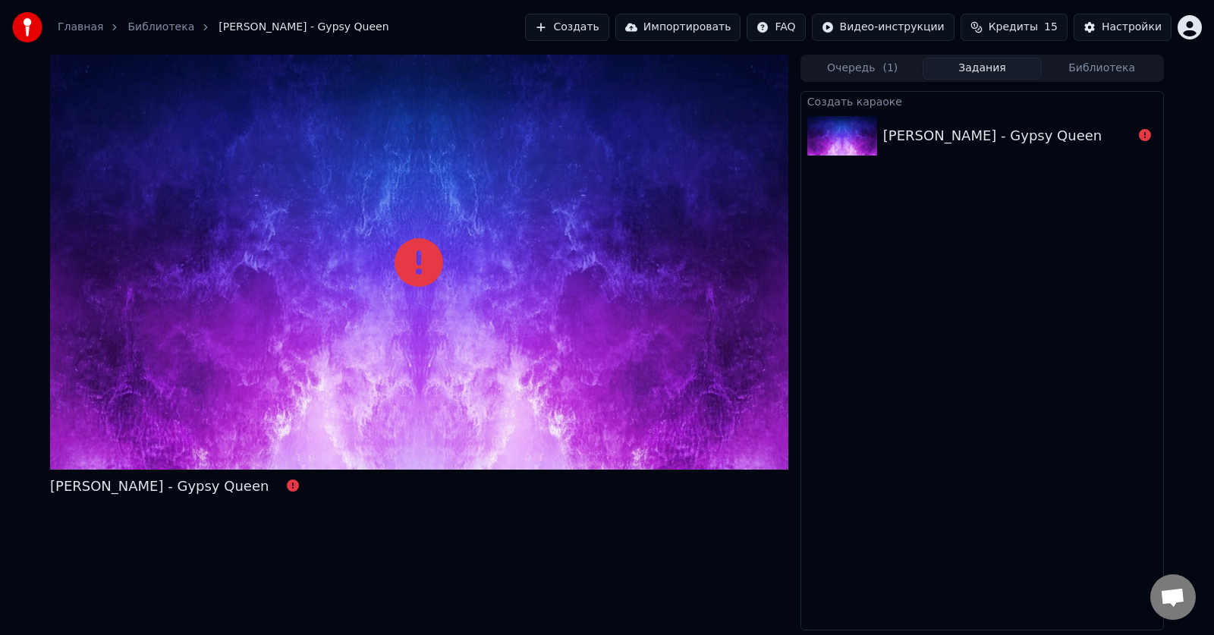
click at [92, 32] on link "Главная" at bounding box center [81, 27] width 46 height 15
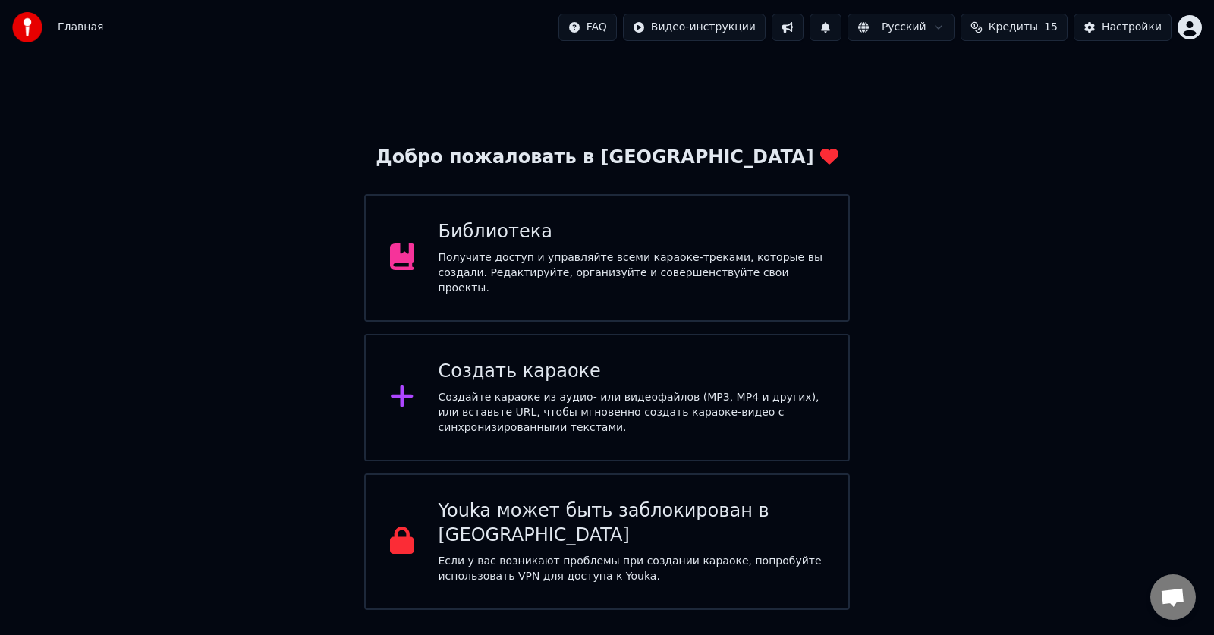
click at [1166, 599] on span "Открытый чат" at bounding box center [1172, 598] width 25 height 21
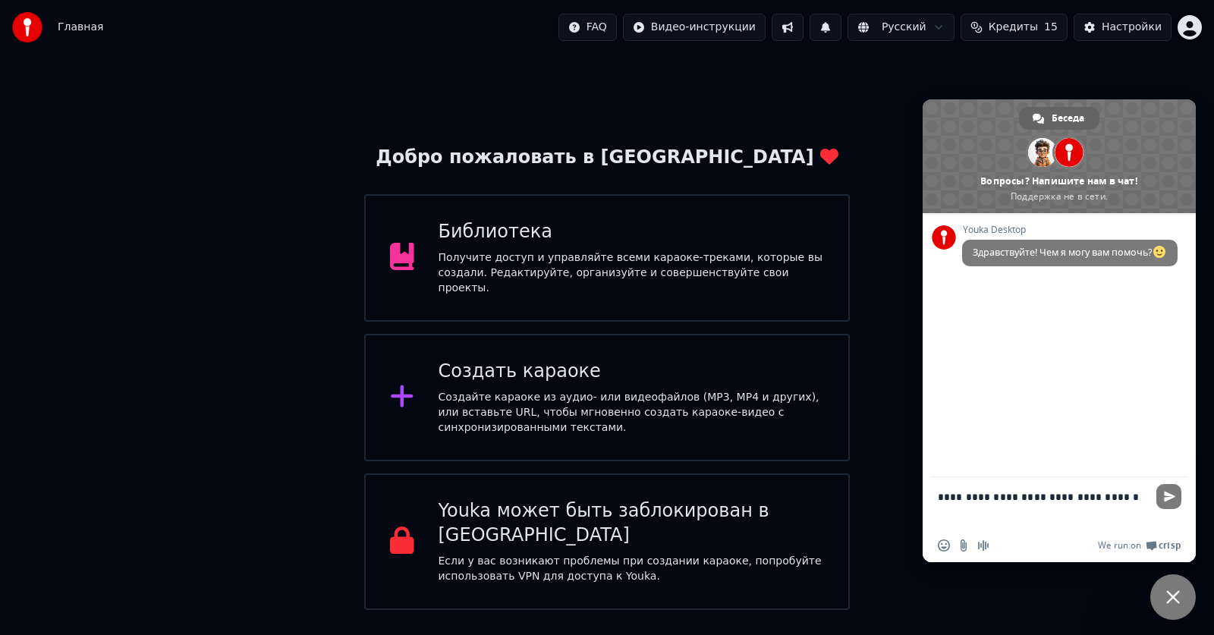
type textarea "**********"
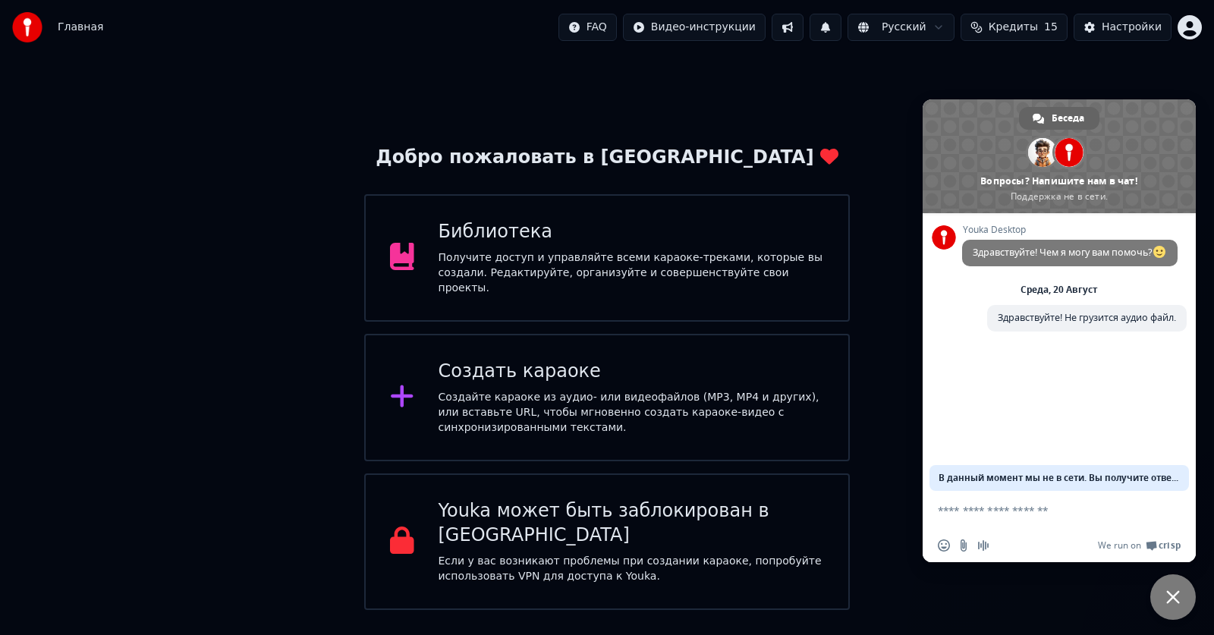
click at [1141, 481] on span "В данный момент мы не в сети. Вы получите ответ на email." at bounding box center [1059, 478] width 241 height 26
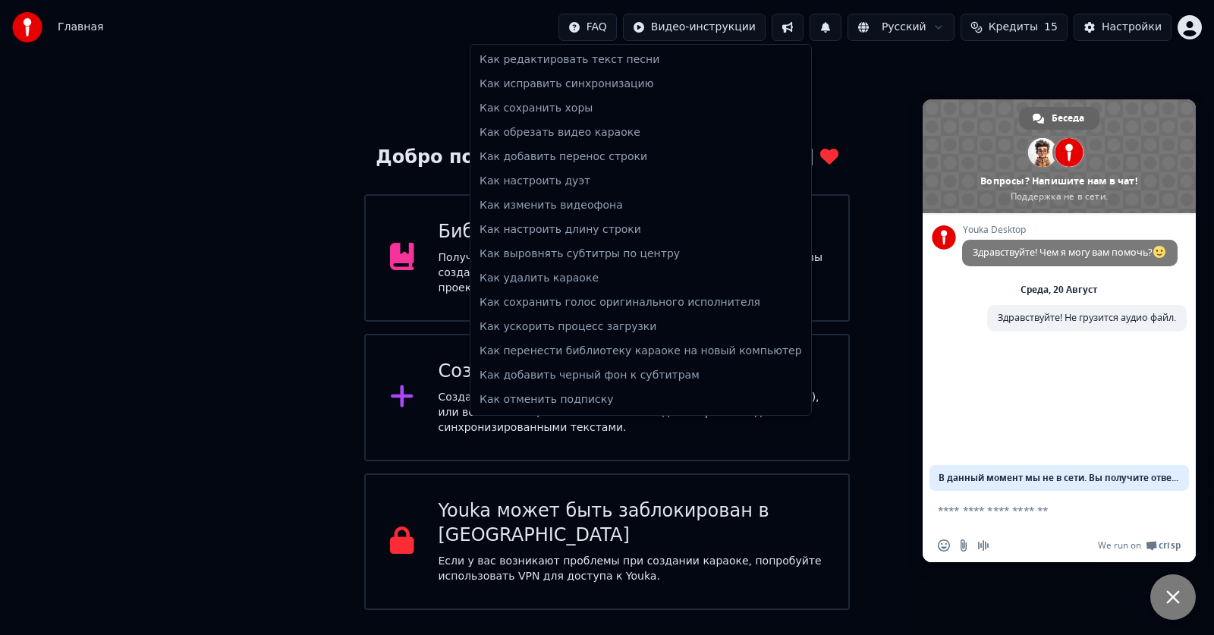
click at [625, 29] on html "Главная FAQ Видео-инструкции Русский Кредиты 15 Настройки Добро пожаловать в Yo…" at bounding box center [607, 305] width 1214 height 610
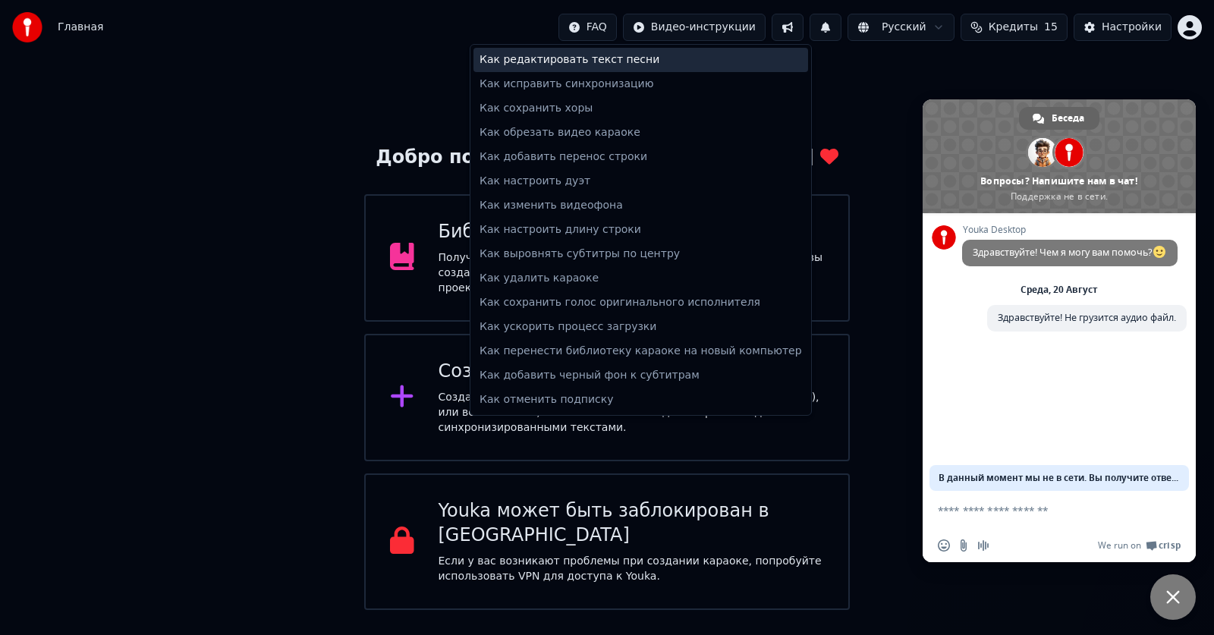
click at [593, 58] on div "Как редактировать текст песни" at bounding box center [641, 60] width 335 height 24
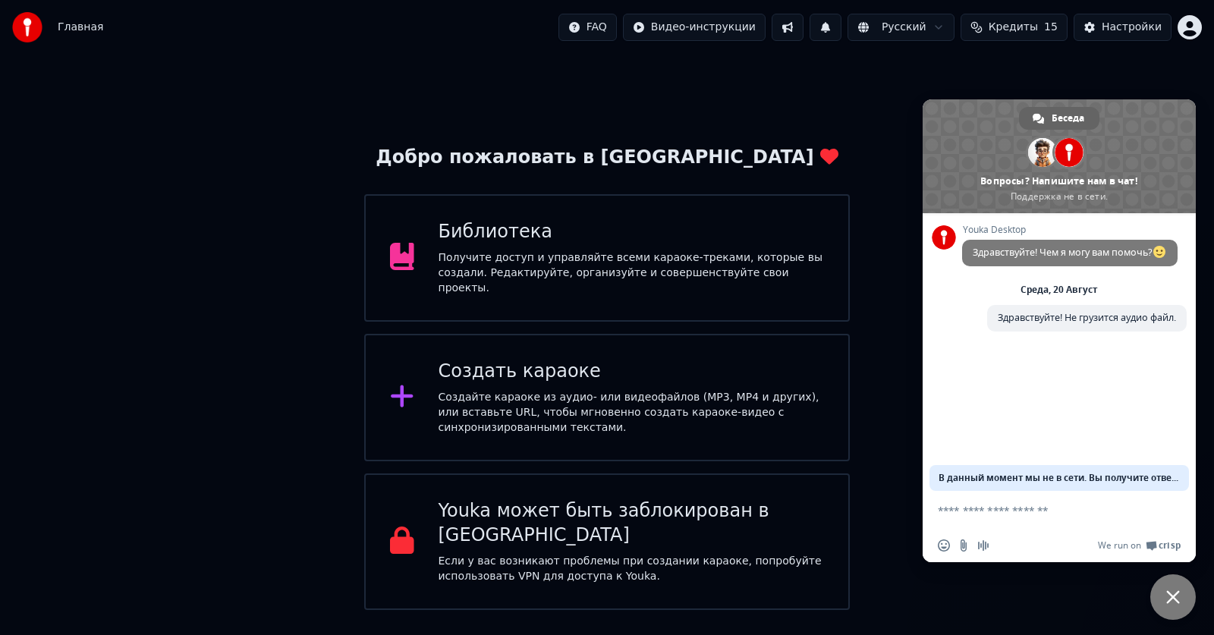
click at [1181, 589] on span "Закрыть чат" at bounding box center [1173, 597] width 46 height 46
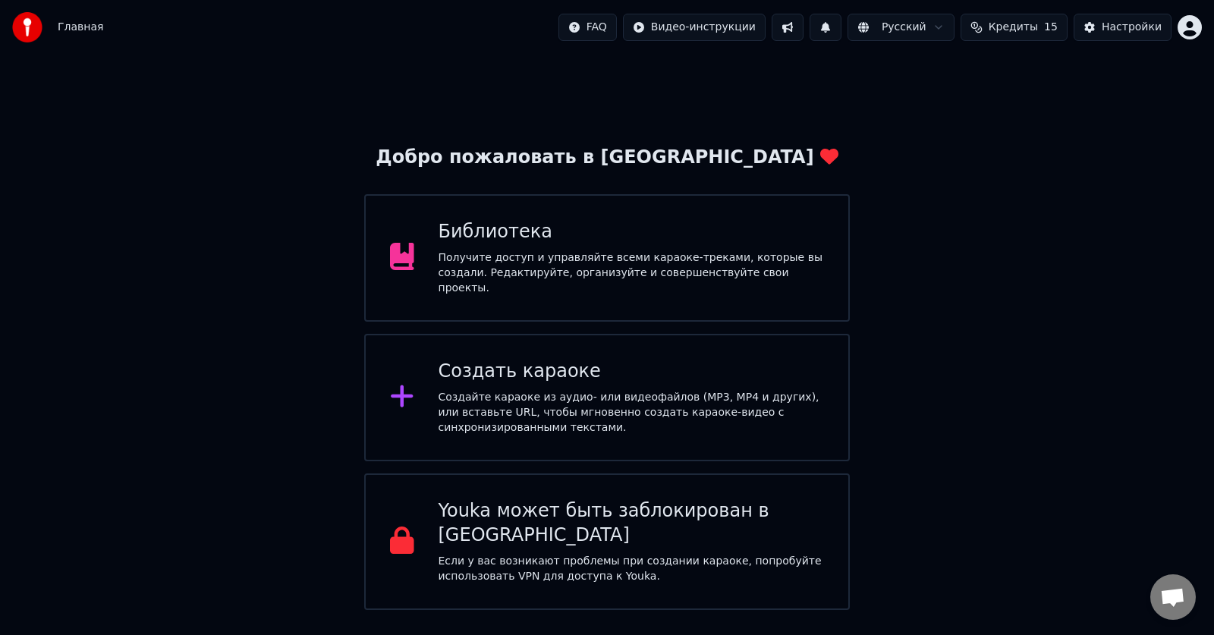
click at [607, 409] on div "Создайте караоке из аудио- или видеофайлов (MP3, MP4 и других), или вставьте UR…" at bounding box center [632, 413] width 386 height 46
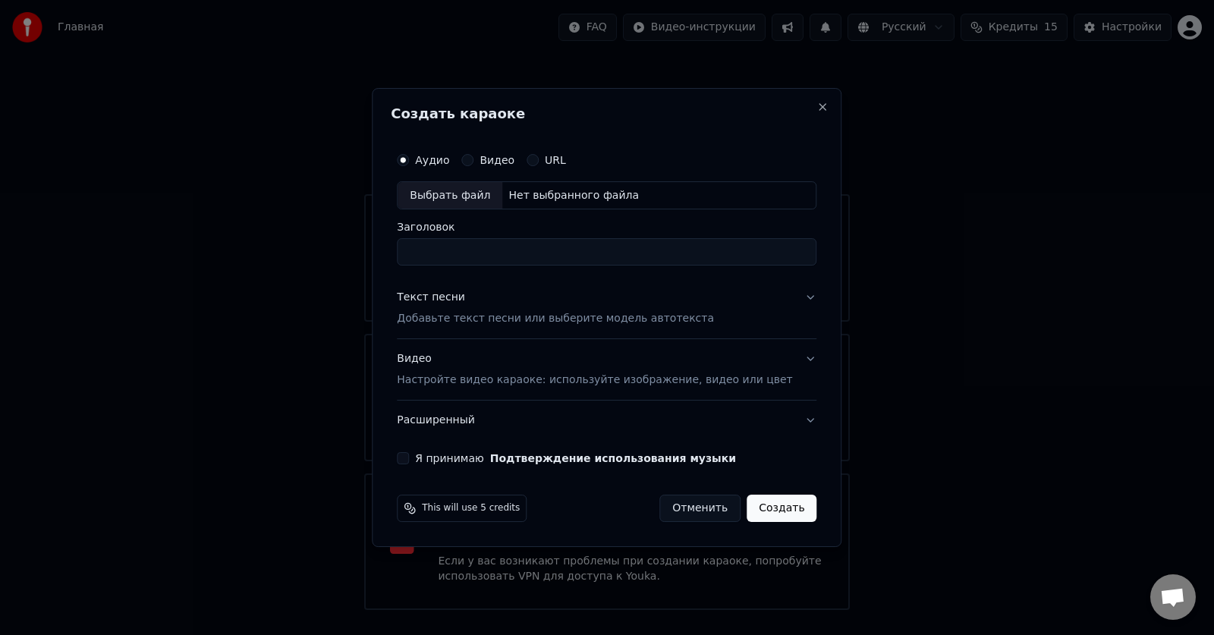
click at [465, 197] on div "Выбрать файл" at bounding box center [450, 195] width 105 height 27
type input "**********"
click at [532, 316] on p "Добавьте текст песни или выберите модель автотекста" at bounding box center [555, 319] width 317 height 15
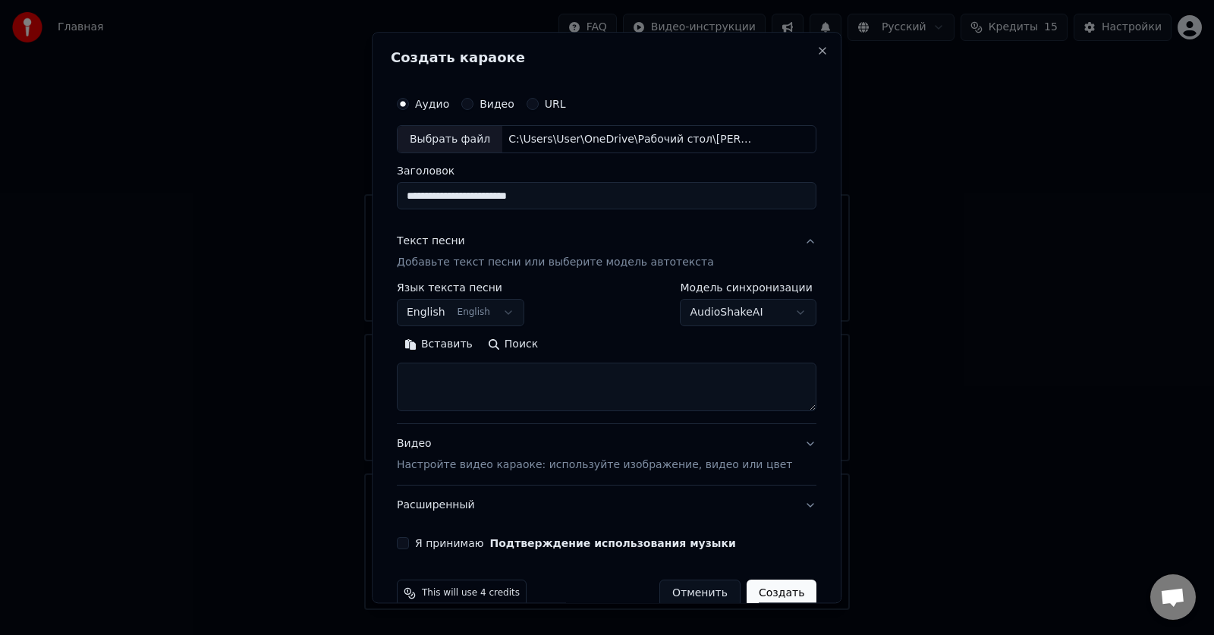
click at [522, 321] on body "Главная FAQ Видео-инструкции Русский Кредиты 15 Настройки Добро пожаловать в Yo…" at bounding box center [607, 305] width 1214 height 610
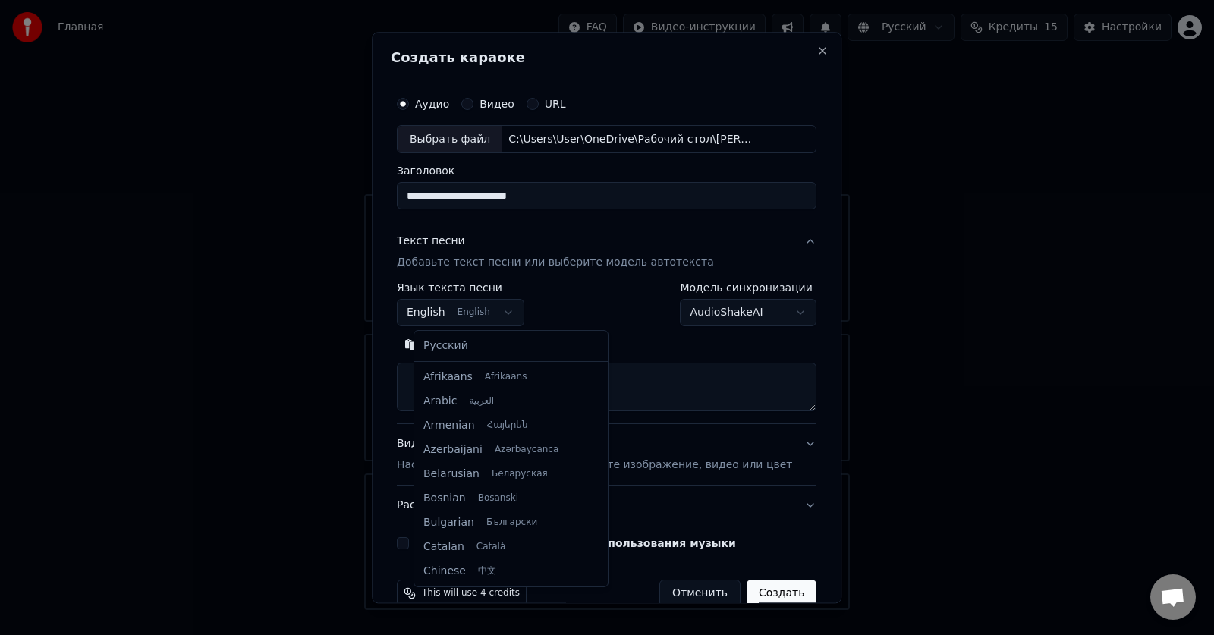
scroll to position [121, 0]
select select "**"
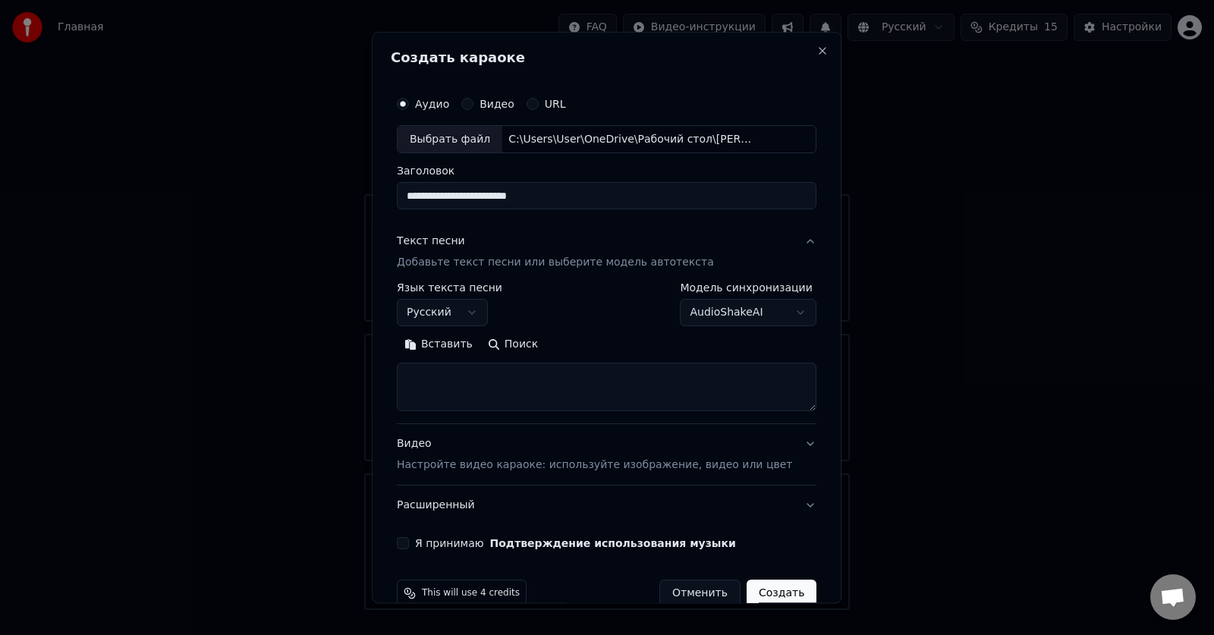
click at [465, 346] on button "Вставить" at bounding box center [438, 345] width 83 height 24
type textarea "**********"
click at [464, 551] on div "**********" at bounding box center [607, 320] width 432 height 474
click at [409, 546] on button "Я принимаю Подтверждение использования музыки" at bounding box center [403, 544] width 12 height 12
click at [511, 344] on button "Очистить" at bounding box center [505, 345] width 85 height 24
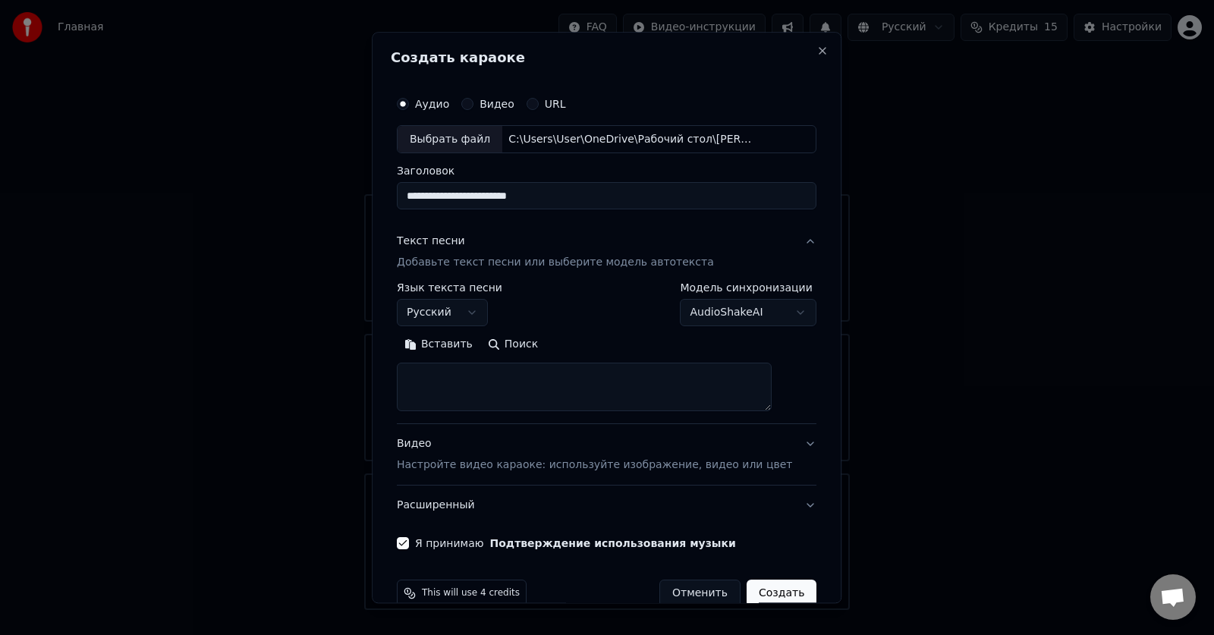
click at [459, 348] on button "Вставить" at bounding box center [438, 345] width 83 height 24
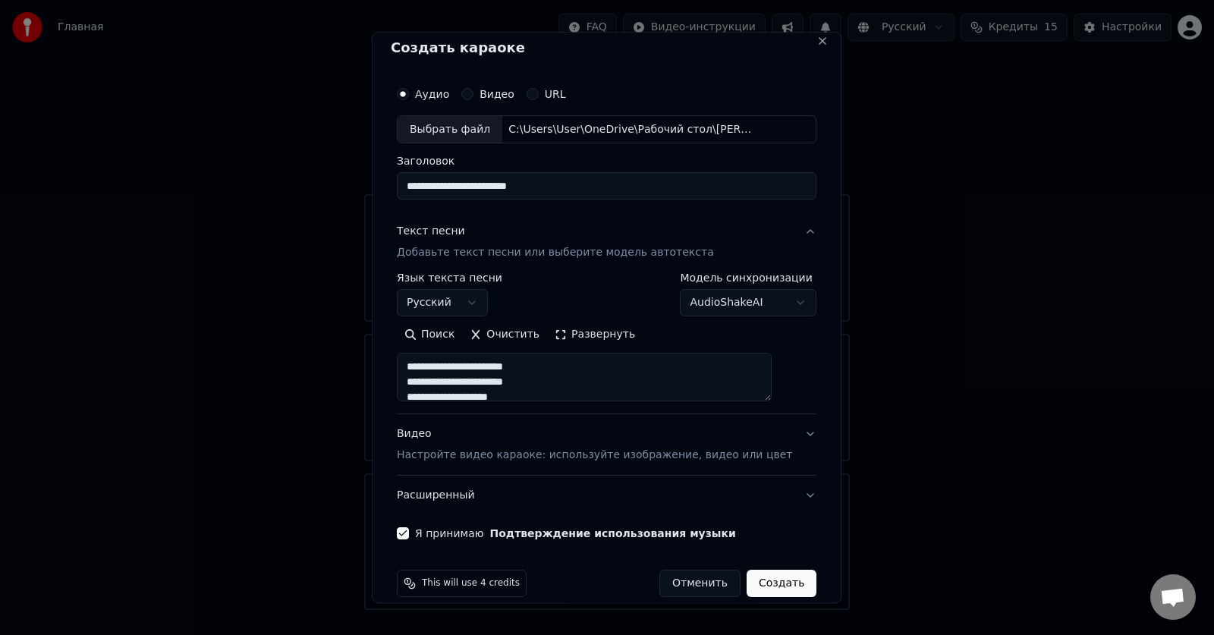
scroll to position [0, 0]
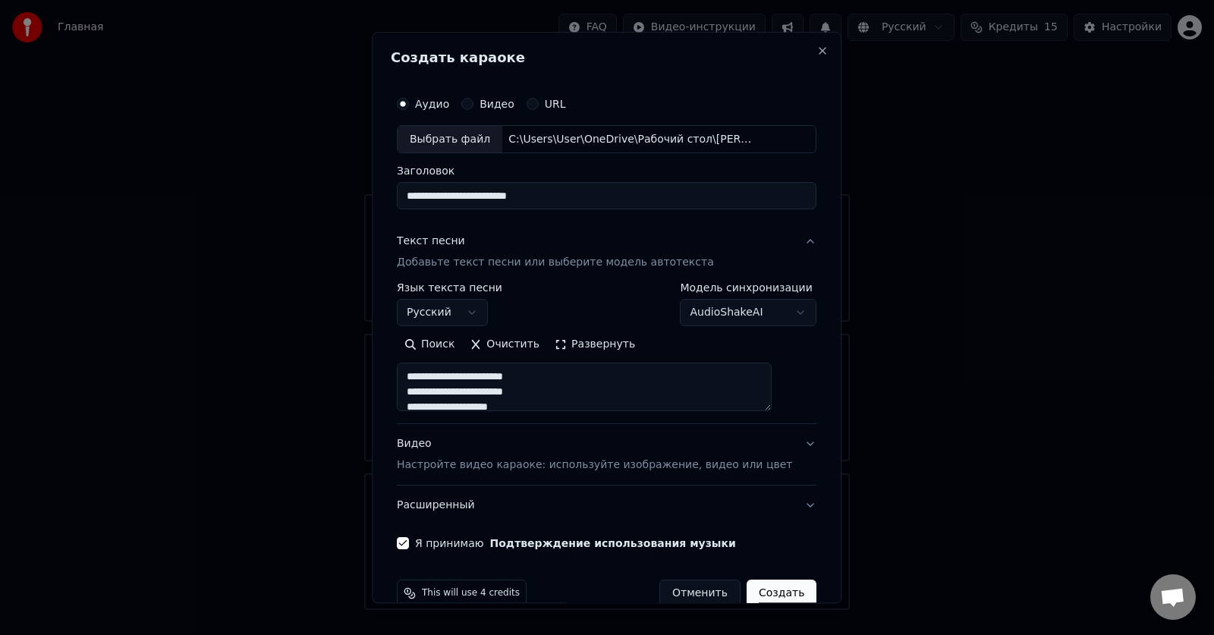
click at [757, 596] on button "Создать" at bounding box center [782, 594] width 70 height 27
type textarea "**********"
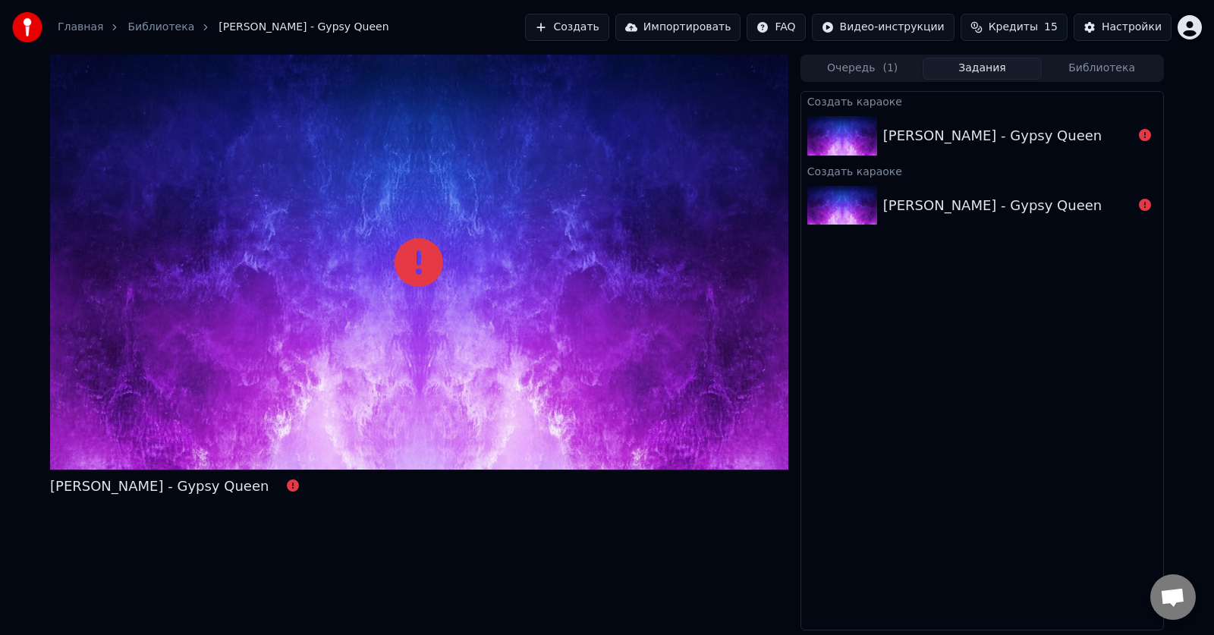
click at [1024, 135] on div "[PERSON_NAME] - Gypsy Queen" at bounding box center [992, 135] width 219 height 21
click at [603, 33] on button "Создать" at bounding box center [566, 27] width 83 height 27
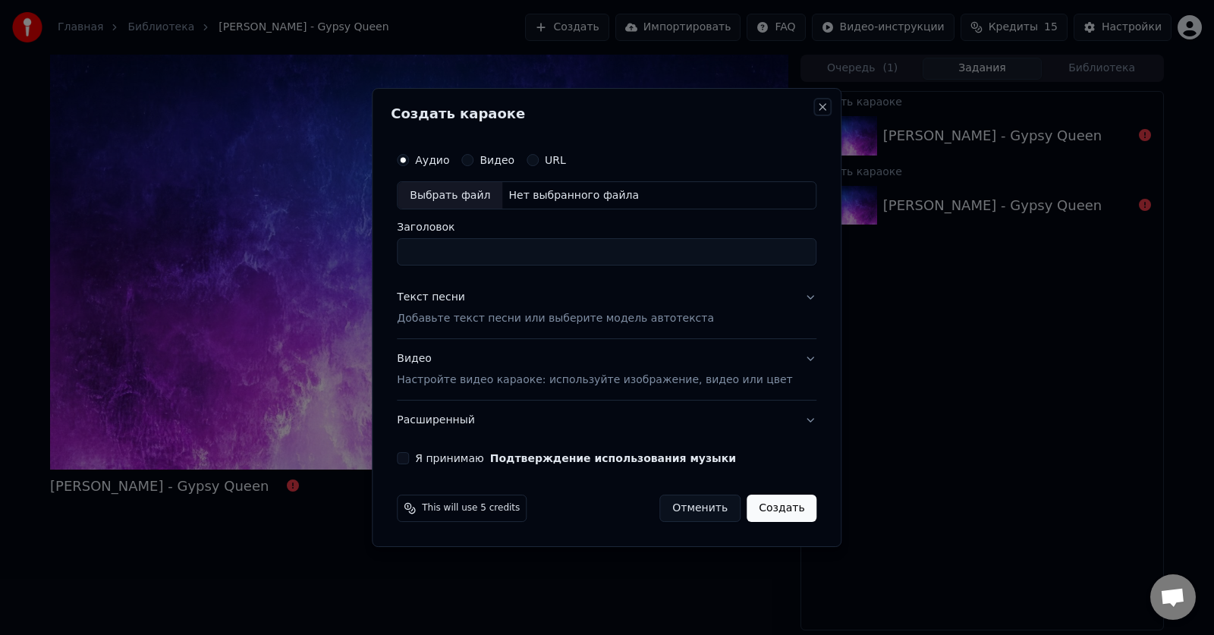
click at [817, 109] on button "Close" at bounding box center [823, 107] width 12 height 12
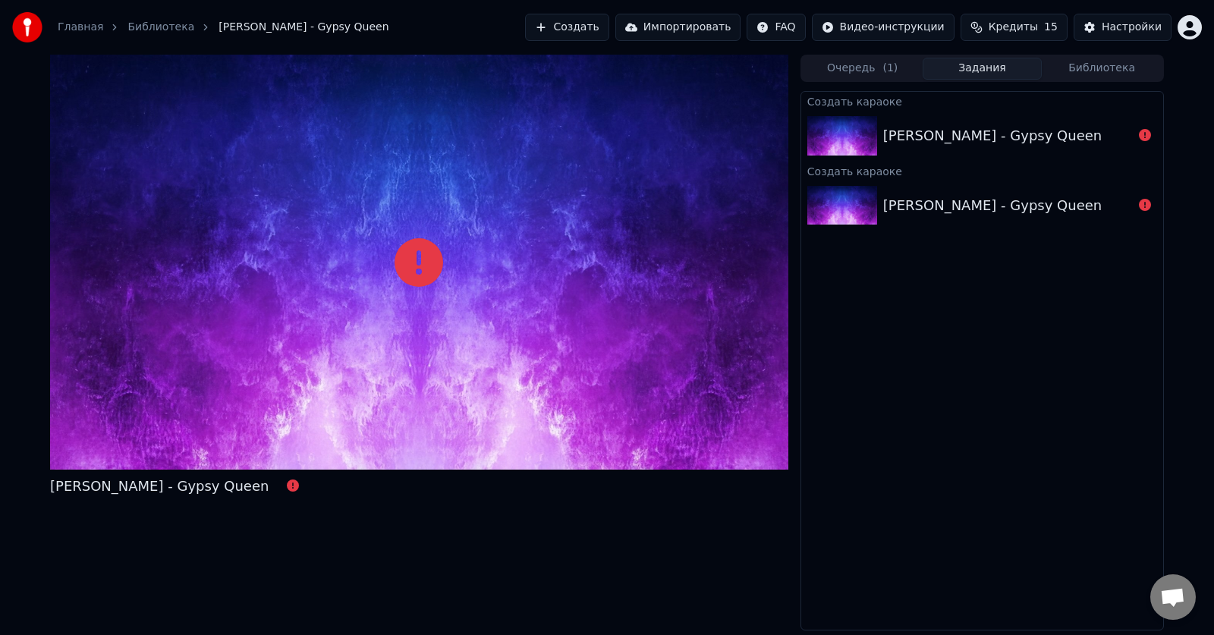
click at [971, 480] on div "Создать караоке [PERSON_NAME] - Gypsy Queen Создать караоке [PERSON_NAME] - Gyp…" at bounding box center [982, 361] width 363 height 540
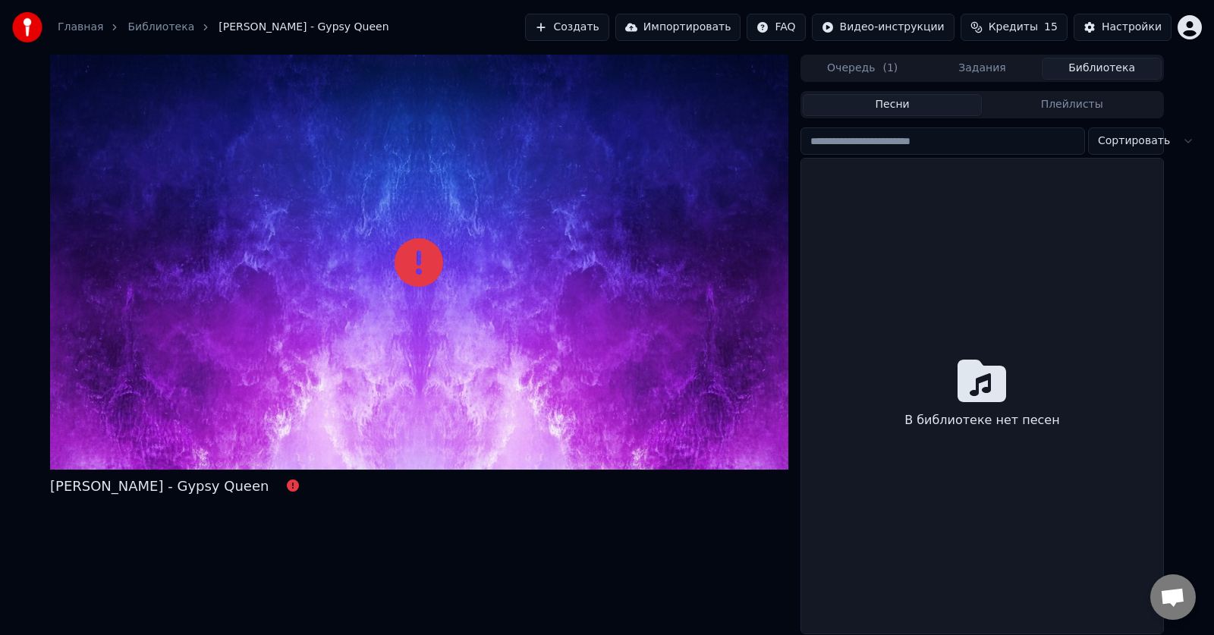
click at [1082, 71] on button "Библиотека" at bounding box center [1102, 69] width 120 height 22
click at [984, 138] on input "search" at bounding box center [943, 140] width 285 height 27
click at [883, 97] on button "Песни" at bounding box center [893, 105] width 180 height 22
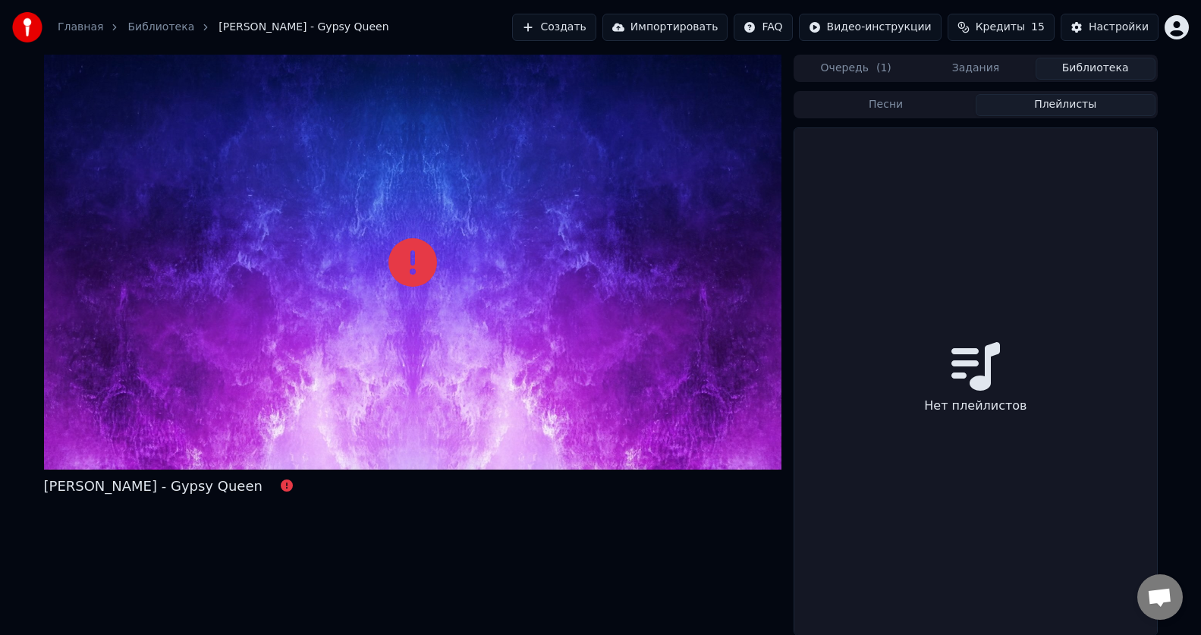
click at [1036, 106] on button "Плейлисты" at bounding box center [1066, 105] width 180 height 22
click at [921, 118] on div "Песни Плейлисты Нет плейлистов" at bounding box center [975, 363] width 363 height 545
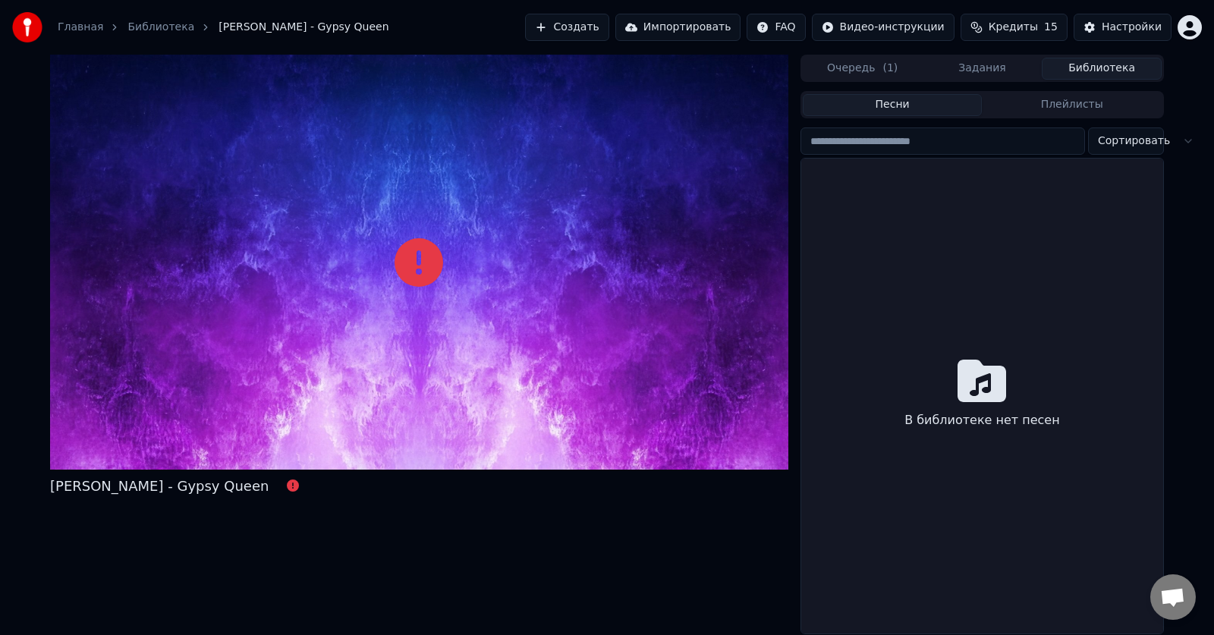
click at [889, 106] on button "Песни" at bounding box center [893, 105] width 180 height 22
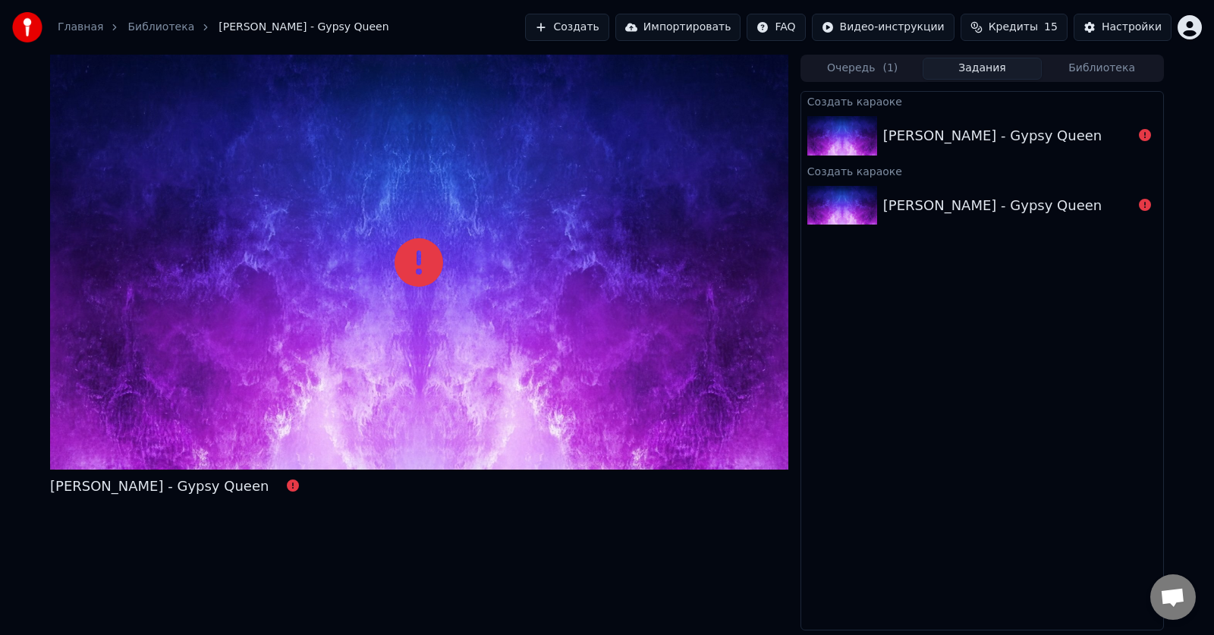
click at [966, 79] on button "Задания" at bounding box center [983, 69] width 120 height 22
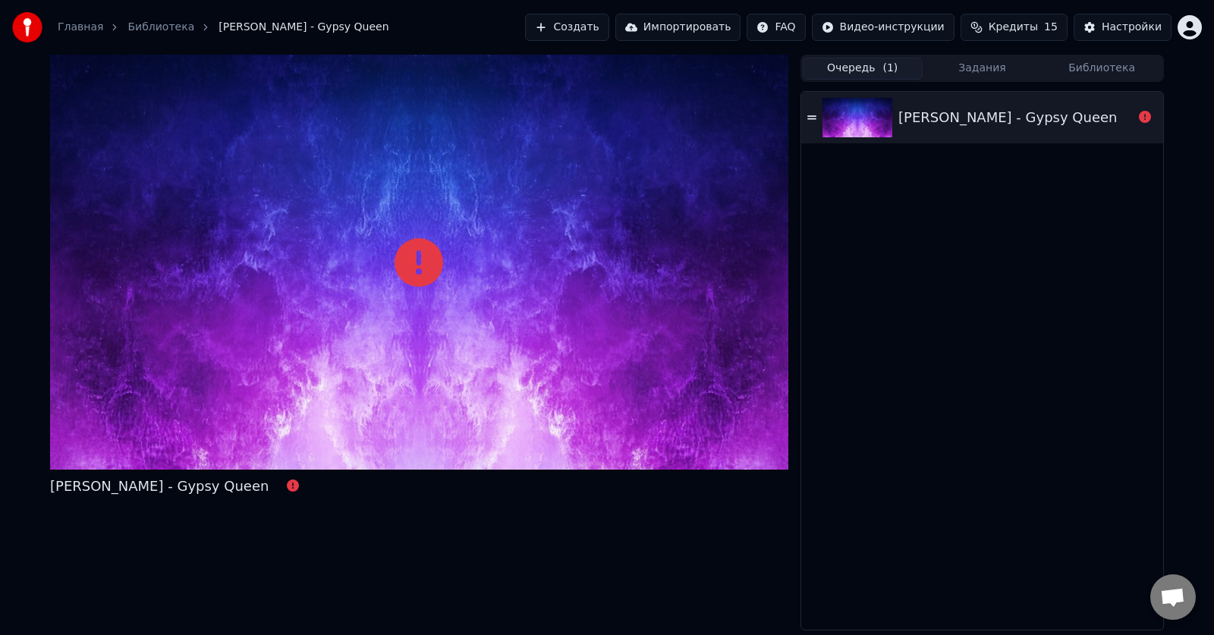
click at [853, 65] on button "Очередь ( 1 )" at bounding box center [863, 69] width 120 height 22
click at [808, 114] on icon at bounding box center [811, 117] width 9 height 11
click at [970, 115] on div "[PERSON_NAME] - Gypsy Queen" at bounding box center [1008, 117] width 219 height 21
click at [159, 25] on link "Библиотека" at bounding box center [160, 27] width 67 height 15
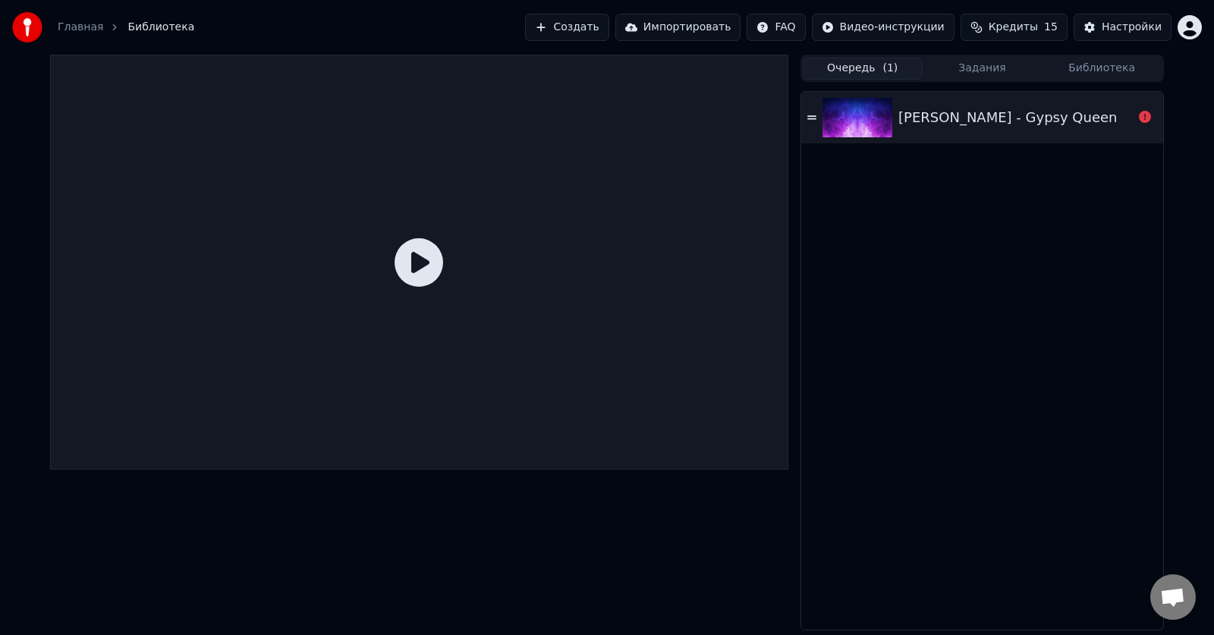
click at [417, 260] on icon at bounding box center [419, 262] width 49 height 49
click at [70, 31] on link "Главная" at bounding box center [81, 27] width 46 height 15
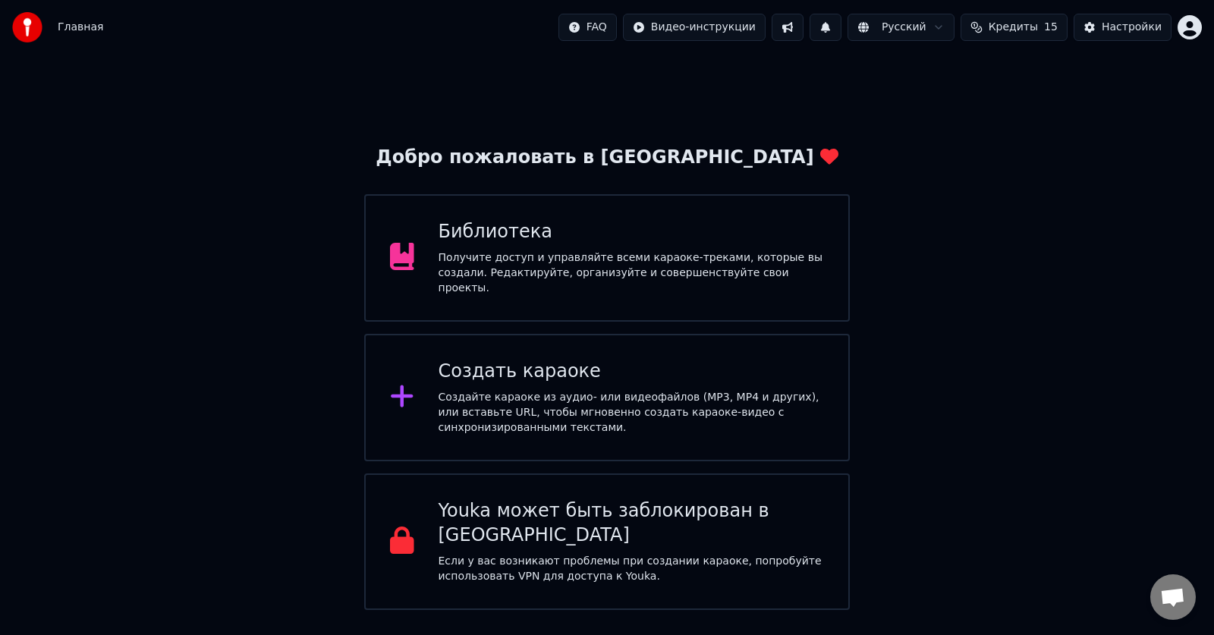
click at [87, 27] on span "Главная" at bounding box center [81, 27] width 46 height 15
click at [638, 26] on html "Главная FAQ Видео-инструкции Русский Кредиты 15 Настройки Добро пожаловать в Yo…" at bounding box center [607, 305] width 1214 height 610
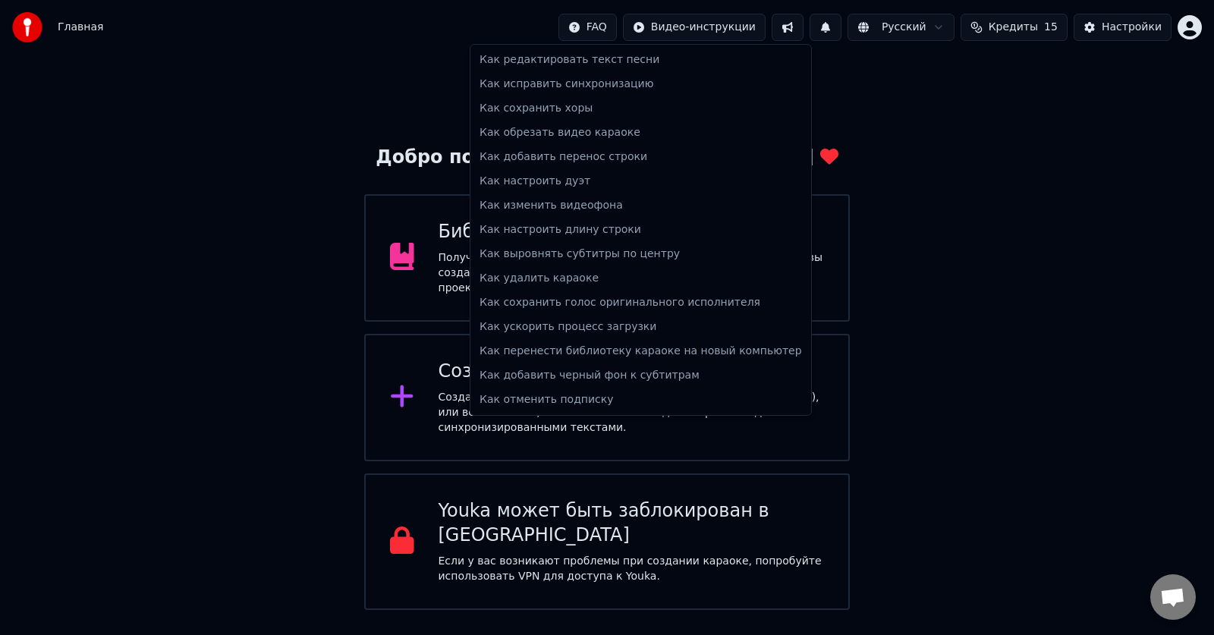
click at [930, 160] on html "Главная FAQ Видео-инструкции Русский Кредиты 15 Настройки Добро пожаловать в Yo…" at bounding box center [607, 305] width 1214 height 610
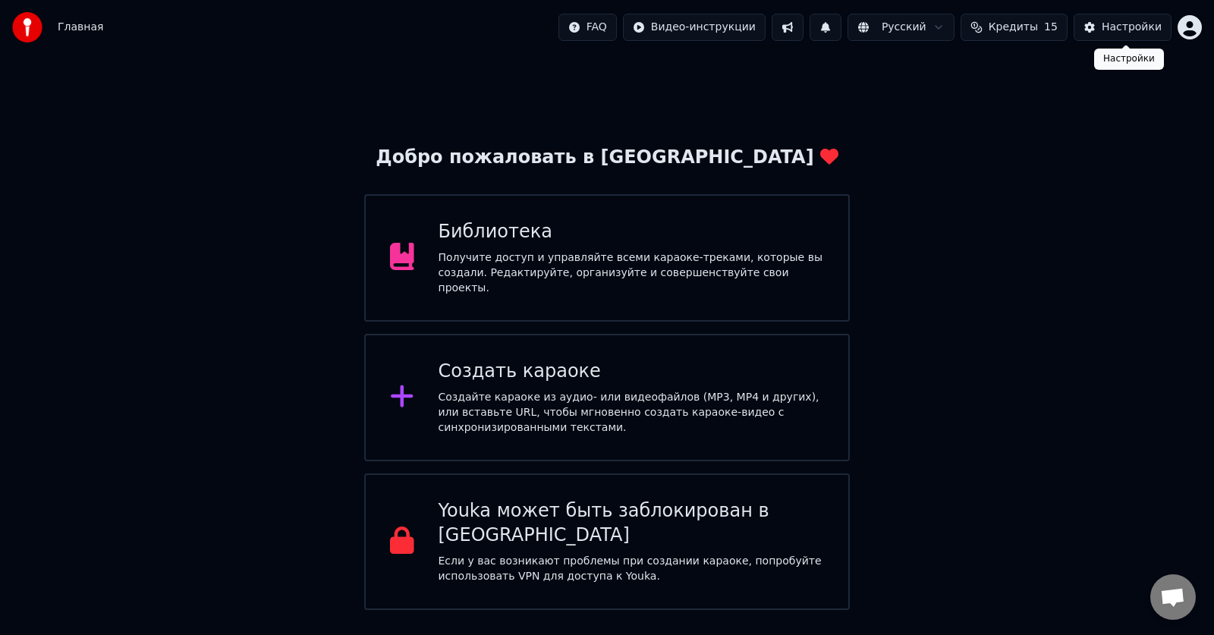
click at [1142, 30] on div "Настройки" at bounding box center [1132, 27] width 60 height 15
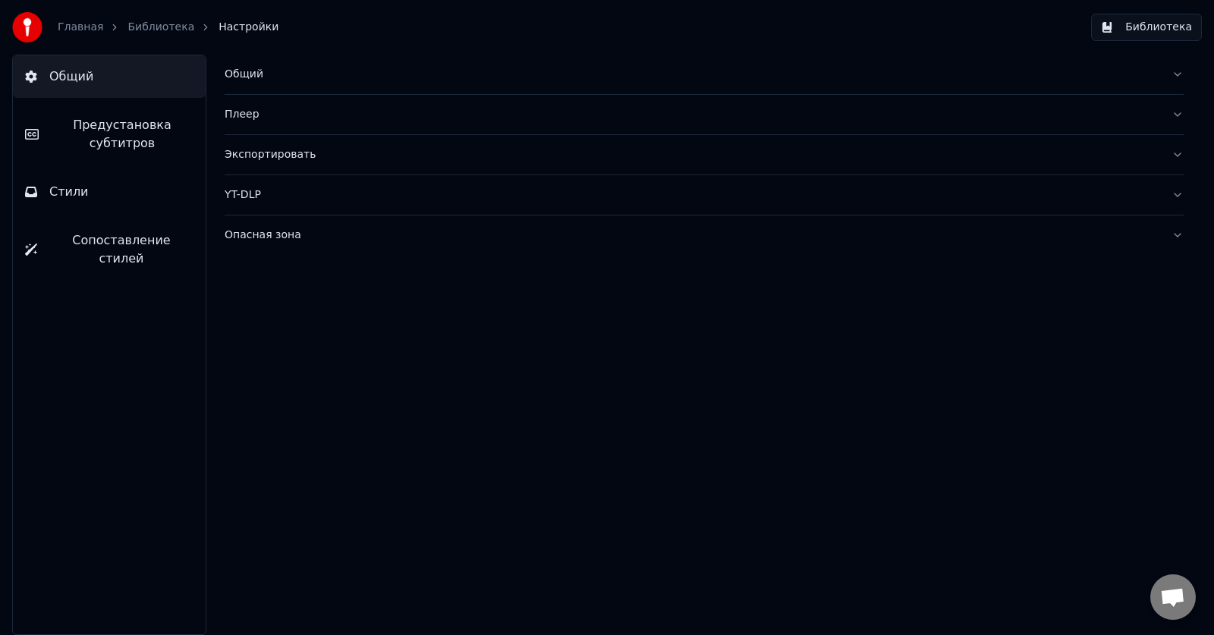
click at [115, 137] on span "Предустановка субтитров" at bounding box center [122, 134] width 143 height 36
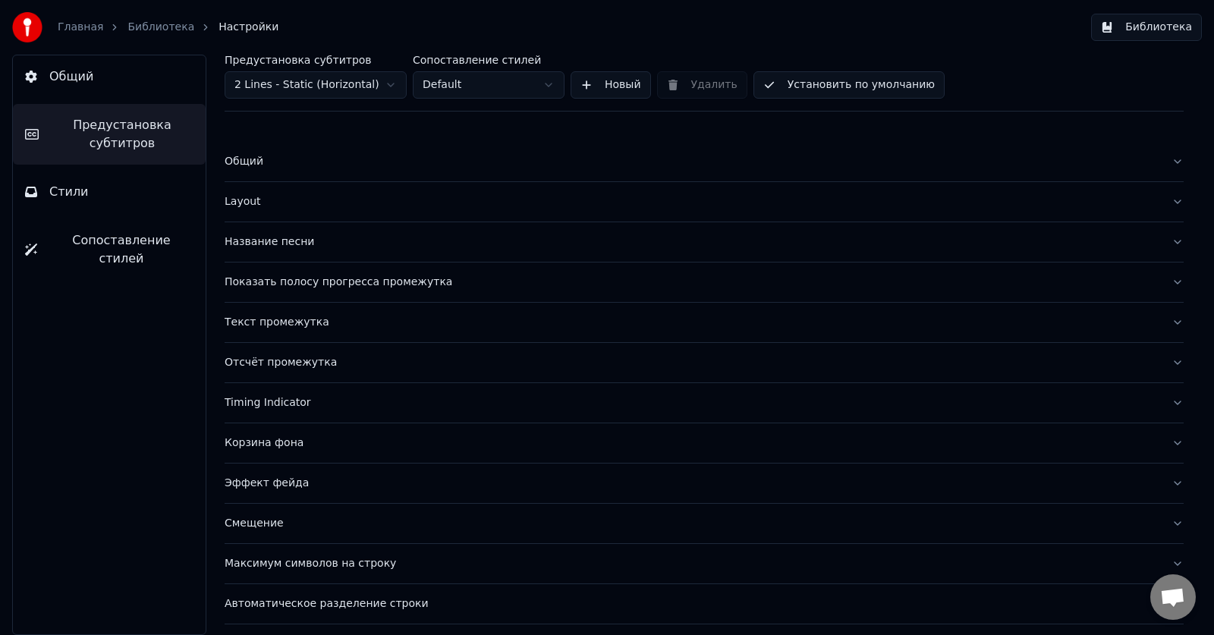
click at [1150, 39] on button "Библиотека" at bounding box center [1146, 27] width 111 height 27
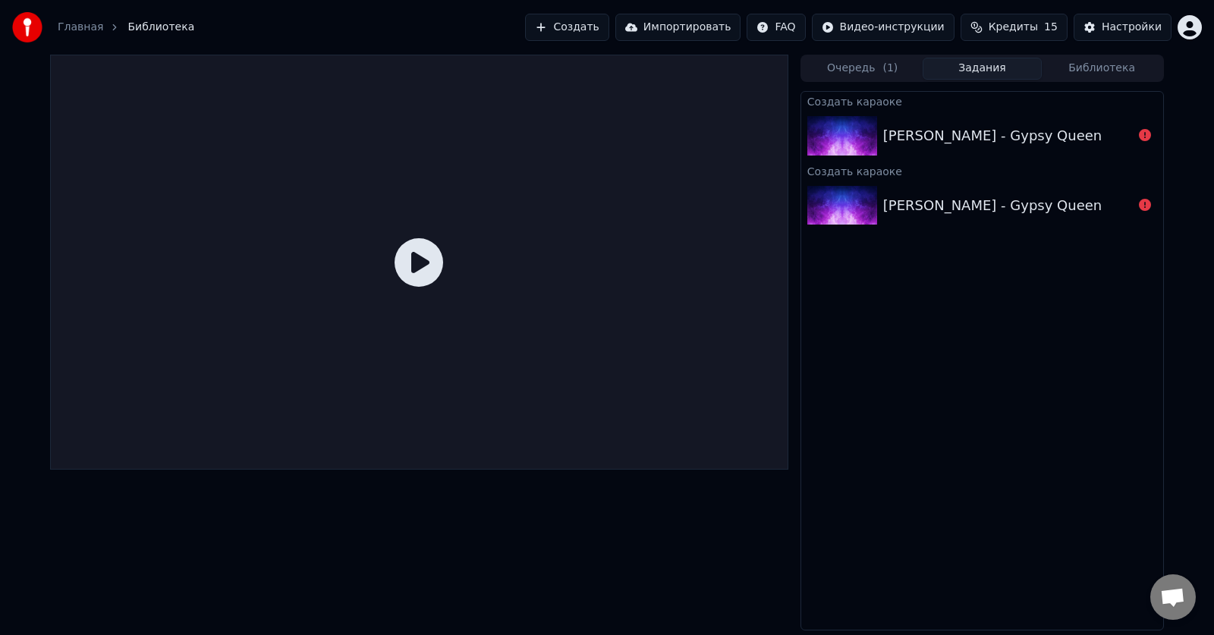
click at [994, 71] on button "Задания" at bounding box center [983, 69] width 120 height 22
click at [1015, 134] on div "[PERSON_NAME] - Gypsy Queen" at bounding box center [992, 135] width 219 height 21
click at [939, 30] on html "Главная Библиотека Создать Импортировать FAQ Видео-инструкции Кредиты 15 Настро…" at bounding box center [607, 317] width 1214 height 635
click at [920, 81] on div "Инструкция по синхронизации текста" at bounding box center [918, 84] width 227 height 24
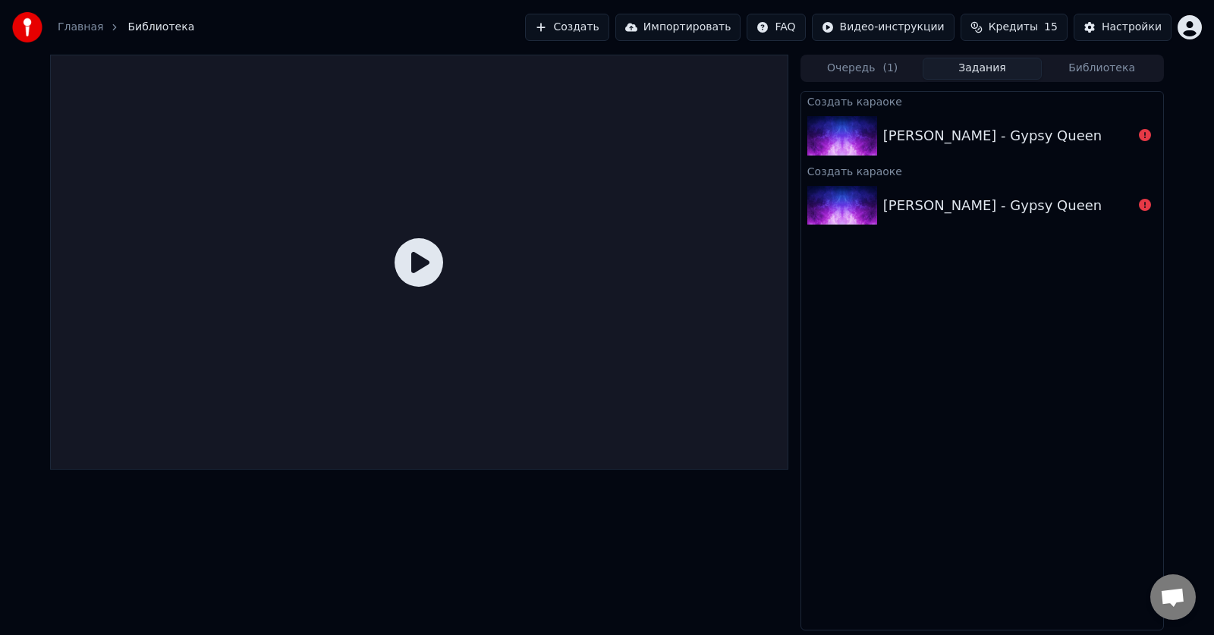
click at [86, 25] on link "Главная" at bounding box center [81, 27] width 46 height 15
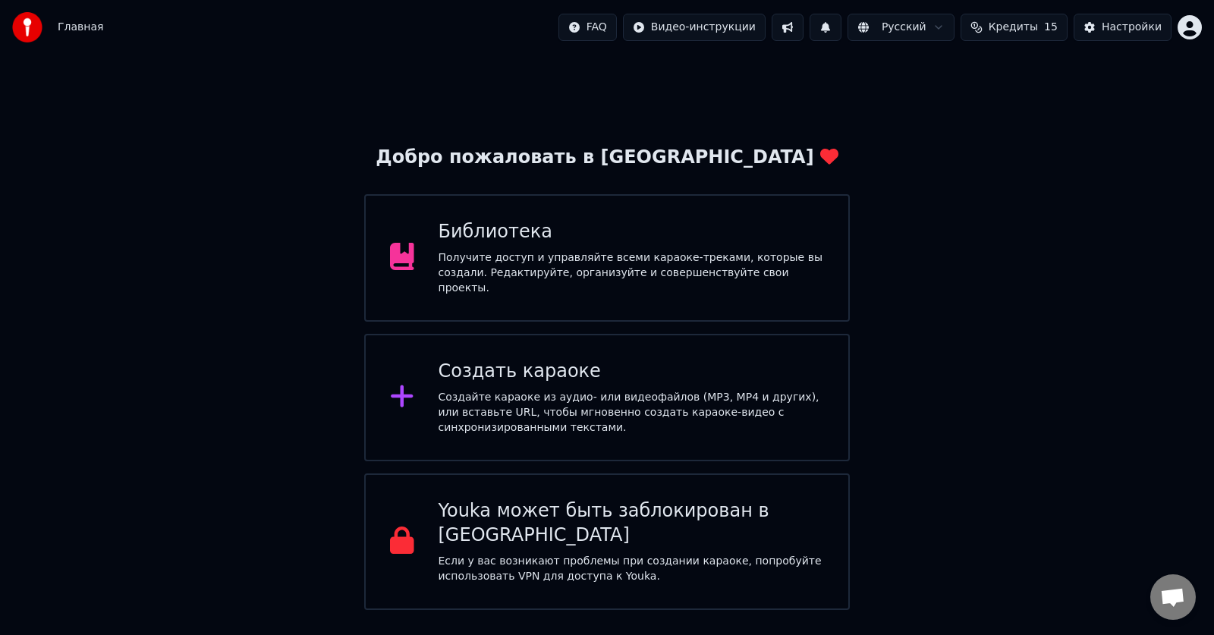
click at [565, 415] on div "Создайте караоке из аудио- или видеофайлов (MP3, MP4 и других), или вставьте UR…" at bounding box center [632, 413] width 386 height 46
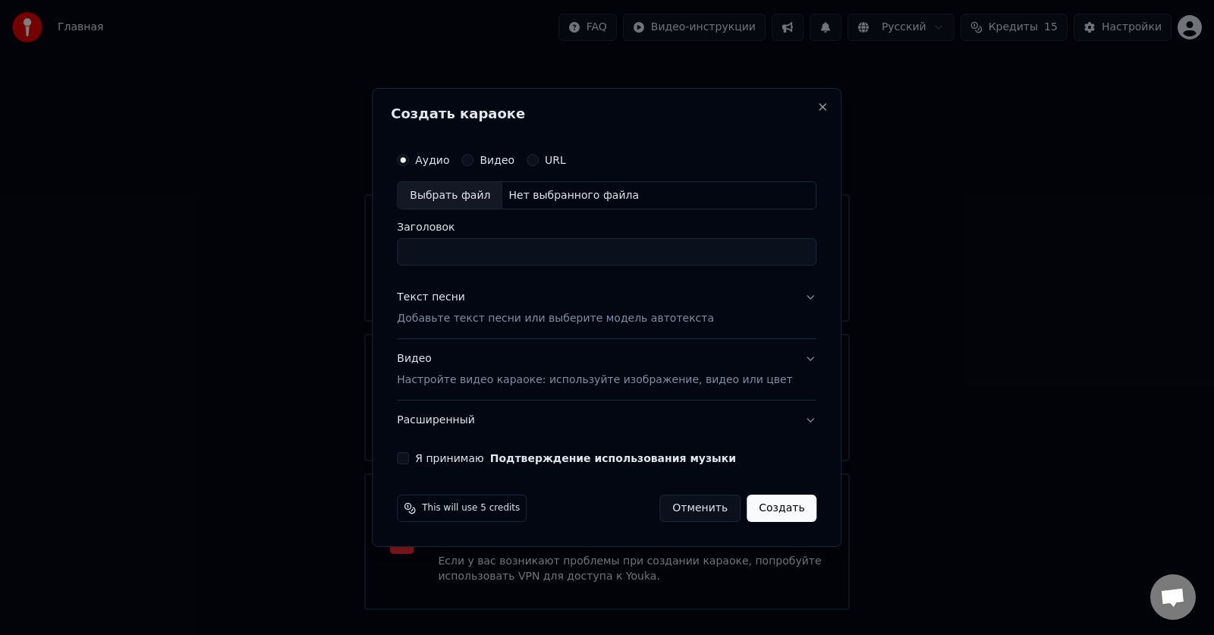
click at [504, 319] on p "Добавьте текст песни или выберите модель автотекста" at bounding box center [555, 319] width 317 height 15
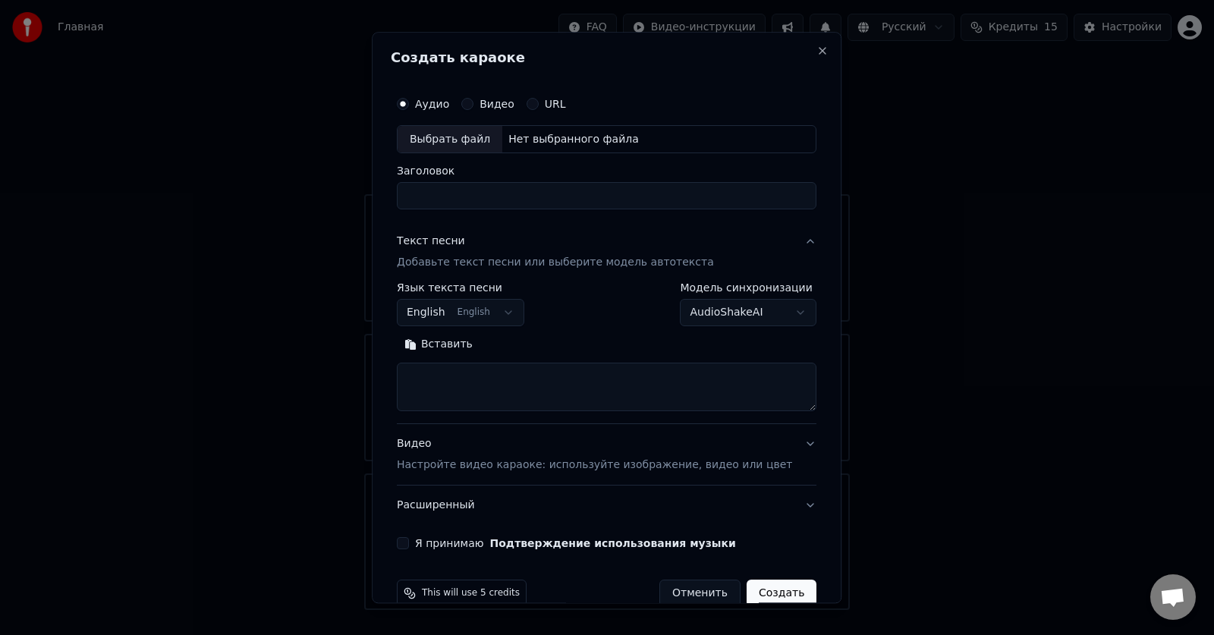
click at [493, 380] on textarea at bounding box center [607, 387] width 420 height 49
click at [445, 345] on button "Вставить" at bounding box center [438, 345] width 83 height 24
type textarea "**********"
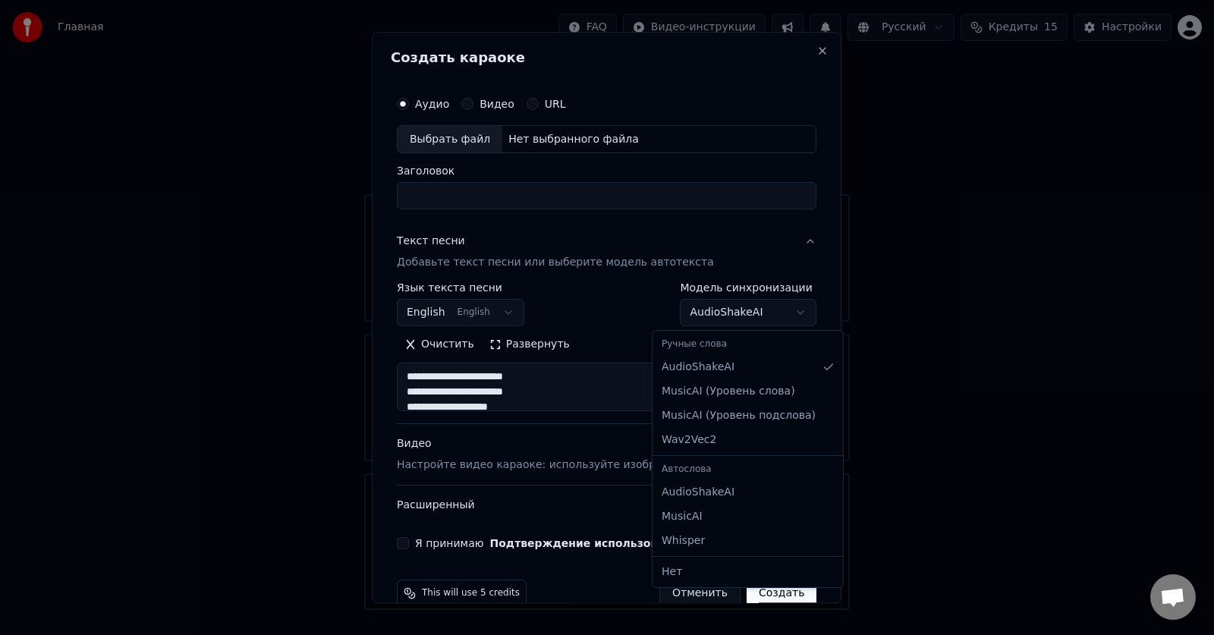
click at [766, 312] on body "Главная FAQ Видео-инструкции Русский Кредиты 15 Настройки Добро пожаловать в Yo…" at bounding box center [607, 305] width 1214 height 610
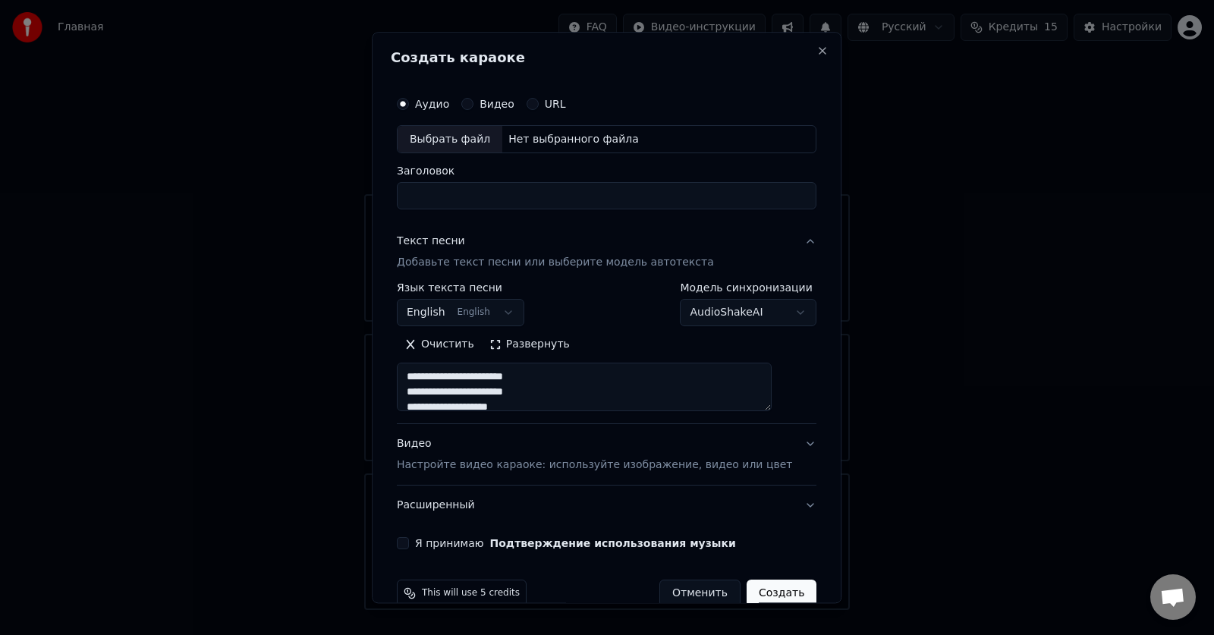
click at [977, 471] on div at bounding box center [607, 317] width 1214 height 635
click at [521, 312] on body "Главная FAQ Видео-инструкции Русский Кредиты 15 Настройки Добро пожаловать в Yo…" at bounding box center [607, 305] width 1214 height 610
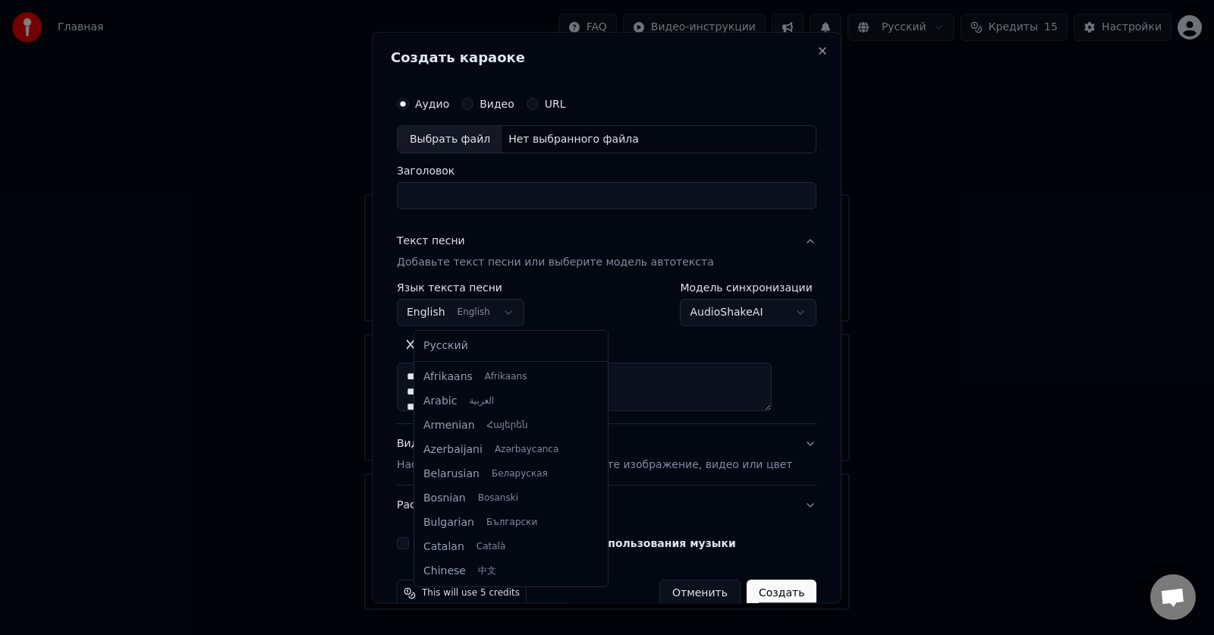
scroll to position [121, 0]
select select "**"
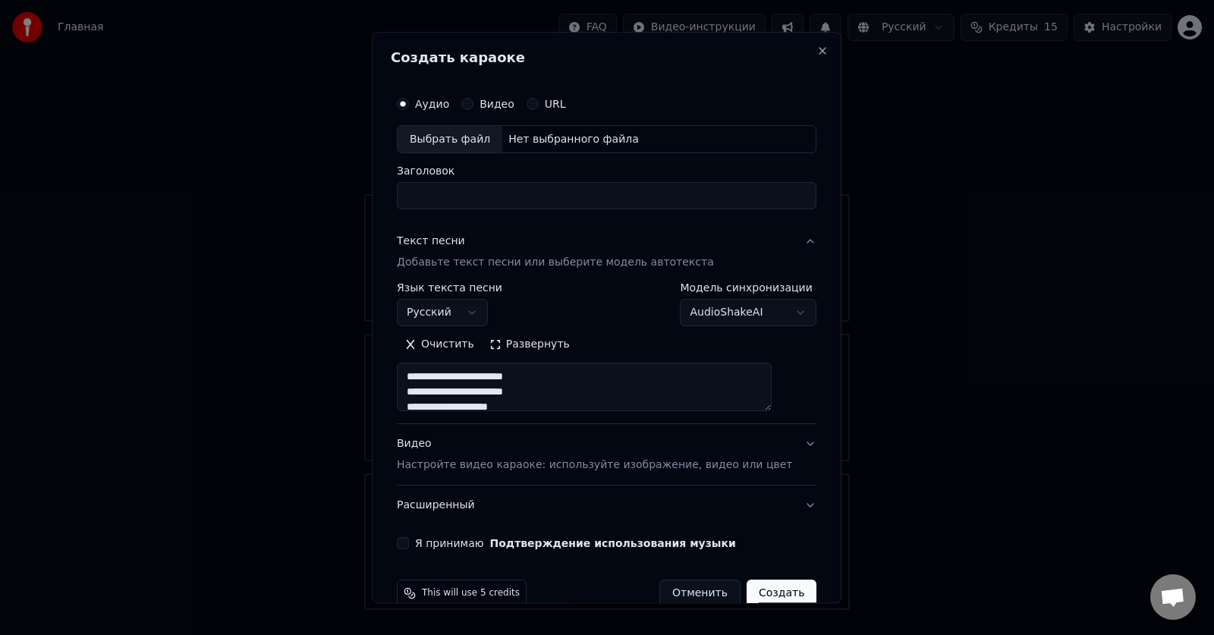
type textarea "**********"
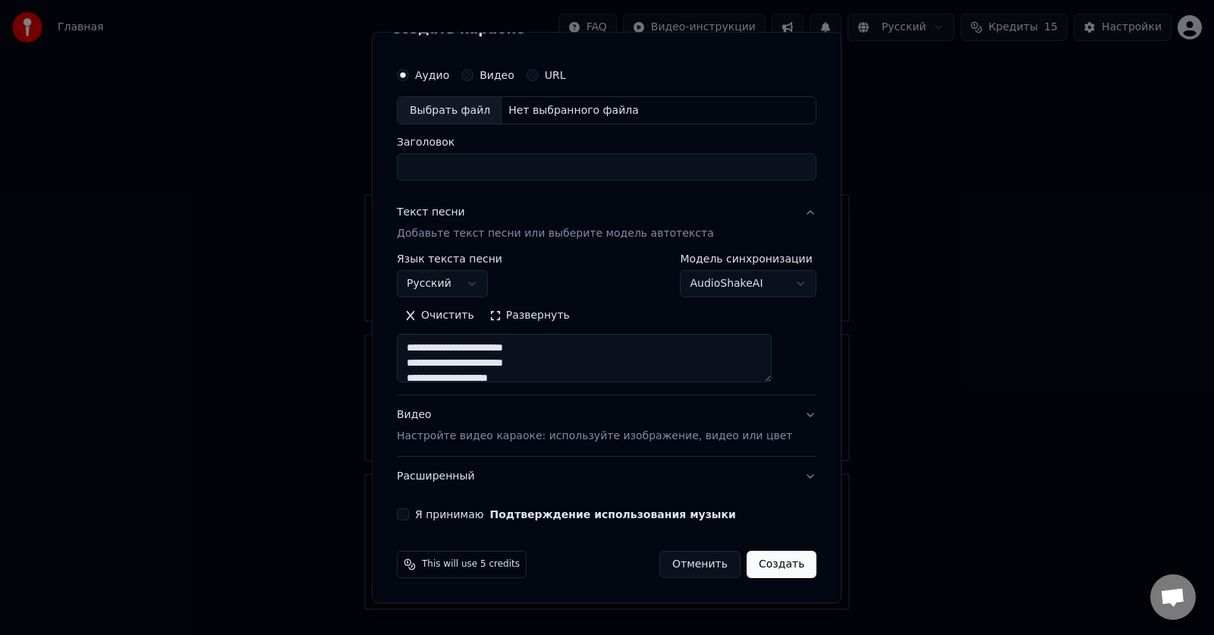
scroll to position [0, 0]
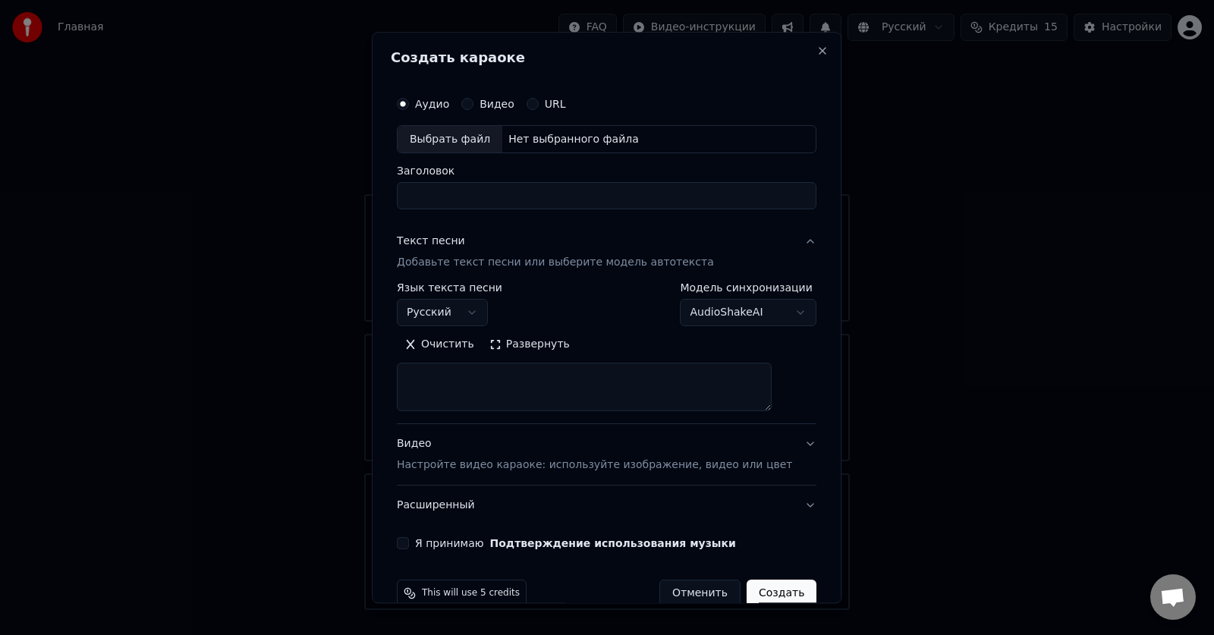
select select
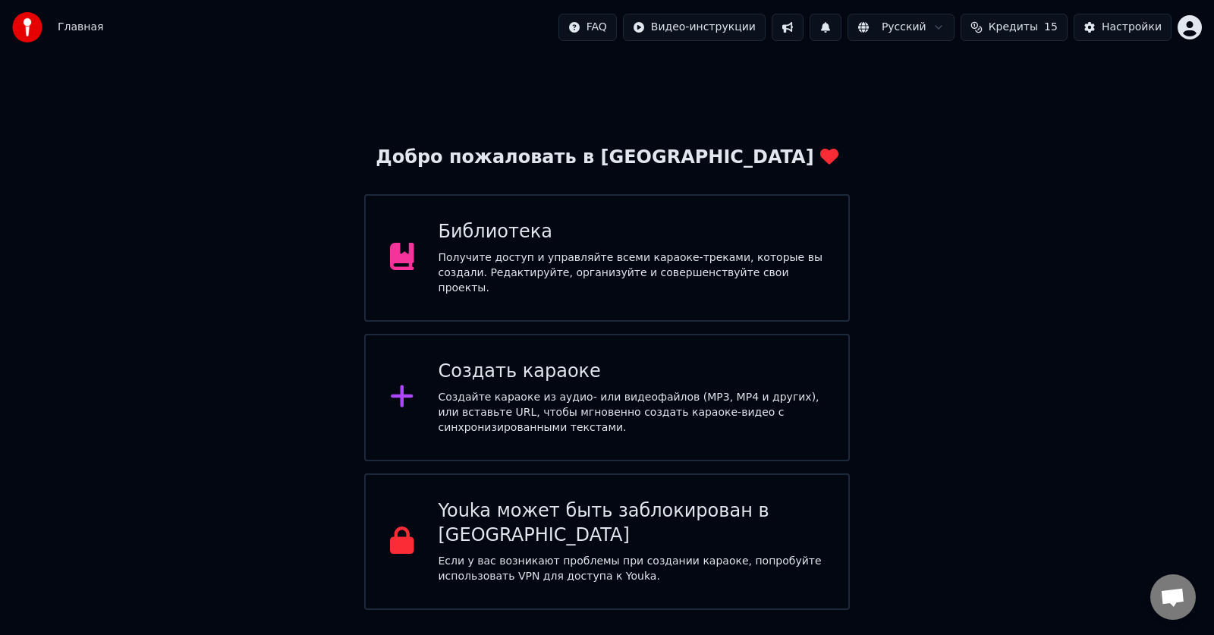
click at [1121, 22] on div "Настройки" at bounding box center [1132, 27] width 60 height 15
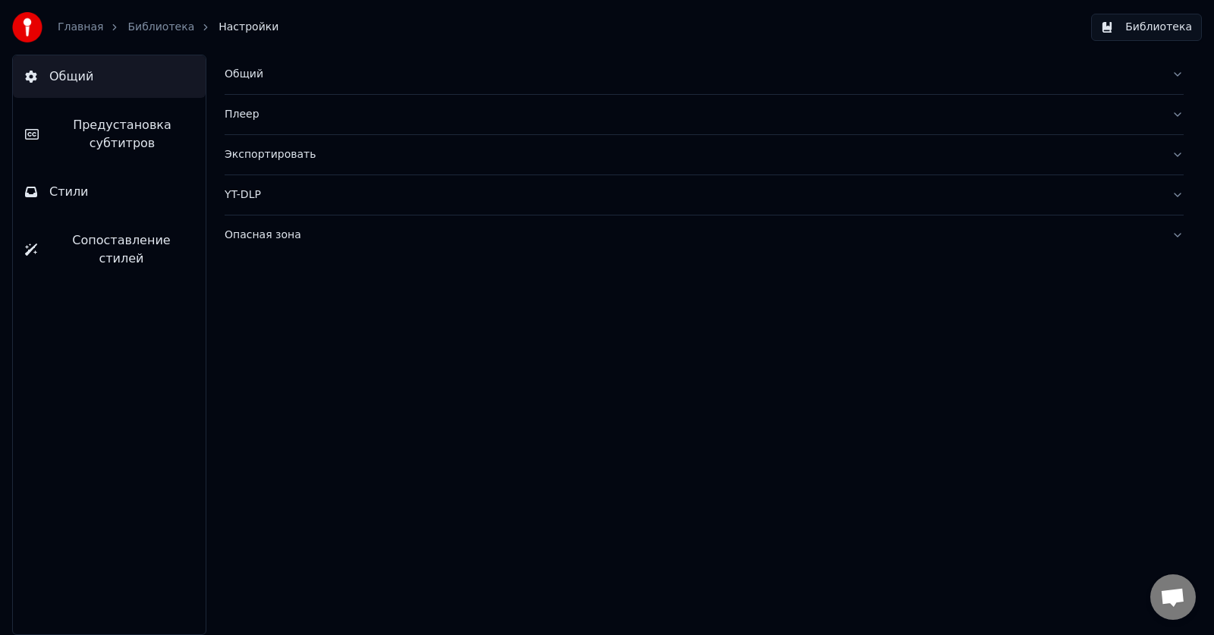
click at [101, 133] on span "Предустановка субтитров" at bounding box center [122, 134] width 143 height 36
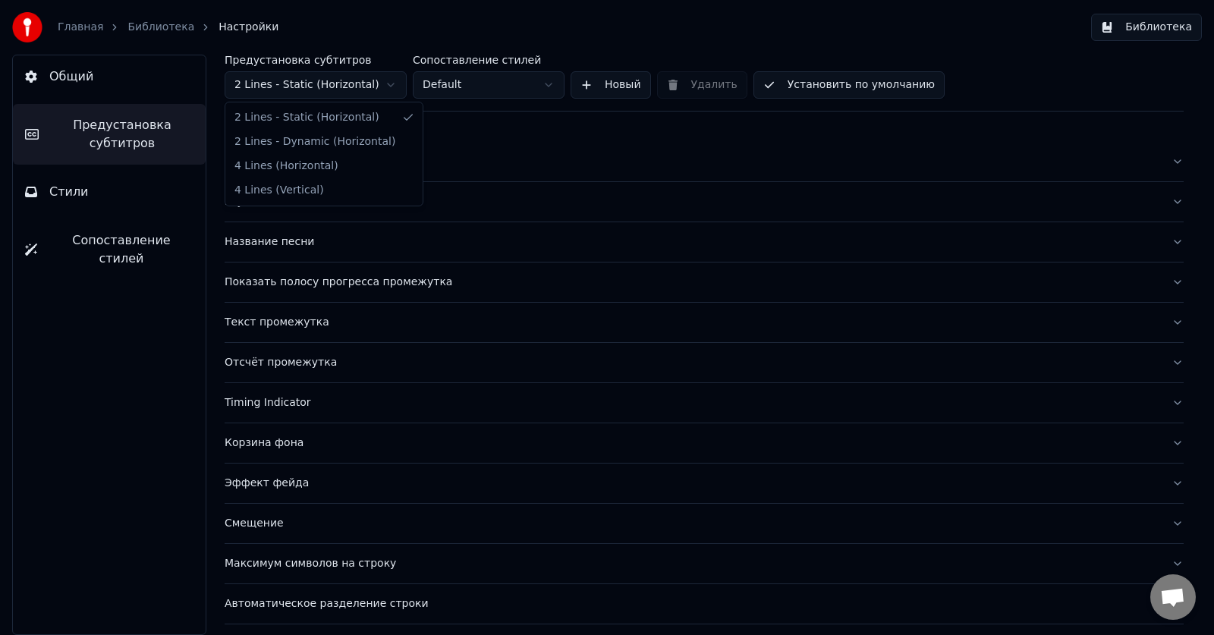
click at [384, 81] on html "Главная Библиотека Настройки Библиотека Общий Предустановка субтитров Стили Соп…" at bounding box center [607, 317] width 1214 height 635
click at [541, 89] on html "Главная Библиотека Настройки Библиотека Общий Предустановка субтитров Стили Соп…" at bounding box center [607, 317] width 1214 height 635
click at [246, 158] on div "Общий" at bounding box center [692, 161] width 935 height 15
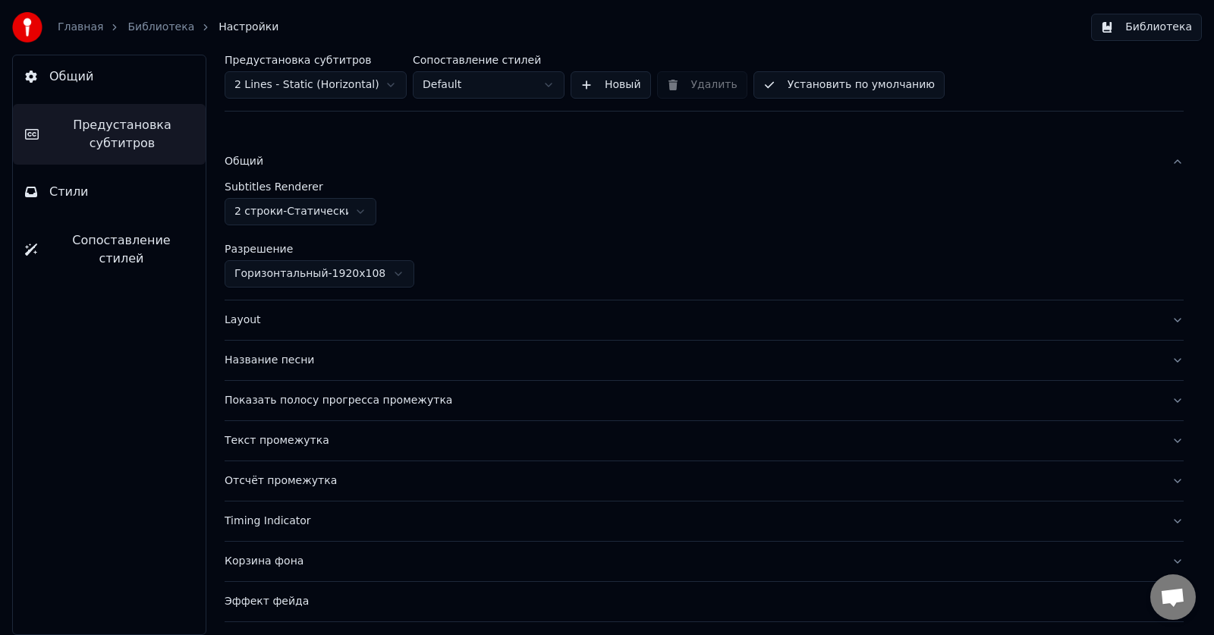
click at [246, 158] on div "Общий" at bounding box center [692, 161] width 935 height 15
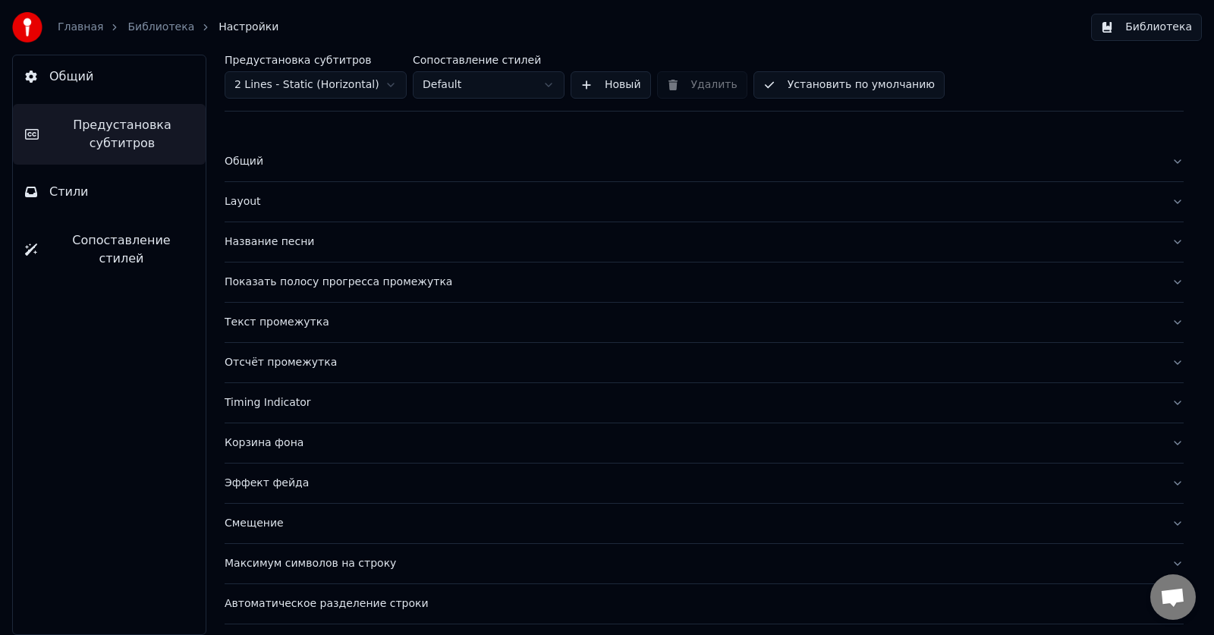
click at [236, 200] on div "Layout" at bounding box center [692, 201] width 935 height 15
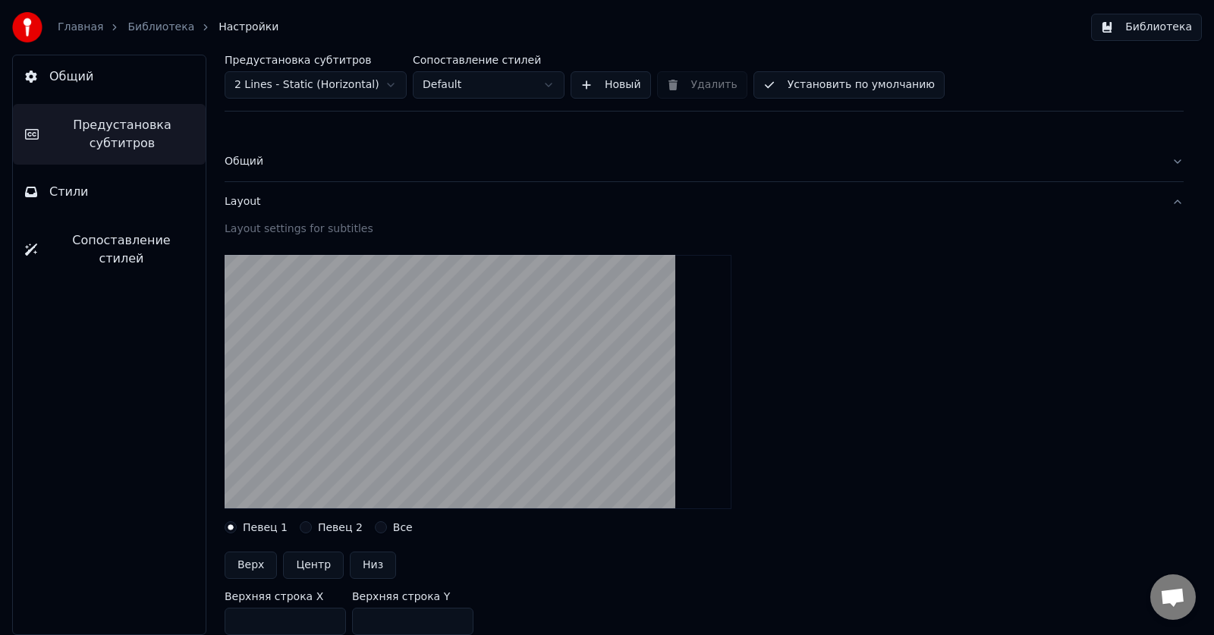
click at [236, 200] on div "Layout" at bounding box center [692, 201] width 935 height 15
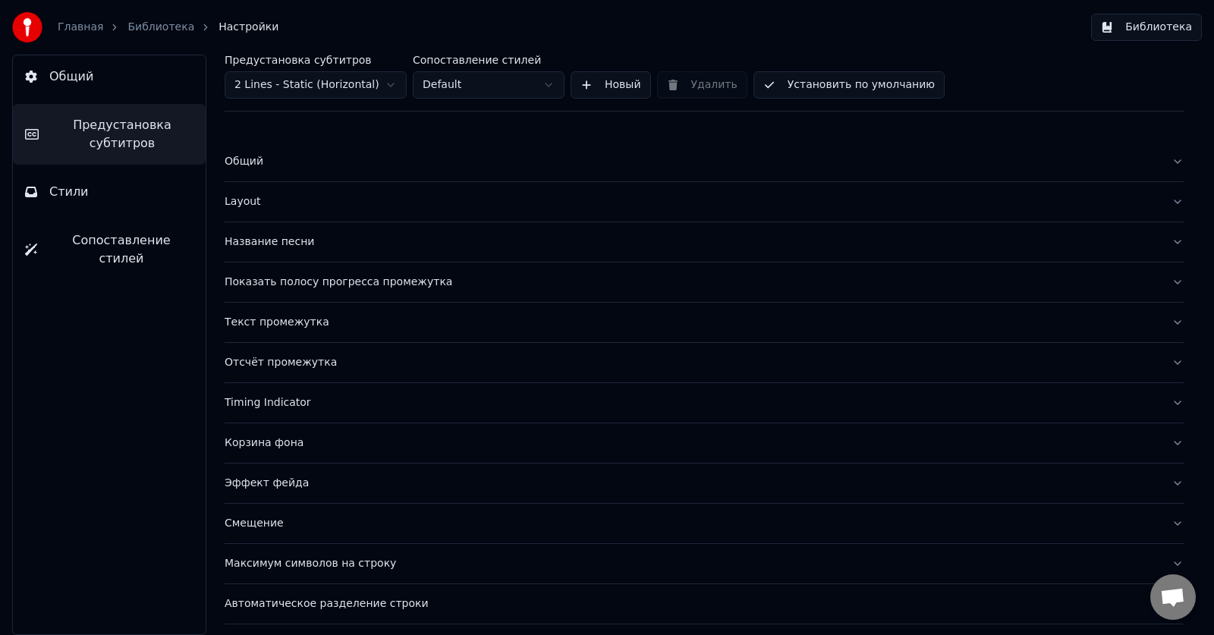
click at [233, 242] on div "Название песни" at bounding box center [692, 241] width 935 height 15
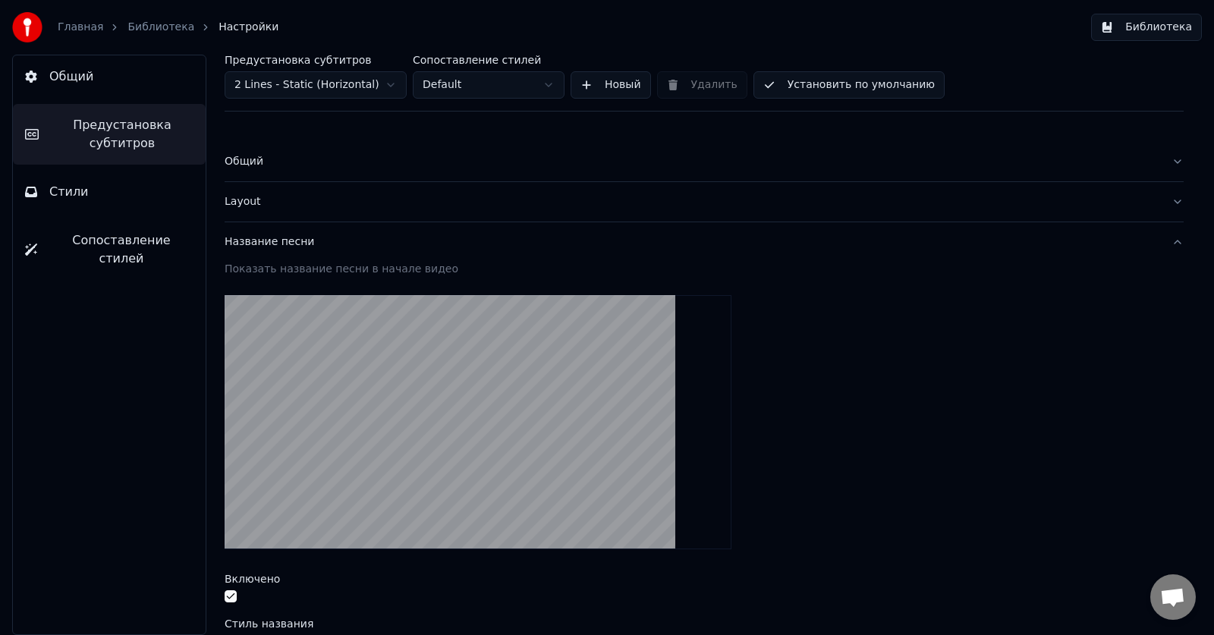
click at [233, 242] on div "Название песни" at bounding box center [692, 241] width 935 height 15
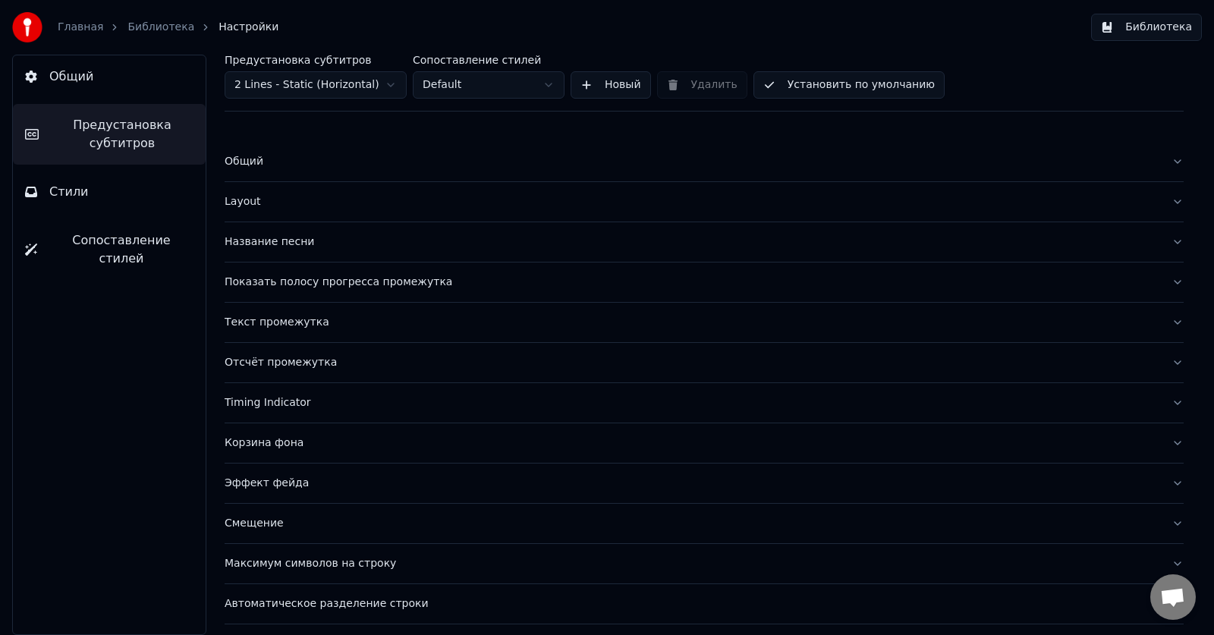
click at [268, 275] on div "Показать полосу прогресса промежутка" at bounding box center [692, 282] width 935 height 15
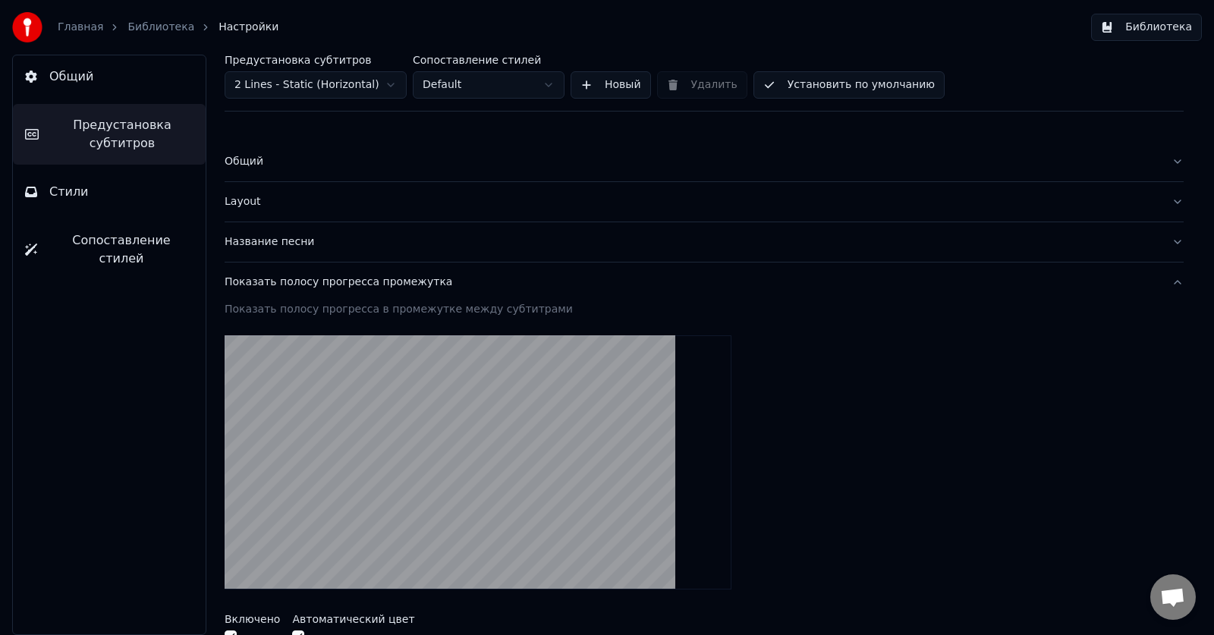
click at [273, 286] on div "Показать полосу прогресса промежутка" at bounding box center [692, 282] width 935 height 15
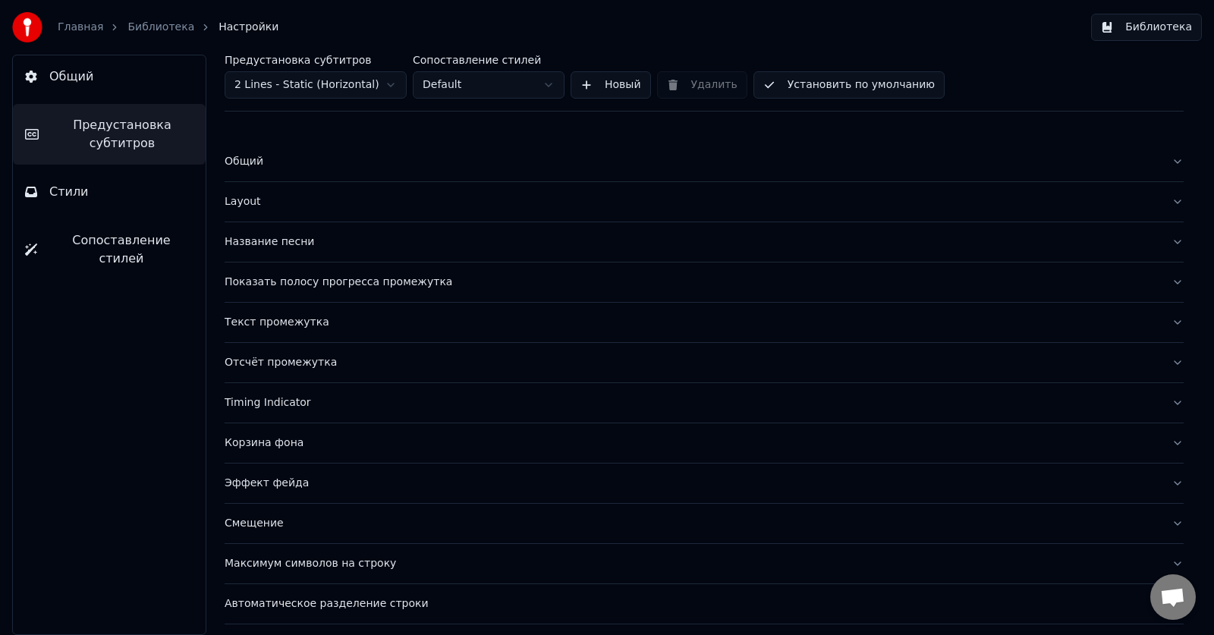
click at [273, 320] on div "Текст промежутка" at bounding box center [692, 322] width 935 height 15
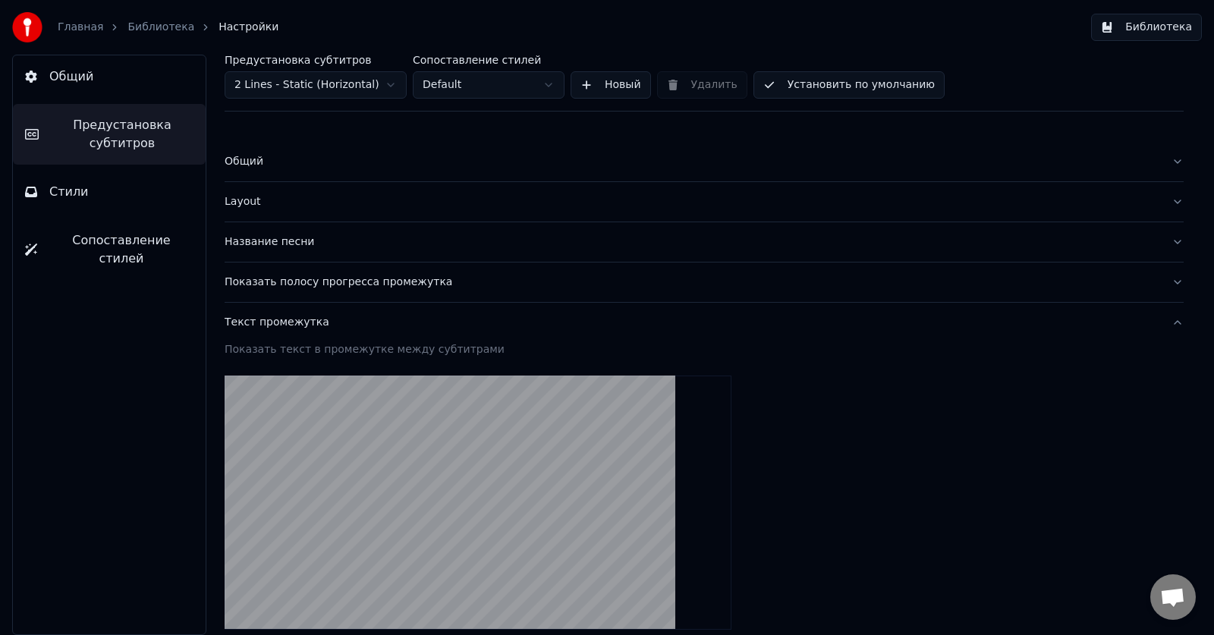
click at [273, 320] on div "Текст промежутка" at bounding box center [692, 322] width 935 height 15
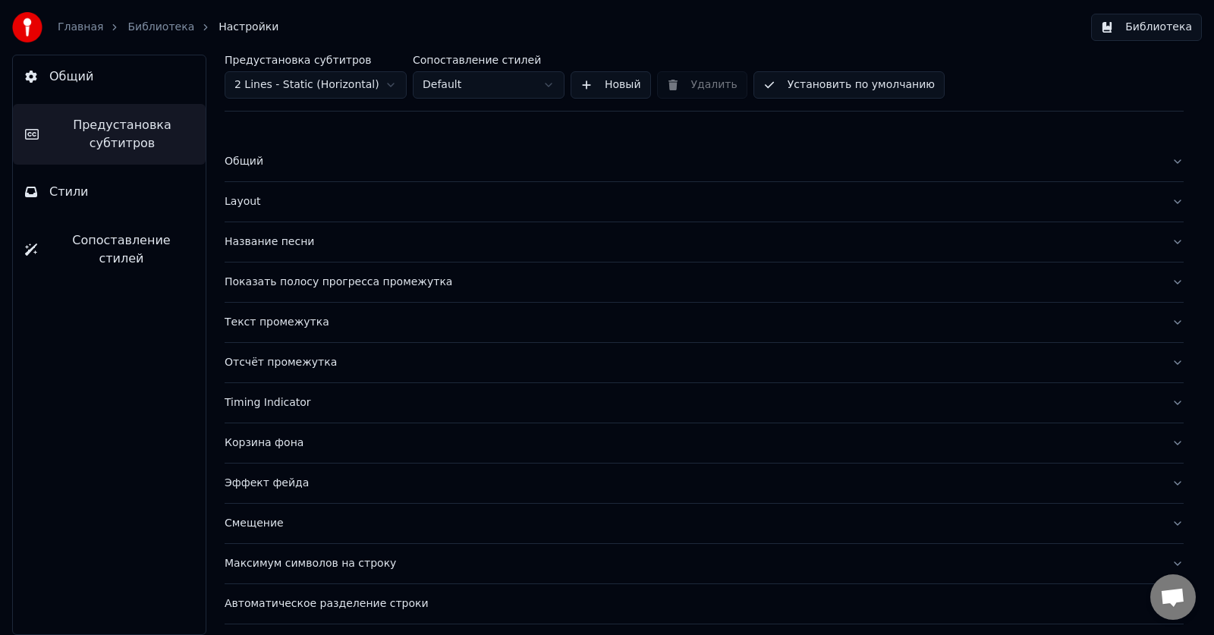
click at [273, 360] on div "Отсчёт промежутка" at bounding box center [692, 362] width 935 height 15
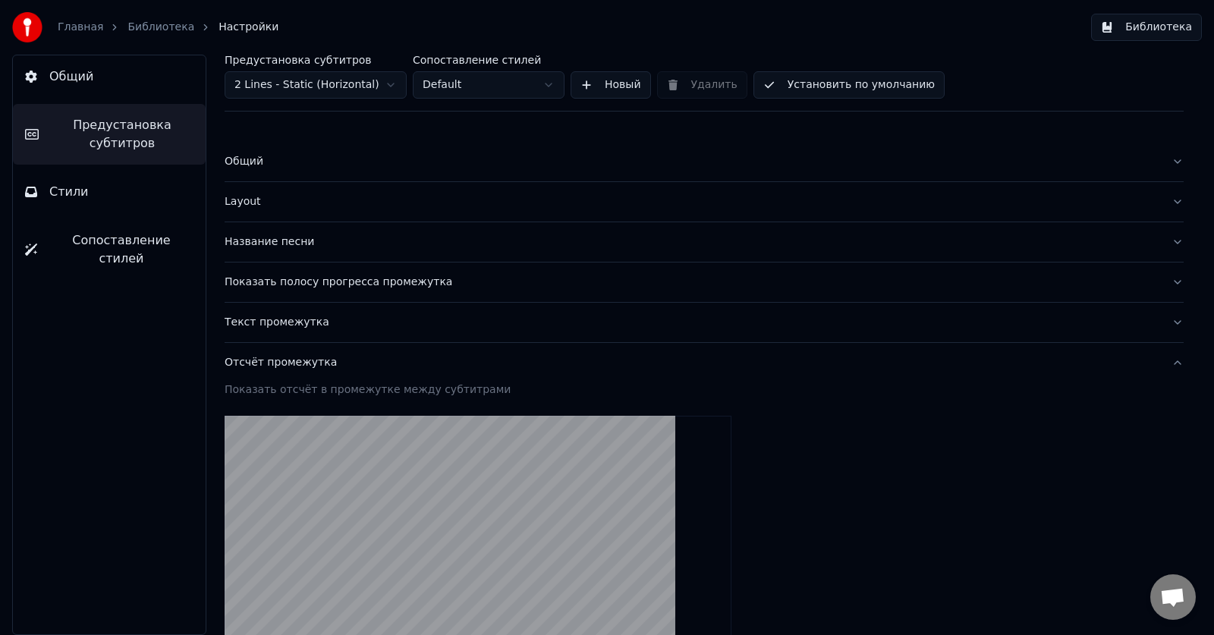
click at [273, 360] on div "Отсчёт промежутка" at bounding box center [692, 362] width 935 height 15
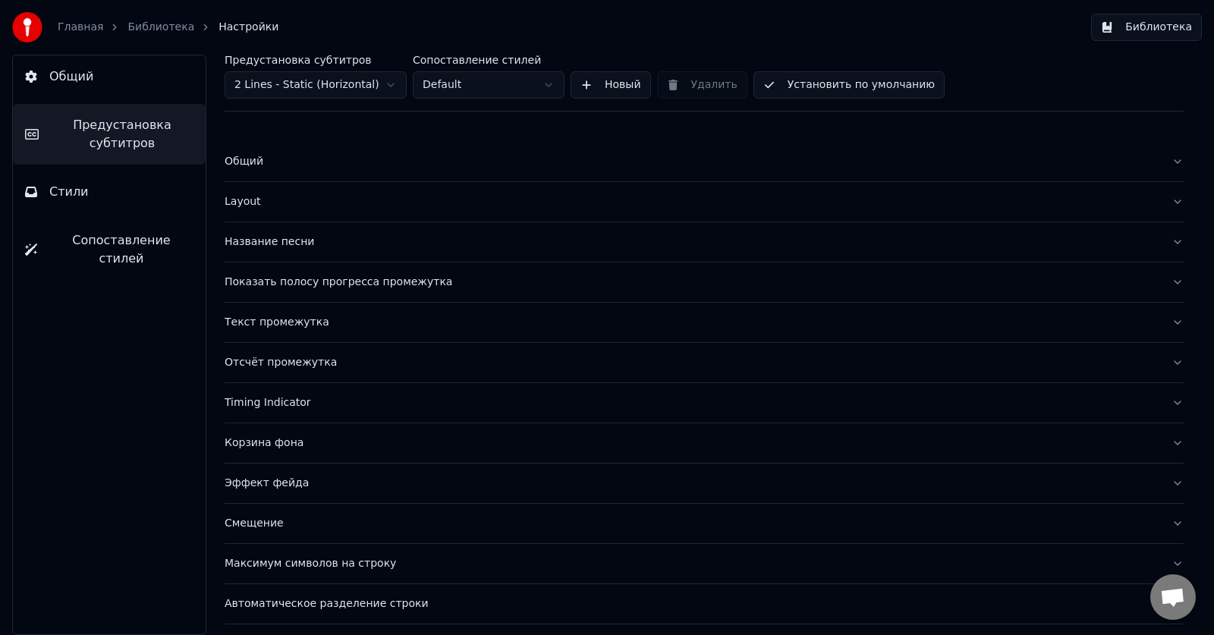
click at [273, 403] on div "Timing Indicator" at bounding box center [692, 402] width 935 height 15
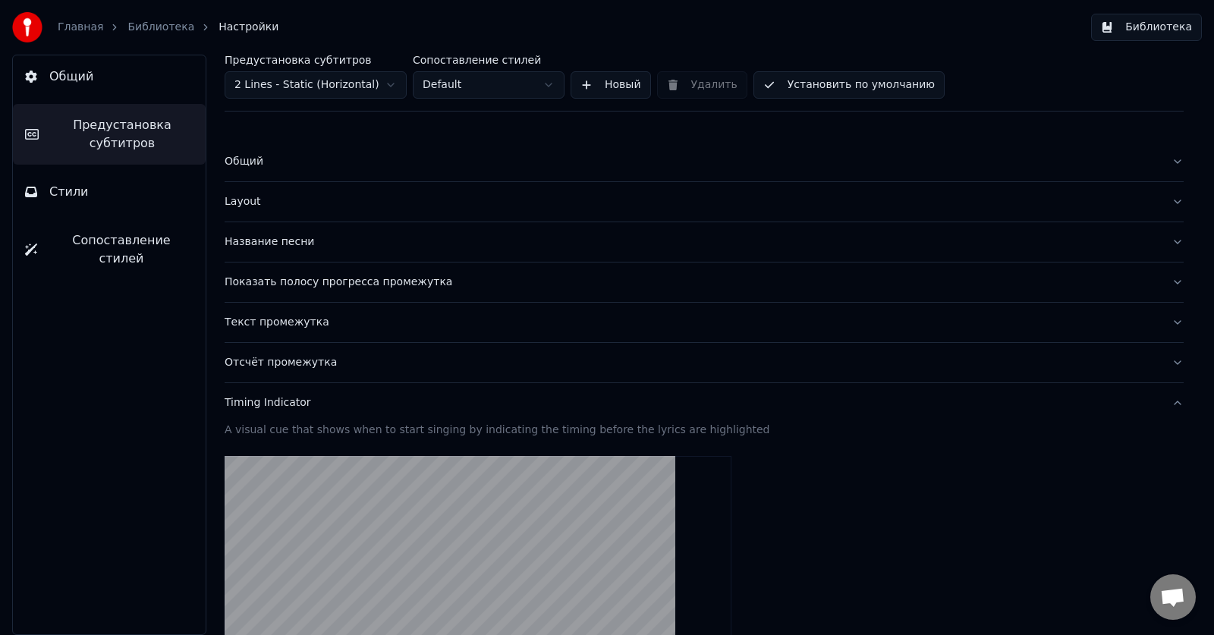
click at [272, 404] on div "Timing Indicator" at bounding box center [692, 402] width 935 height 15
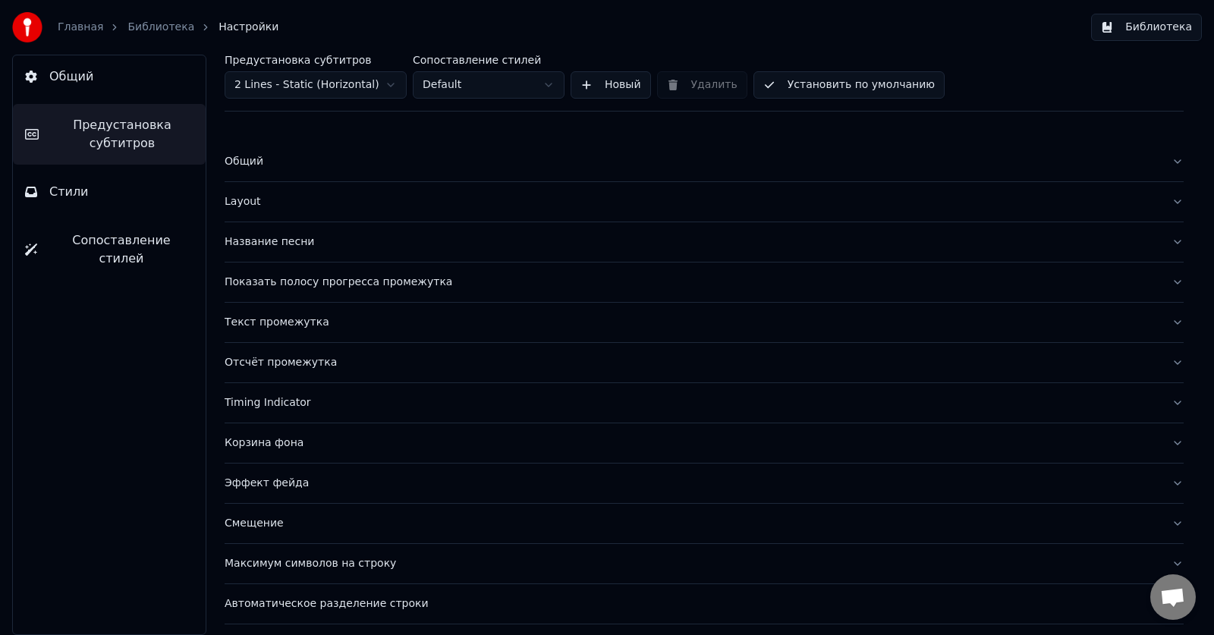
click at [258, 445] on div "Корзина фона" at bounding box center [692, 443] width 935 height 15
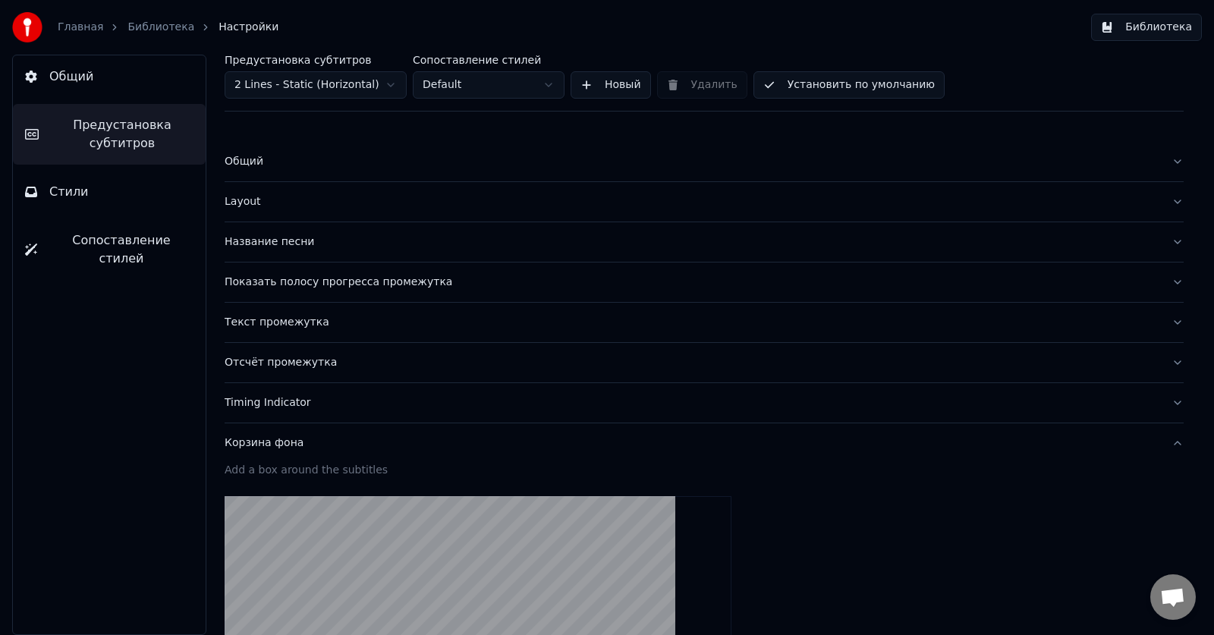
click at [255, 447] on div "Корзина фона" at bounding box center [692, 443] width 935 height 15
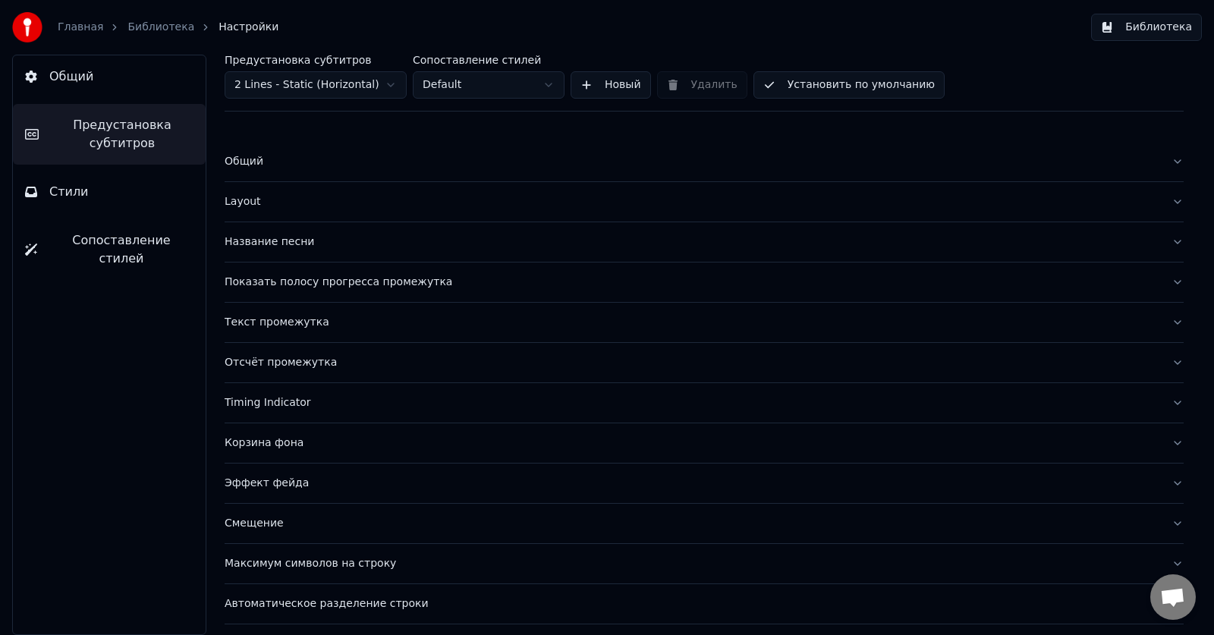
click at [272, 486] on div "Эффект фейда" at bounding box center [692, 483] width 935 height 15
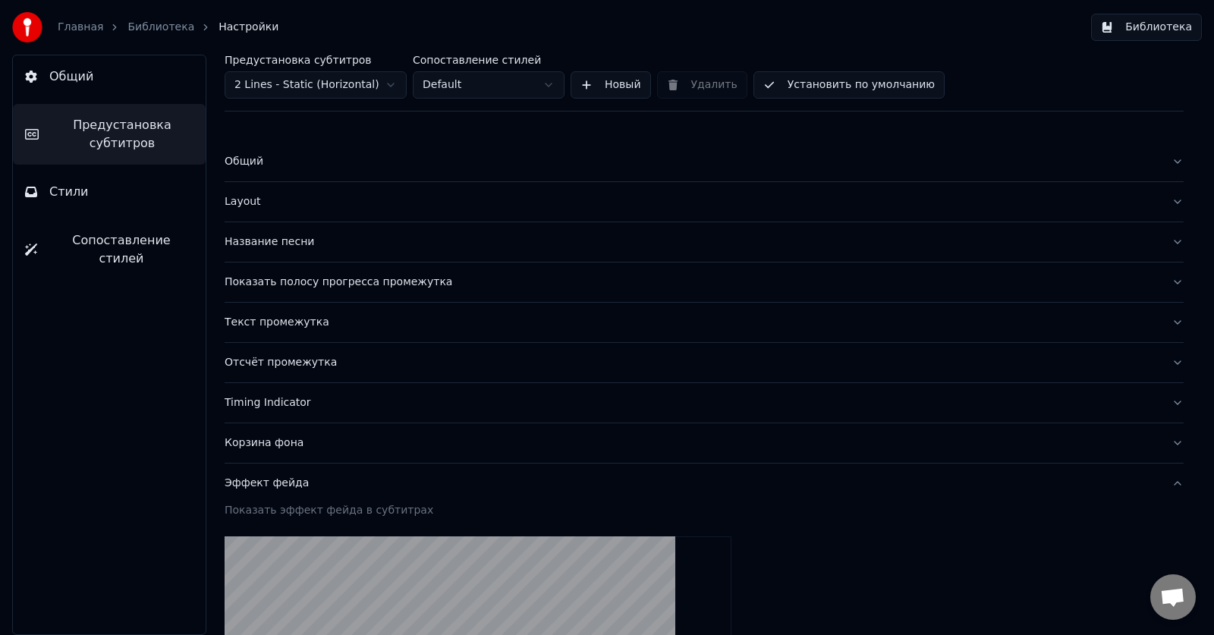
click at [272, 486] on div "Эффект фейда" at bounding box center [692, 483] width 935 height 15
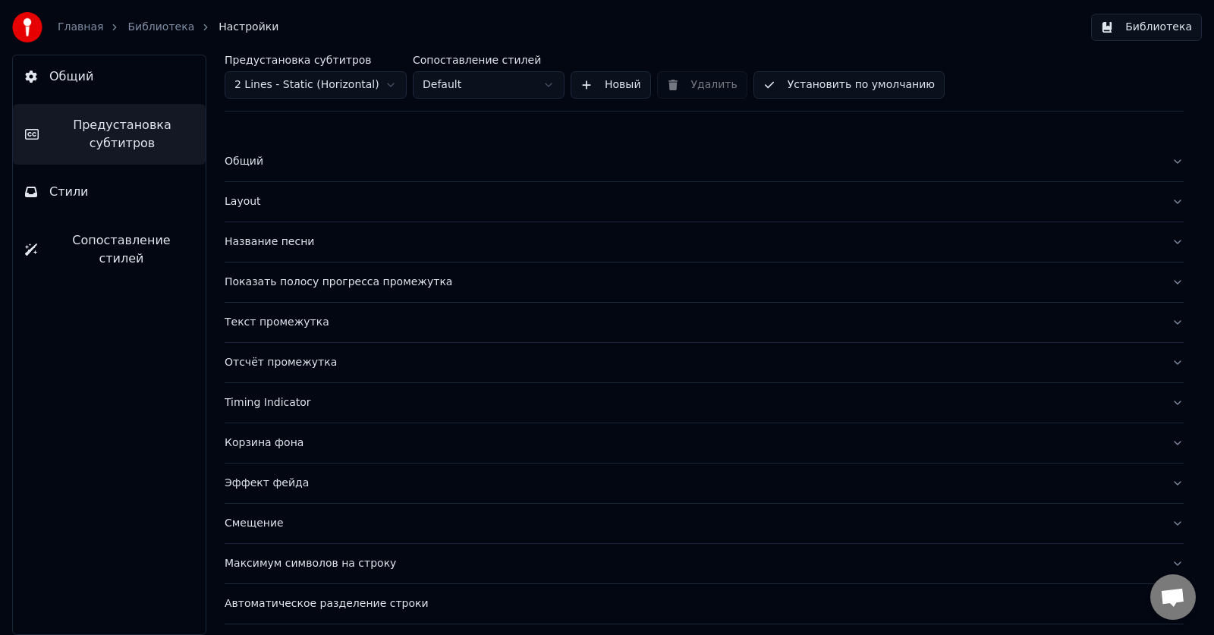
scroll to position [41, 0]
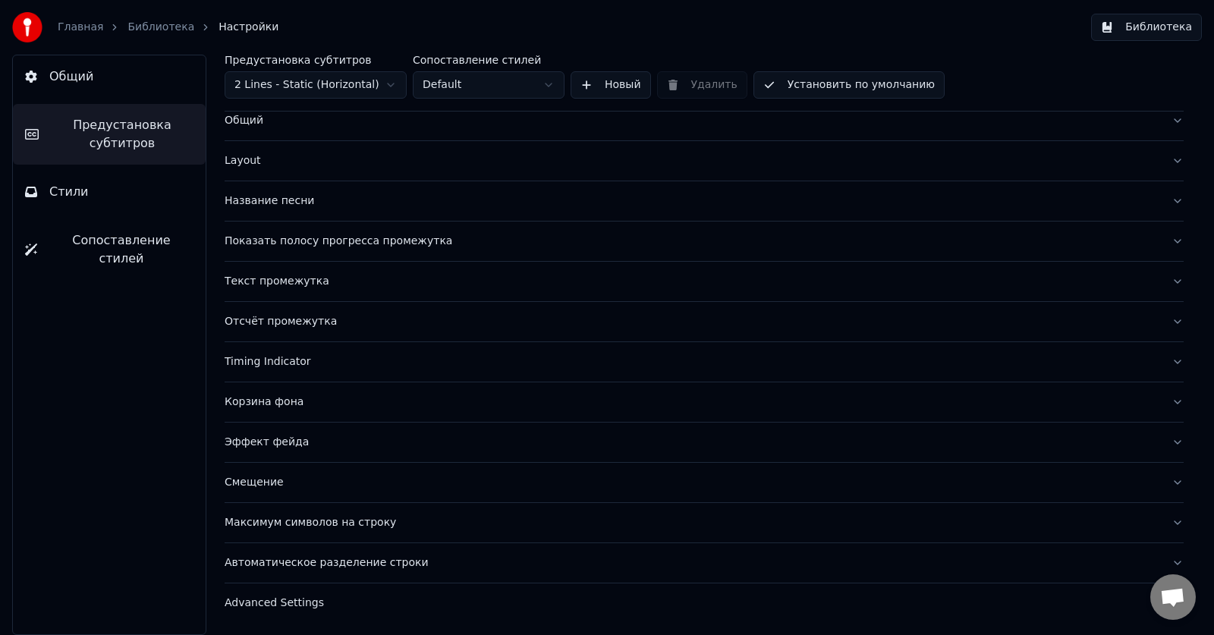
click at [272, 486] on div "Смещение" at bounding box center [692, 482] width 935 height 15
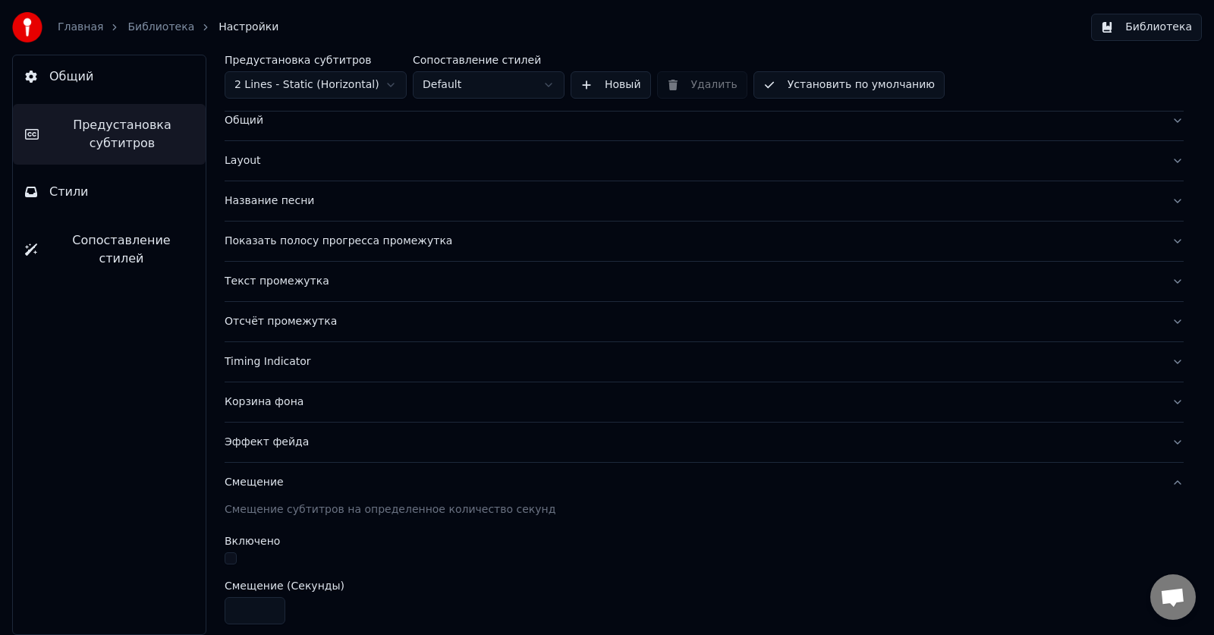
click at [272, 486] on div "Смещение" at bounding box center [692, 482] width 935 height 15
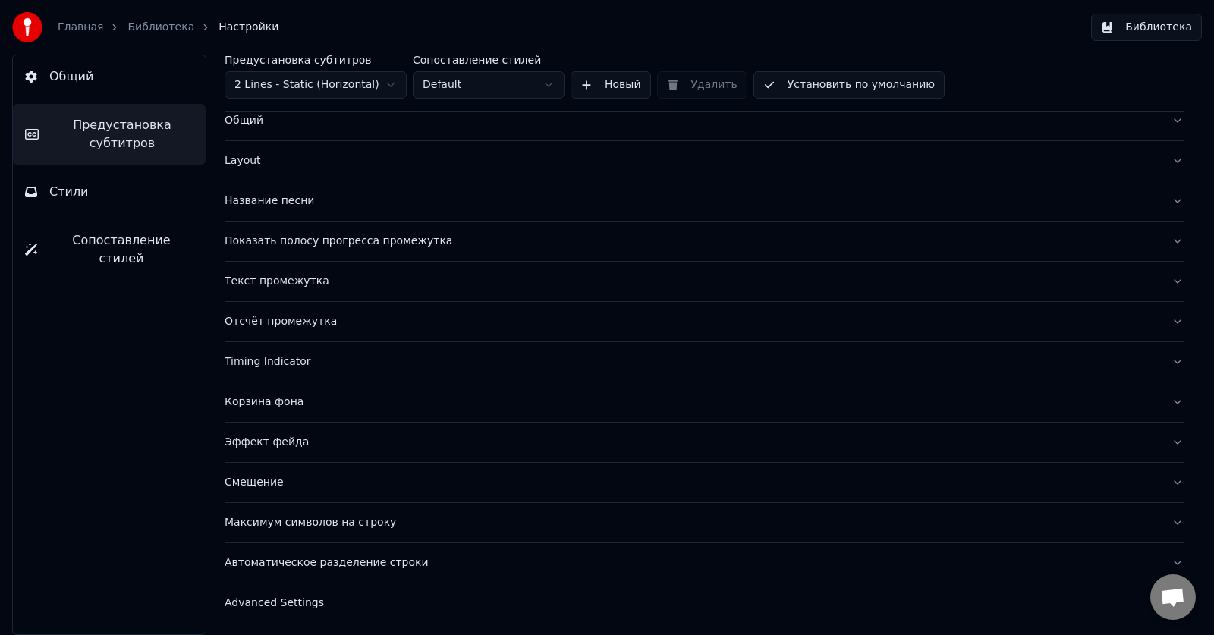
click at [268, 526] on div "Максимум символов на строку" at bounding box center [692, 522] width 935 height 15
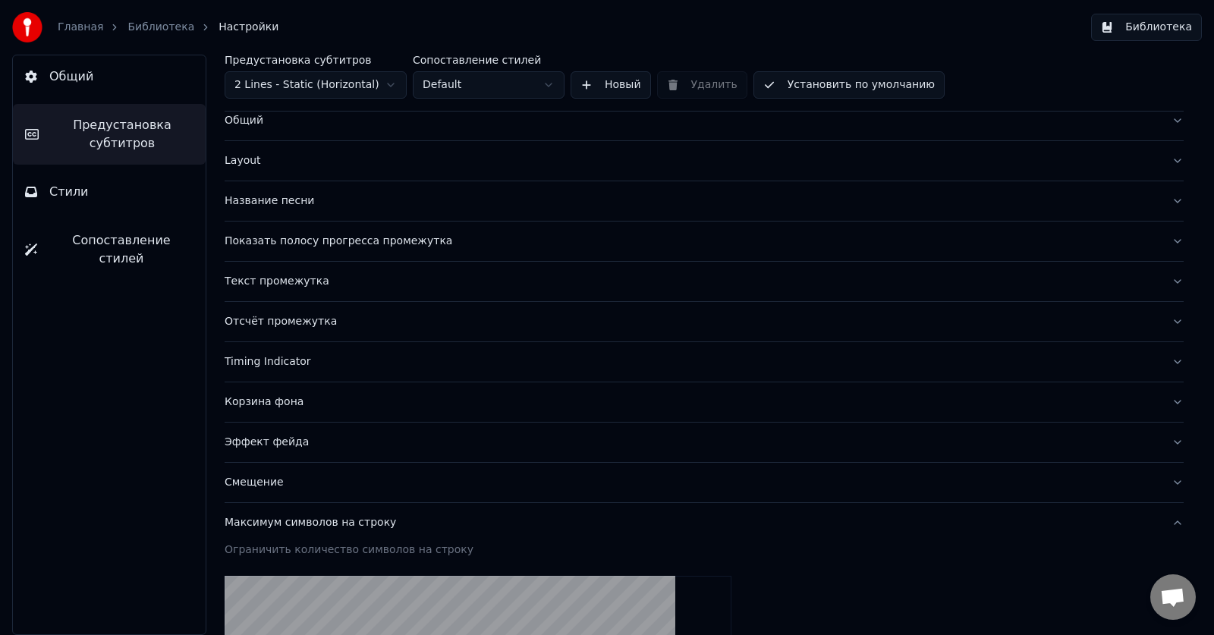
click at [268, 526] on div "Максимум символов на строку" at bounding box center [692, 522] width 935 height 15
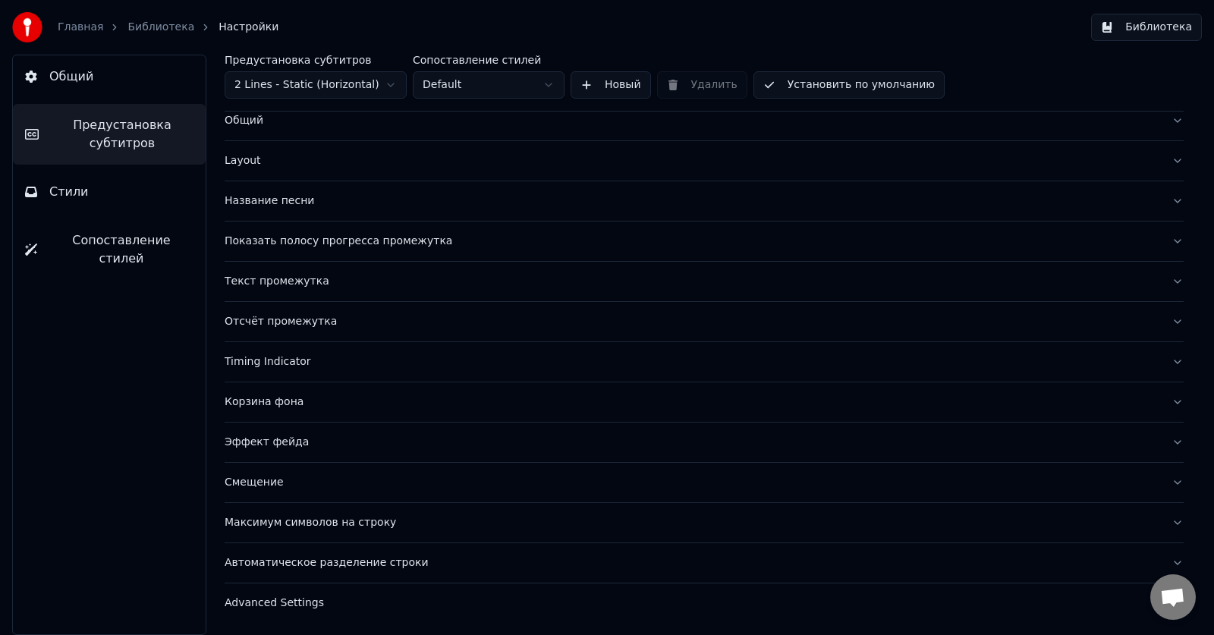
click at [283, 562] on div "Автоматическое разделение строки" at bounding box center [692, 562] width 935 height 15
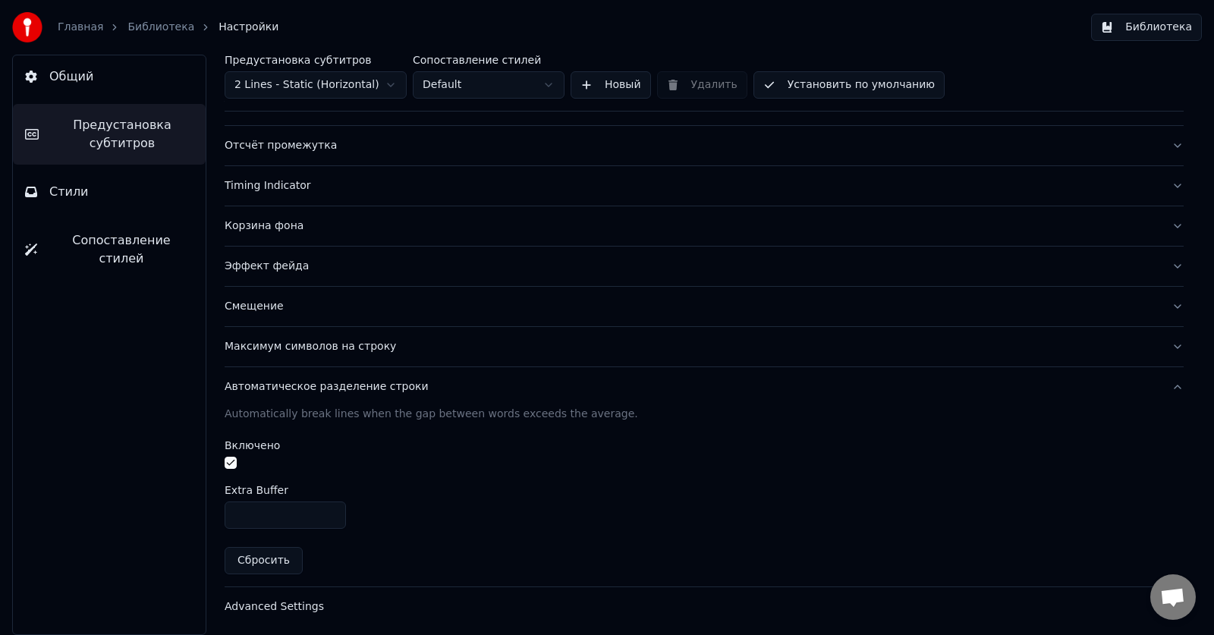
scroll to position [220, 0]
click at [299, 387] on div "Автоматическое разделение строки" at bounding box center [692, 383] width 935 height 15
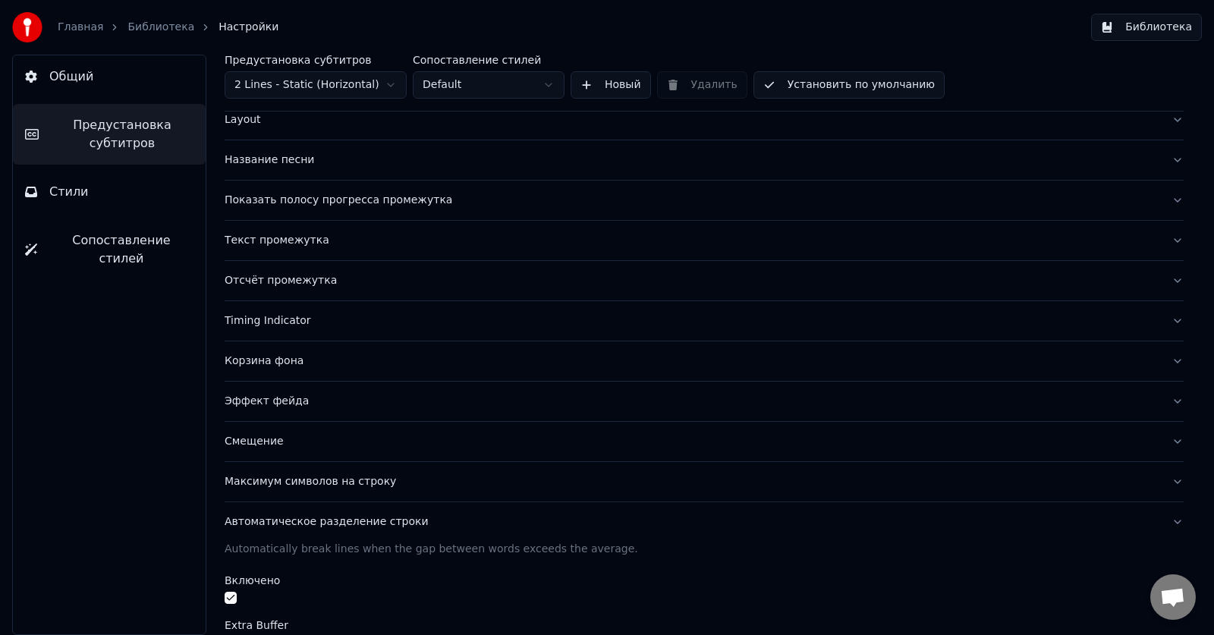
scroll to position [41, 0]
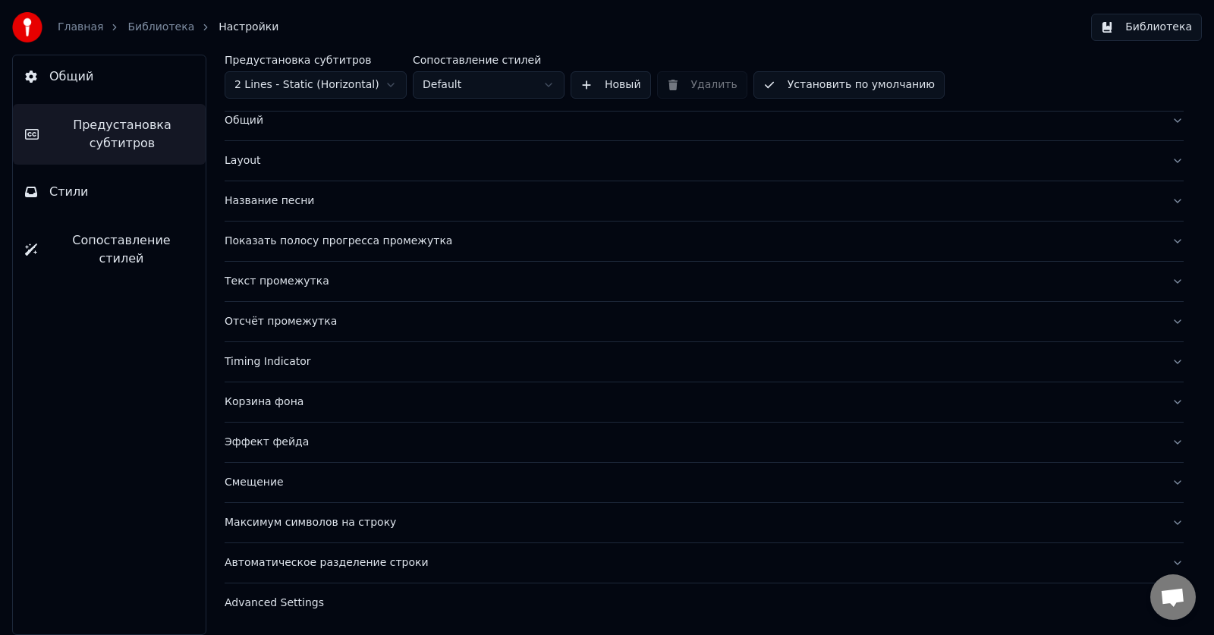
click at [291, 605] on div "Advanced Settings" at bounding box center [692, 603] width 935 height 15
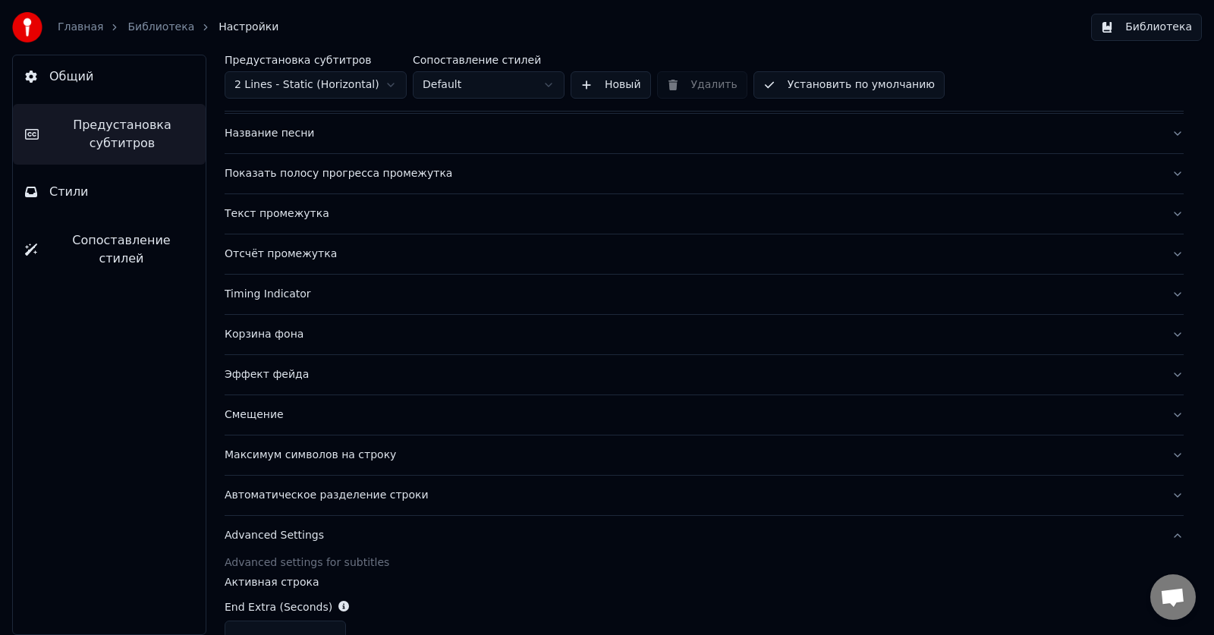
scroll to position [484, 0]
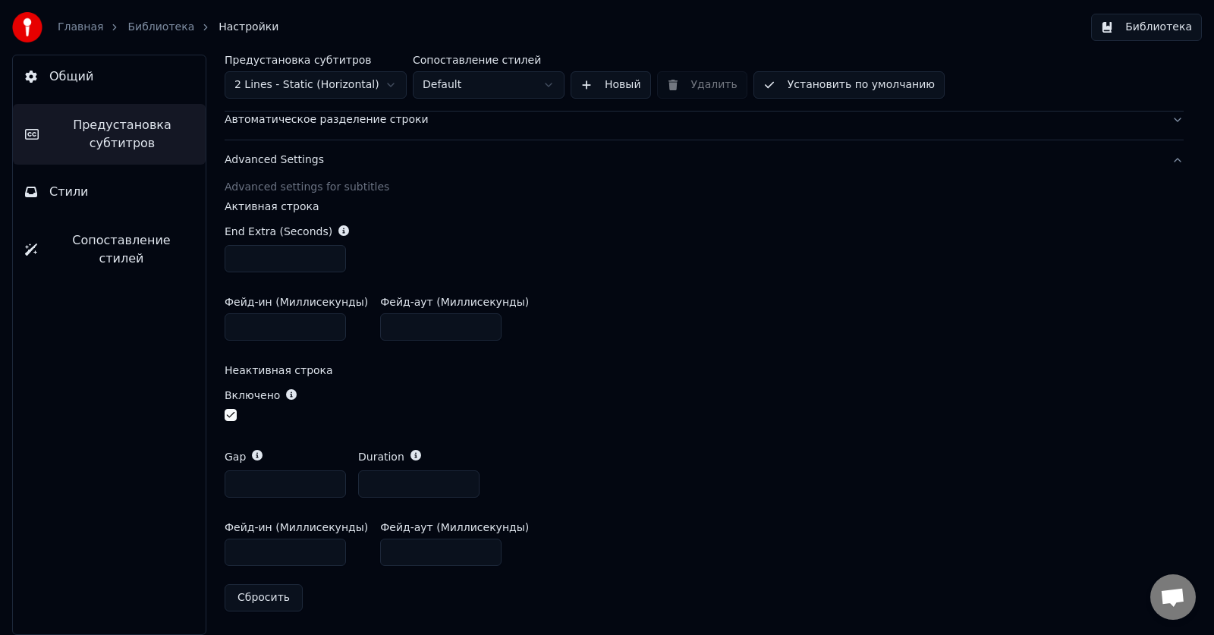
click at [311, 158] on div "Advanced Settings" at bounding box center [692, 160] width 935 height 15
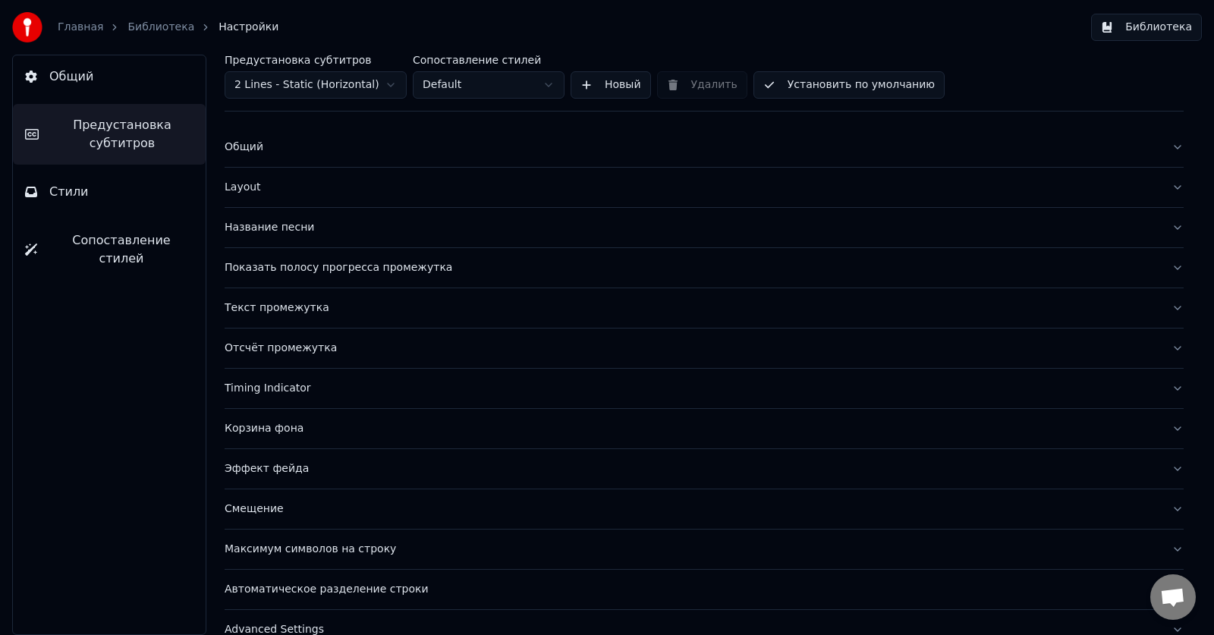
scroll to position [0, 0]
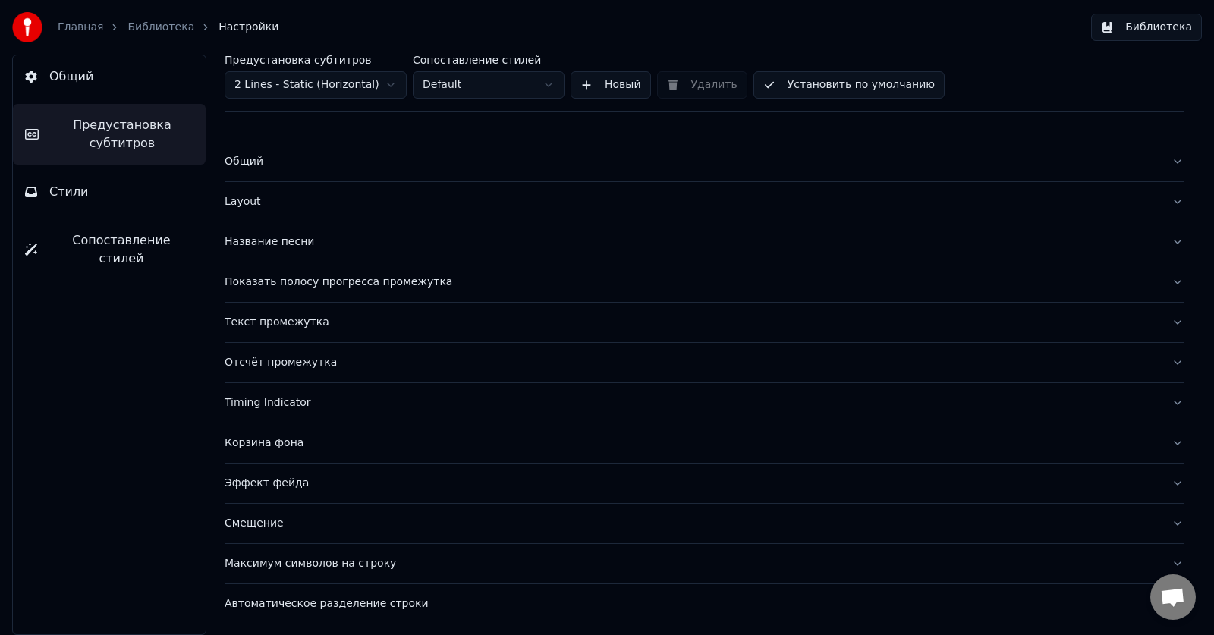
click at [864, 83] on button "Установить по умолчанию" at bounding box center [849, 84] width 191 height 27
click at [805, 87] on button "Установить по умолчанию" at bounding box center [849, 84] width 191 height 27
click at [802, 87] on button "Готово" at bounding box center [795, 84] width 83 height 27
click at [96, 194] on button "Стили" at bounding box center [109, 192] width 193 height 42
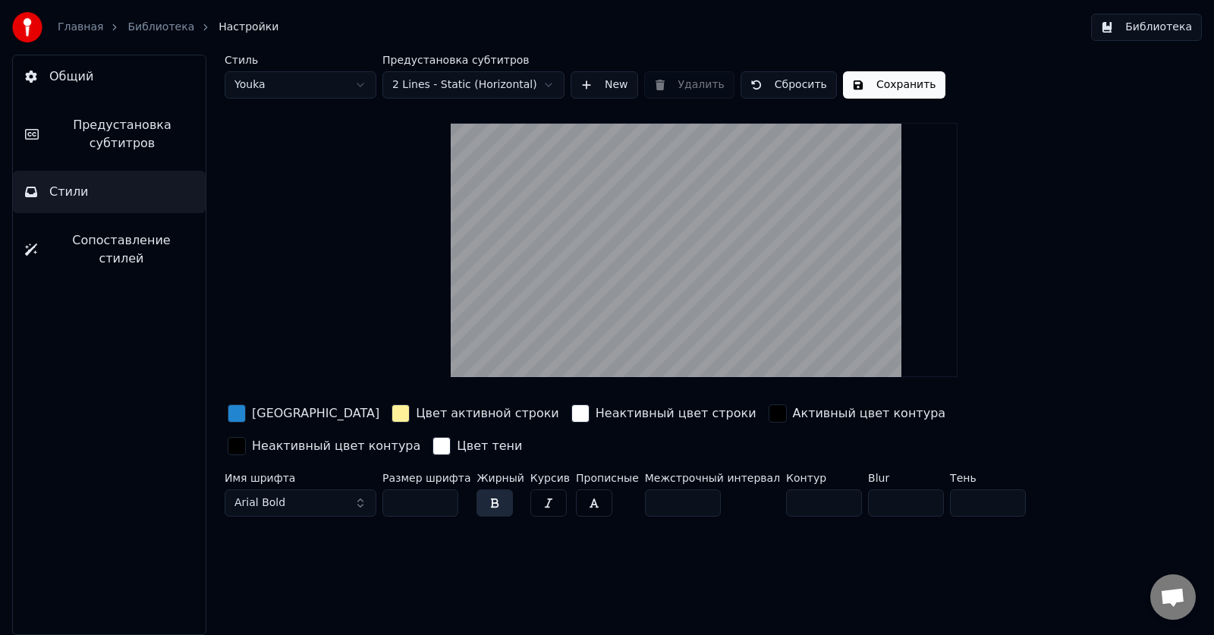
click at [156, 246] on span "Сопоставление стилей" at bounding box center [121, 249] width 144 height 36
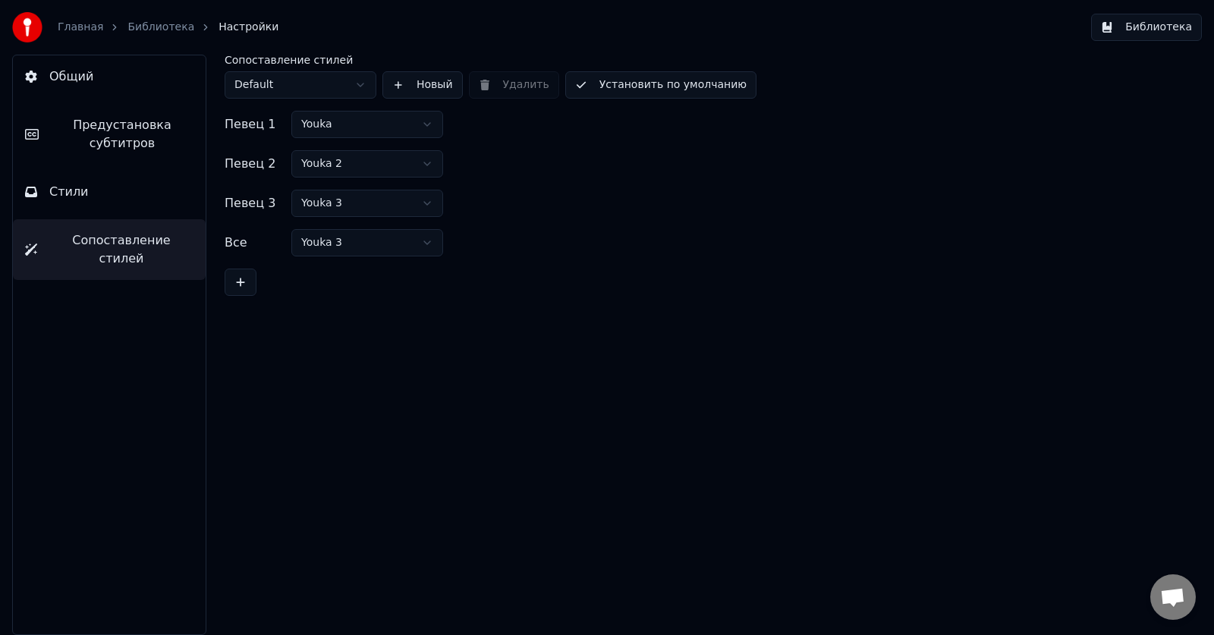
click at [672, 88] on button "Установить по умолчанию" at bounding box center [660, 84] width 191 height 27
click at [76, 75] on span "Общий" at bounding box center [71, 77] width 44 height 18
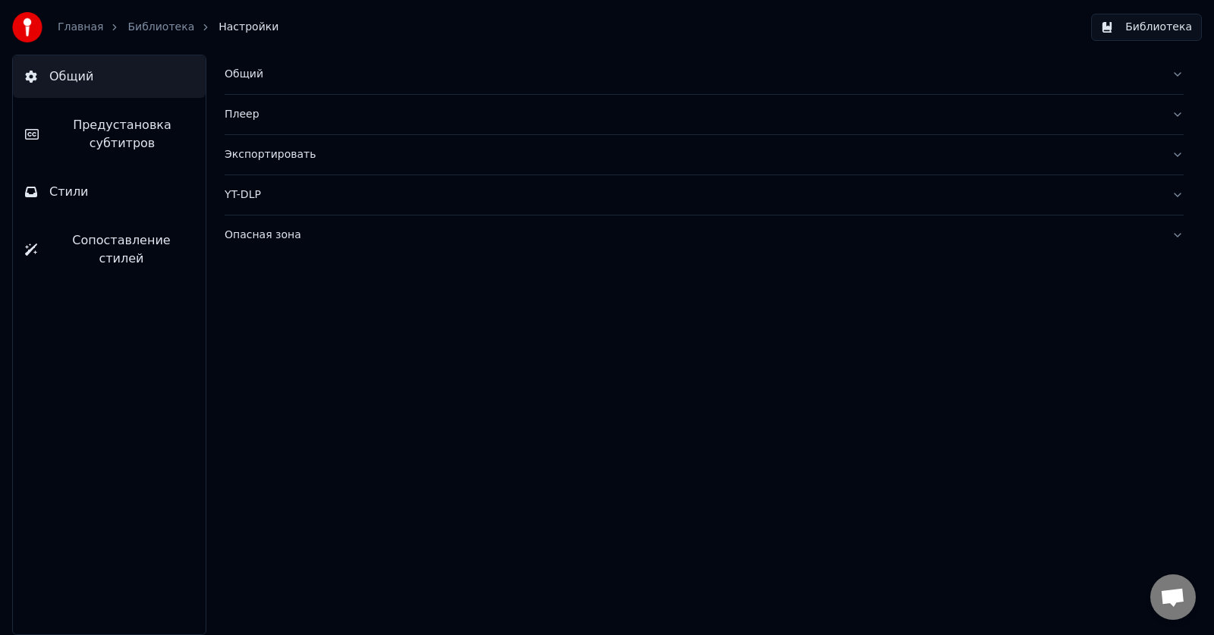
click at [279, 109] on div "Плеер" at bounding box center [692, 114] width 935 height 15
click at [146, 30] on link "Библиотека" at bounding box center [160, 27] width 67 height 15
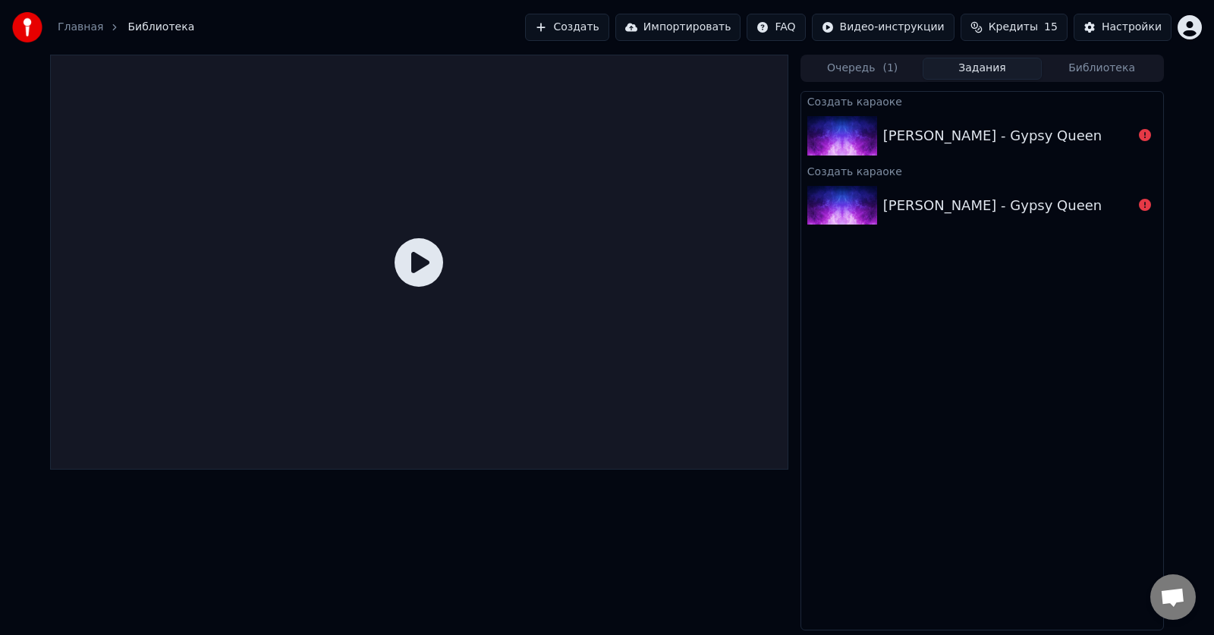
click at [805, 30] on html "Главная Библиотека Создать Импортировать FAQ Видео-инструкции Кредиты 15 Настро…" at bounding box center [607, 317] width 1214 height 635
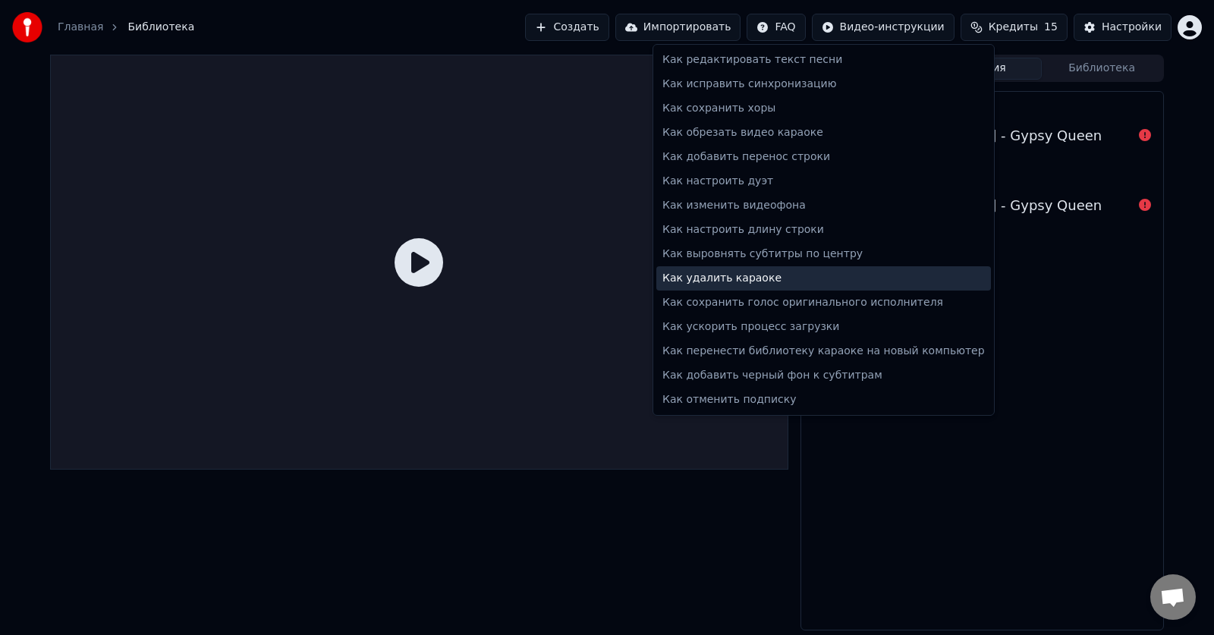
click at [744, 283] on div "Как удалить караоке" at bounding box center [823, 278] width 335 height 24
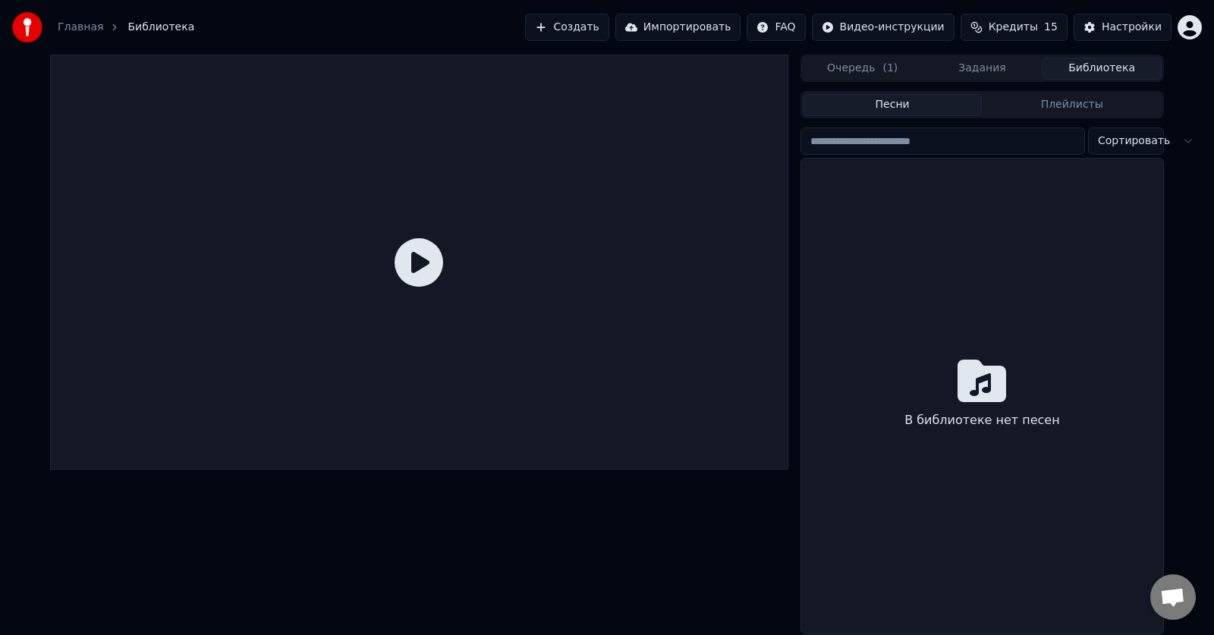
click at [1112, 71] on button "Библиотека" at bounding box center [1102, 69] width 120 height 22
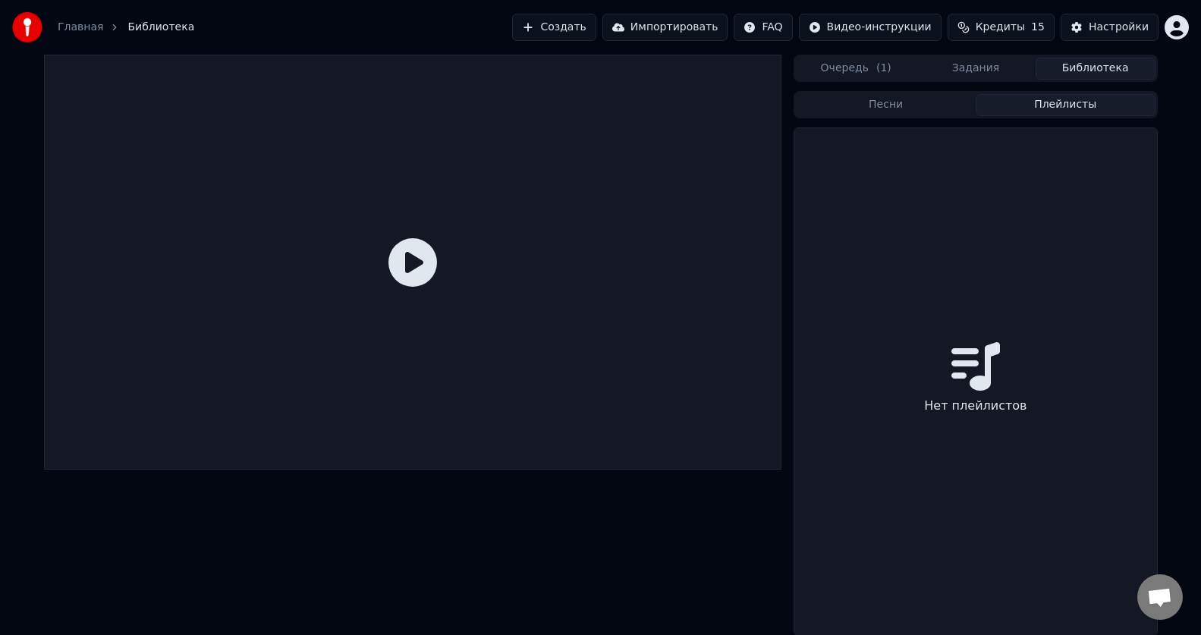
click at [1080, 109] on button "Плейлисты" at bounding box center [1066, 105] width 180 height 22
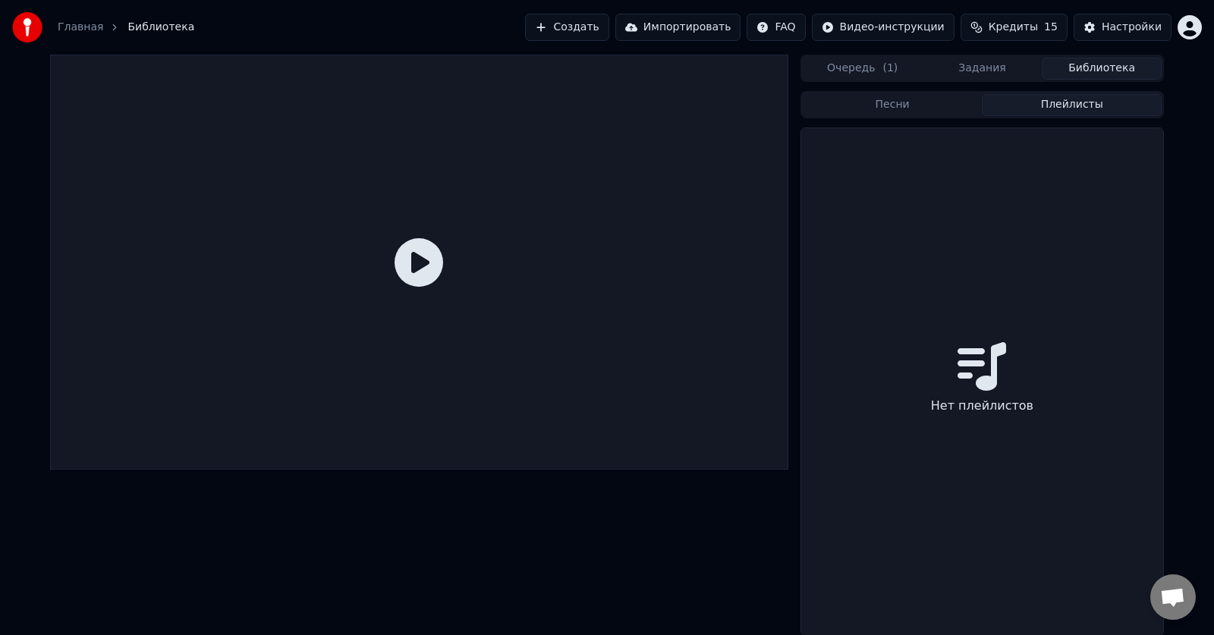
click at [924, 114] on button "Песни" at bounding box center [893, 105] width 180 height 22
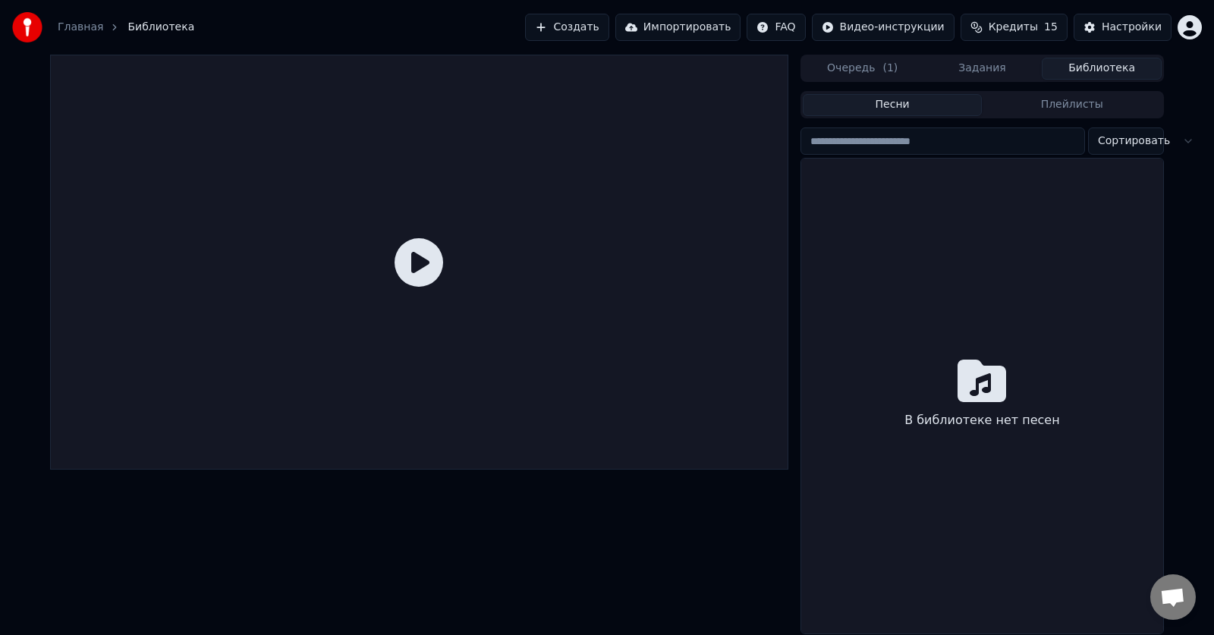
click at [917, 146] on input "search" at bounding box center [943, 140] width 285 height 27
click at [888, 266] on div "В библиотеке нет песен" at bounding box center [982, 396] width 362 height 475
click at [1001, 74] on button "Задания" at bounding box center [983, 69] width 120 height 22
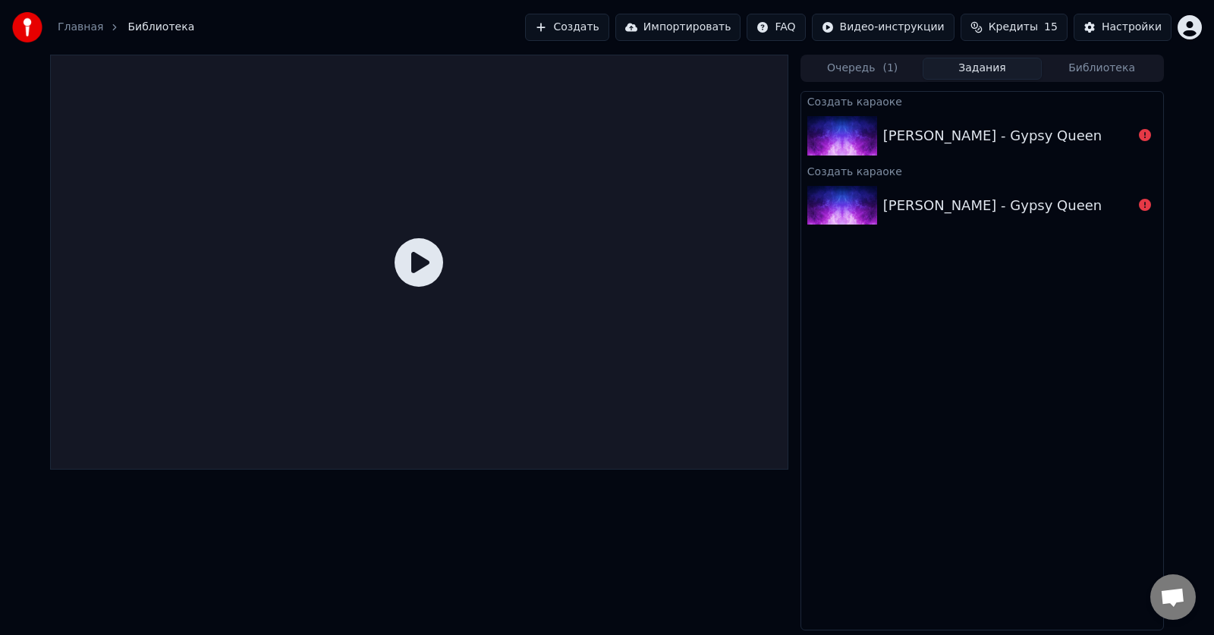
click at [872, 75] on button "Очередь ( 1 )" at bounding box center [863, 69] width 120 height 22
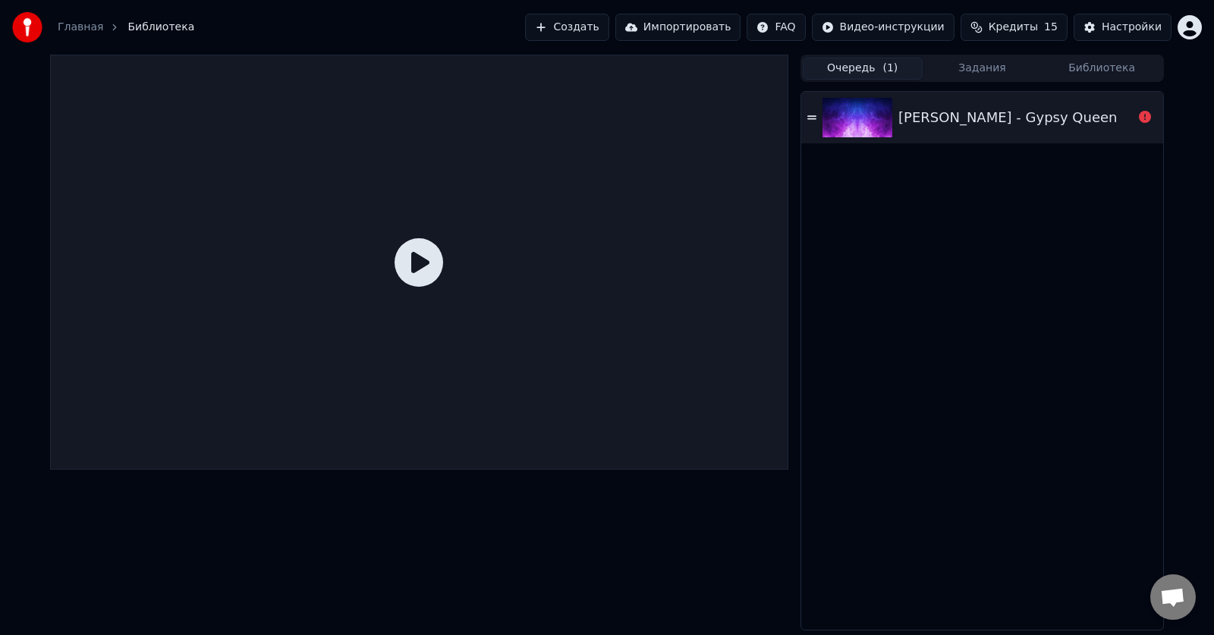
click at [915, 233] on div "[PERSON_NAME] - Gypsy Queen" at bounding box center [982, 361] width 362 height 538
click at [1108, 111] on div "[PERSON_NAME] - Gypsy Queen" at bounding box center [1016, 117] width 234 height 21
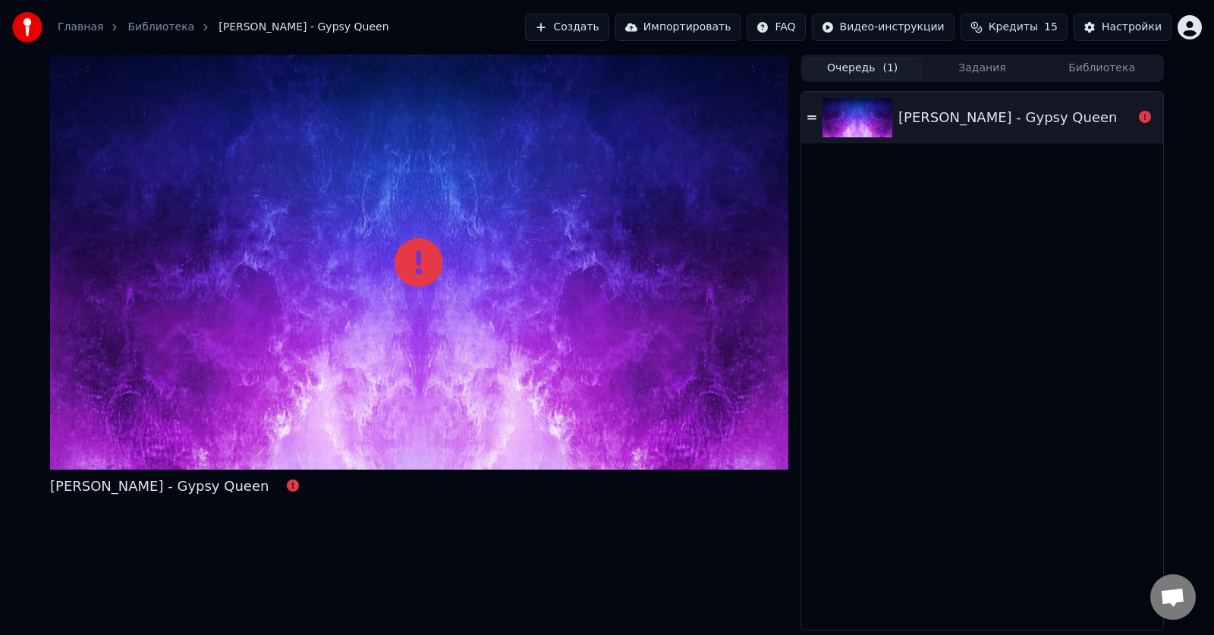
click at [998, 117] on div "[PERSON_NAME] - Gypsy Queen" at bounding box center [1008, 117] width 219 height 21
click at [1165, 597] on span "Открытый чат" at bounding box center [1172, 598] width 25 height 21
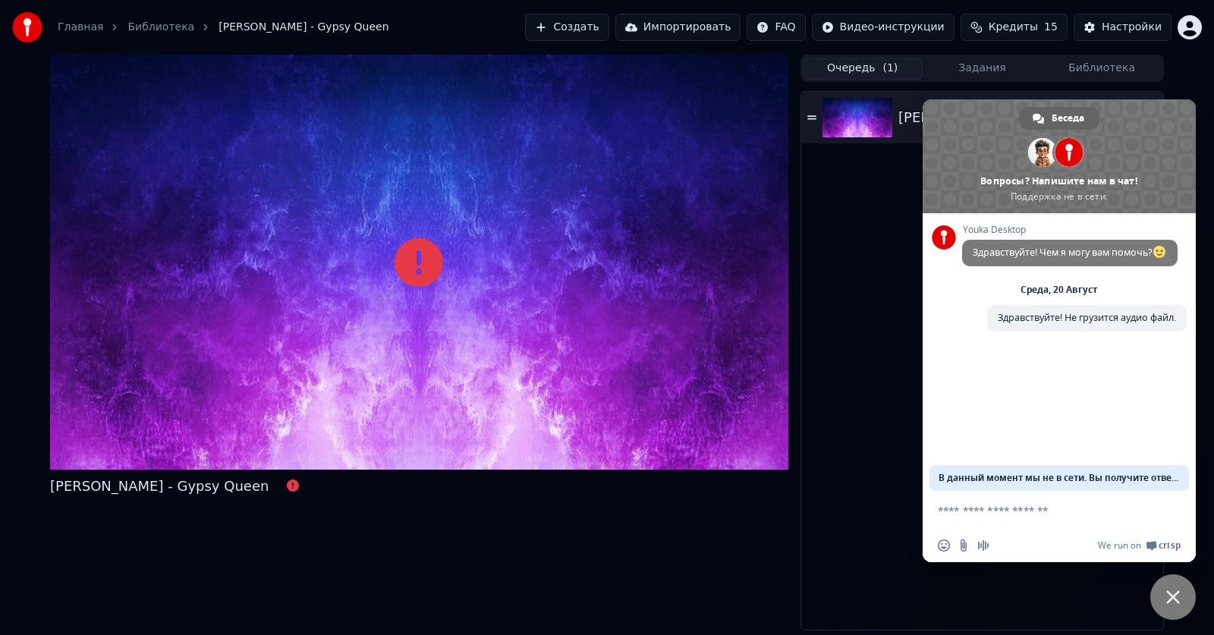
click at [1178, 596] on span "Закрыть чат" at bounding box center [1173, 597] width 14 height 14
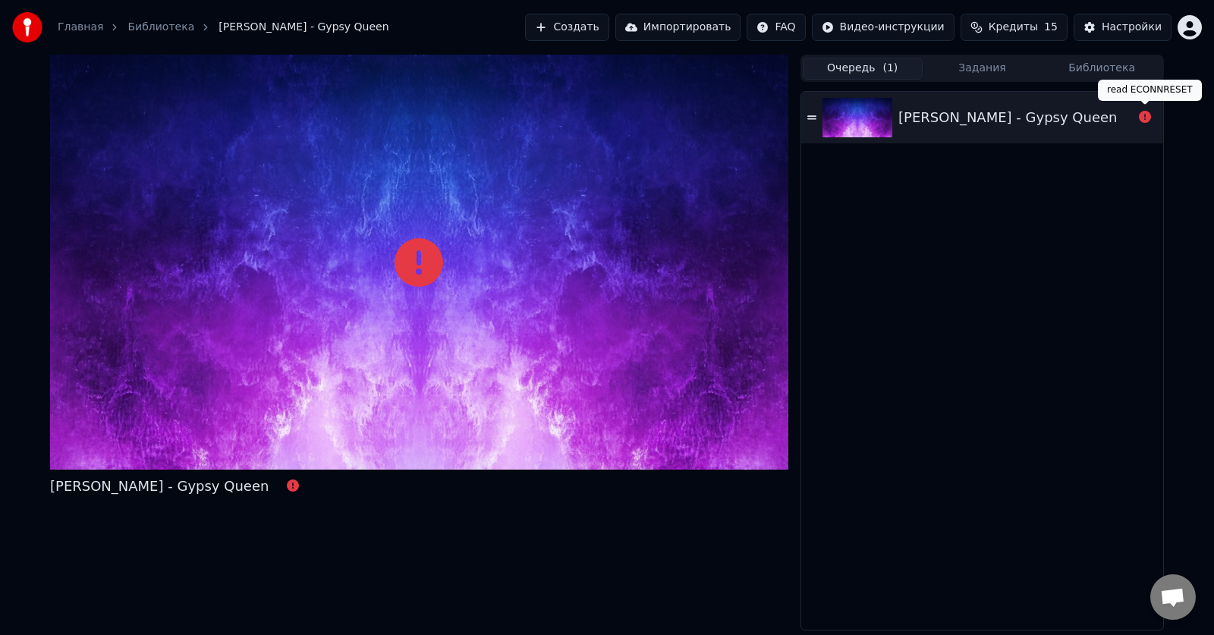
click at [999, 123] on div "[PERSON_NAME] - Gypsy Queen" at bounding box center [1008, 117] width 219 height 21
click at [952, 112] on div "[PERSON_NAME] - Gypsy Queen" at bounding box center [1008, 117] width 219 height 21
click at [815, 116] on icon at bounding box center [811, 117] width 9 height 4
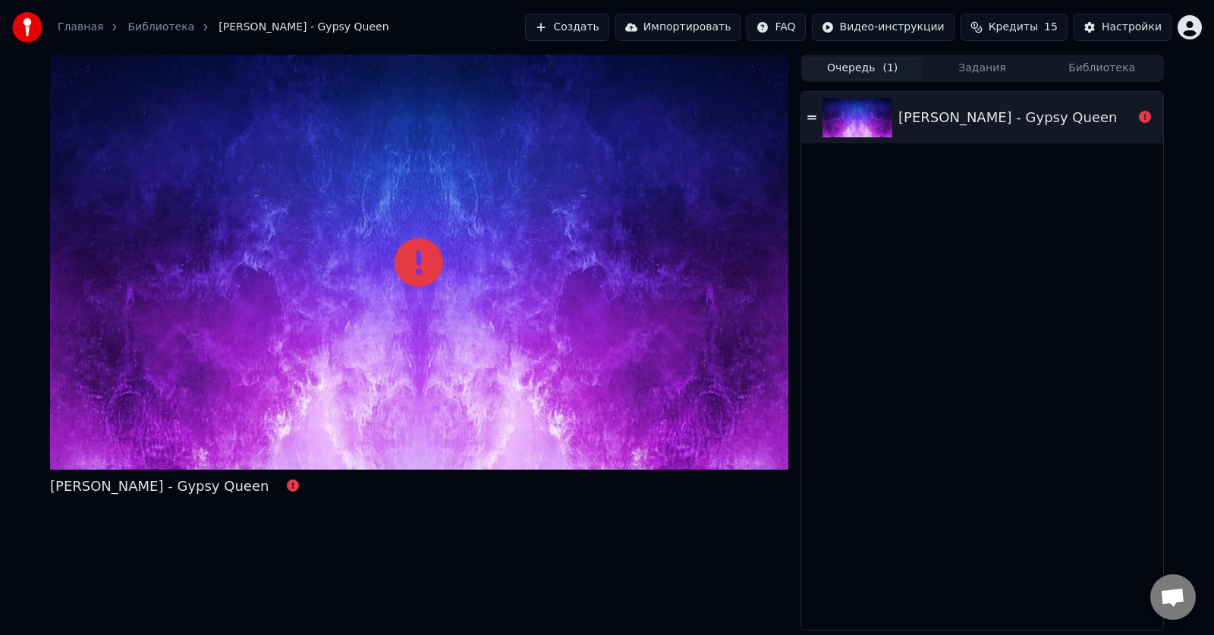
click at [814, 116] on icon at bounding box center [811, 117] width 9 height 4
click at [947, 119] on div "[PERSON_NAME] - Gypsy Queen" at bounding box center [1008, 117] width 219 height 21
click at [950, 114] on div "[PERSON_NAME] - Gypsy Queen" at bounding box center [1008, 117] width 219 height 21
click at [163, 487] on div "[PERSON_NAME] - Gypsy Queen" at bounding box center [159, 486] width 219 height 21
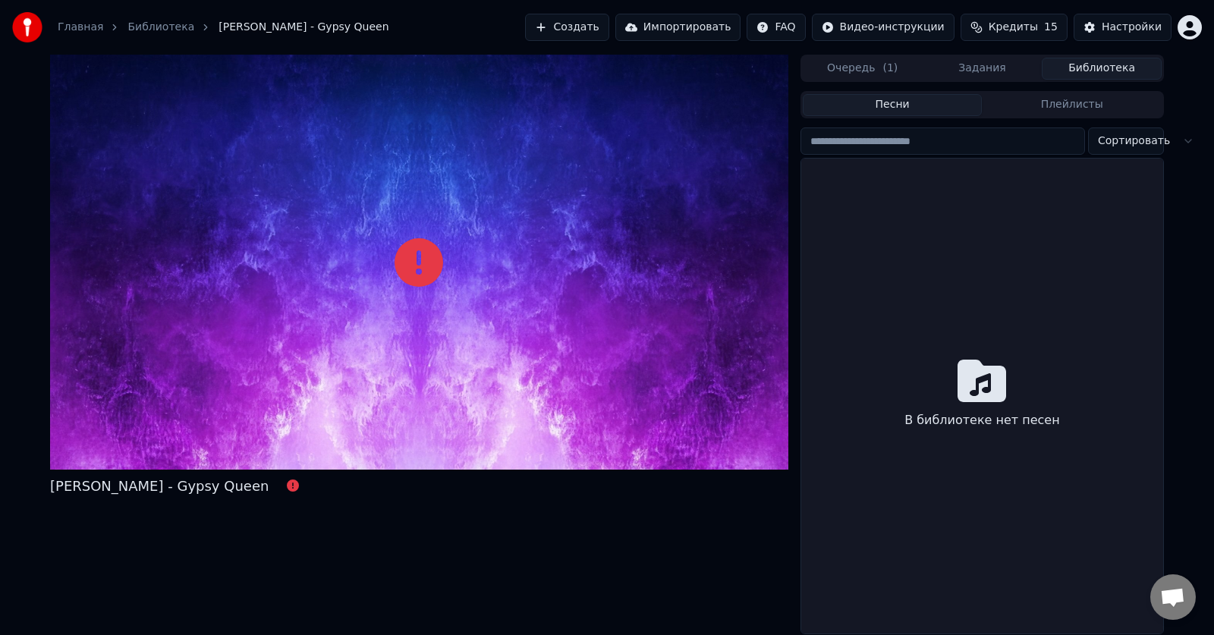
click at [1116, 65] on button "Библиотека" at bounding box center [1102, 69] width 120 height 22
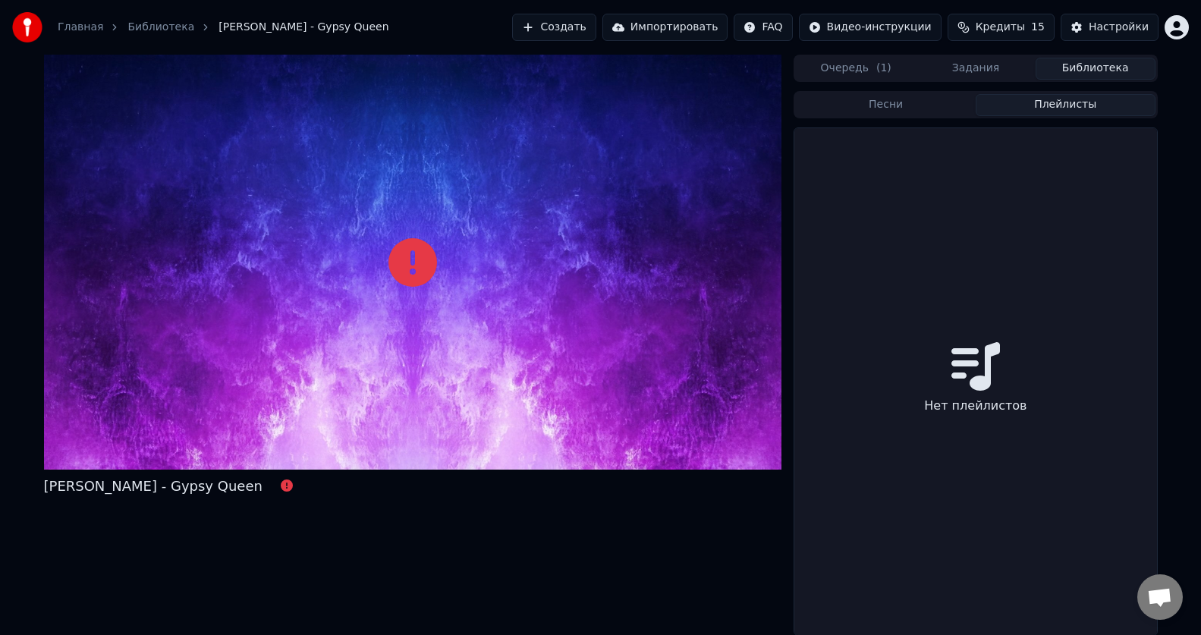
click at [1075, 105] on button "Плейлисты" at bounding box center [1066, 105] width 180 height 22
click at [1032, 372] on div "Нет плейлистов" at bounding box center [976, 381] width 362 height 507
click at [992, 375] on icon at bounding box center [976, 366] width 49 height 49
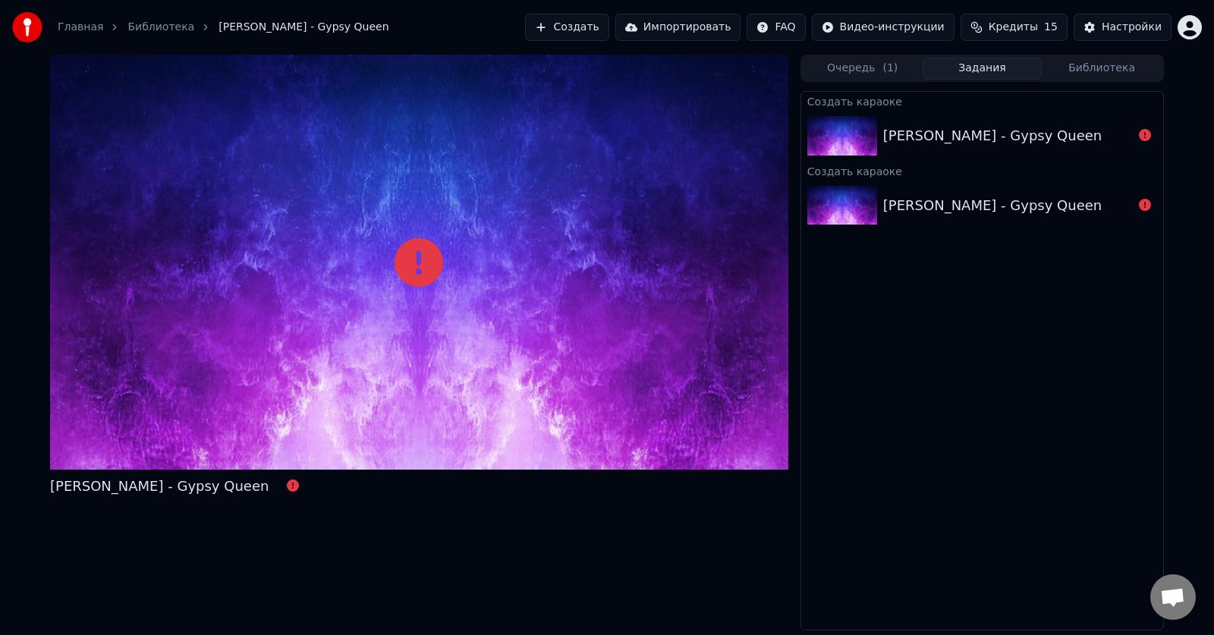
click at [976, 65] on button "Задания" at bounding box center [983, 69] width 120 height 22
click at [164, 34] on link "Библиотека" at bounding box center [160, 27] width 67 height 15
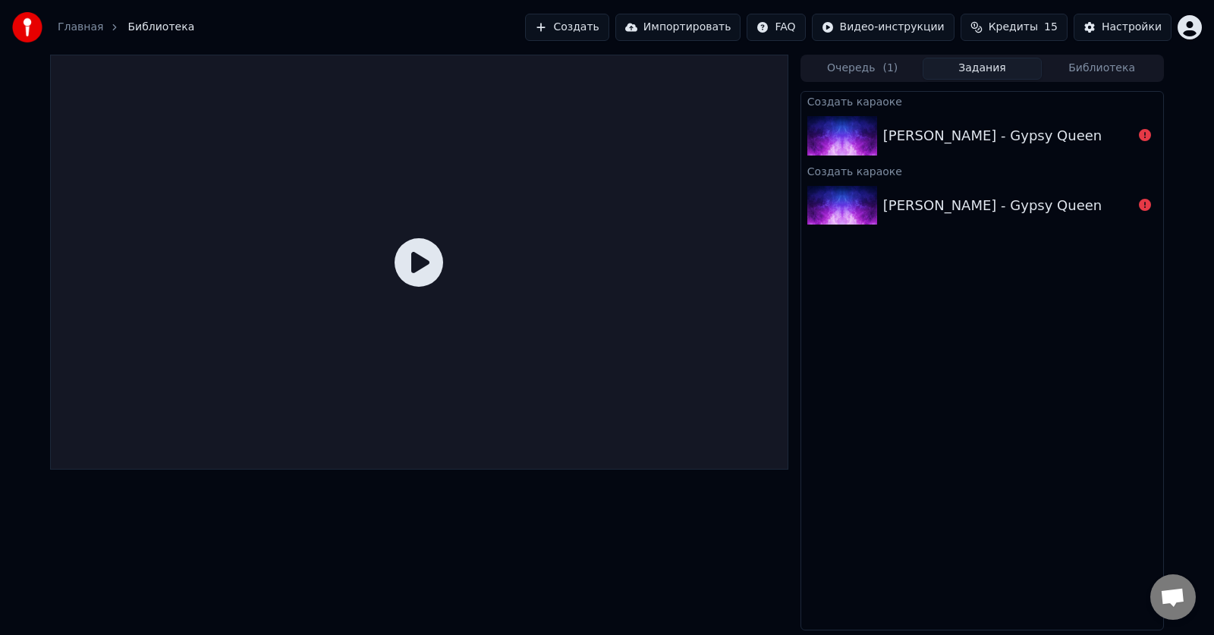
click at [89, 28] on link "Главная" at bounding box center [81, 27] width 46 height 15
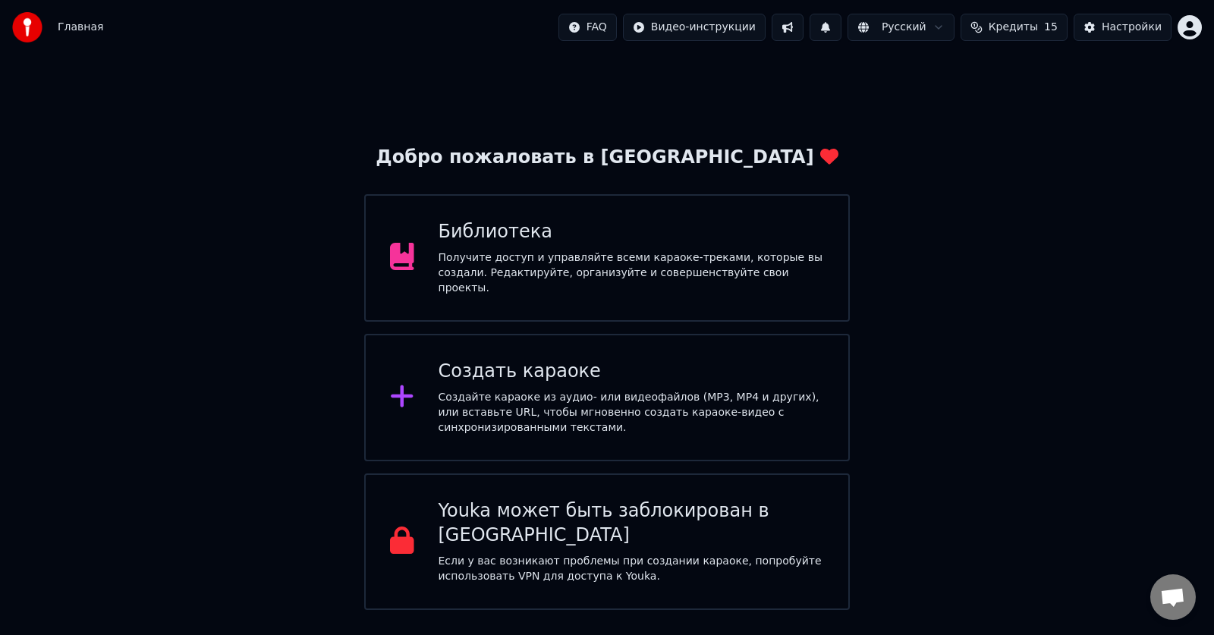
click at [535, 395] on div "Создайте караоке из аудио- или видеофайлов (MP3, MP4 и других), или вставьте UR…" at bounding box center [632, 413] width 386 height 46
click at [329, 126] on div "Добро пожаловать в Youka Библиотека Получите доступ и управляйте всеми караоке-…" at bounding box center [607, 332] width 1214 height 555
click at [543, 256] on div "Получите доступ и управляйте всеми караоке-треками, которые вы создали. Редакти…" at bounding box center [632, 273] width 386 height 46
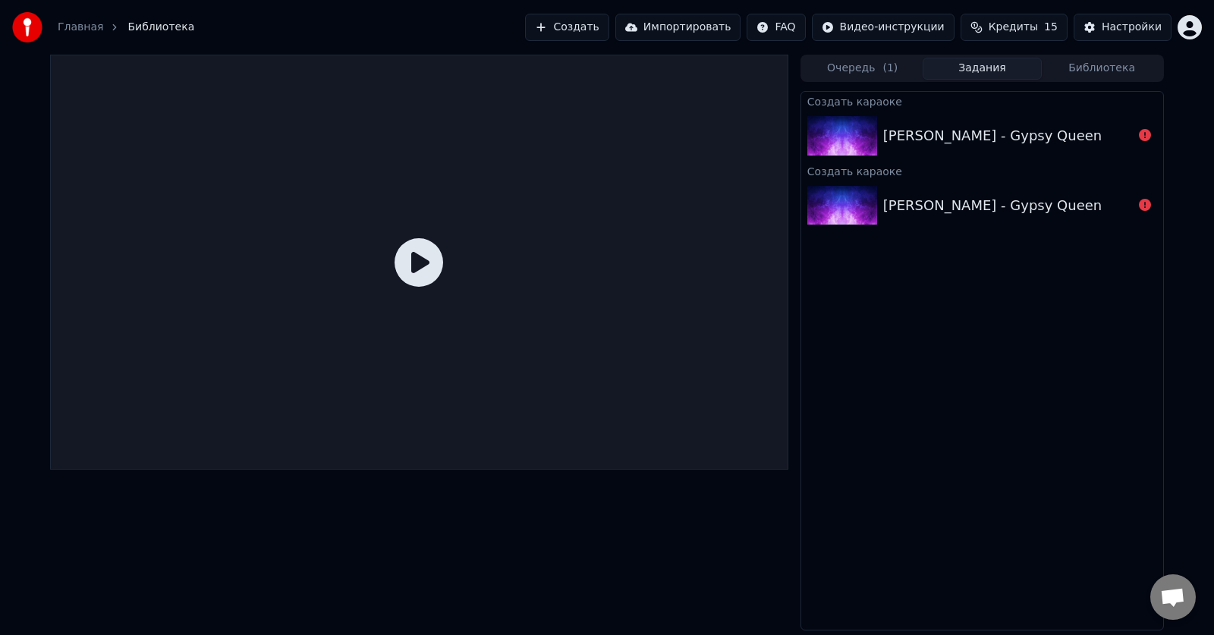
click at [831, 414] on div "Создать караоке [PERSON_NAME] - Gypsy Queen Создать караоке [PERSON_NAME] - Gyp…" at bounding box center [982, 361] width 363 height 540
click at [932, 212] on div "[PERSON_NAME] - Gypsy Queen" at bounding box center [992, 205] width 219 height 21
